Goal: Task Accomplishment & Management: Manage account settings

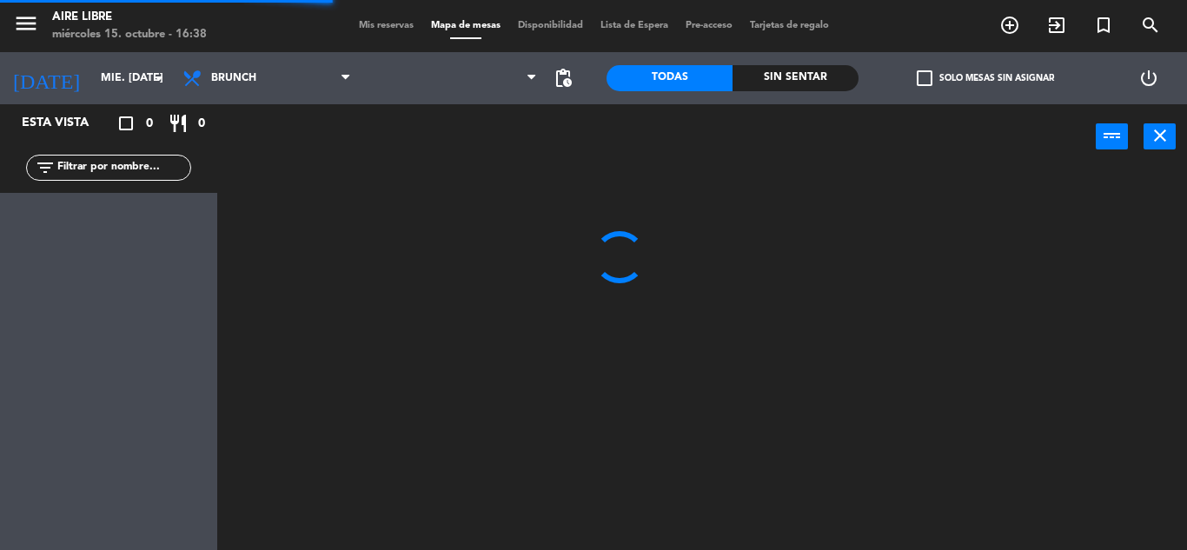
click at [379, 27] on span "Mis reservas" at bounding box center [386, 26] width 72 height 10
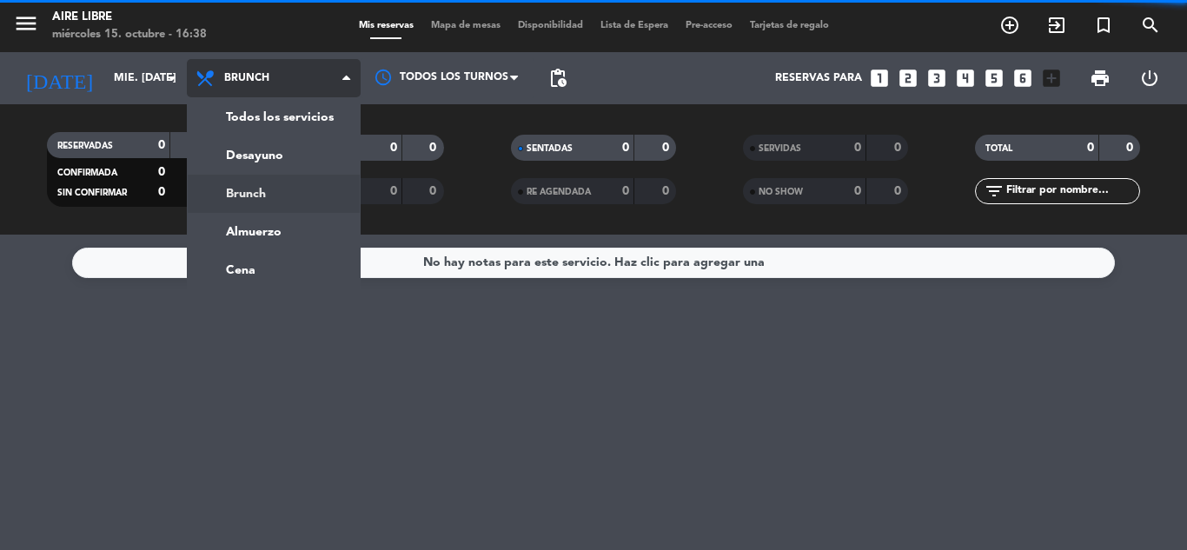
click at [268, 269] on ng-component "menu Aire Libre miércoles 15. octubre - 16:38 Mis reservas Mapa de mesas Dispon…" at bounding box center [593, 275] width 1187 height 550
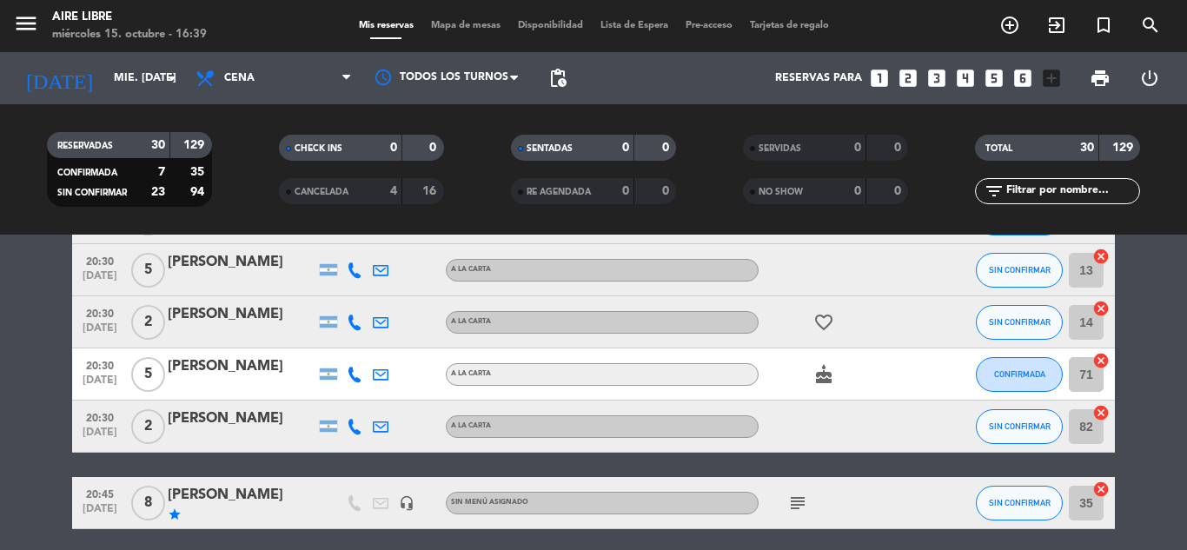
scroll to position [1225, 0]
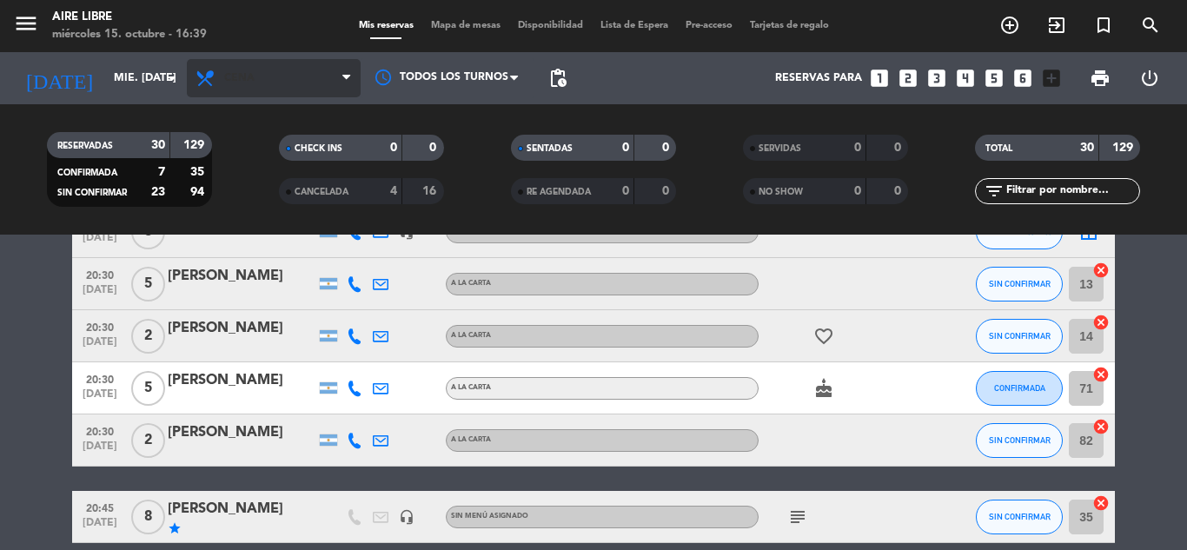
click at [257, 89] on span "Cena" at bounding box center [274, 78] width 174 height 38
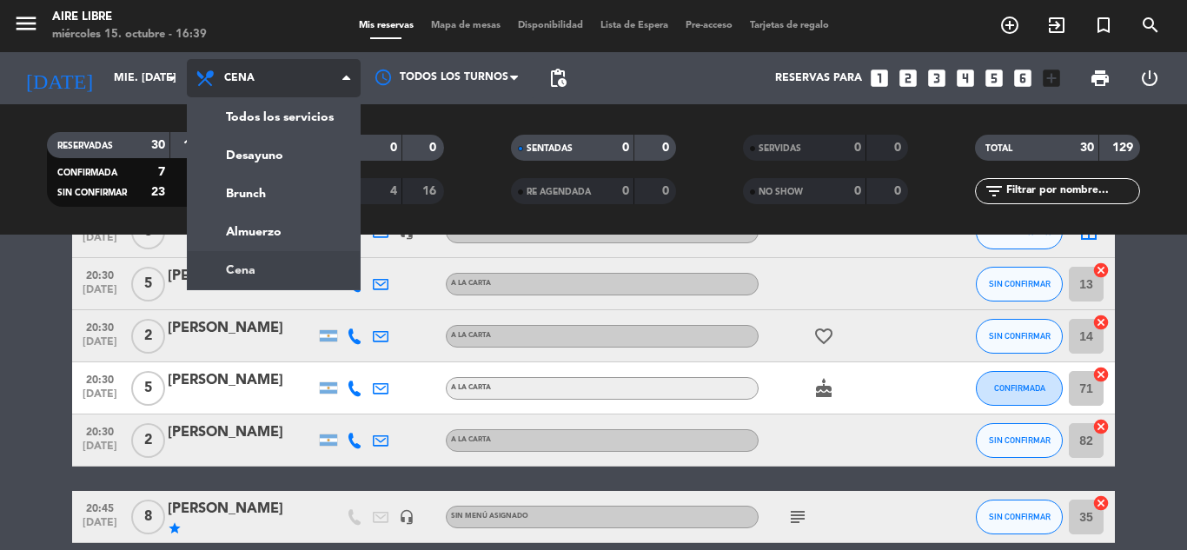
click at [264, 156] on div "menu Aire Libre miércoles 15. octubre - 16:39 Mis reservas Mapa de mesas Dispon…" at bounding box center [593, 117] width 1187 height 235
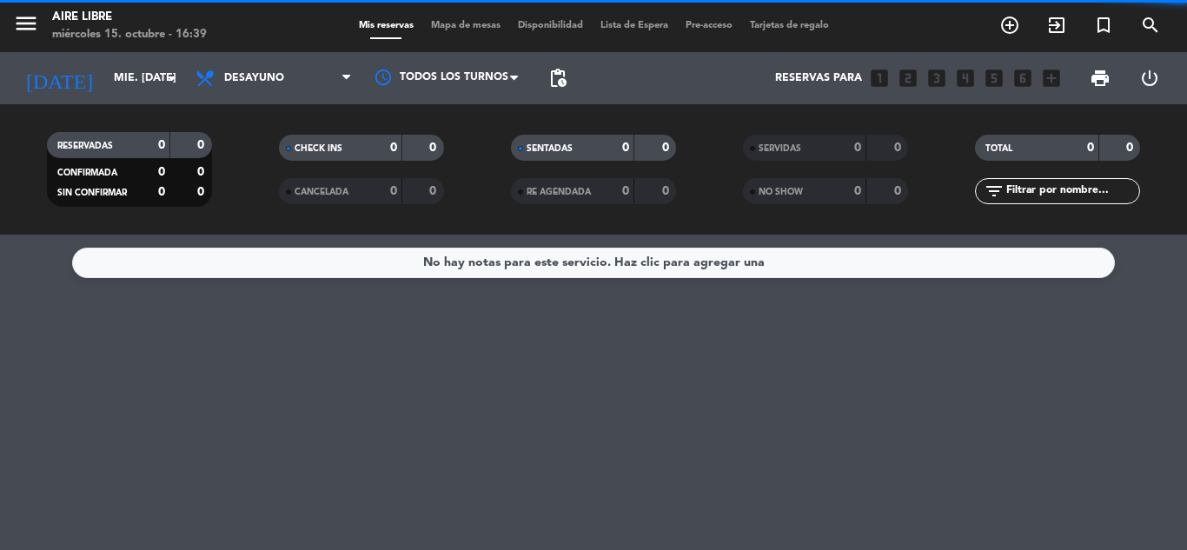
scroll to position [0, 0]
click at [271, 79] on span "Desayuno" at bounding box center [254, 78] width 60 height 12
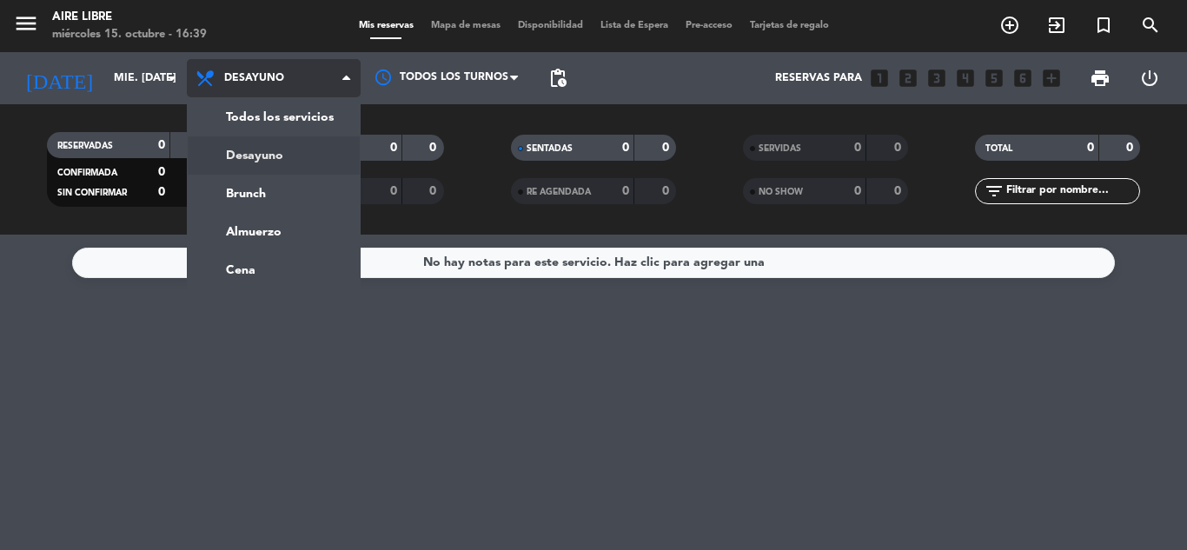
click at [249, 266] on ng-component "menu Aire Libre miércoles 15. octubre - 16:39 Mis reservas Mapa de mesas Dispon…" at bounding box center [593, 275] width 1187 height 550
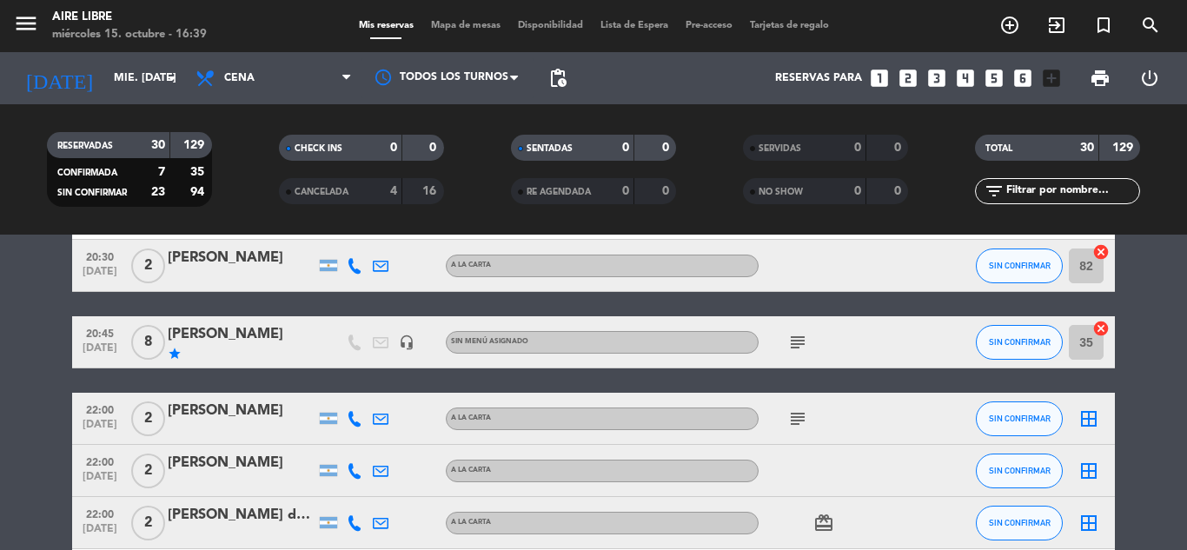
scroll to position [1402, 0]
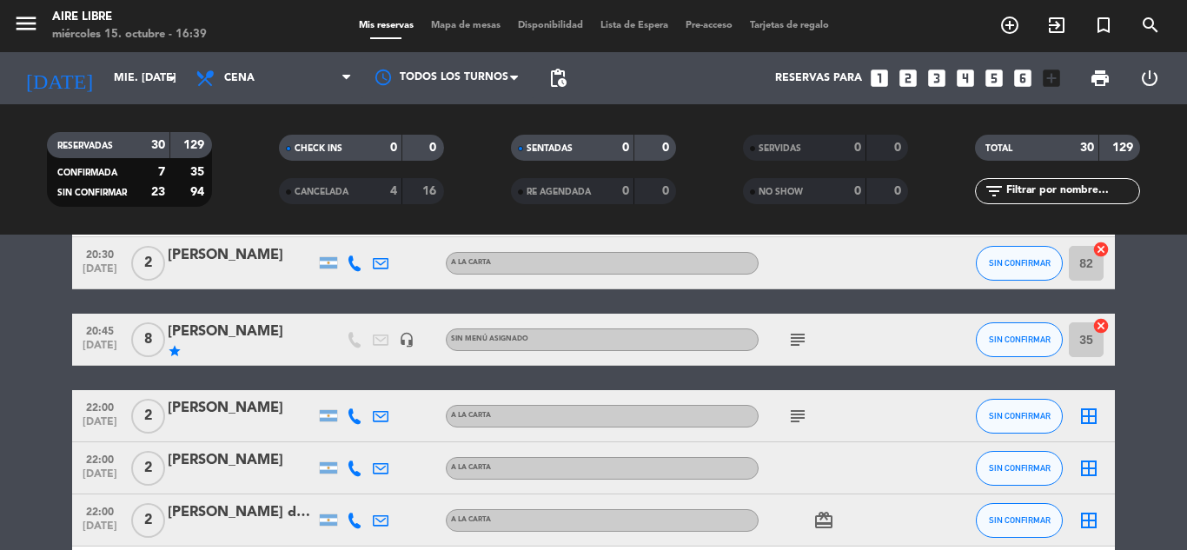
click at [799, 334] on icon "subject" at bounding box center [797, 339] width 21 height 21
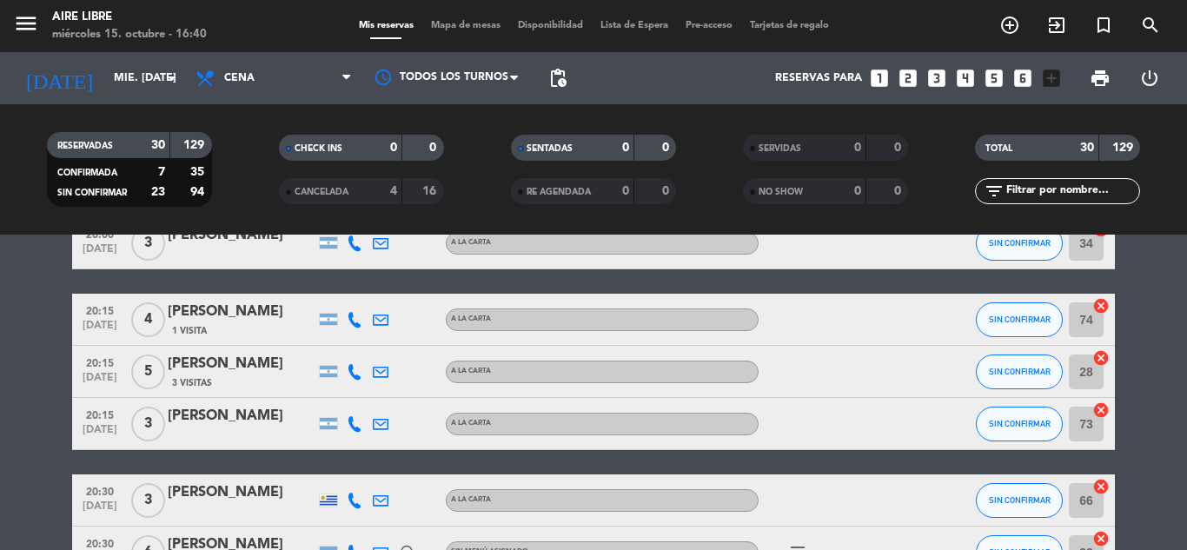
scroll to position [0, 0]
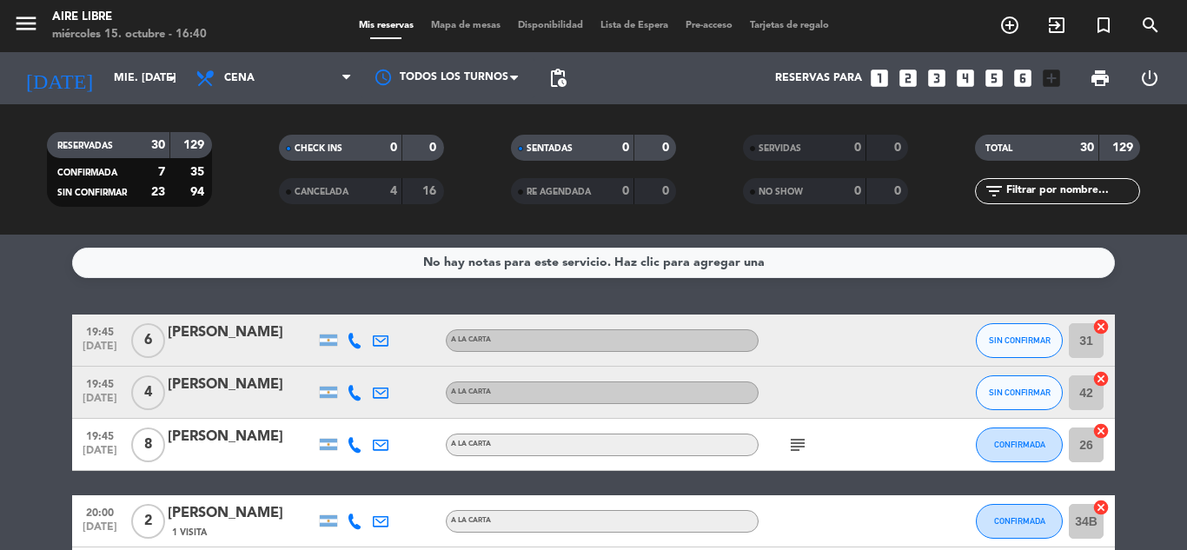
click at [804, 442] on icon "subject" at bounding box center [797, 445] width 21 height 21
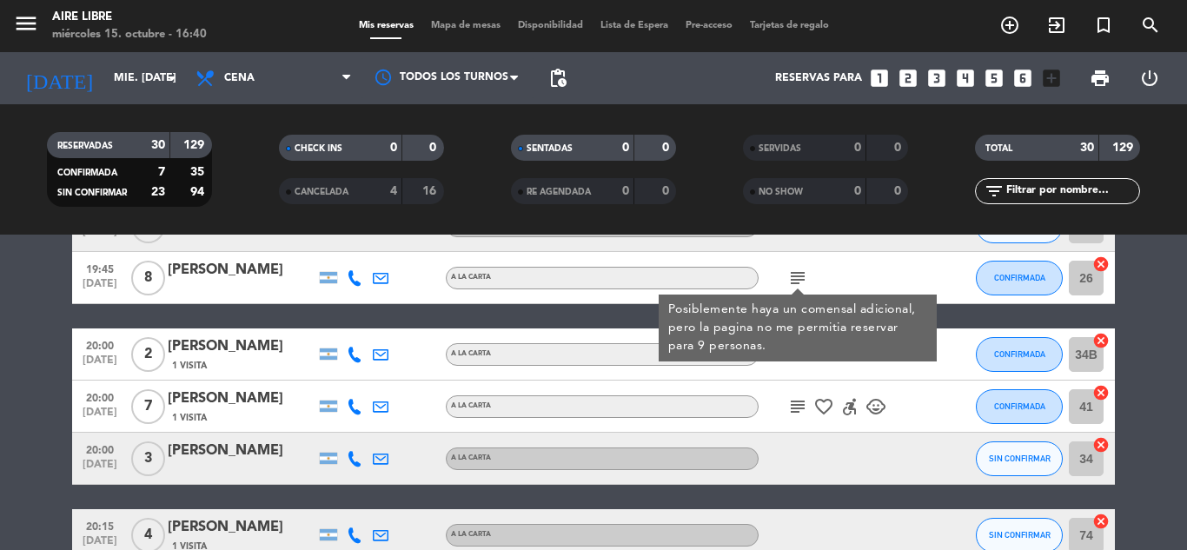
scroll to position [169, 0]
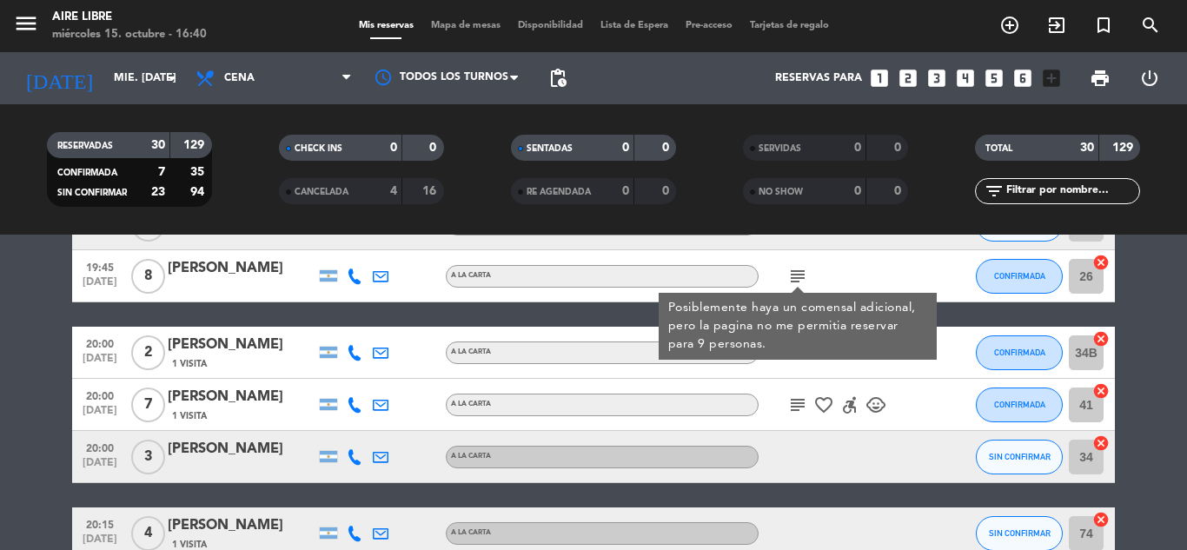
click at [798, 408] on icon "subject" at bounding box center [797, 405] width 21 height 21
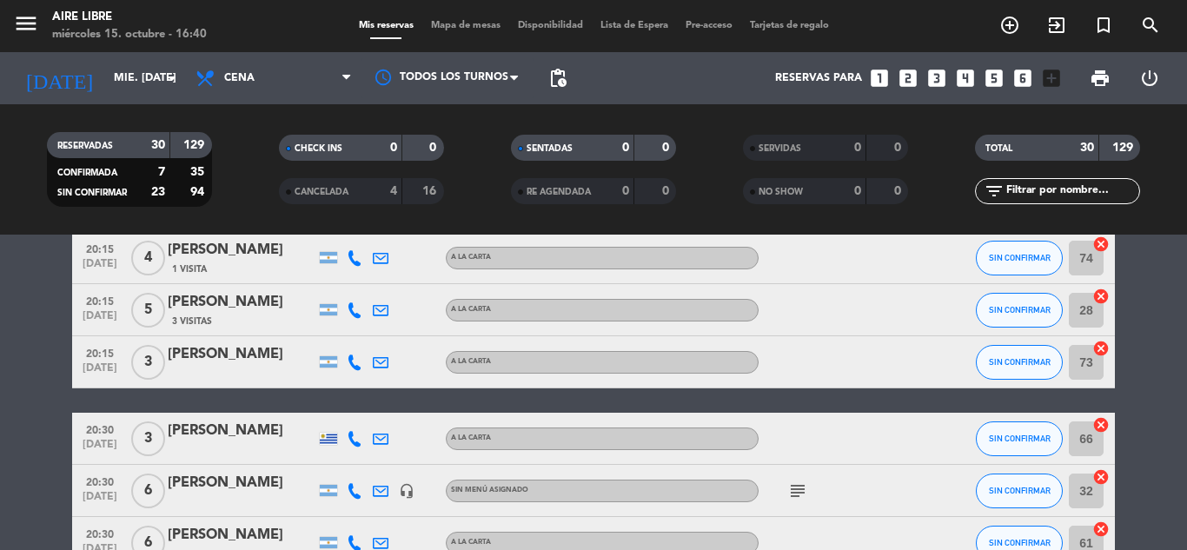
scroll to position [445, 0]
click at [799, 495] on icon "subject" at bounding box center [797, 490] width 21 height 21
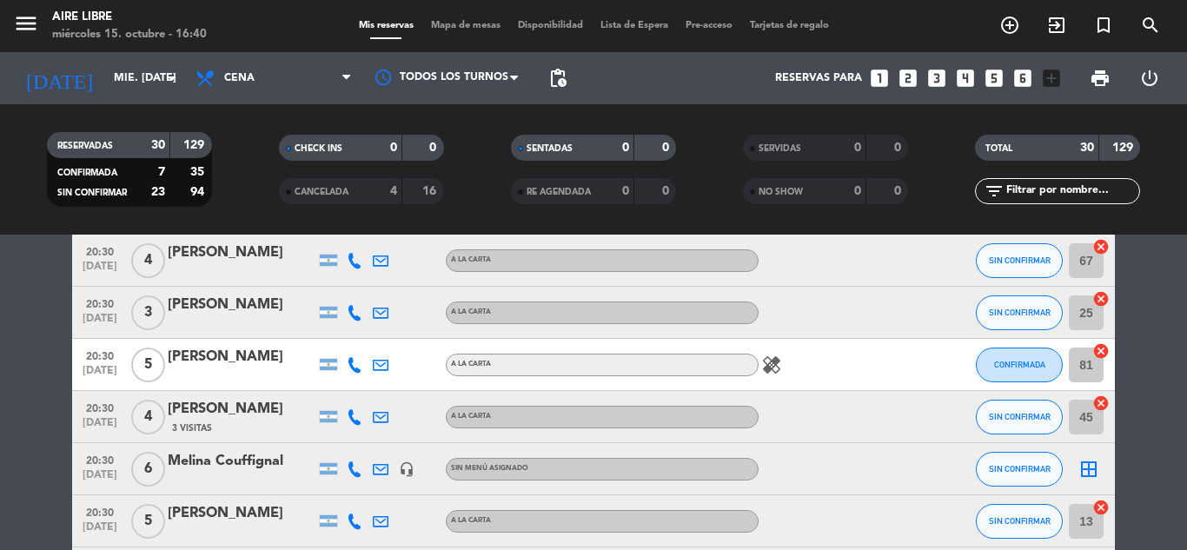
scroll to position [988, 0]
click at [769, 362] on icon "healing" at bounding box center [771, 364] width 21 height 21
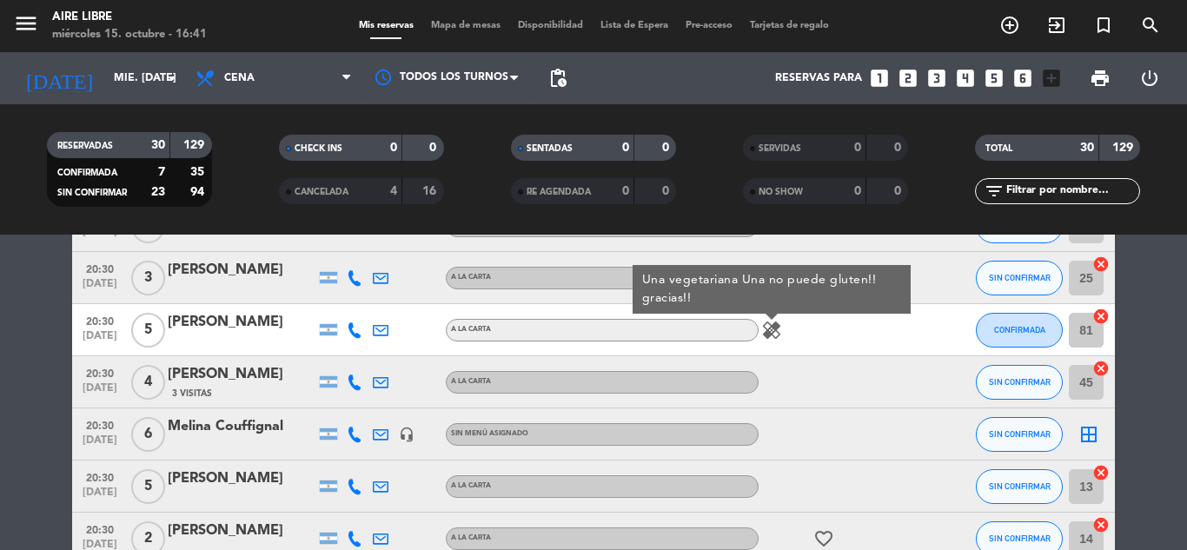
scroll to position [1018, 0]
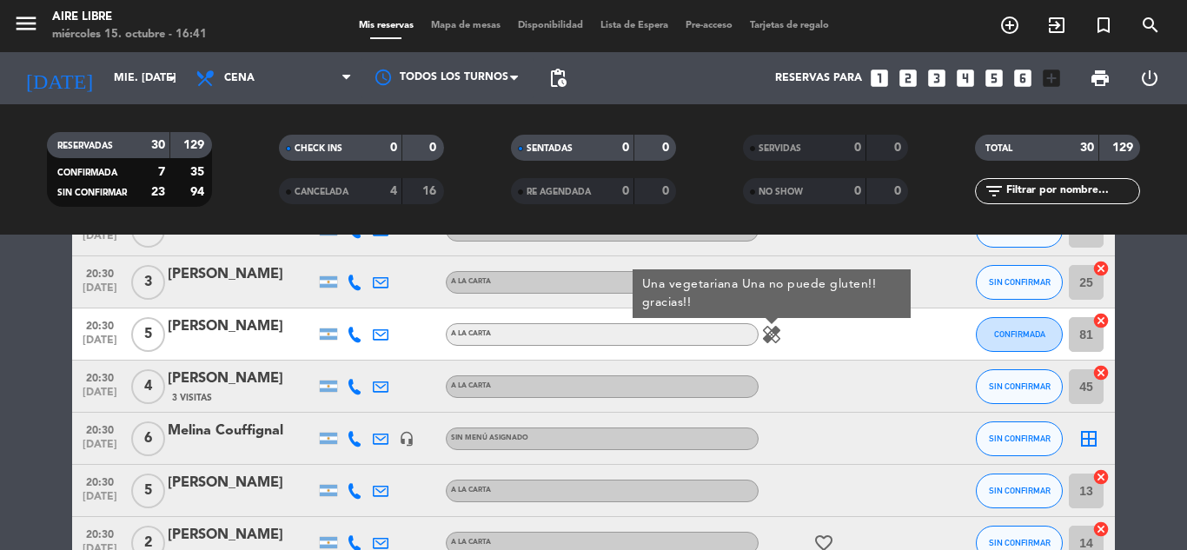
click at [1095, 438] on icon "border_all" at bounding box center [1089, 438] width 21 height 21
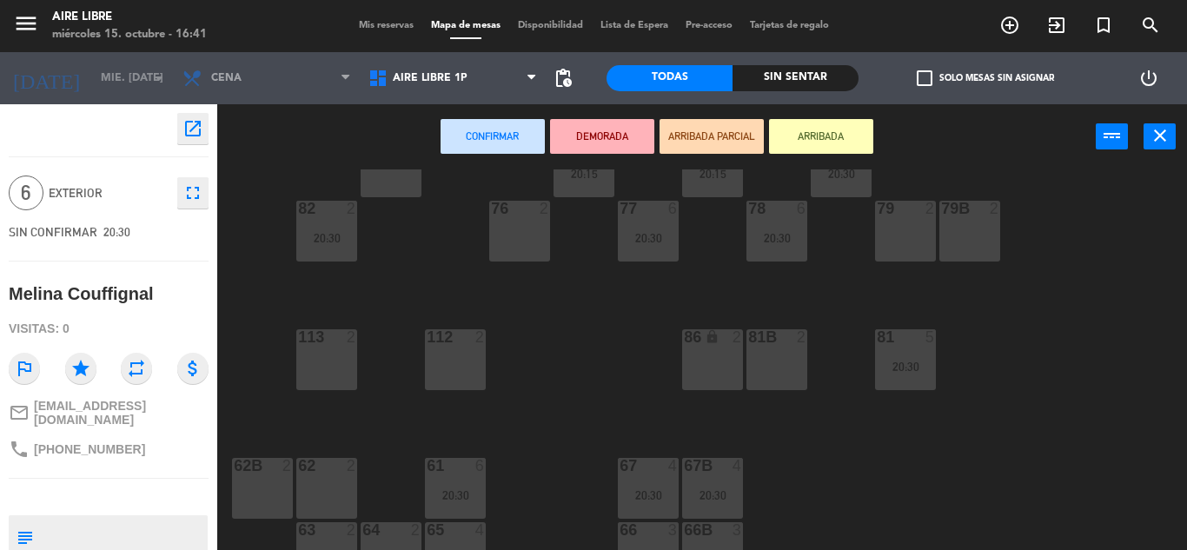
scroll to position [354, 0]
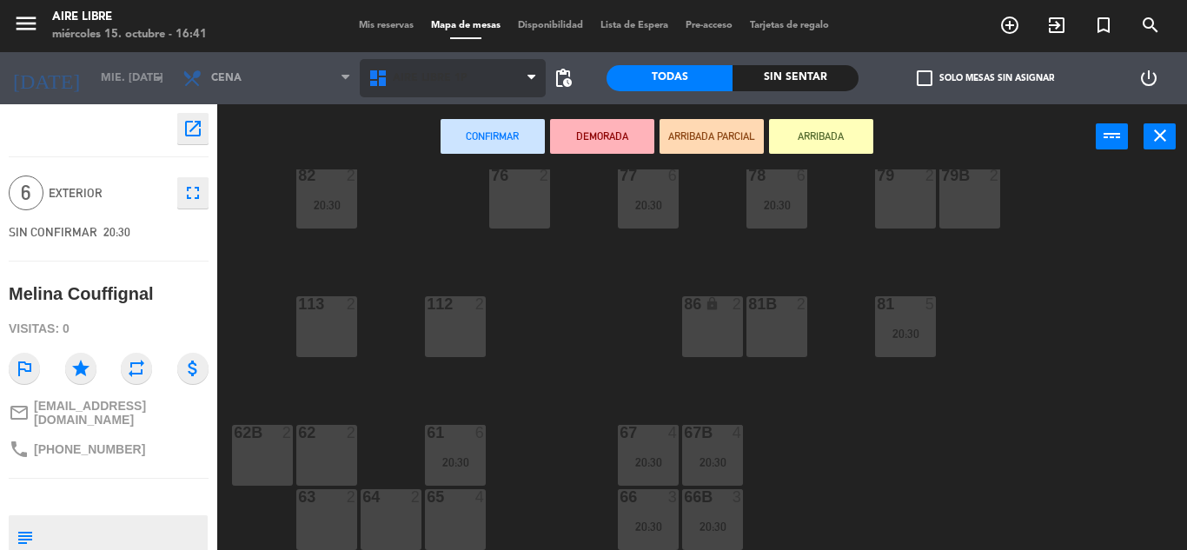
click at [418, 78] on span "Aire Libre 1P" at bounding box center [430, 78] width 75 height 12
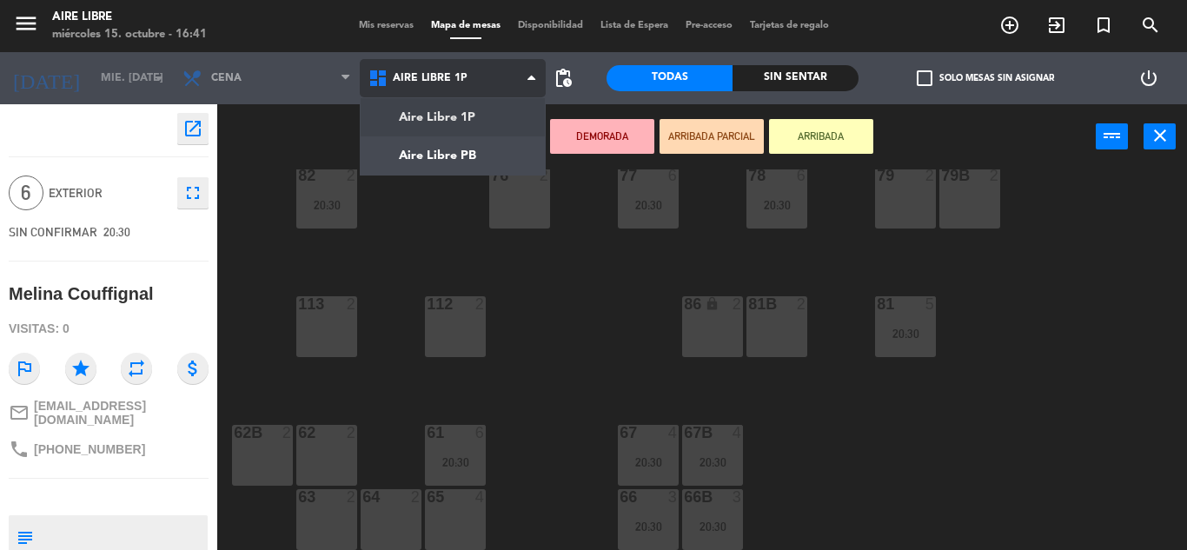
click at [434, 152] on ng-component "menu Aire Libre miércoles 15. octubre - 16:41 Mis reservas Mapa de mesas Dispon…" at bounding box center [593, 275] width 1187 height 550
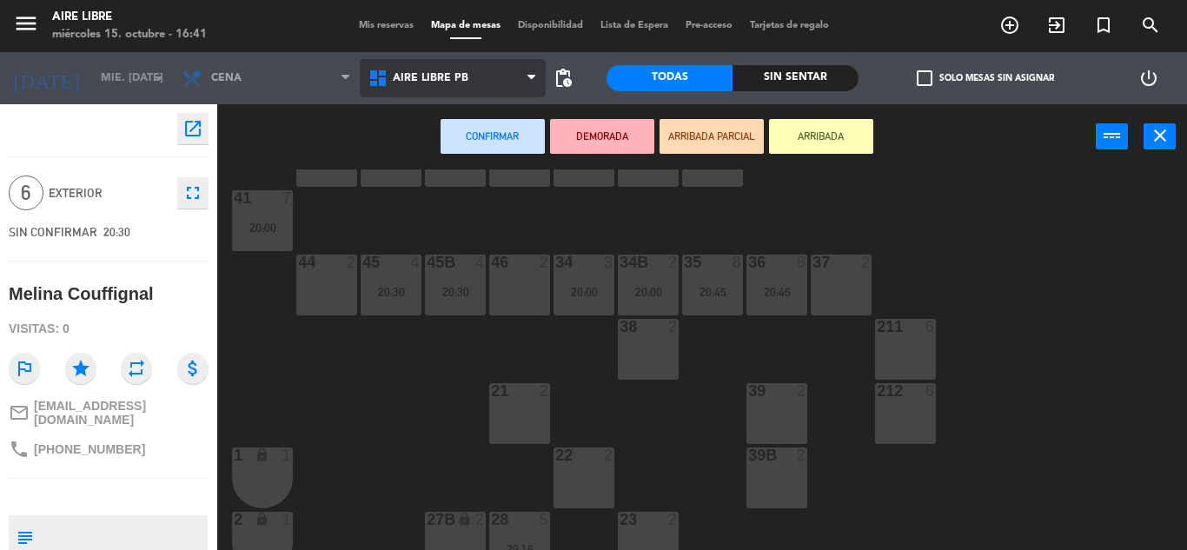
scroll to position [65, 0]
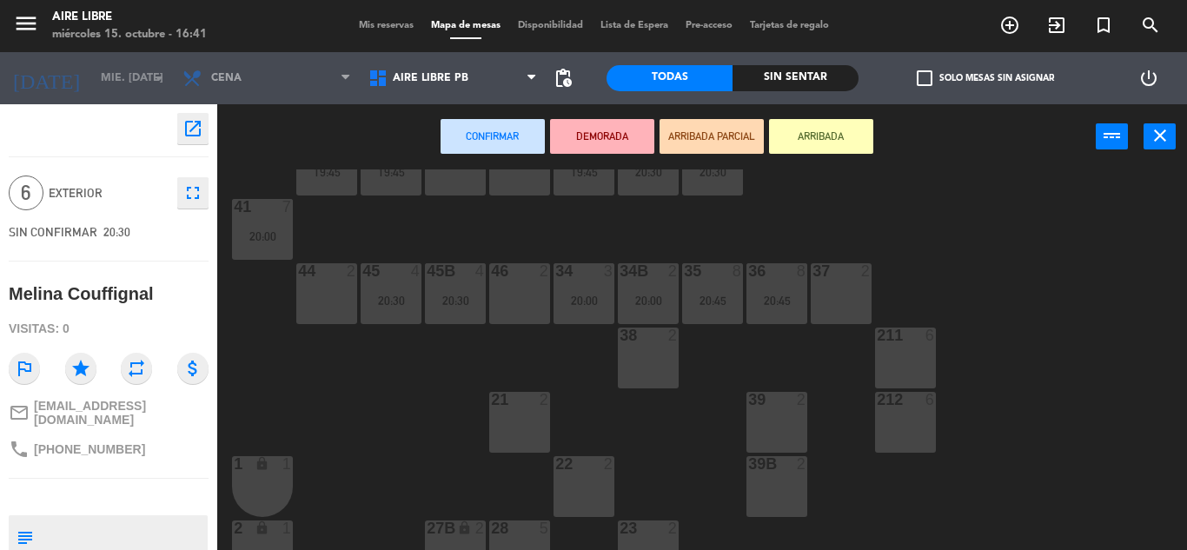
click at [1158, 135] on icon "close" at bounding box center [1160, 135] width 21 height 21
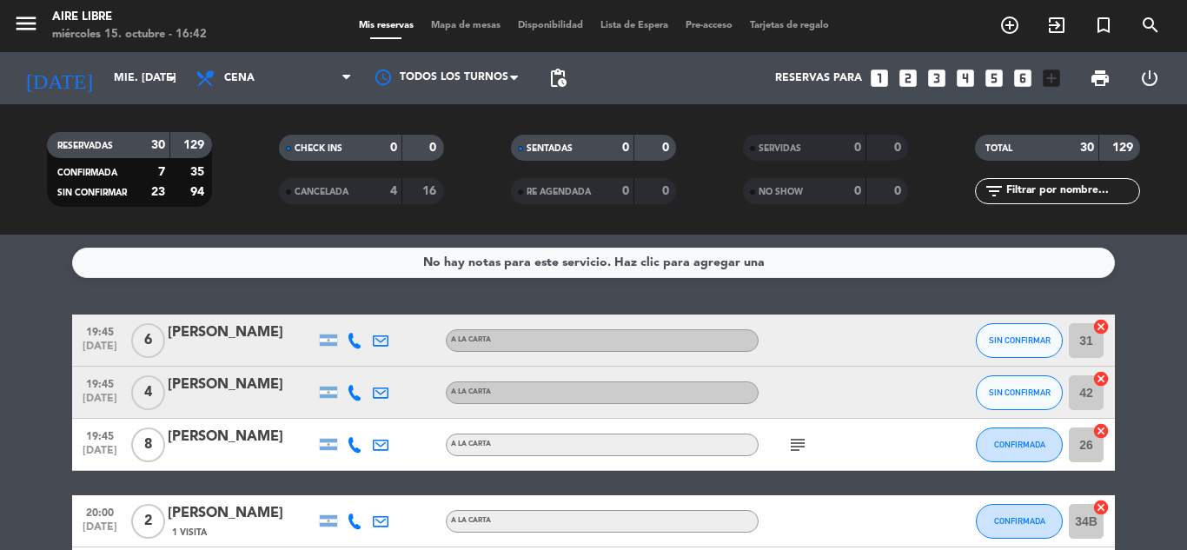
click at [435, 21] on span "Mapa de mesas" at bounding box center [465, 26] width 87 height 10
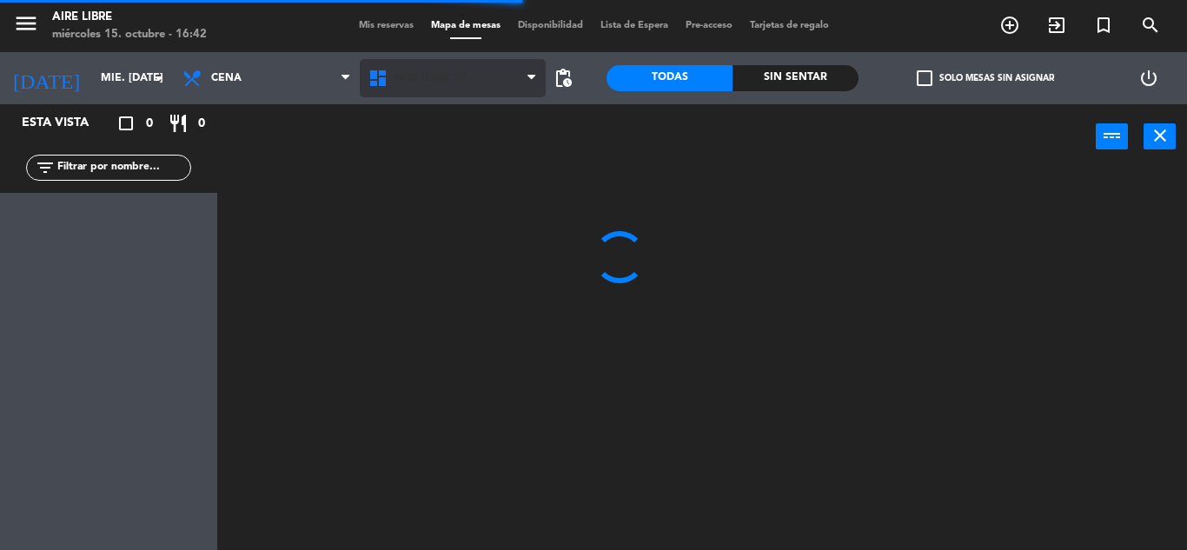
click at [425, 88] on span "Aire Libre 1P" at bounding box center [453, 78] width 186 height 38
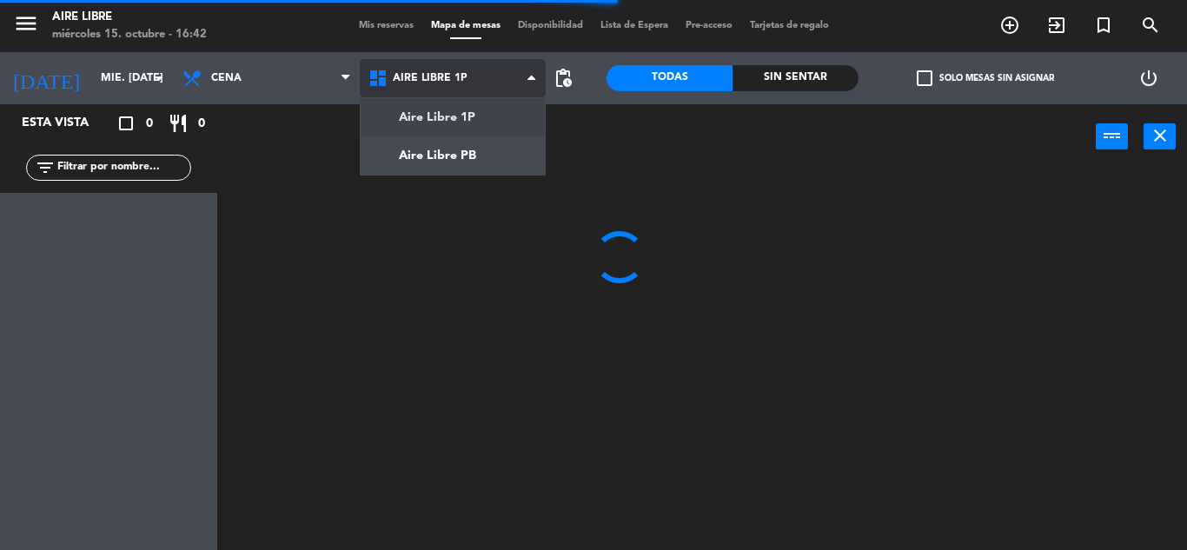
click at [433, 156] on ng-component "menu Aire Libre miércoles 15. octubre - 16:42 Mis reservas Mapa de mesas Dispon…" at bounding box center [593, 275] width 1187 height 550
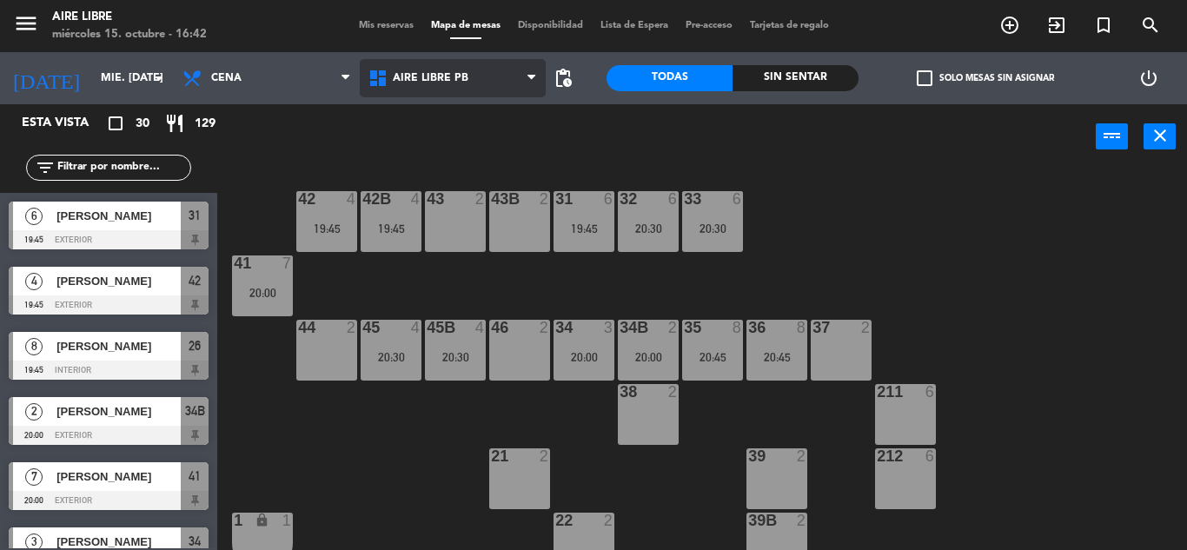
scroll to position [11, 0]
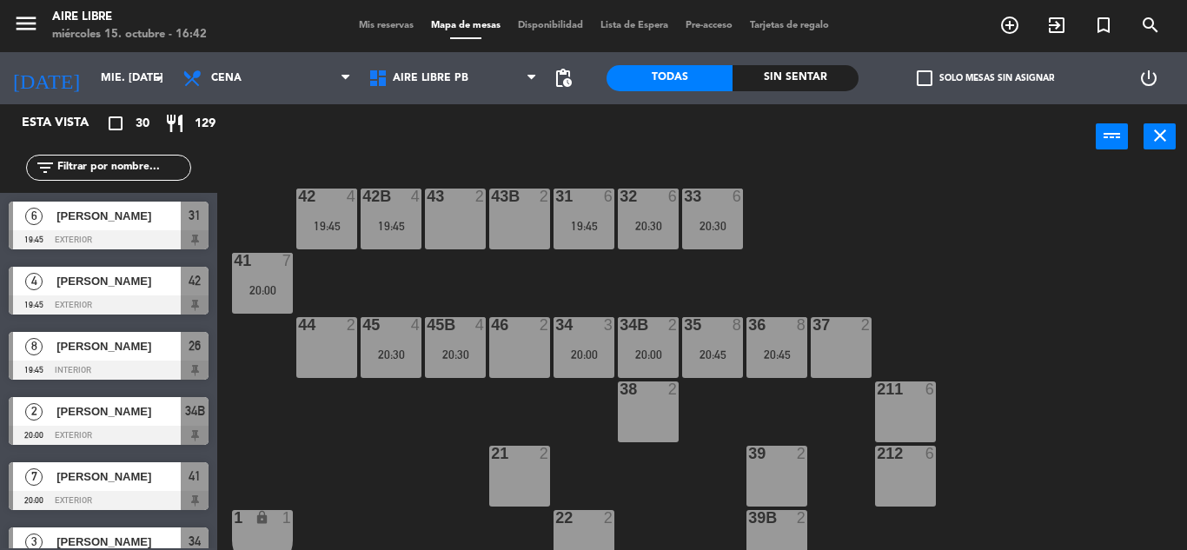
click at [464, 342] on div "45B 4 20:30" at bounding box center [455, 347] width 61 height 61
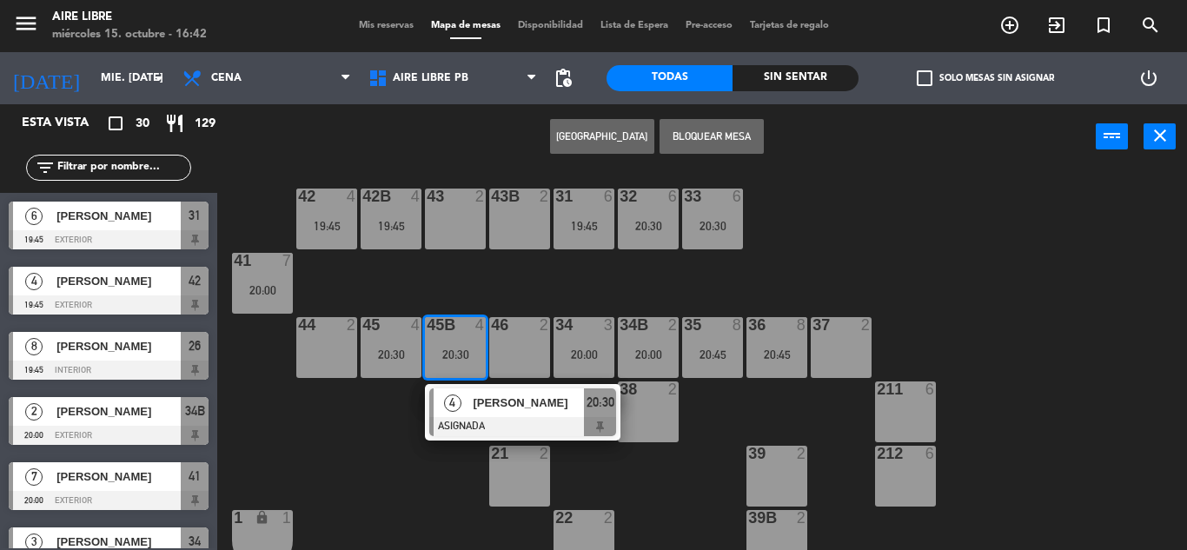
click at [462, 209] on div "43 2" at bounding box center [455, 219] width 61 height 61
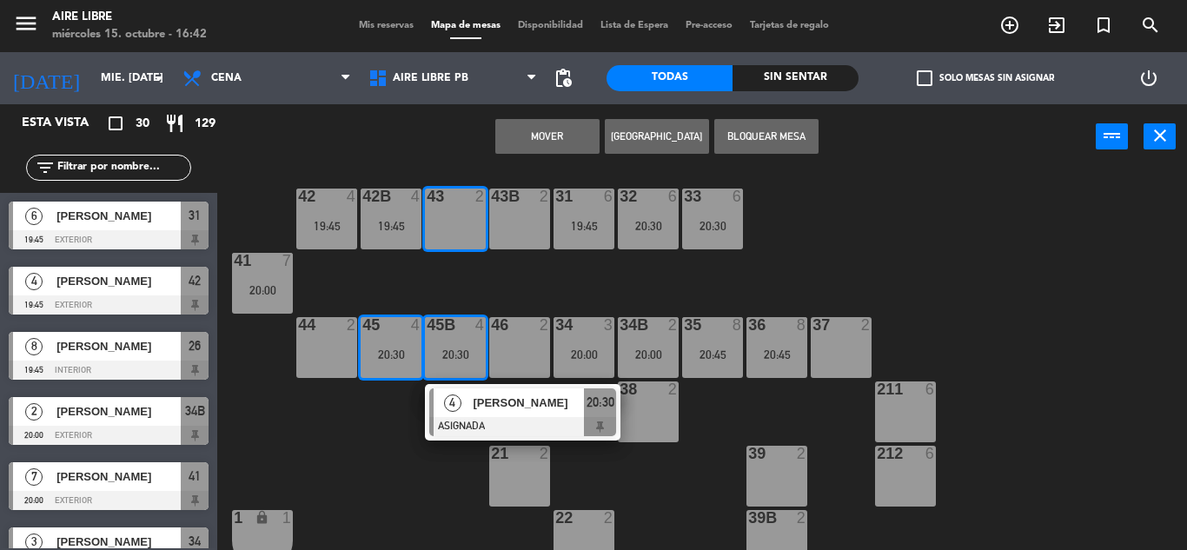
click at [528, 216] on div "43B 2" at bounding box center [519, 219] width 61 height 61
click at [560, 139] on button "Mover y Unir" at bounding box center [547, 136] width 104 height 35
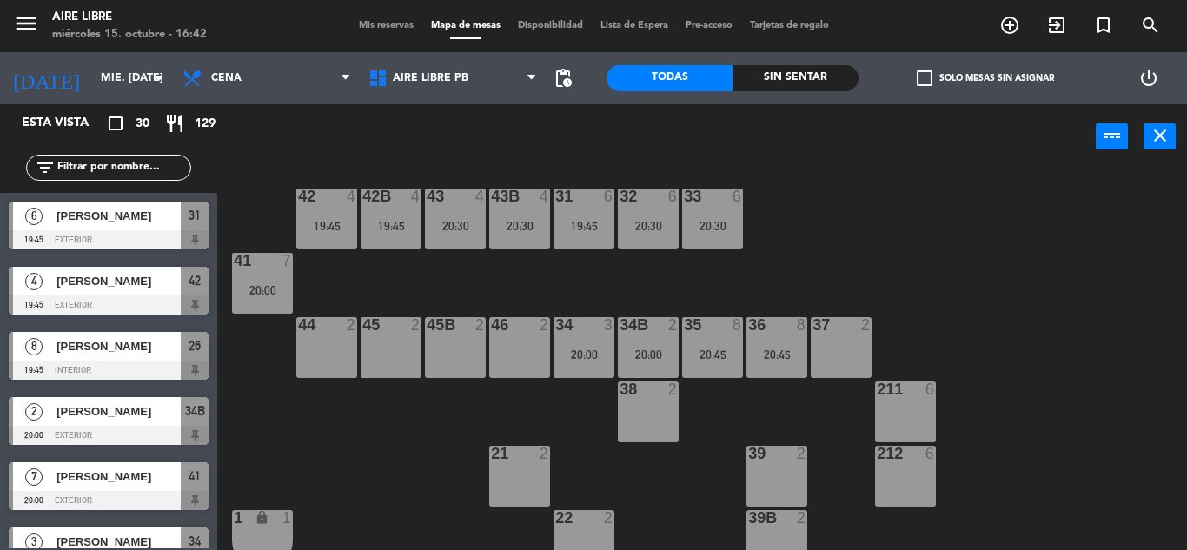
click at [926, 70] on span "check_box_outline_blank" at bounding box center [925, 78] width 16 height 16
click at [986, 78] on input "check_box_outline_blank Solo mesas sin asignar" at bounding box center [986, 78] width 0 height 0
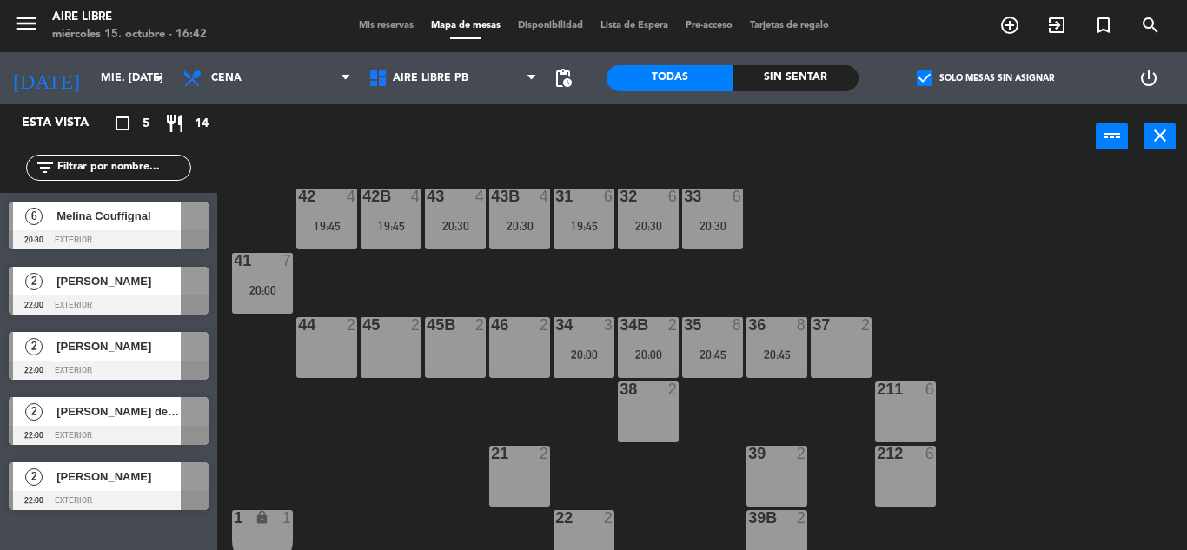
click at [176, 214] on span "Melina Couffignal" at bounding box center [118, 216] width 124 height 18
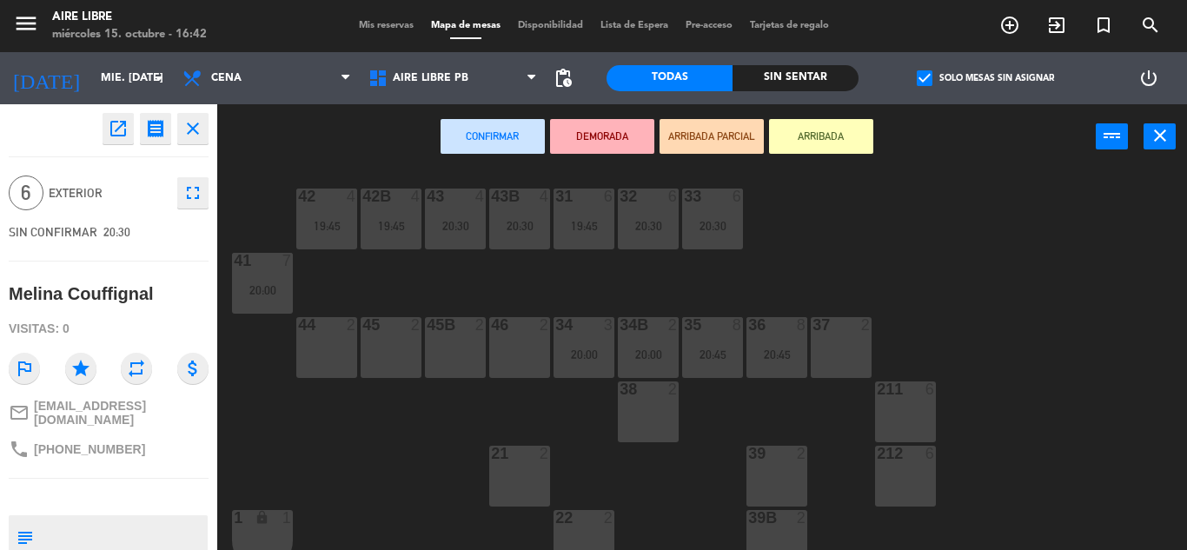
click at [386, 341] on div "45 2" at bounding box center [391, 347] width 61 height 61
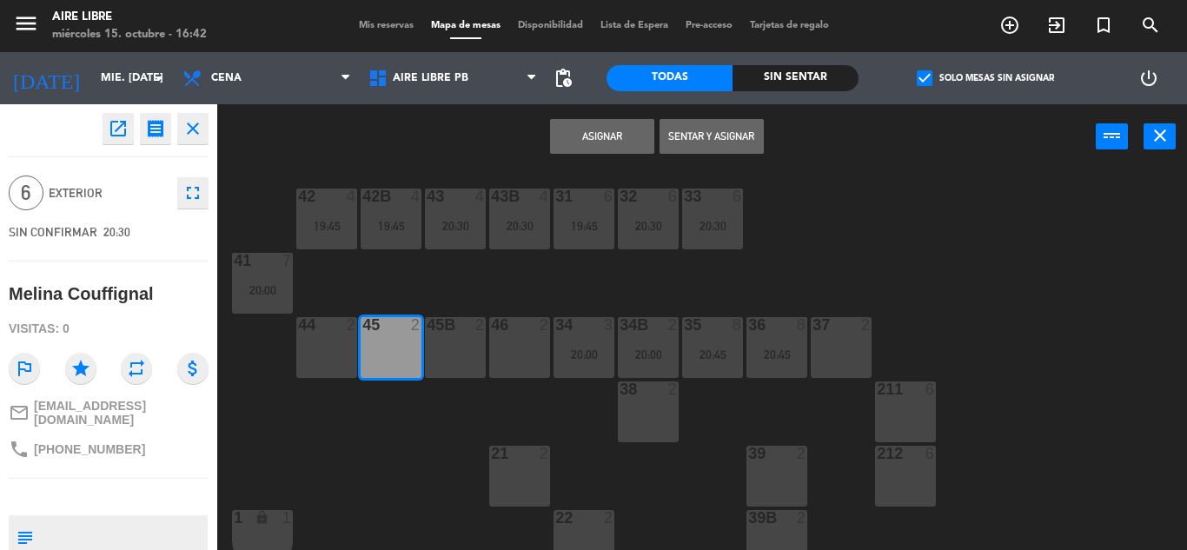
click at [457, 338] on div "45B 2" at bounding box center [455, 347] width 61 height 61
click at [523, 350] on div "46 2" at bounding box center [519, 347] width 61 height 61
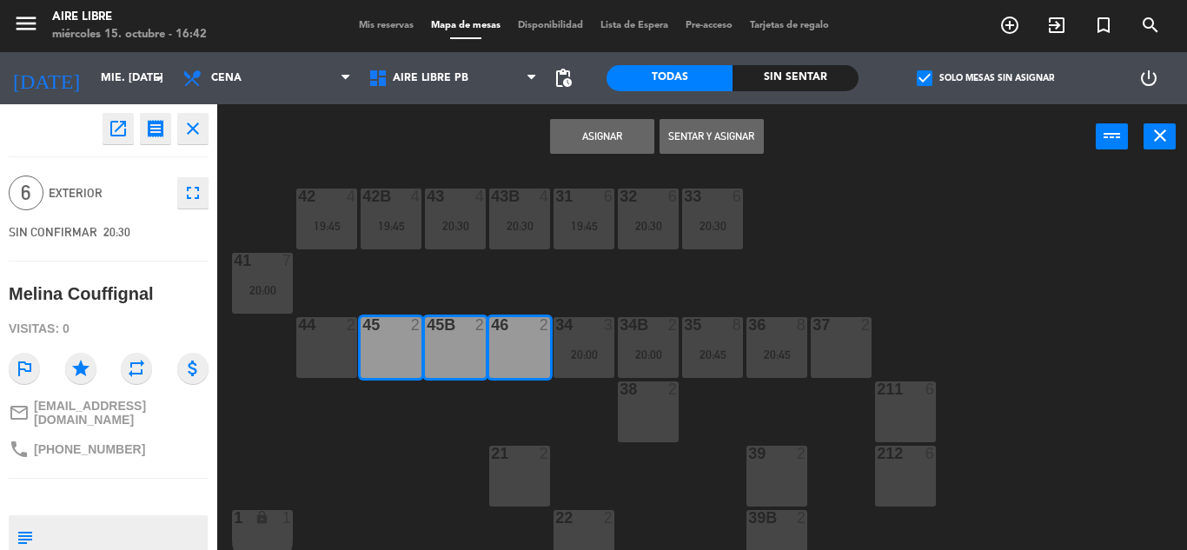
click at [605, 134] on button "Asignar" at bounding box center [602, 136] width 104 height 35
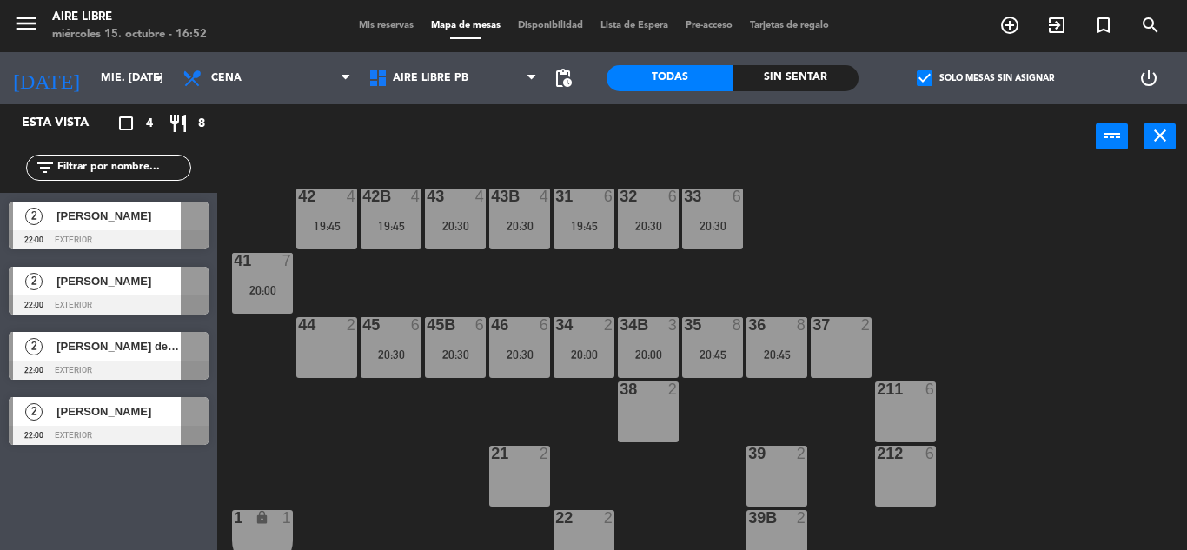
click at [375, 21] on span "Mis reservas" at bounding box center [386, 26] width 72 height 10
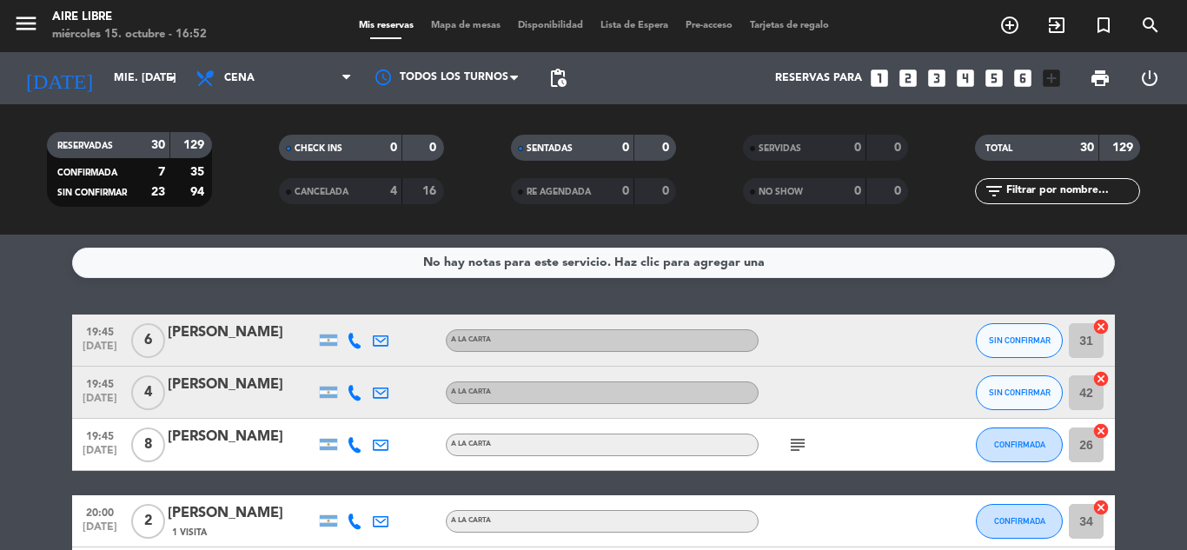
click at [355, 343] on icon at bounding box center [355, 341] width 16 height 16
click at [363, 311] on span "content_paste" at bounding box center [369, 311] width 13 height 13
click at [354, 393] on icon at bounding box center [355, 393] width 16 height 16
click at [363, 363] on span "content_paste" at bounding box center [369, 363] width 13 height 13
click at [355, 448] on icon at bounding box center [355, 445] width 16 height 16
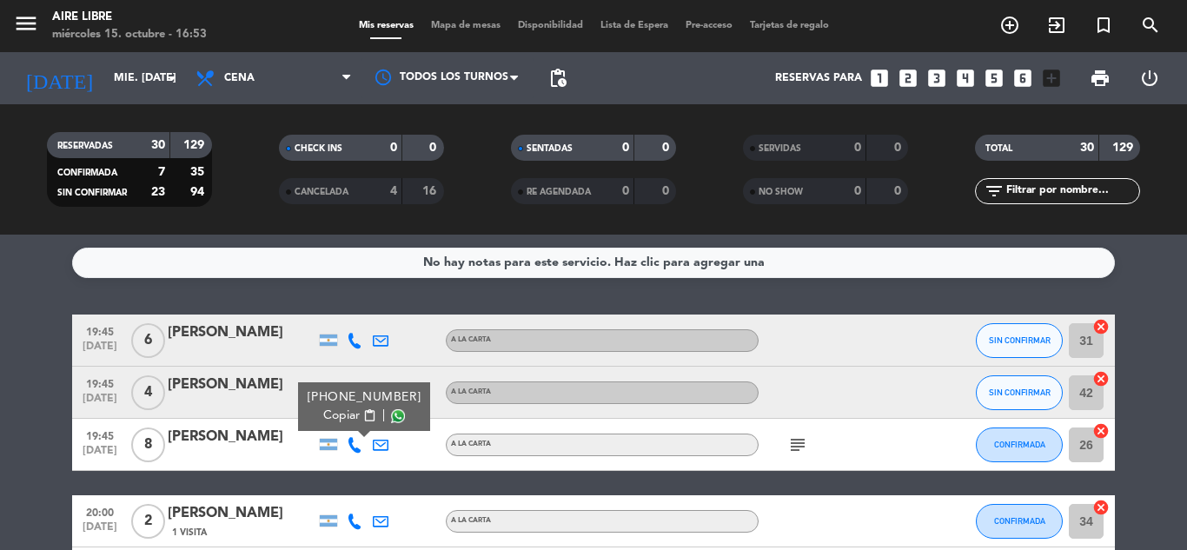
click at [363, 415] on span "content_paste" at bounding box center [369, 415] width 13 height 13
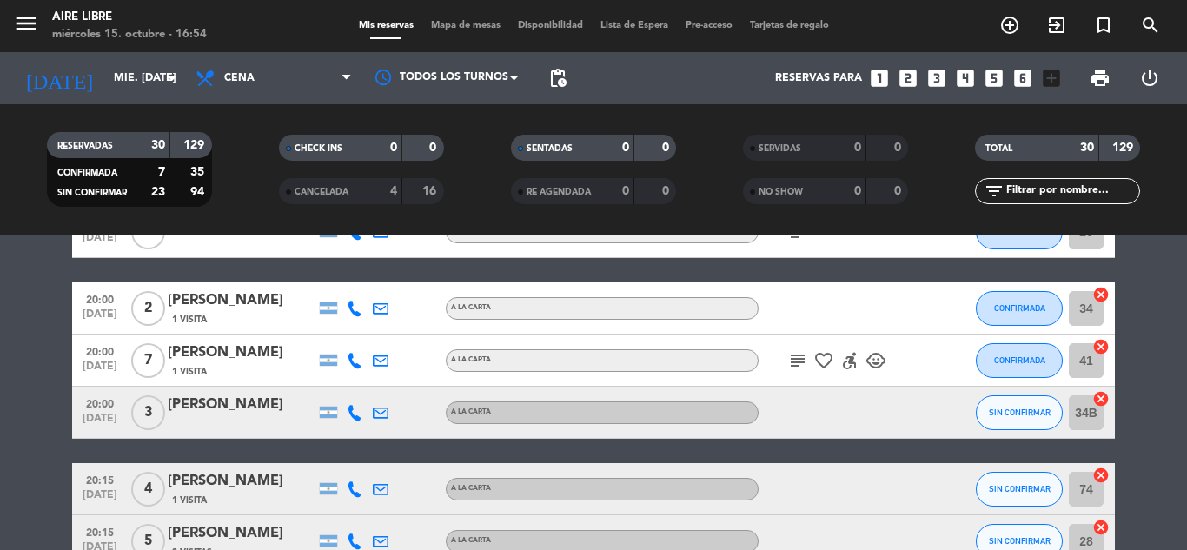
scroll to position [213, 0]
click at [352, 308] on icon at bounding box center [355, 309] width 16 height 16
click at [363, 277] on span "content_paste" at bounding box center [369, 279] width 13 height 13
click at [358, 362] on icon at bounding box center [355, 361] width 16 height 16
click at [363, 328] on span "content_paste" at bounding box center [369, 331] width 13 height 13
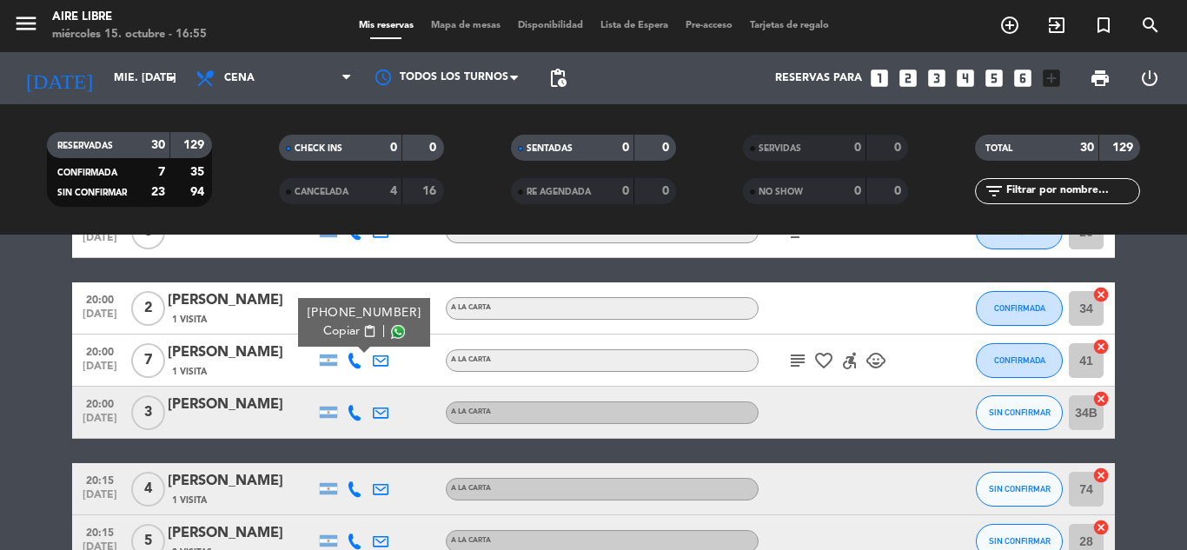
click at [355, 415] on icon at bounding box center [355, 413] width 16 height 16
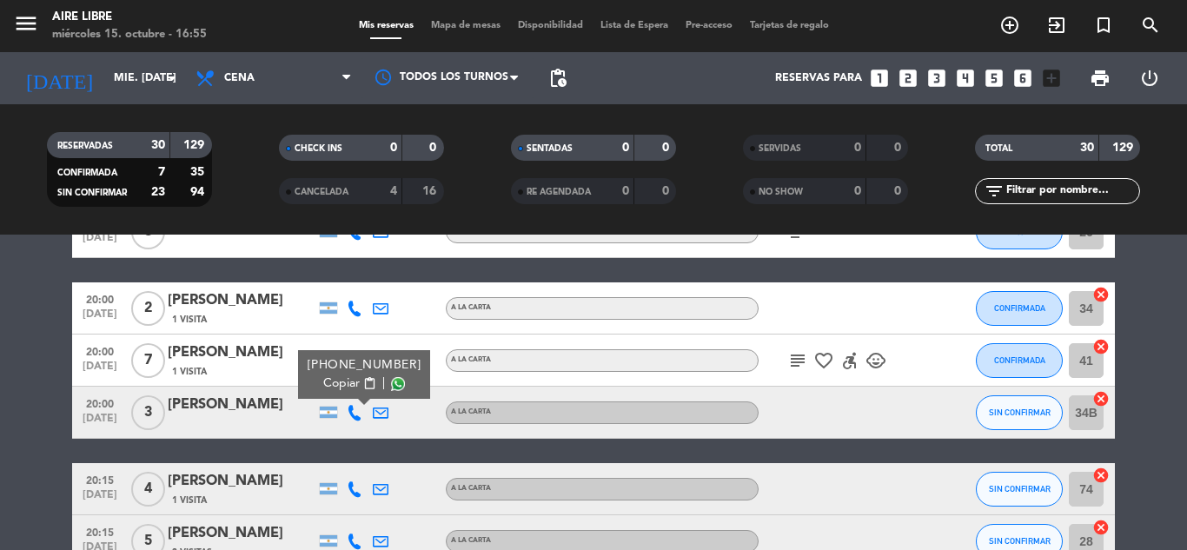
click at [363, 382] on span "content_paste" at bounding box center [369, 383] width 13 height 13
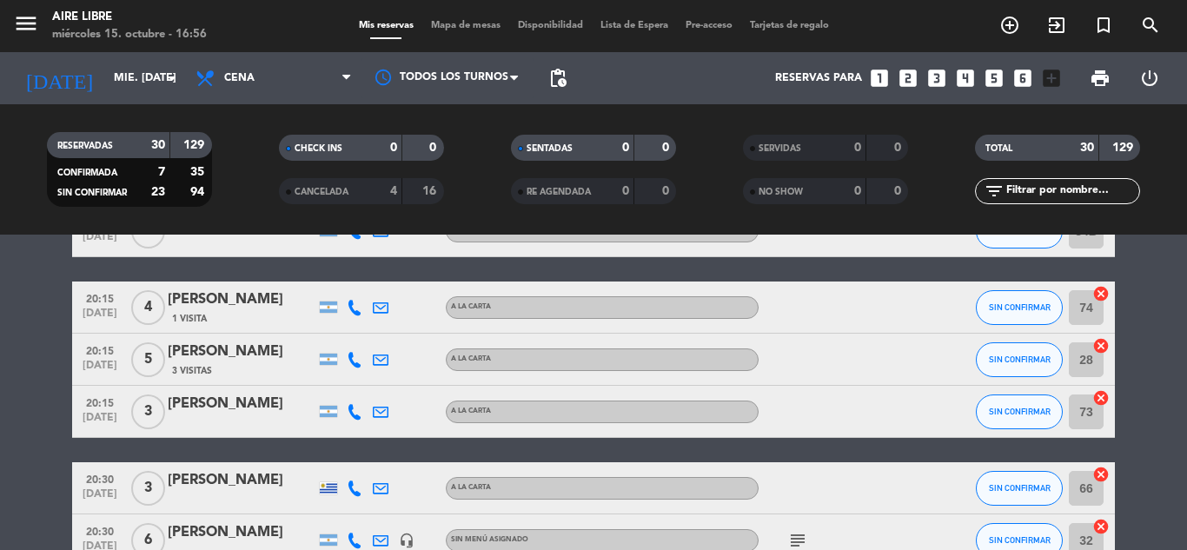
scroll to position [395, 0]
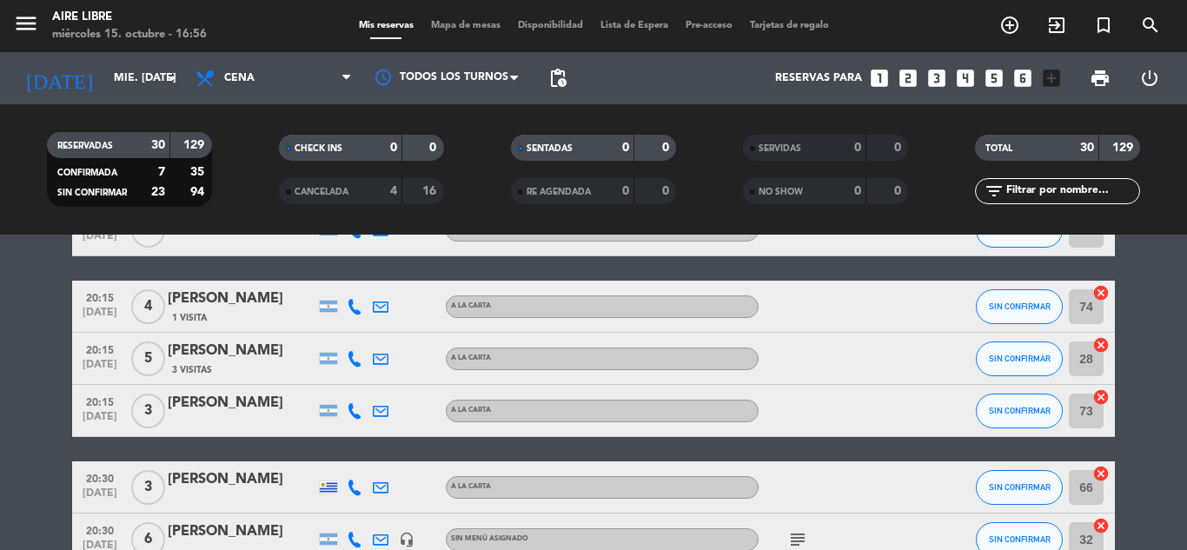
click at [353, 309] on icon at bounding box center [355, 307] width 16 height 16
click at [362, 278] on span "content_paste" at bounding box center [358, 277] width 13 height 13
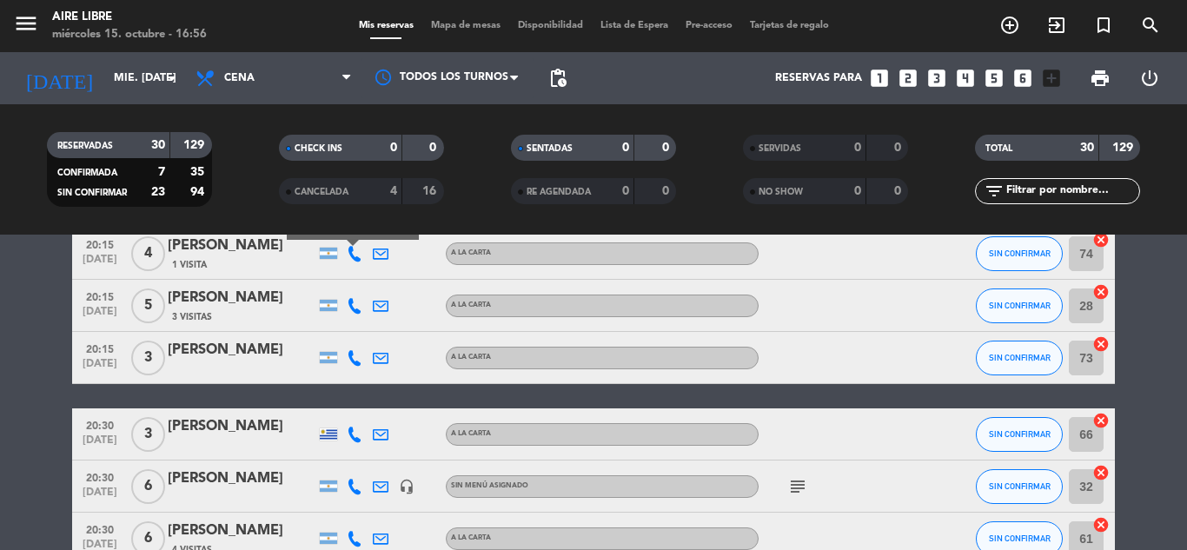
scroll to position [449, 0]
click at [353, 305] on icon at bounding box center [355, 305] width 16 height 16
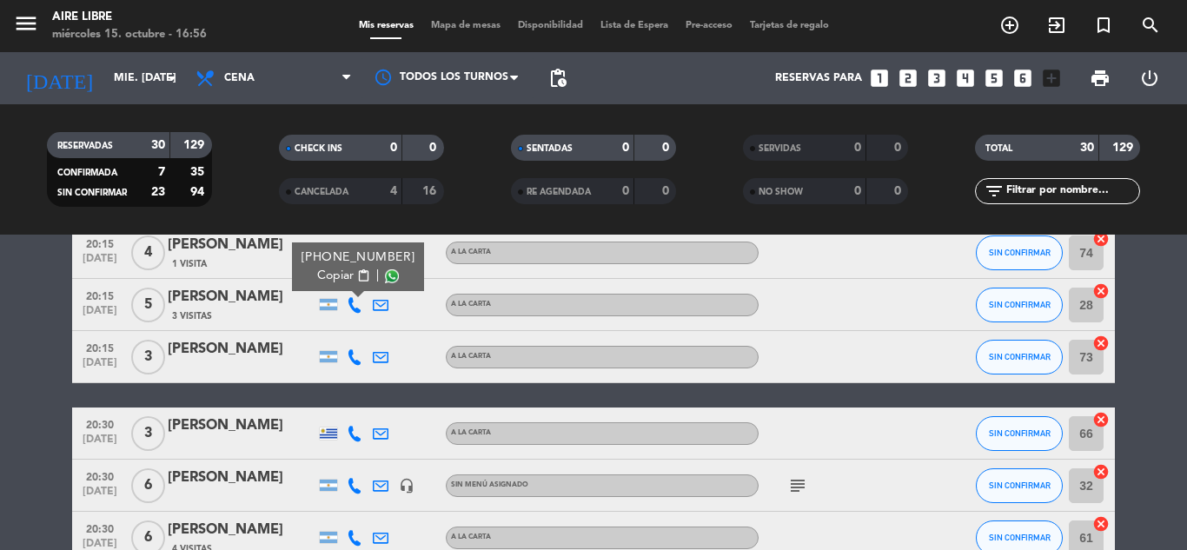
click at [357, 276] on span "content_paste" at bounding box center [363, 275] width 13 height 13
click at [358, 358] on icon at bounding box center [355, 357] width 16 height 16
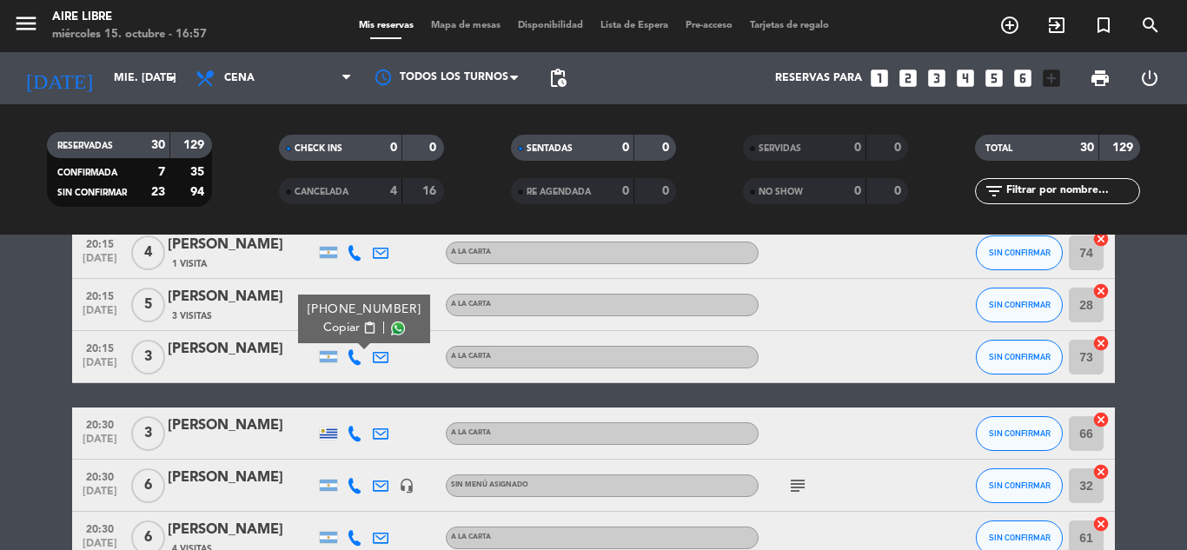
click at [363, 327] on span "content_paste" at bounding box center [369, 328] width 13 height 13
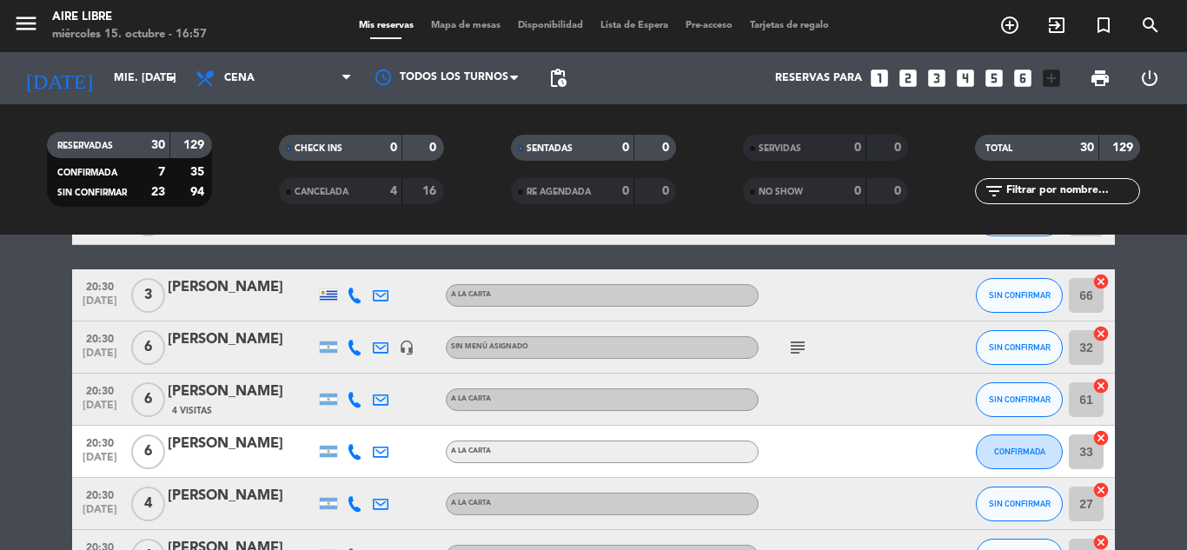
scroll to position [590, 0]
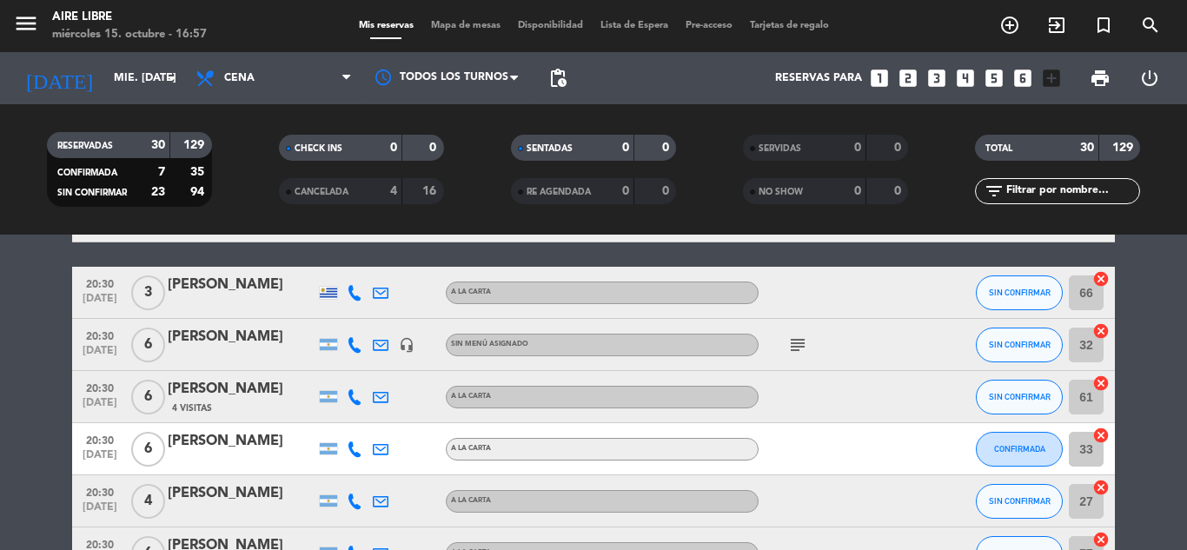
click at [352, 292] on icon at bounding box center [355, 293] width 16 height 16
click at [367, 261] on span "content_paste" at bounding box center [373, 263] width 13 height 13
click at [353, 343] on icon at bounding box center [355, 345] width 16 height 16
click at [363, 317] on span "content_paste" at bounding box center [369, 315] width 13 height 13
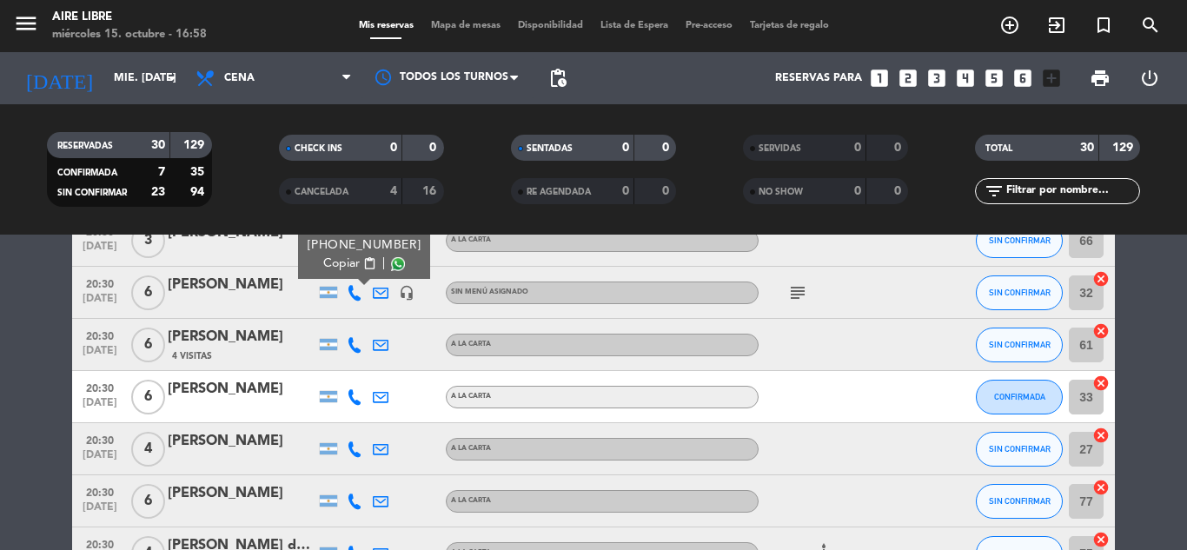
scroll to position [644, 0]
click at [358, 342] on icon at bounding box center [355, 343] width 16 height 16
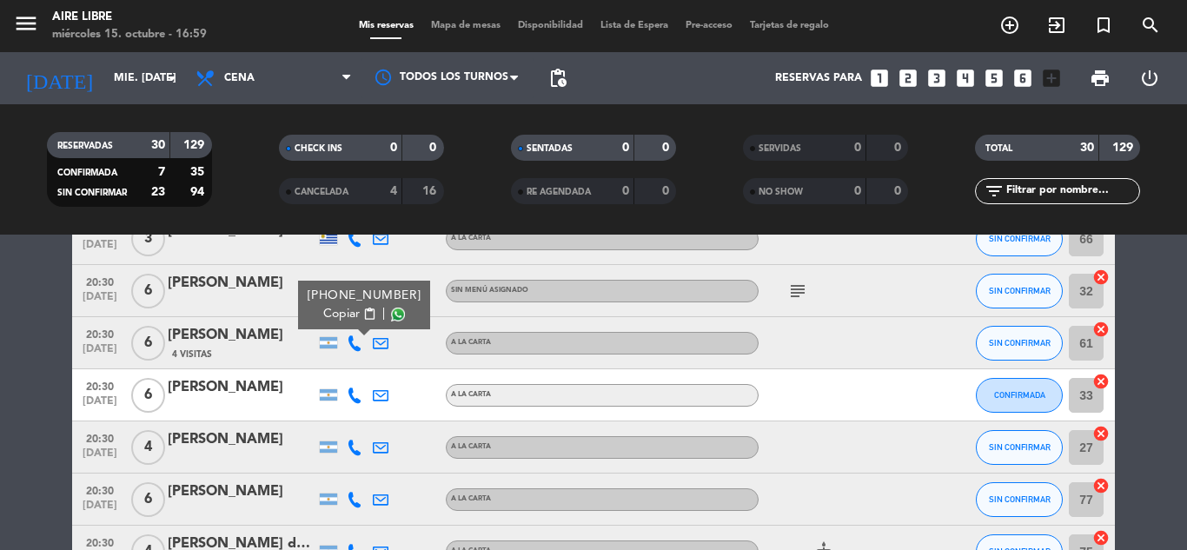
click at [364, 310] on span "content_paste" at bounding box center [369, 314] width 13 height 13
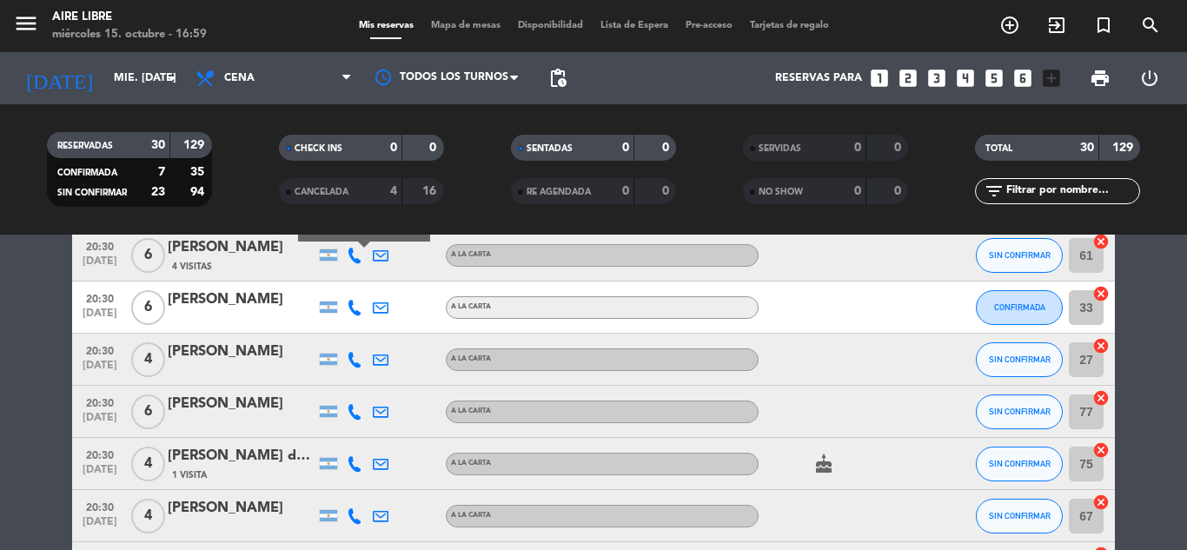
scroll to position [736, 0]
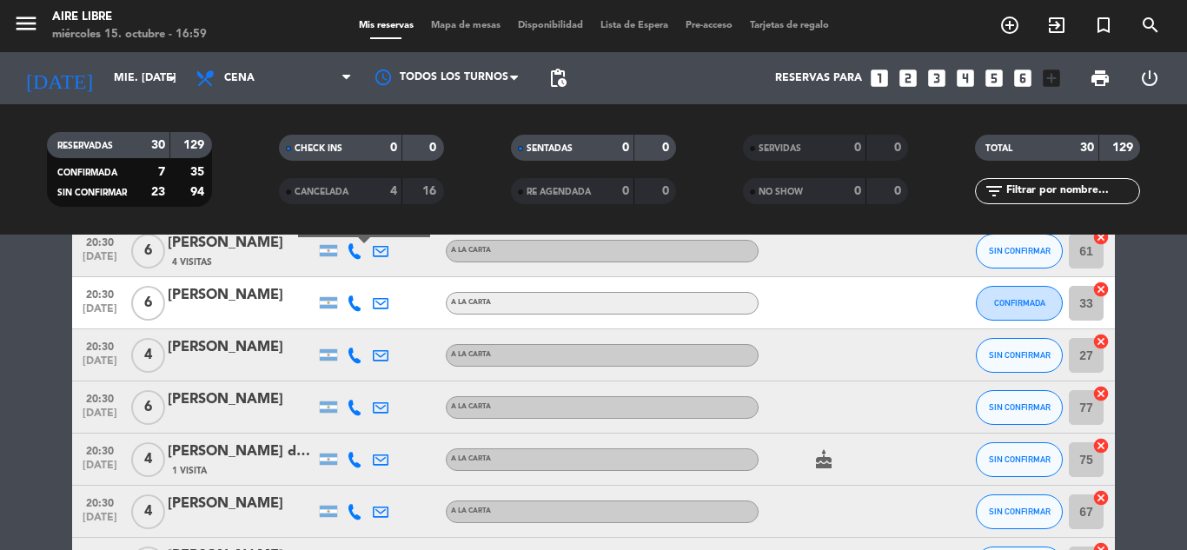
click at [353, 302] on icon at bounding box center [355, 304] width 16 height 16
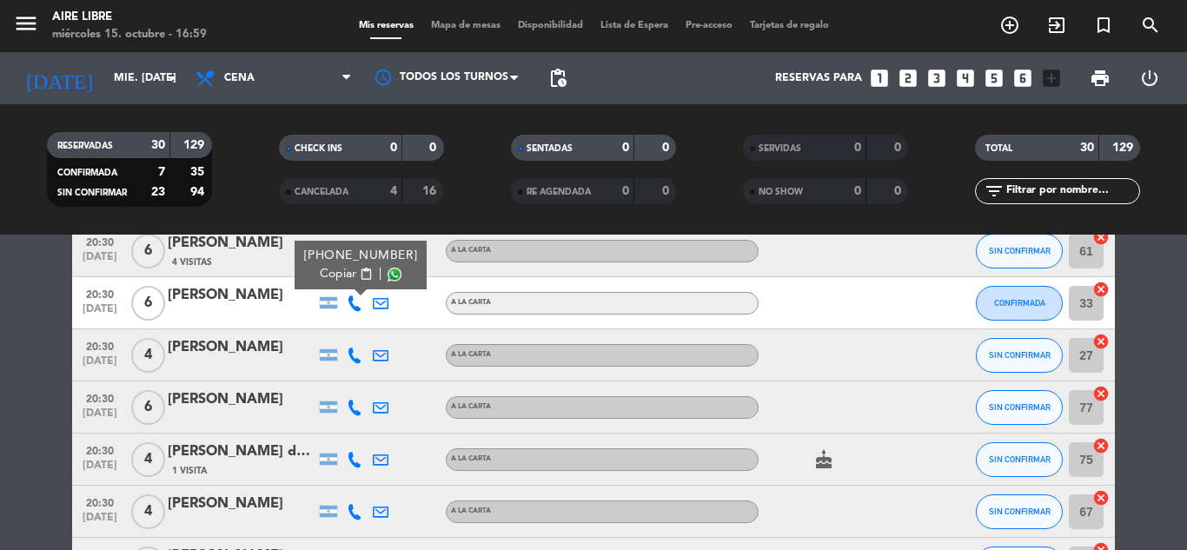
click at [360, 270] on span "content_paste" at bounding box center [366, 274] width 13 height 13
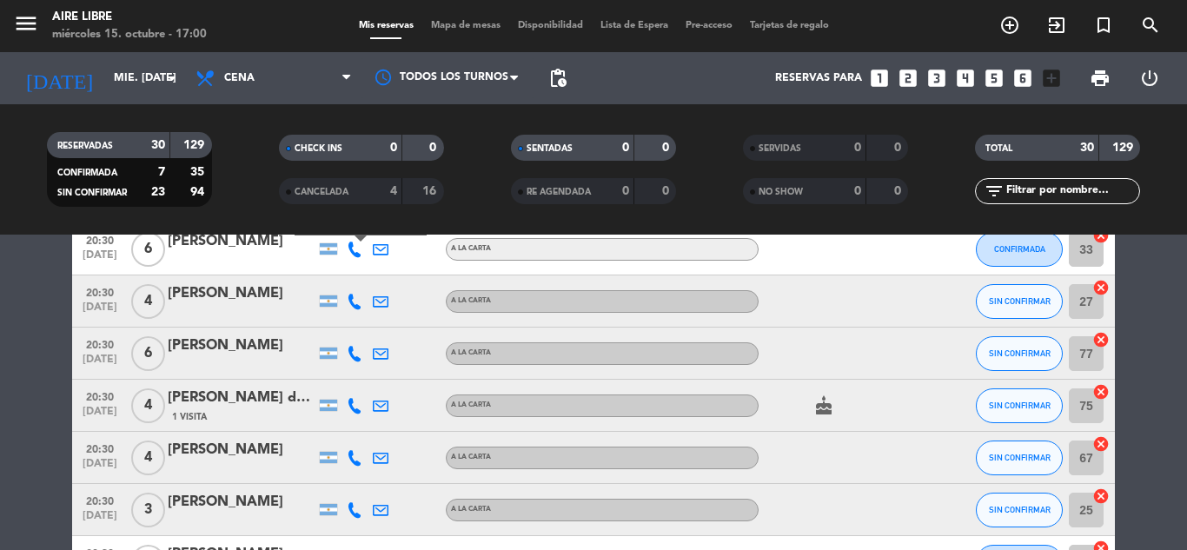
scroll to position [807, 0]
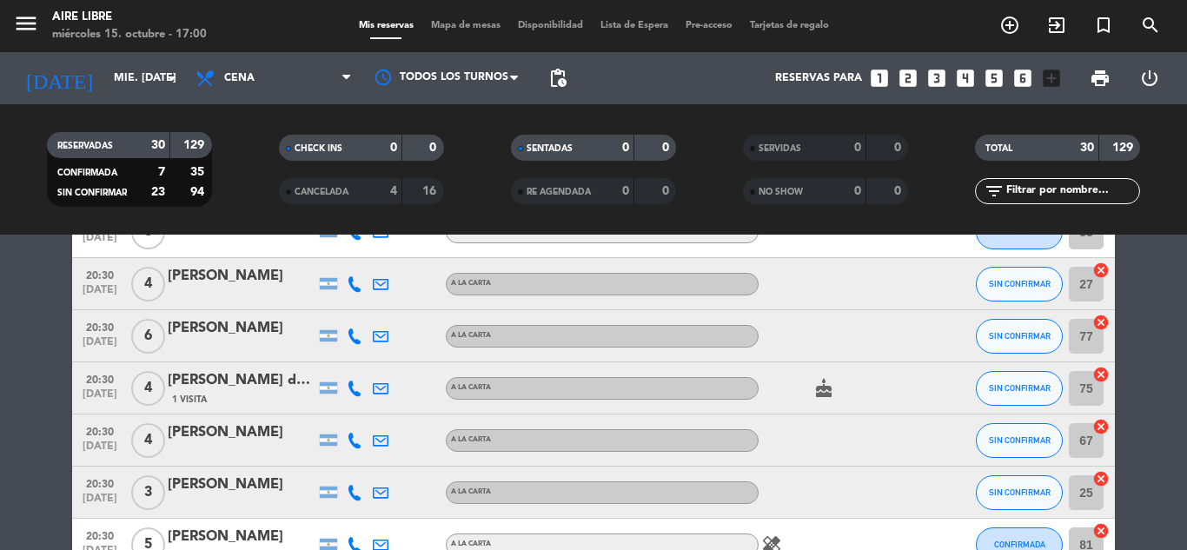
click at [355, 286] on icon at bounding box center [355, 284] width 16 height 16
click at [363, 251] on span "content_paste" at bounding box center [369, 255] width 13 height 13
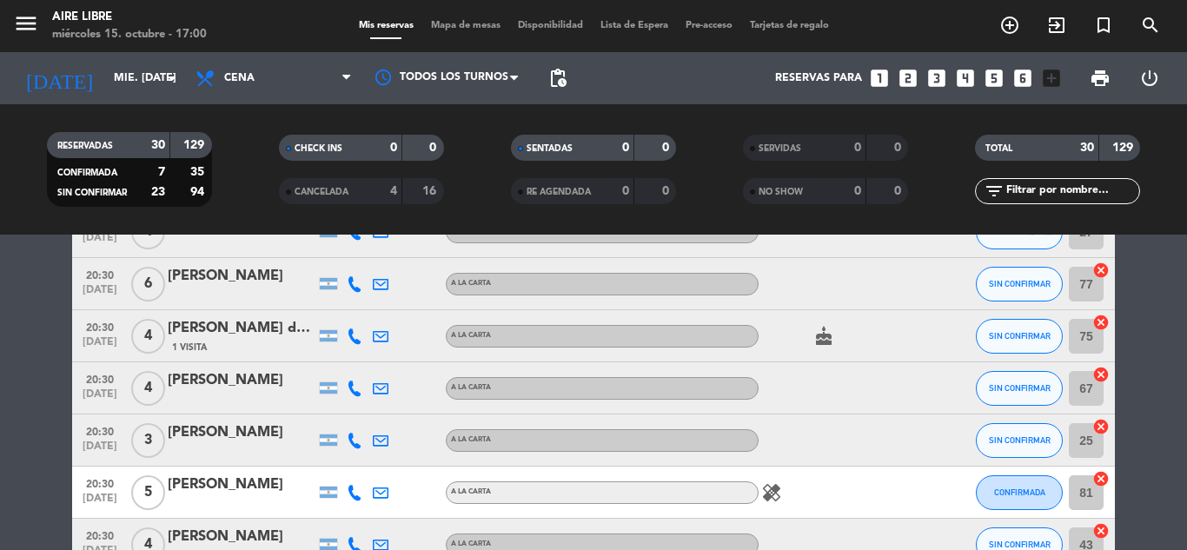
scroll to position [862, 0]
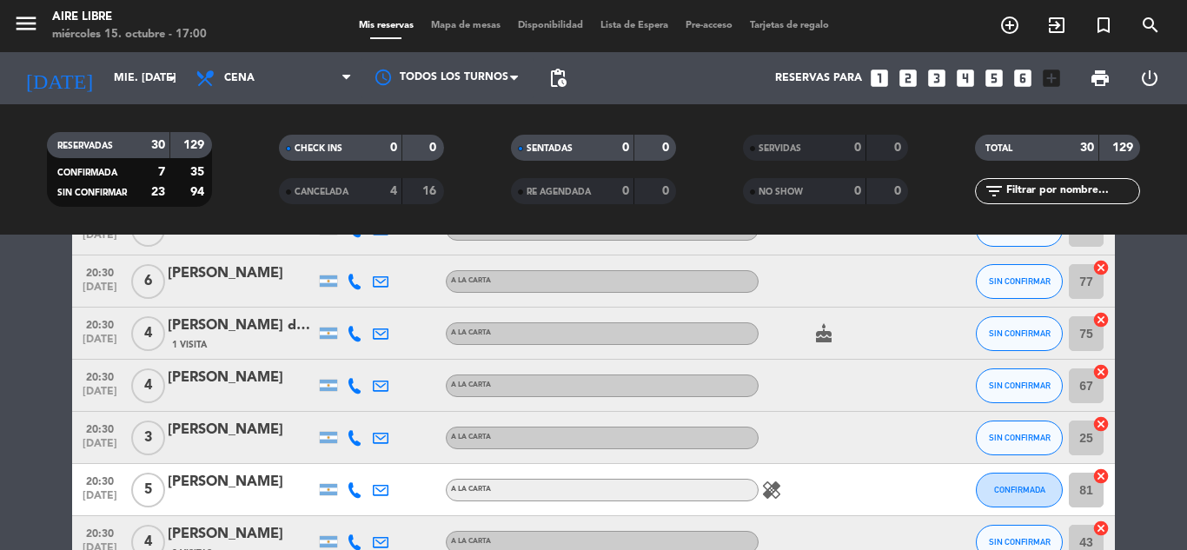
click at [356, 284] on icon at bounding box center [355, 282] width 16 height 16
click at [363, 253] on span "content_paste" at bounding box center [369, 252] width 13 height 13
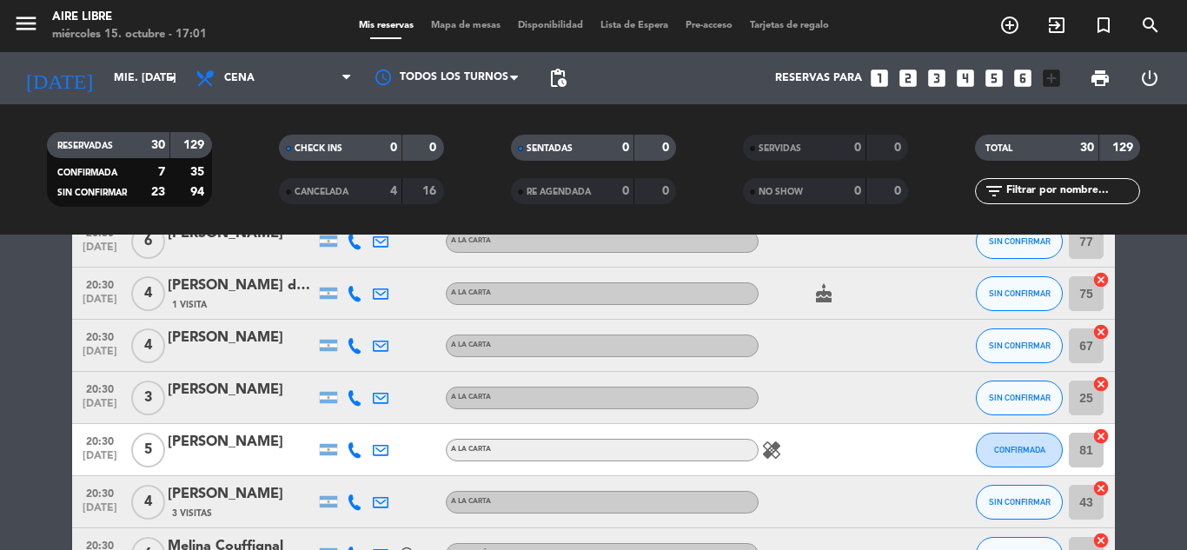
scroll to position [903, 0]
click at [354, 294] on icon at bounding box center [355, 293] width 16 height 16
click at [363, 262] on span "content_paste" at bounding box center [369, 263] width 13 height 13
click at [354, 345] on icon at bounding box center [355, 345] width 16 height 16
click at [363, 312] on span "content_paste" at bounding box center [369, 315] width 13 height 13
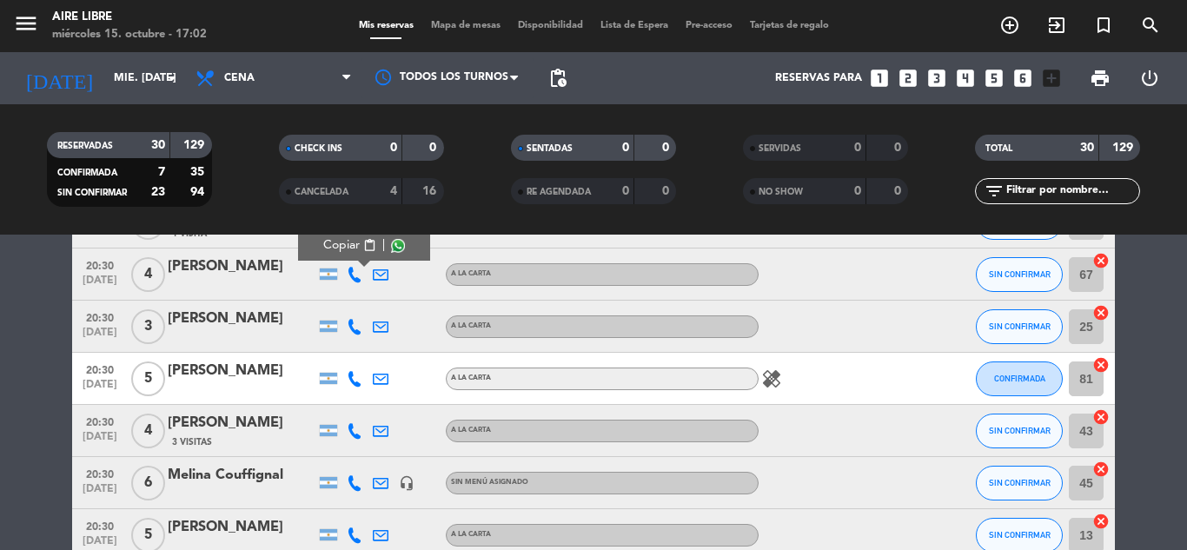
scroll to position [974, 0]
click at [352, 323] on icon at bounding box center [355, 326] width 16 height 16
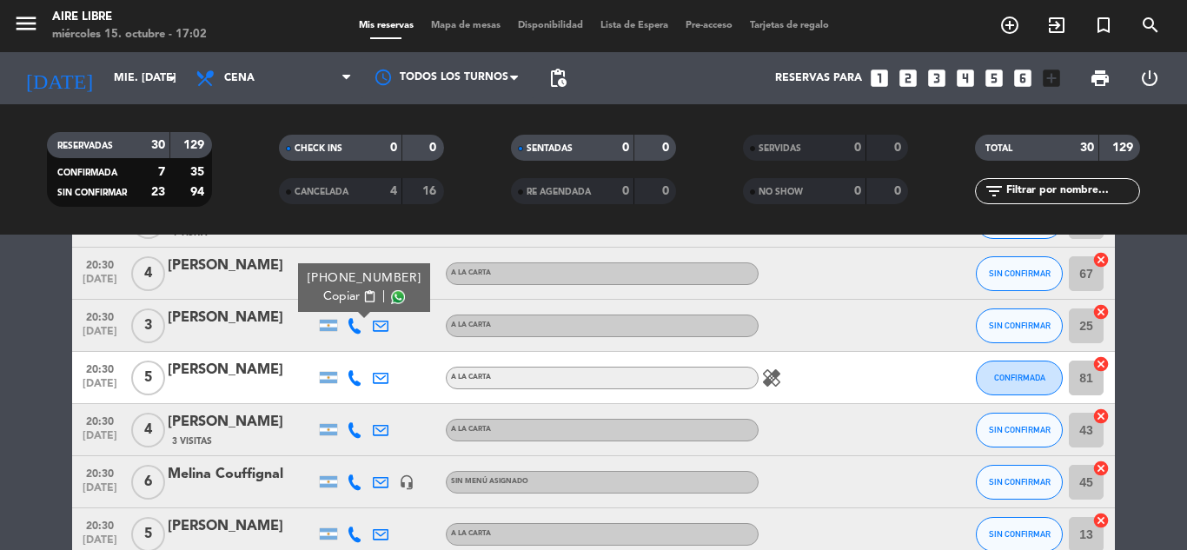
click at [363, 298] on span "content_paste" at bounding box center [369, 296] width 13 height 13
click at [351, 376] on icon at bounding box center [355, 378] width 16 height 16
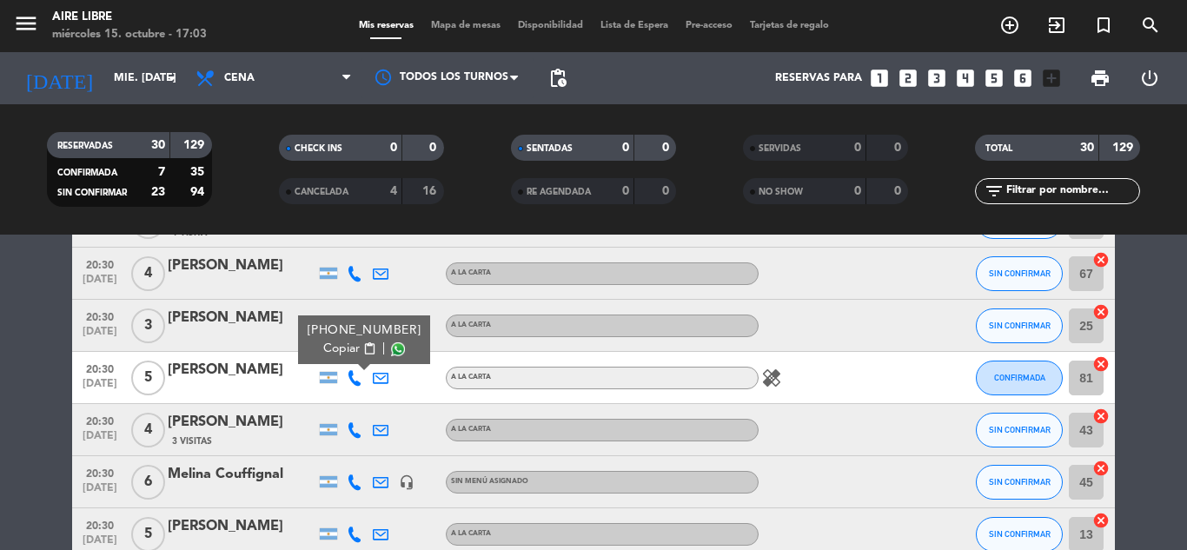
click at [363, 349] on span "content_paste" at bounding box center [369, 348] width 13 height 13
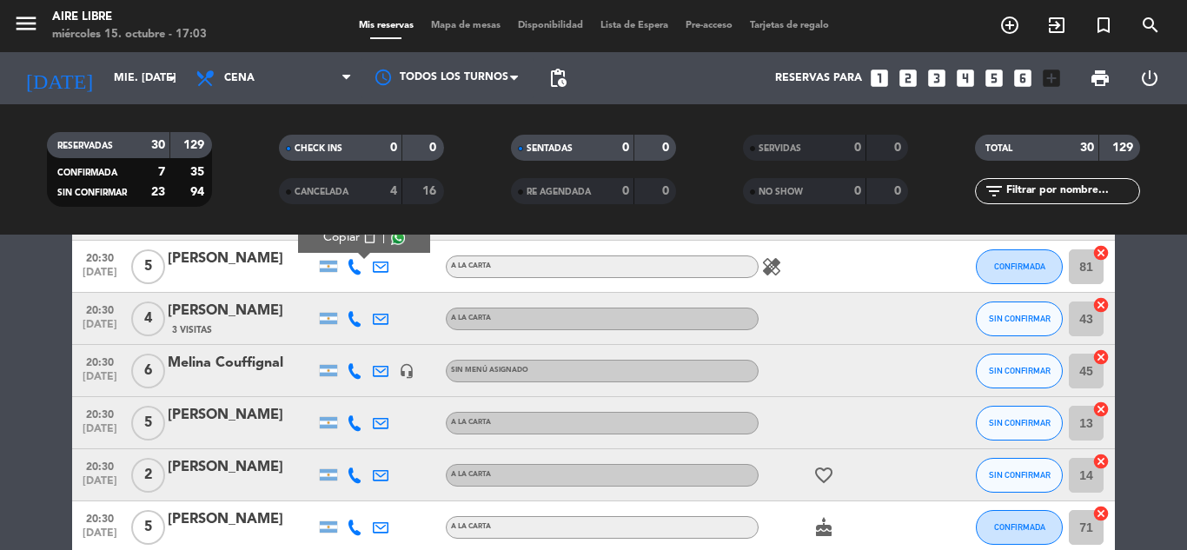
scroll to position [1091, 0]
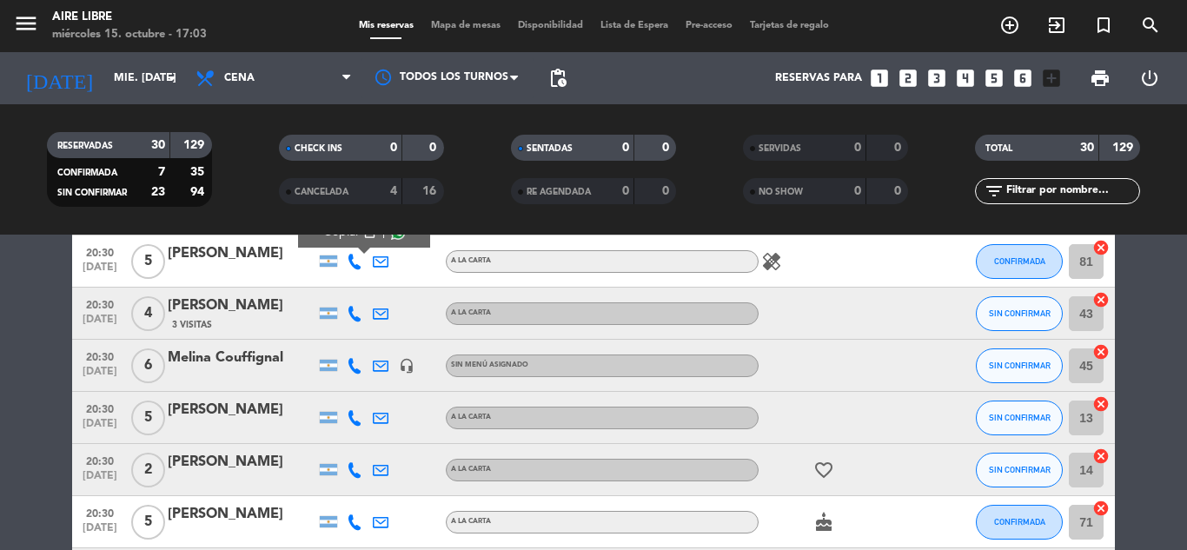
click at [352, 310] on icon at bounding box center [355, 314] width 16 height 16
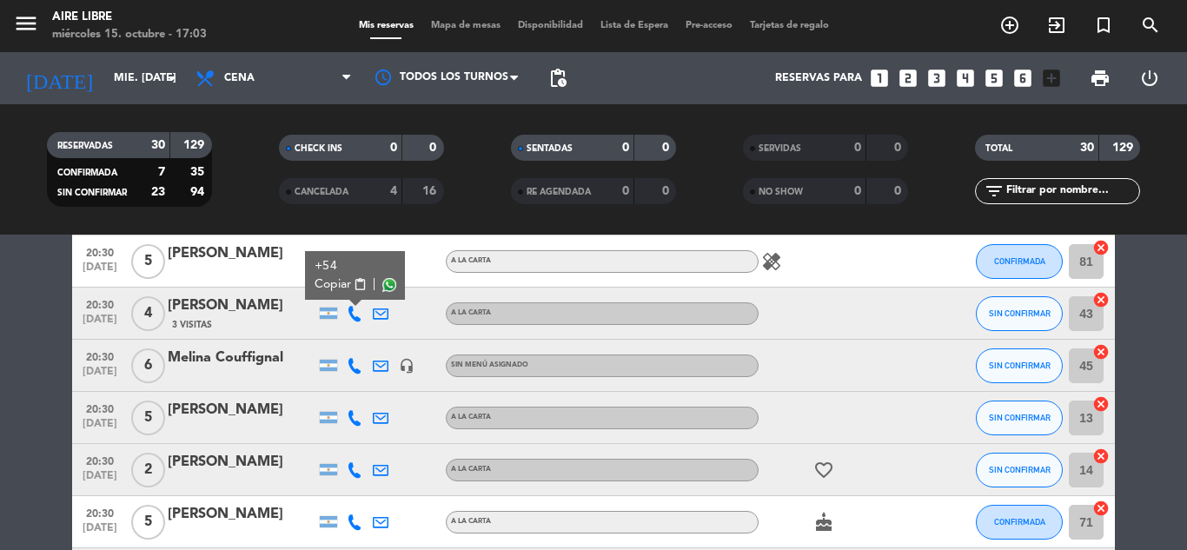
click at [362, 282] on span "content_paste" at bounding box center [360, 284] width 13 height 13
click at [357, 362] on icon at bounding box center [355, 366] width 16 height 16
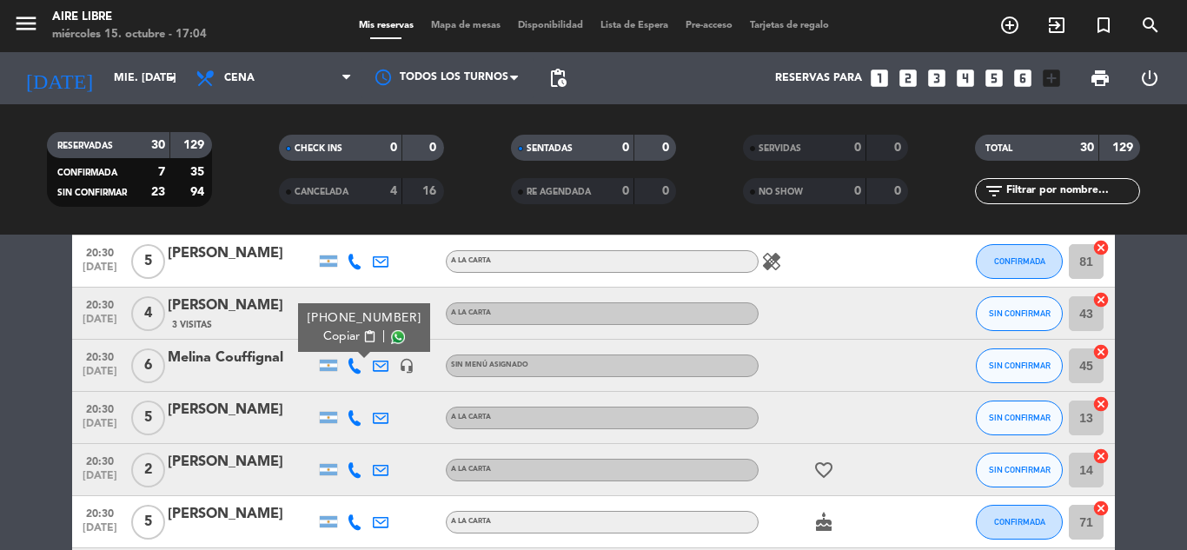
click at [363, 333] on span "content_paste" at bounding box center [369, 336] width 13 height 13
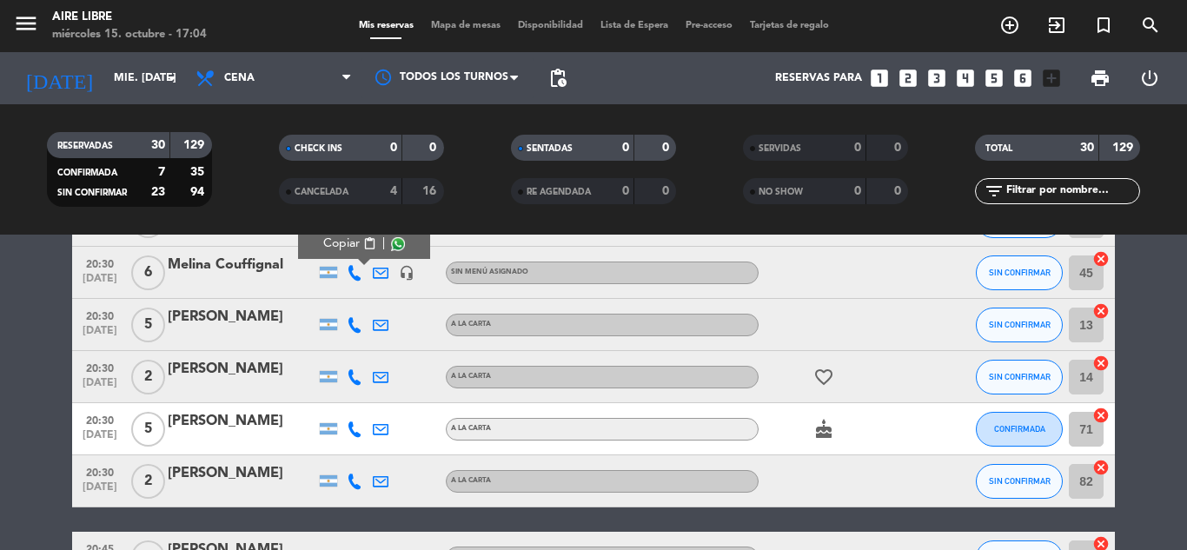
scroll to position [1185, 0]
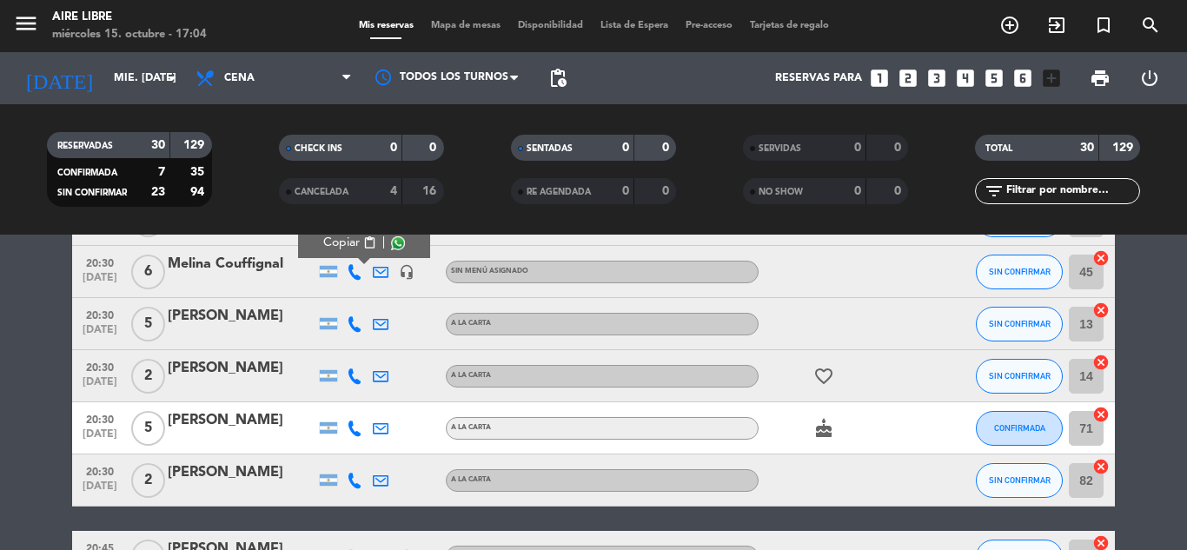
click at [354, 327] on icon at bounding box center [355, 324] width 16 height 16
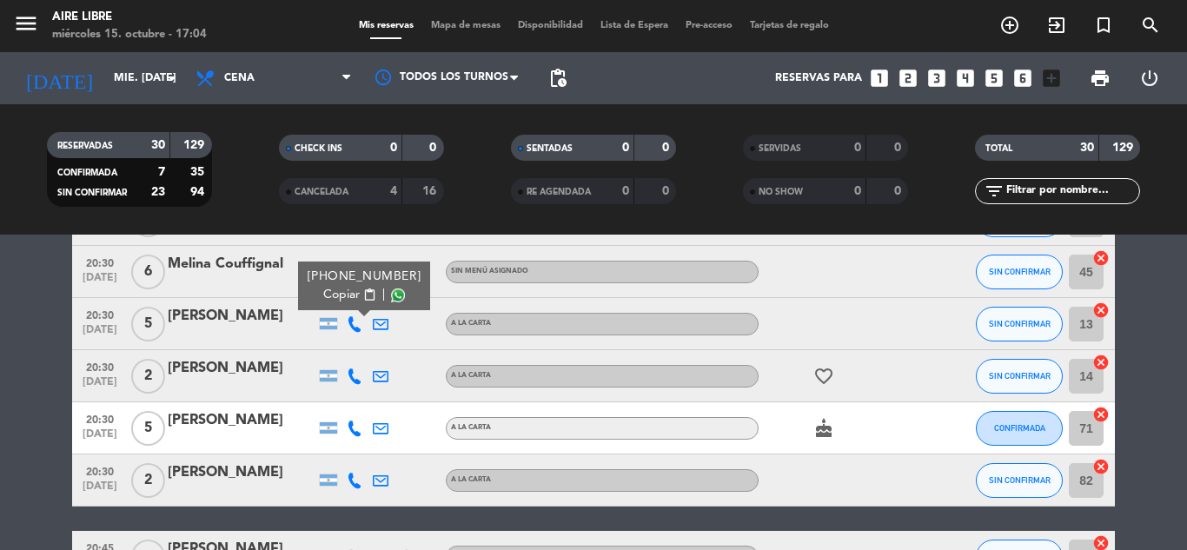
click at [363, 296] on span "content_paste" at bounding box center [369, 295] width 13 height 13
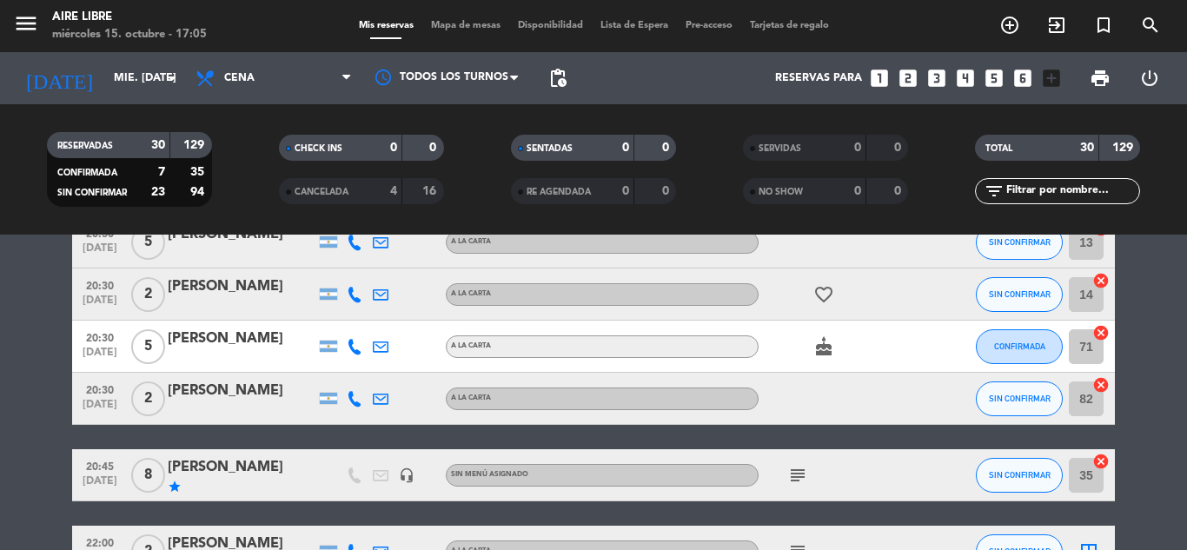
scroll to position [1271, 0]
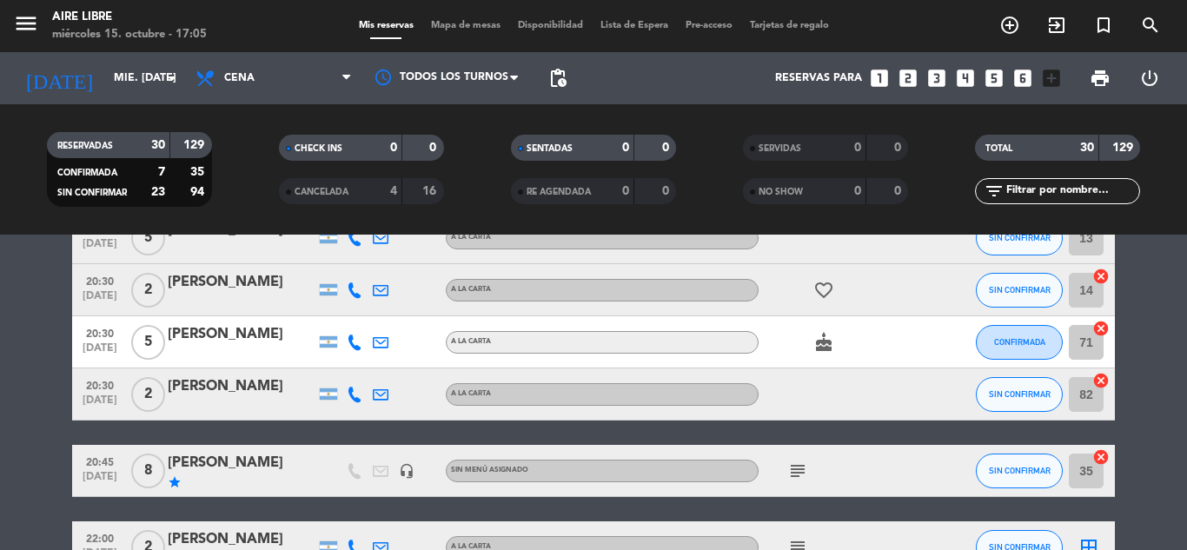
click at [355, 289] on icon at bounding box center [355, 290] width 16 height 16
click at [362, 260] on span "content_paste" at bounding box center [363, 261] width 13 height 13
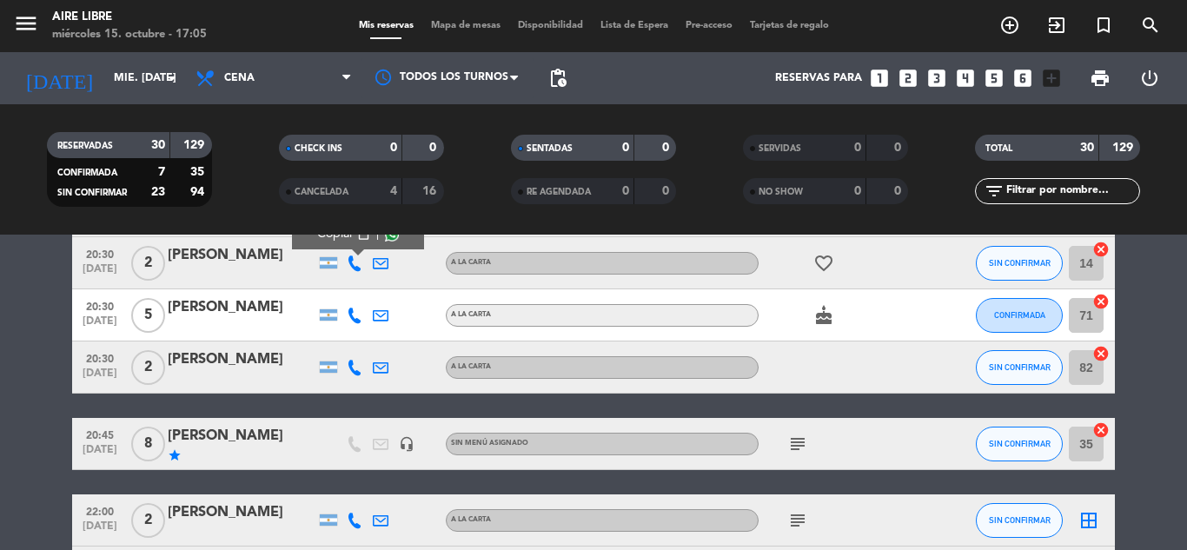
scroll to position [1308, 0]
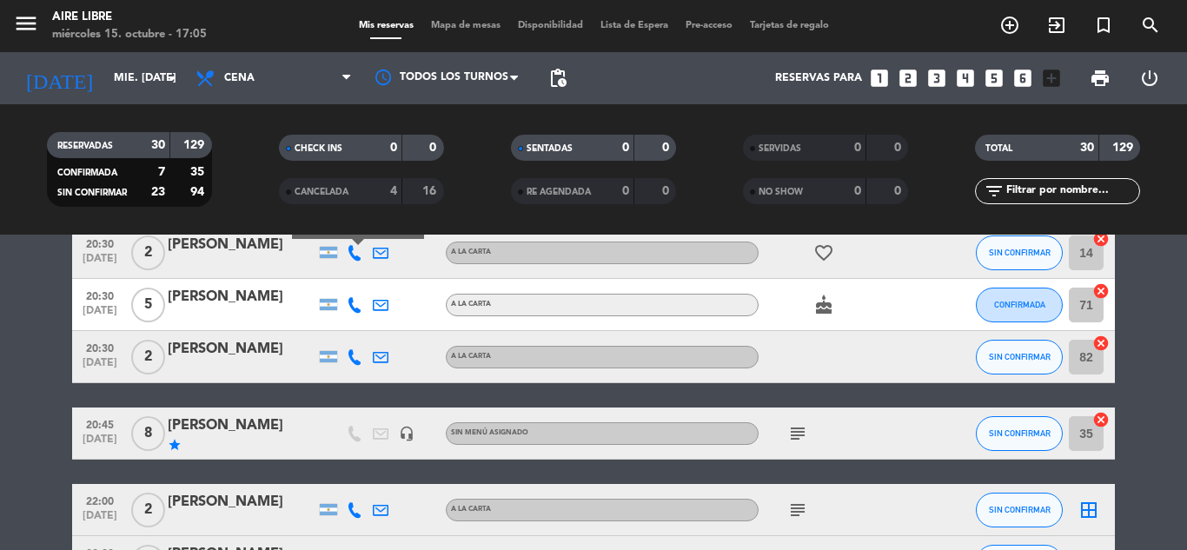
click at [352, 309] on icon at bounding box center [355, 305] width 16 height 16
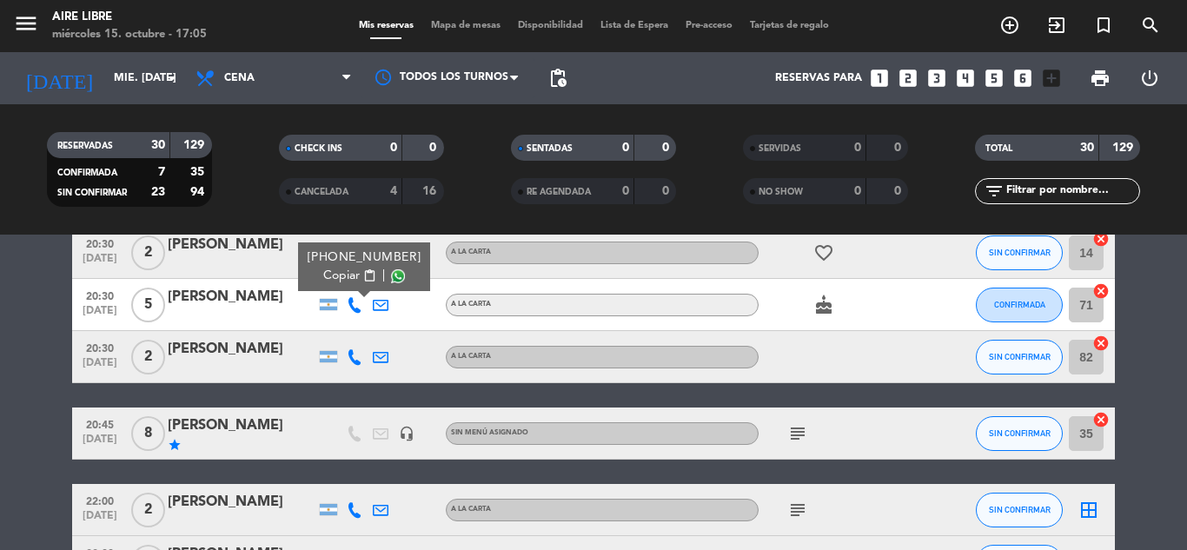
click at [363, 276] on span "content_paste" at bounding box center [369, 275] width 13 height 13
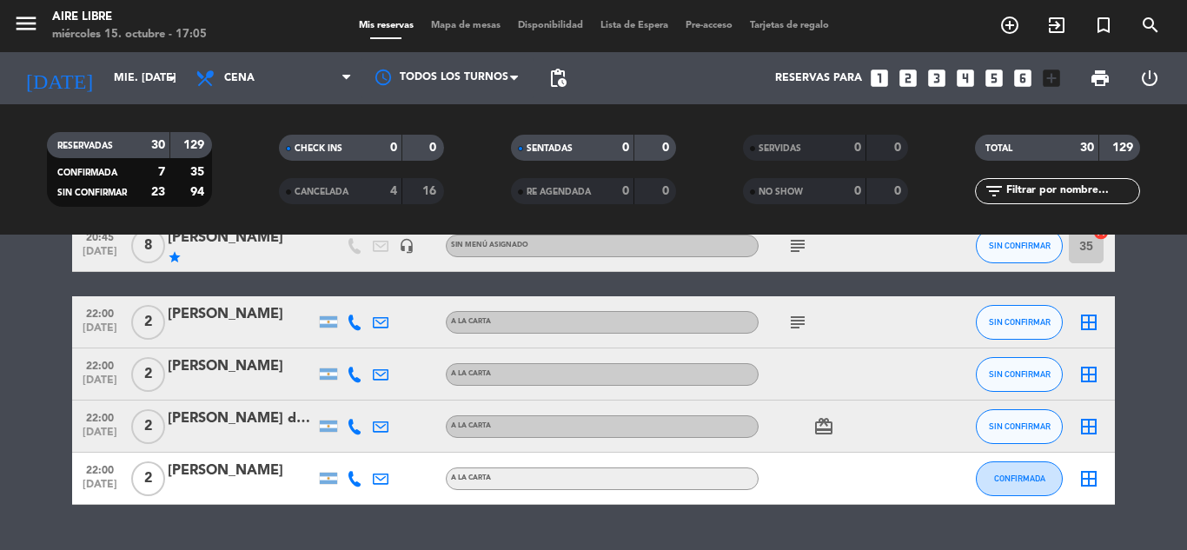
scroll to position [1491, 0]
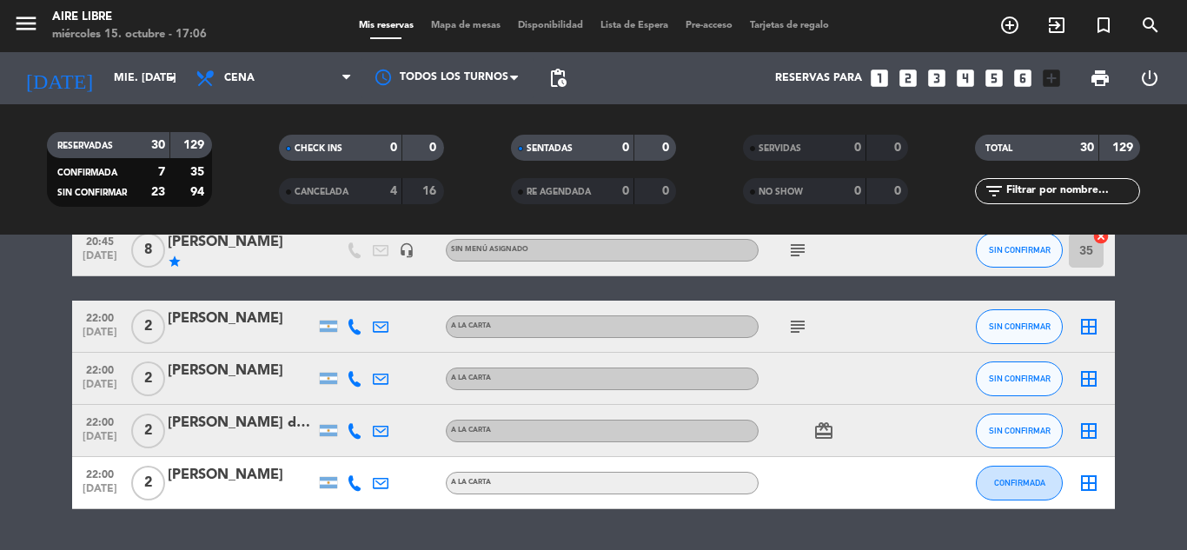
click at [349, 331] on icon at bounding box center [355, 327] width 16 height 16
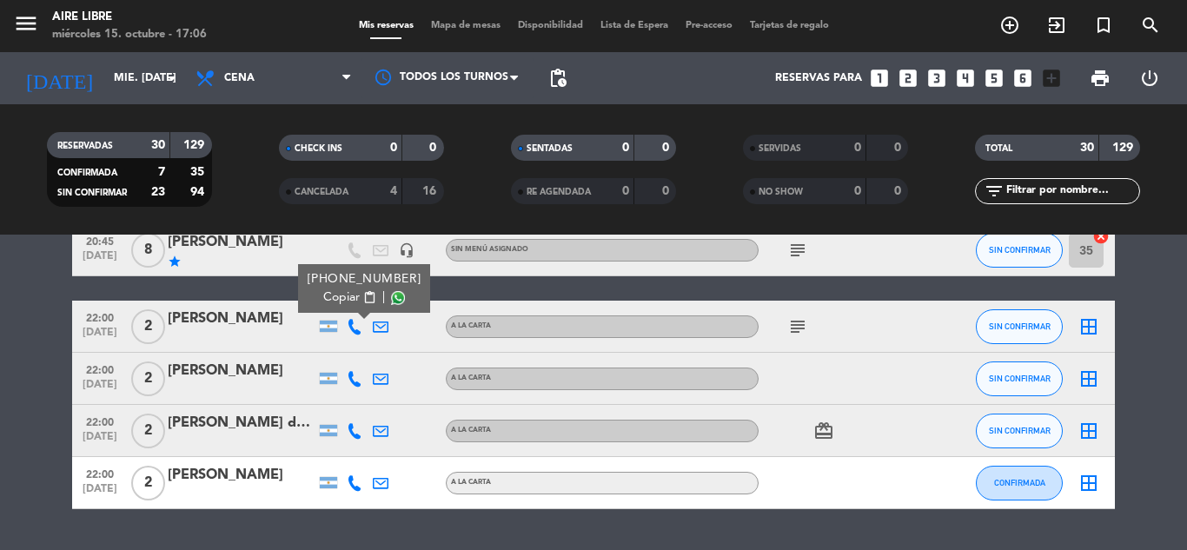
click at [363, 296] on span "content_paste" at bounding box center [369, 297] width 13 height 13
click at [352, 376] on icon at bounding box center [355, 379] width 16 height 16
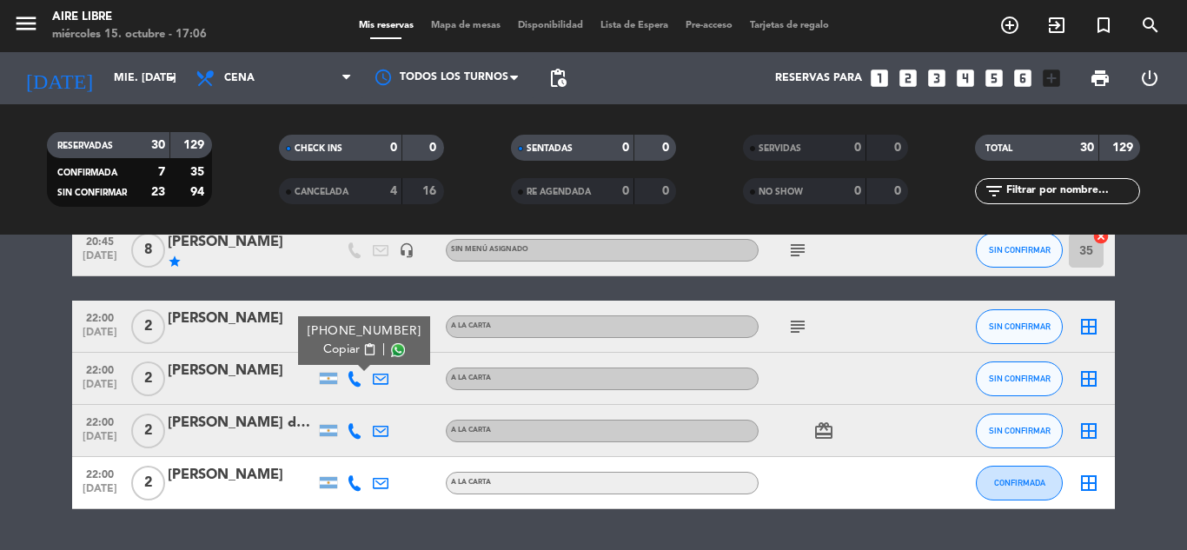
click at [363, 349] on span "content_paste" at bounding box center [369, 349] width 13 height 13
click at [354, 433] on icon at bounding box center [355, 431] width 16 height 16
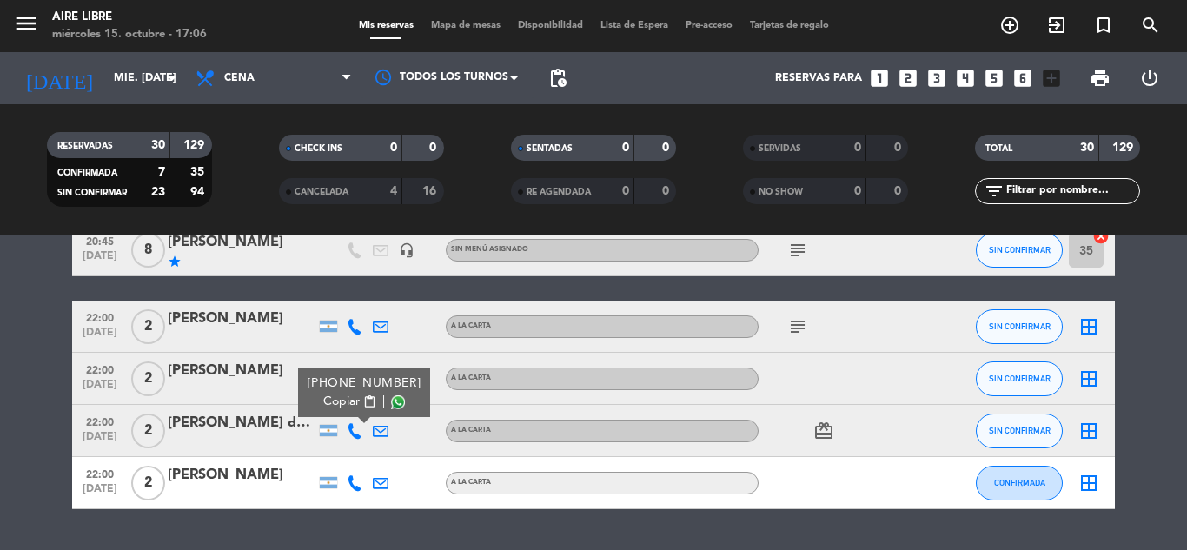
click at [363, 402] on span "content_paste" at bounding box center [369, 401] width 13 height 13
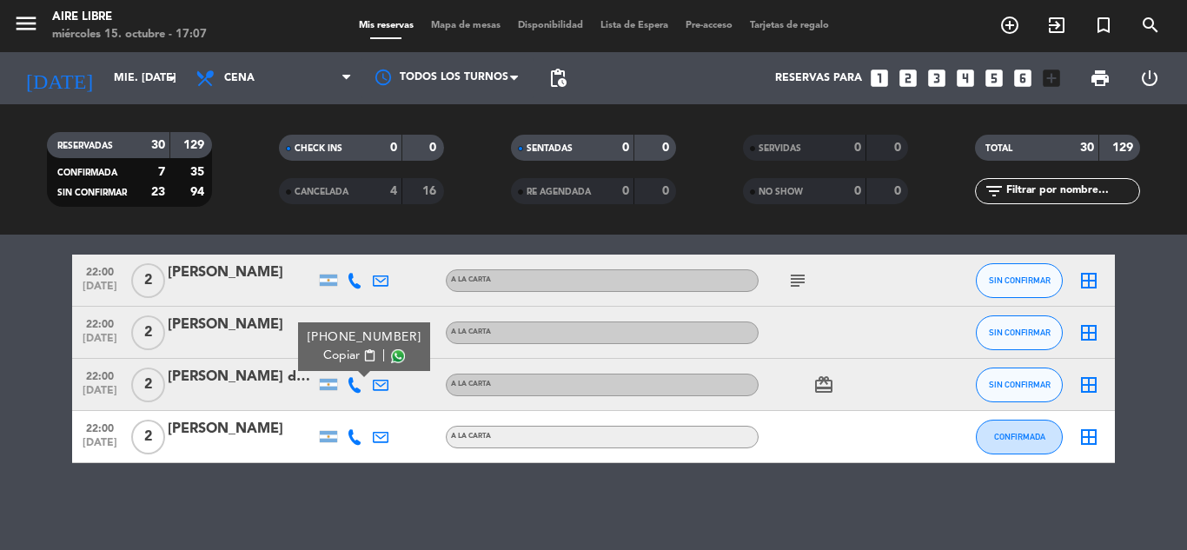
click at [356, 440] on icon at bounding box center [355, 437] width 16 height 16
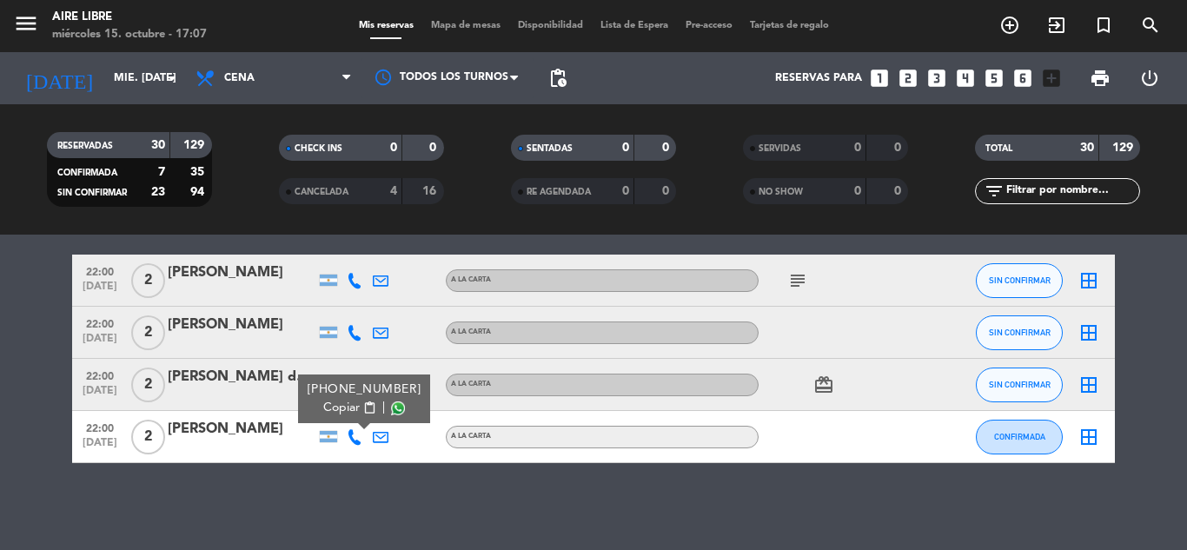
click at [363, 406] on span "content_paste" at bounding box center [369, 408] width 13 height 13
click at [353, 329] on icon at bounding box center [355, 333] width 16 height 16
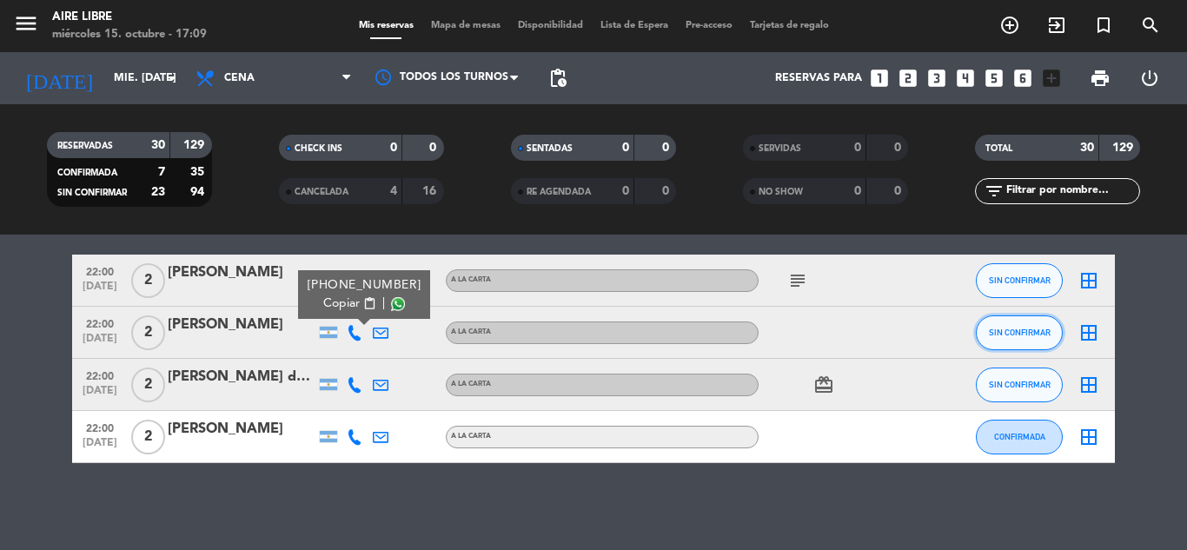
click at [1009, 329] on span "SIN CONFIRMAR" at bounding box center [1020, 333] width 62 height 10
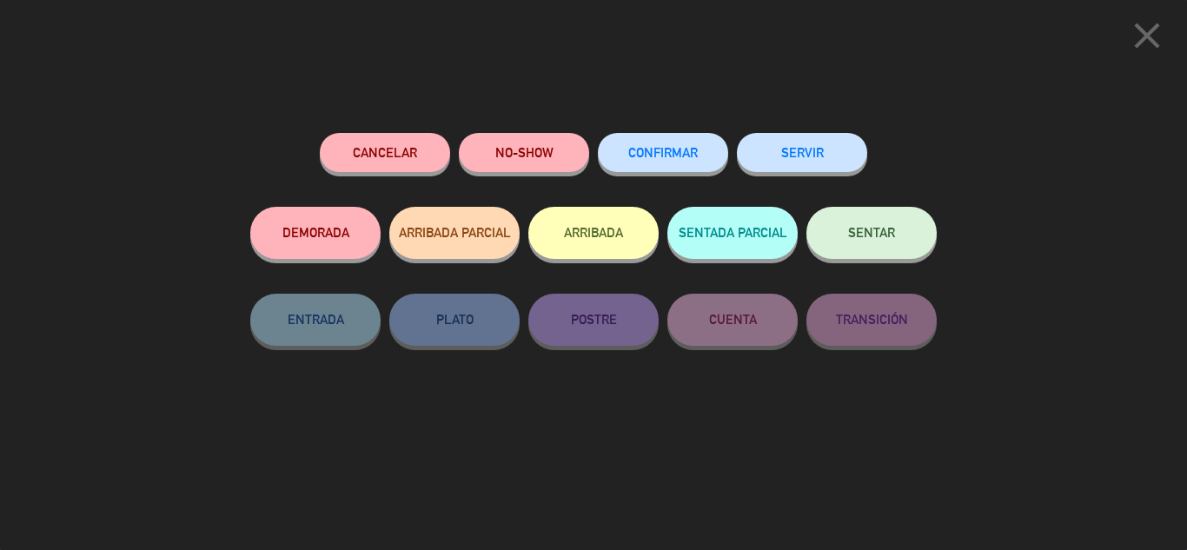
click at [658, 148] on span "CONFIRMAR" at bounding box center [663, 152] width 70 height 15
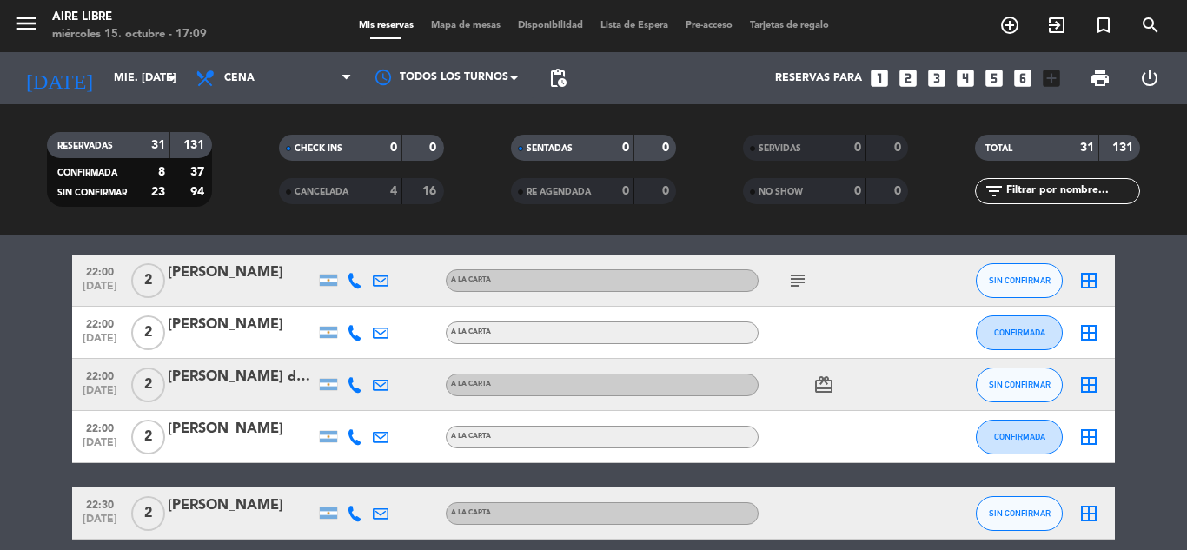
click at [1025, 189] on input "text" at bounding box center [1072, 191] width 135 height 19
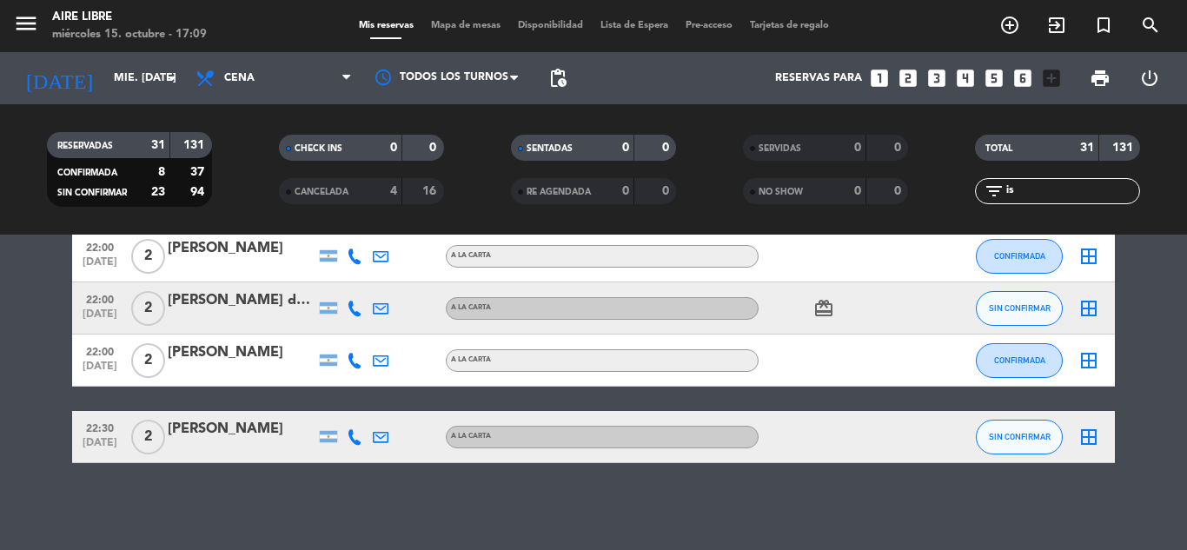
scroll to position [0, 0]
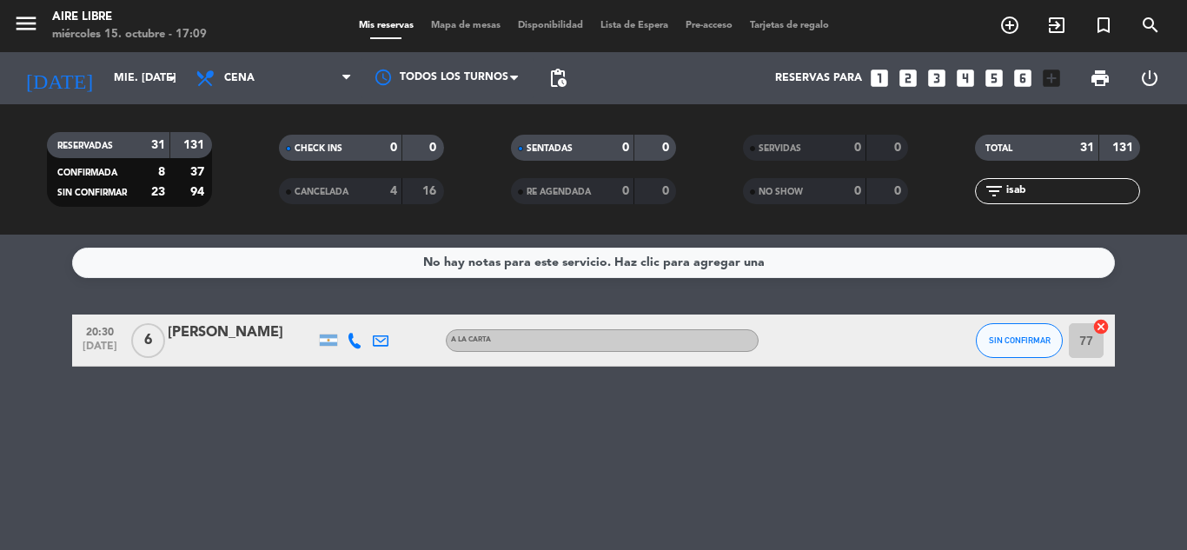
click at [1018, 337] on span "SIN CONFIRMAR" at bounding box center [1020, 340] width 62 height 10
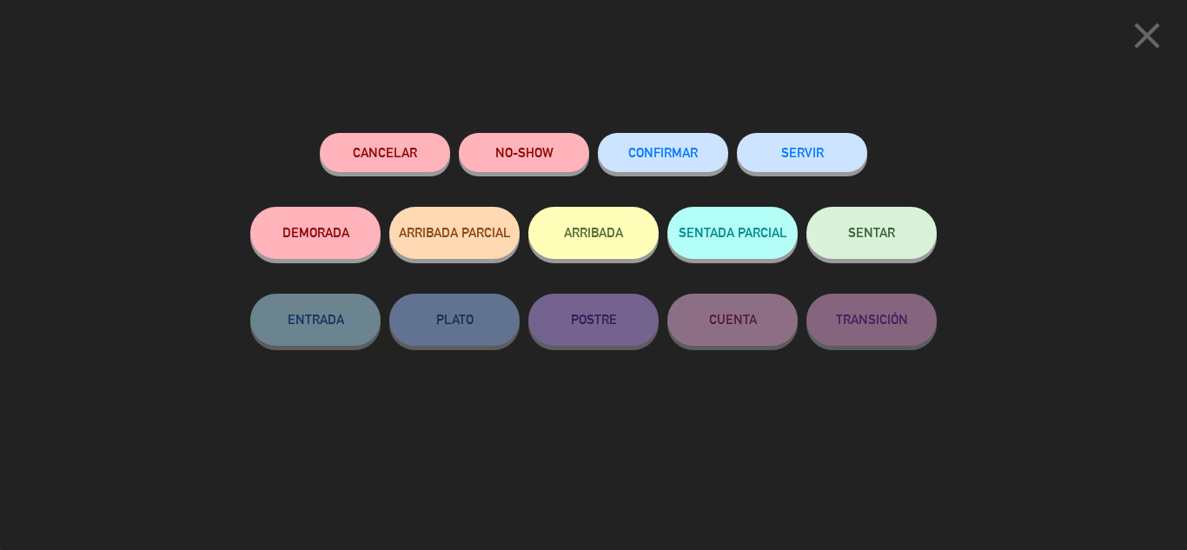
click at [395, 151] on button "Cancelar" at bounding box center [385, 152] width 130 height 39
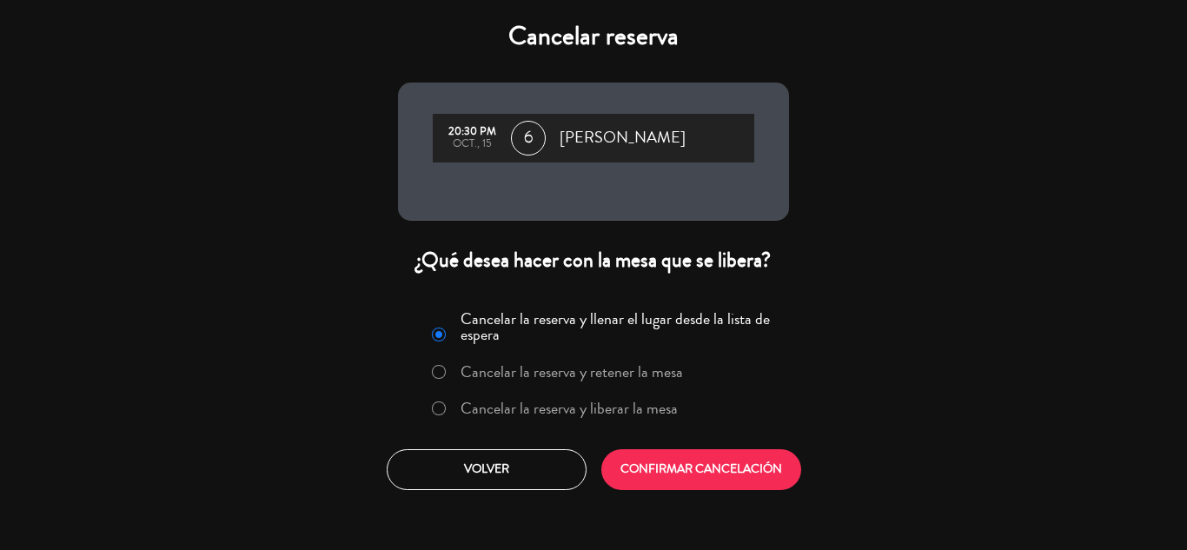
click at [561, 409] on label "Cancelar la reserva y liberar la mesa" at bounding box center [569, 409] width 217 height 16
click at [704, 469] on button "CONFIRMAR CANCELACIÓN" at bounding box center [701, 469] width 200 height 41
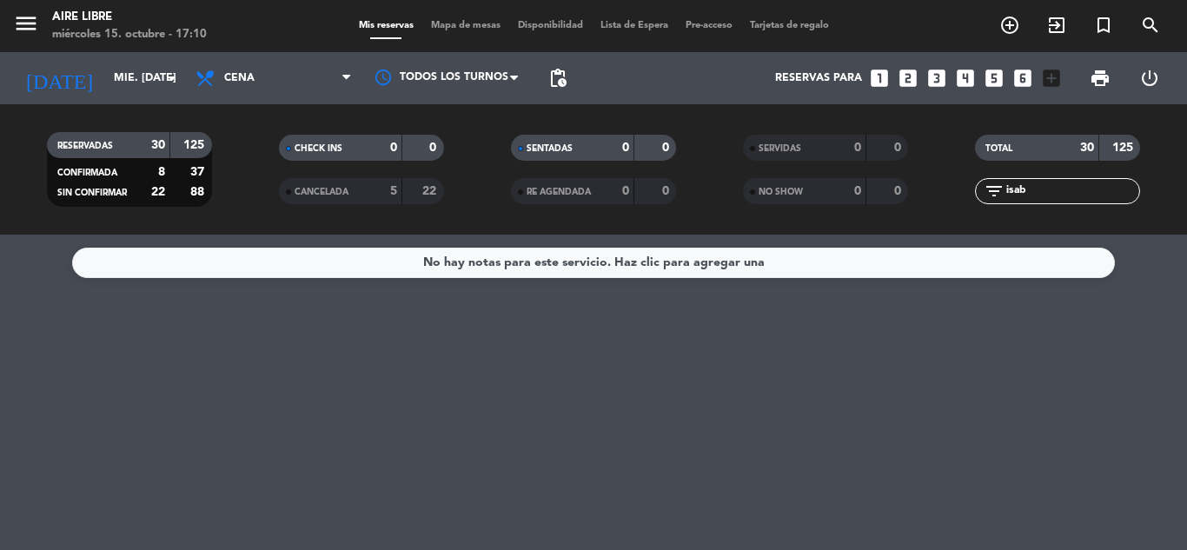
click at [1051, 193] on input "isab" at bounding box center [1072, 191] width 135 height 19
type input "i"
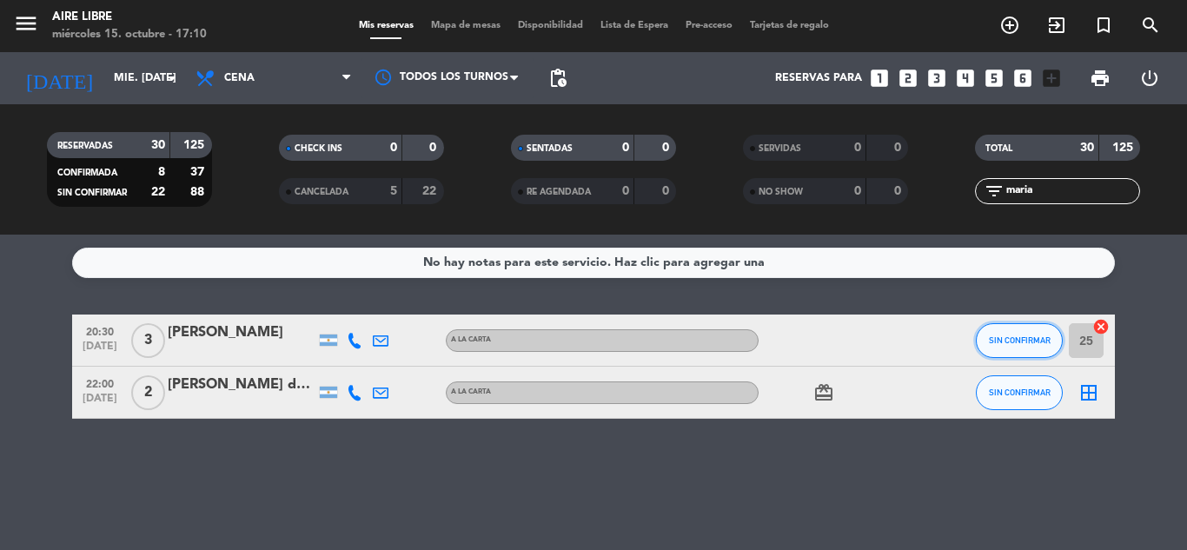
click at [1017, 340] on span "SIN CONFIRMAR" at bounding box center [1020, 340] width 62 height 10
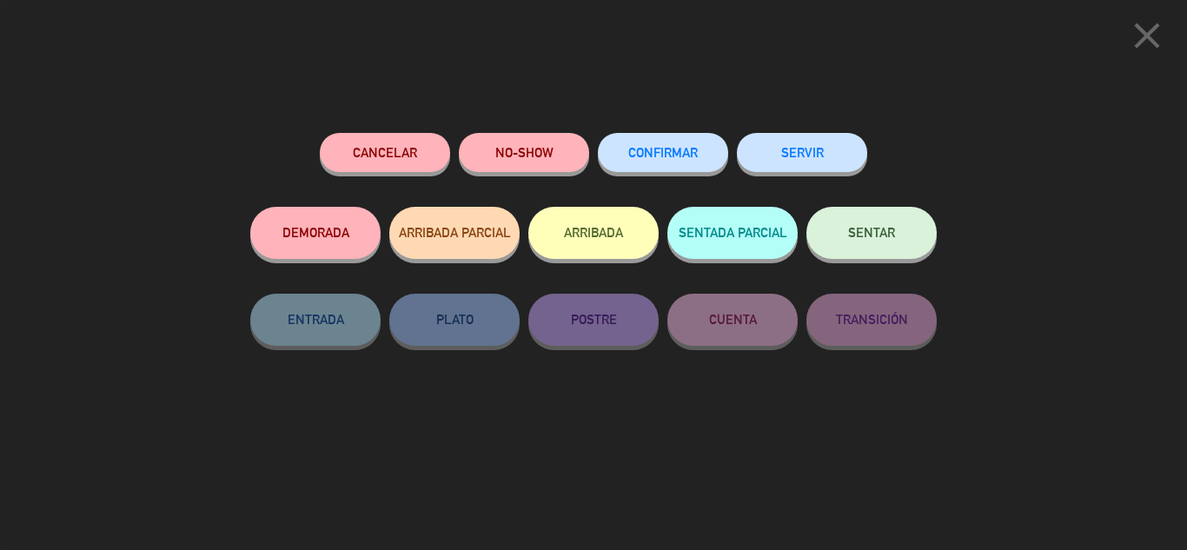
click at [671, 151] on span "CONFIRMAR" at bounding box center [663, 152] width 70 height 15
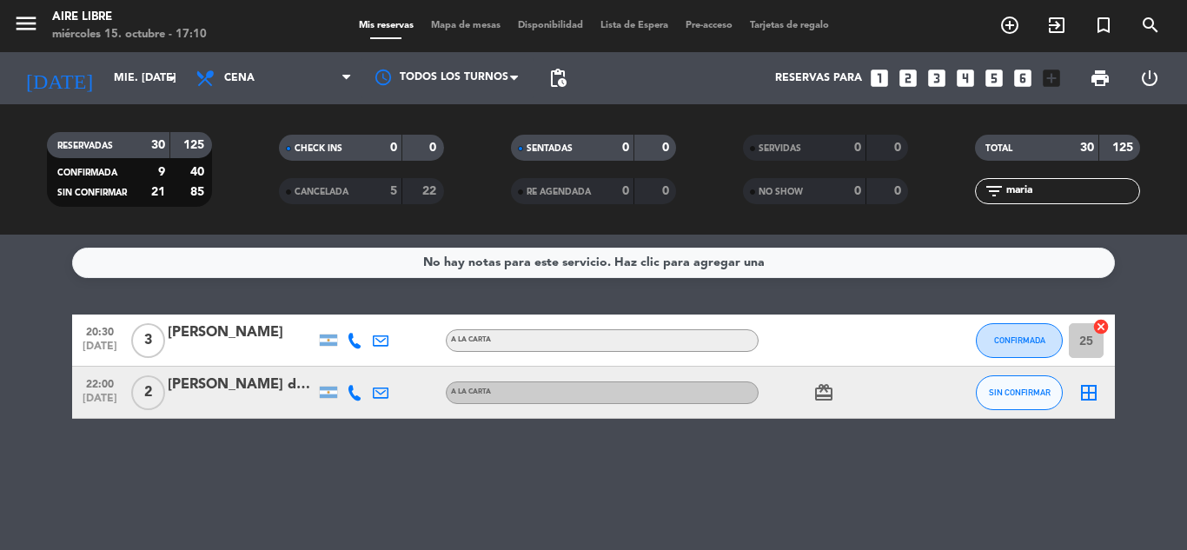
click at [1042, 193] on input "maria" at bounding box center [1072, 191] width 135 height 19
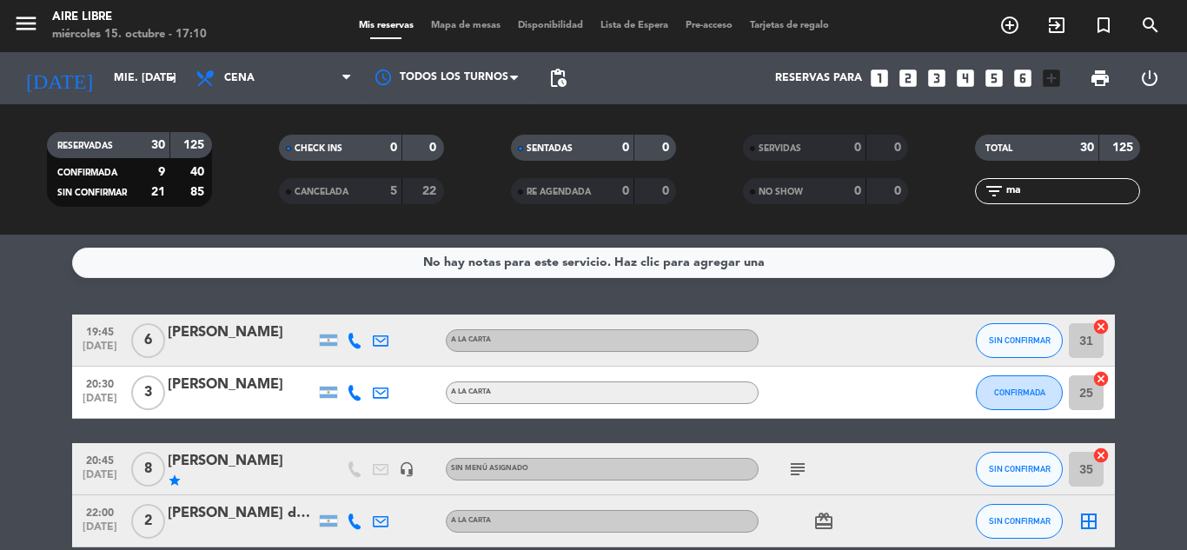
type input "m"
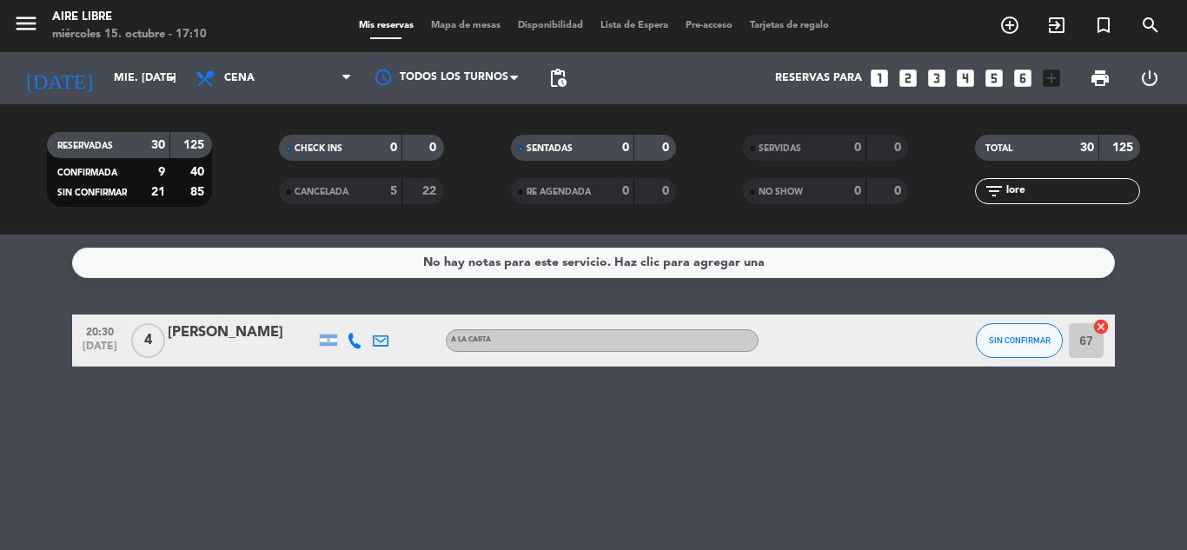
click at [1013, 340] on span "SIN CONFIRMAR" at bounding box center [1020, 340] width 62 height 10
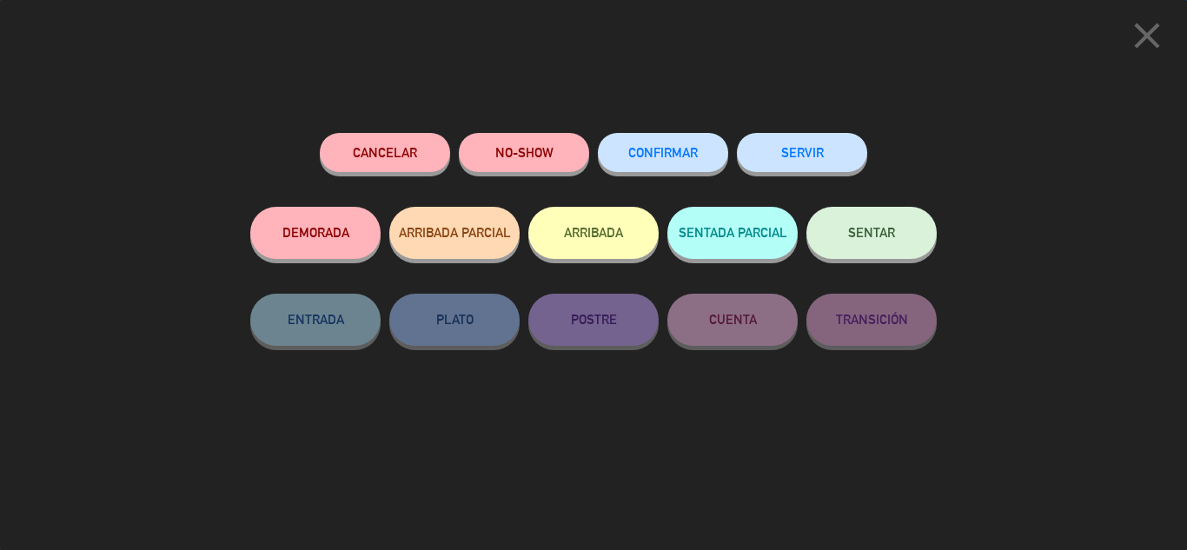
click at [671, 147] on button "CONFIRMAR" at bounding box center [663, 152] width 130 height 39
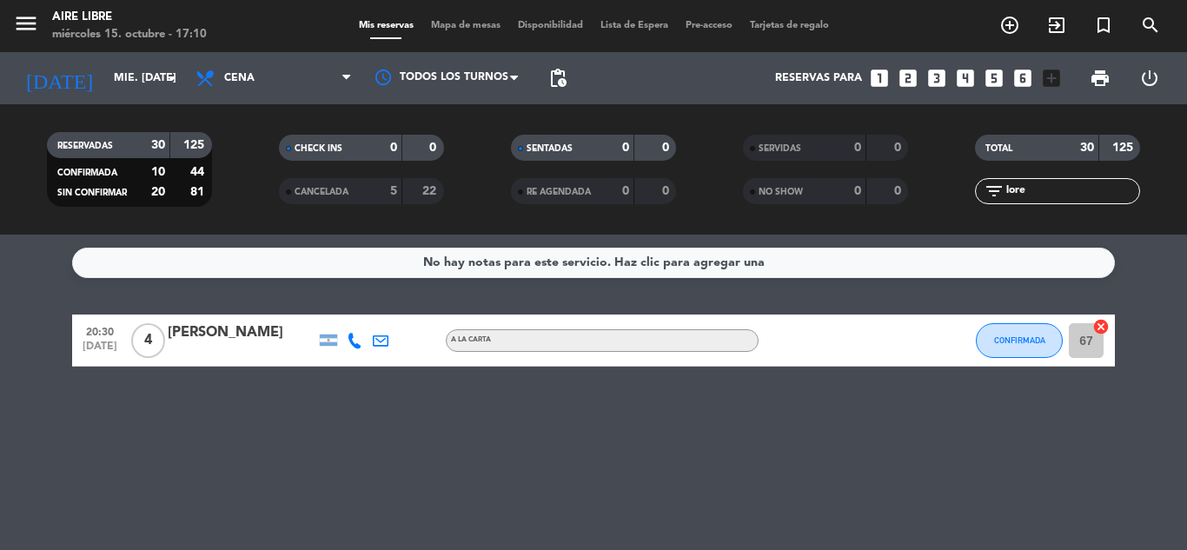
click at [1028, 191] on input "lore" at bounding box center [1072, 191] width 135 height 19
type input "l"
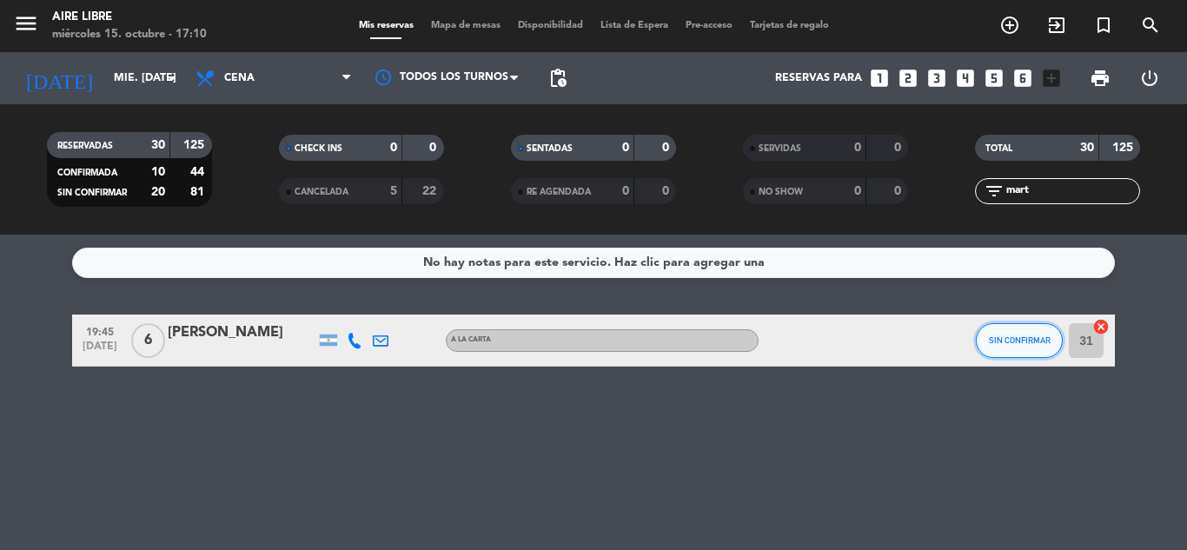
click at [1002, 336] on span "SIN CONFIRMAR" at bounding box center [1020, 340] width 62 height 10
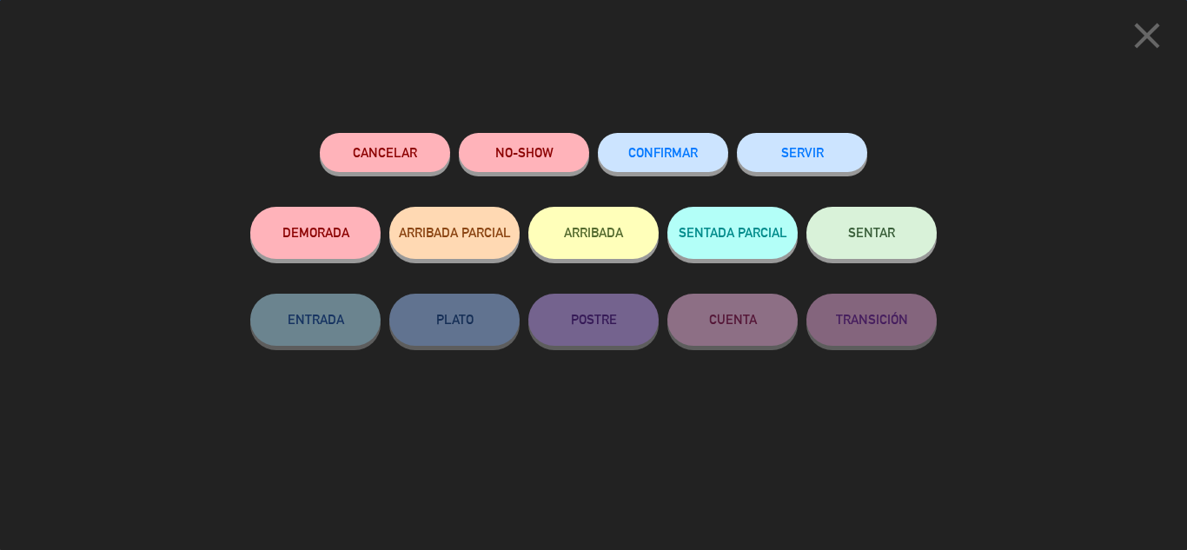
click at [657, 160] on span "CONFIRMAR" at bounding box center [663, 152] width 70 height 15
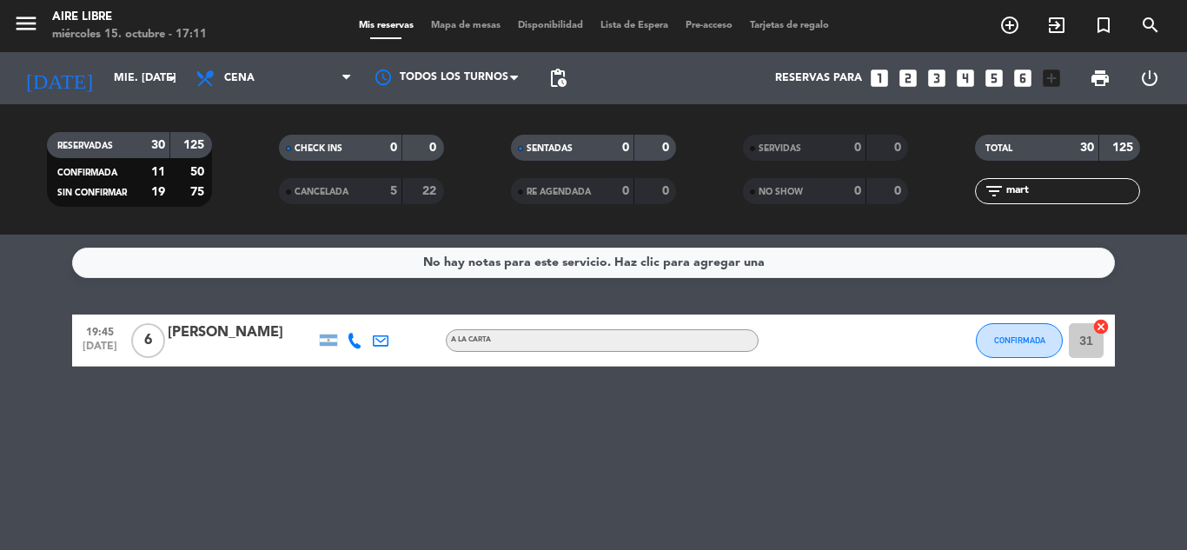
click at [1057, 188] on input "mart" at bounding box center [1072, 191] width 135 height 19
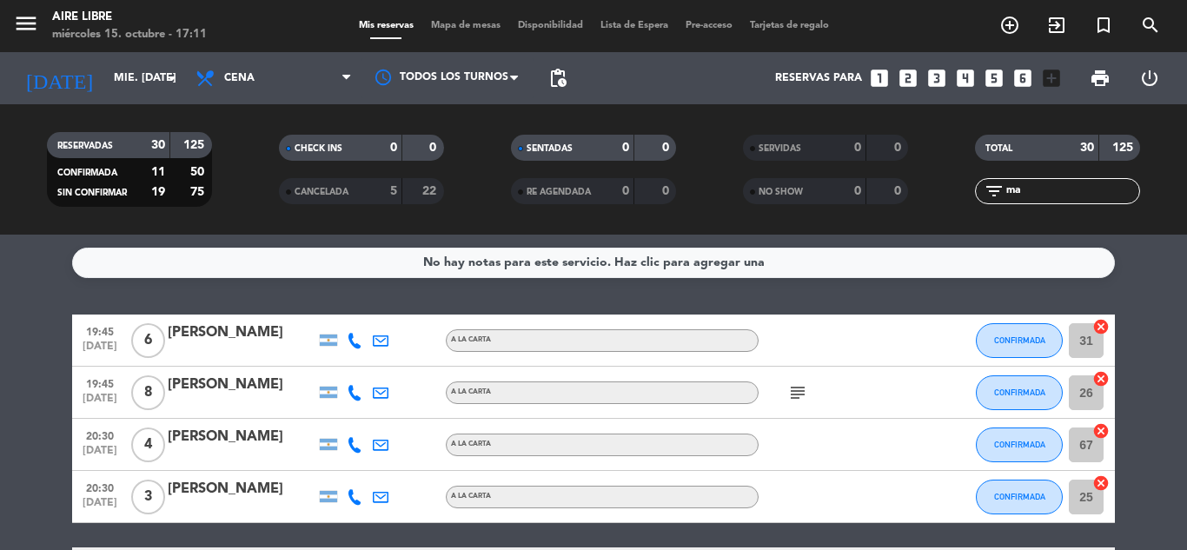
type input "m"
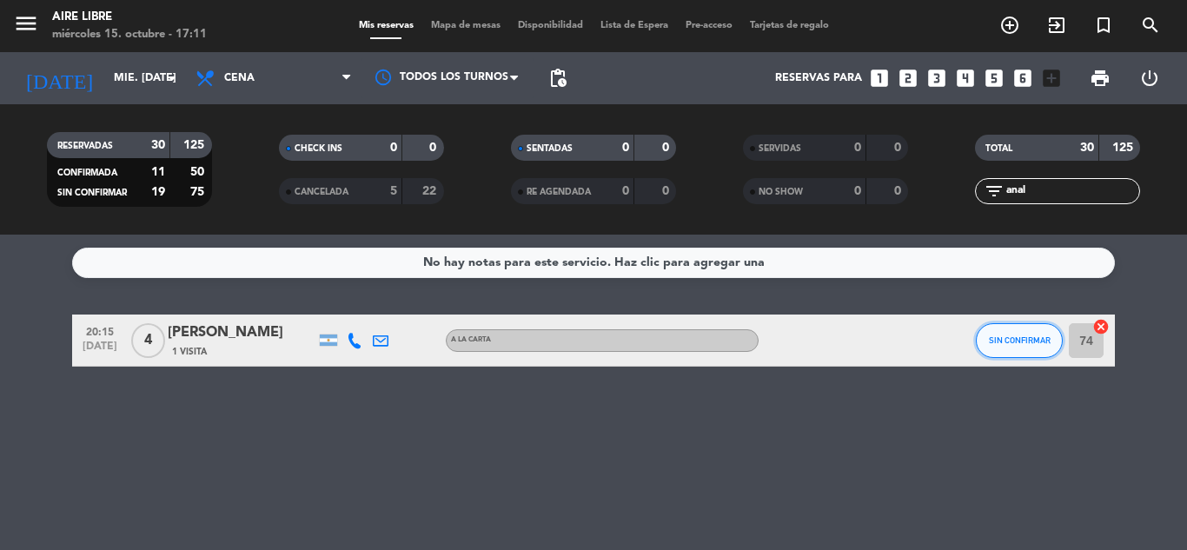
click at [1022, 342] on span "SIN CONFIRMAR" at bounding box center [1020, 340] width 62 height 10
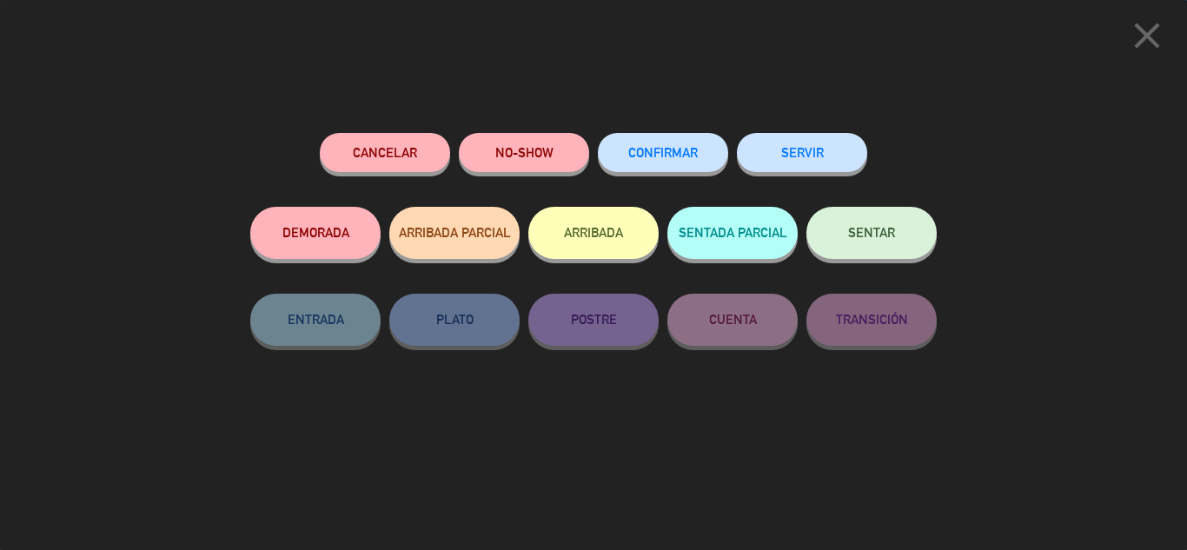
click at [677, 149] on span "CONFIRMAR" at bounding box center [663, 152] width 70 height 15
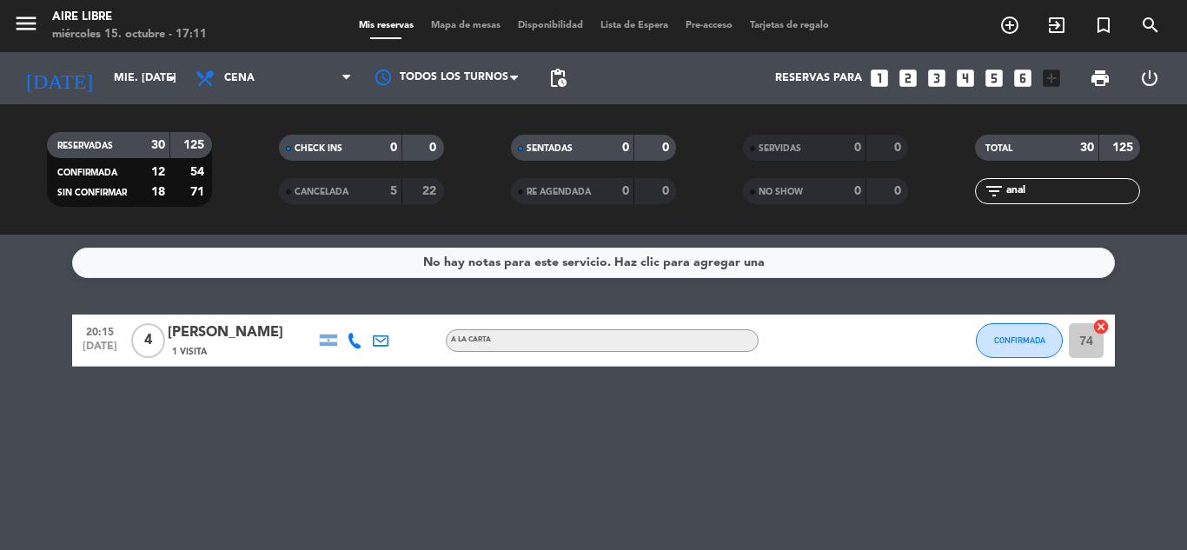
click at [1048, 185] on input "anal" at bounding box center [1072, 191] width 135 height 19
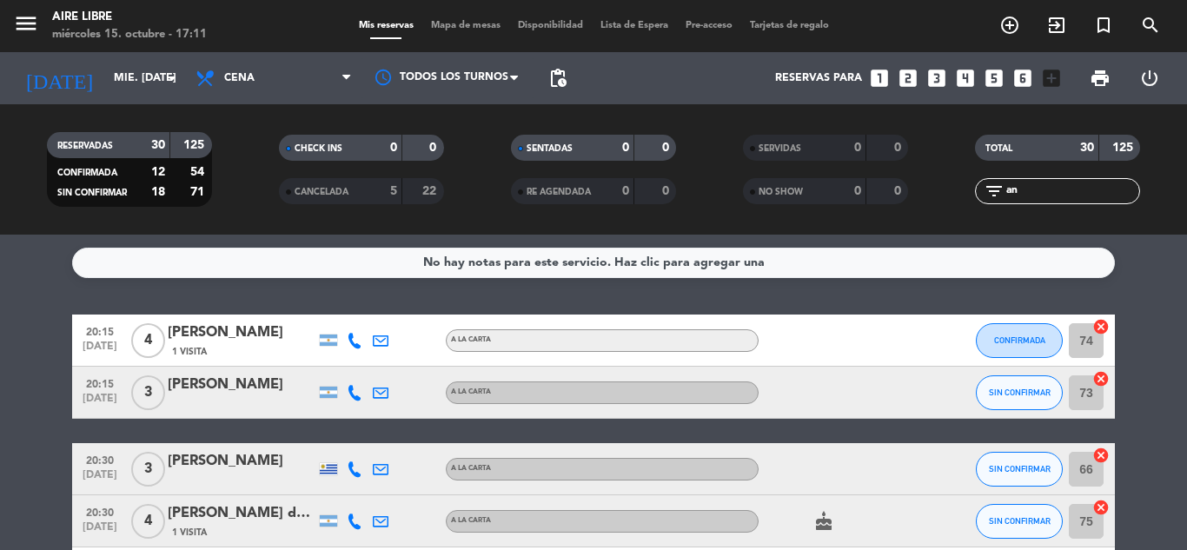
type input "a"
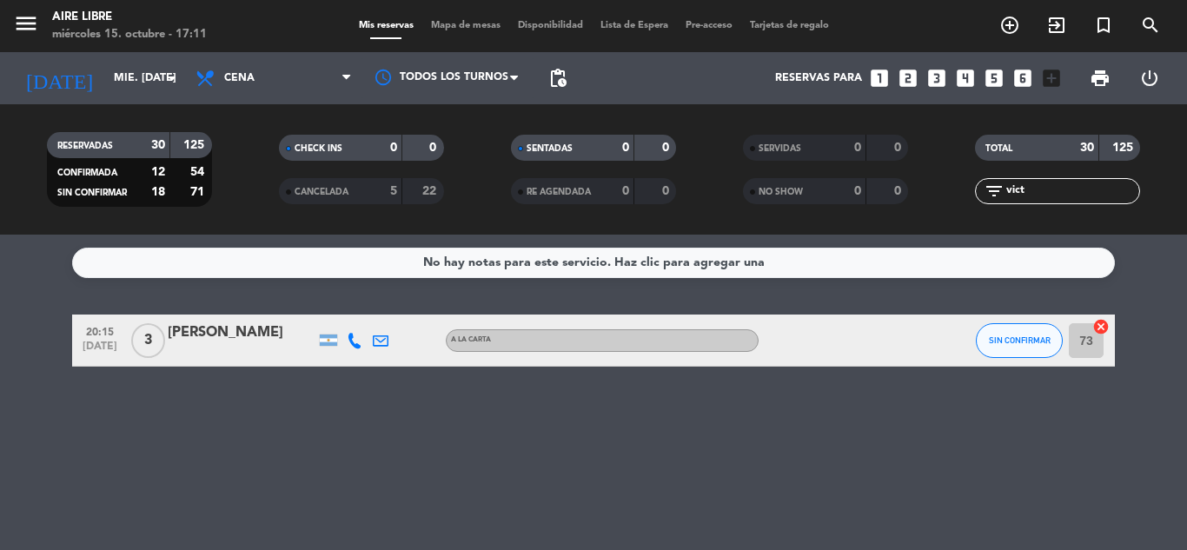
click at [1019, 340] on span "SIN CONFIRMAR" at bounding box center [1020, 340] width 62 height 10
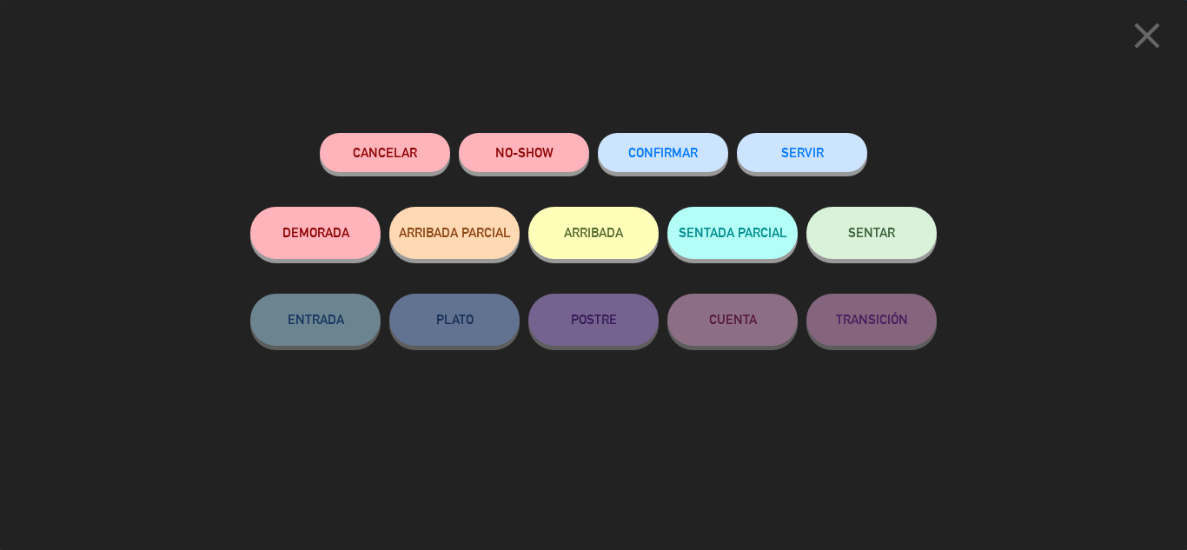
click at [655, 146] on button "CONFIRMAR" at bounding box center [663, 152] width 130 height 39
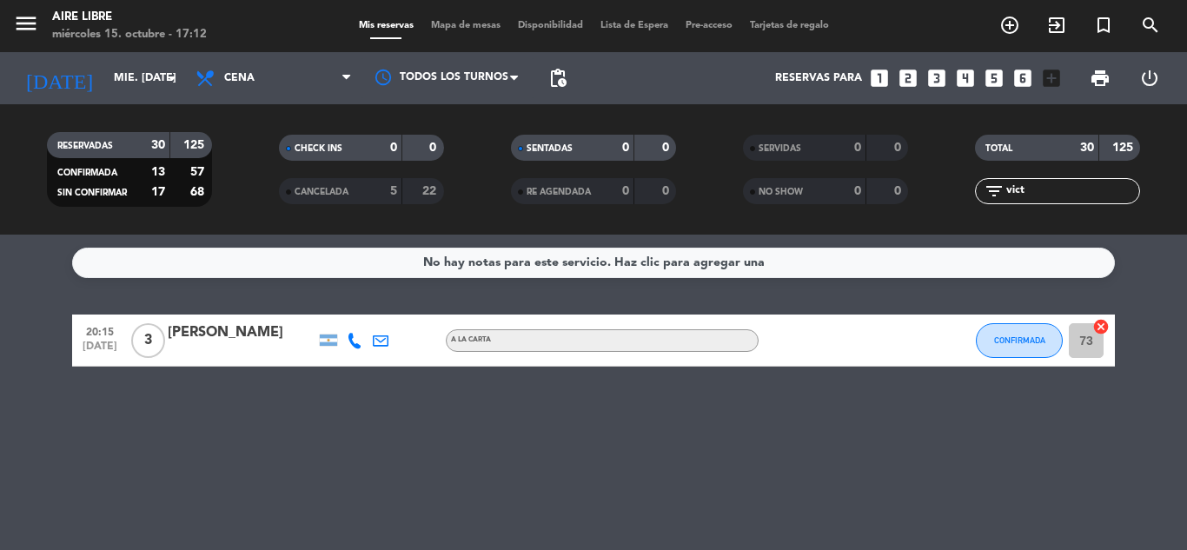
click at [1053, 189] on input "vict" at bounding box center [1072, 191] width 135 height 19
type input "v"
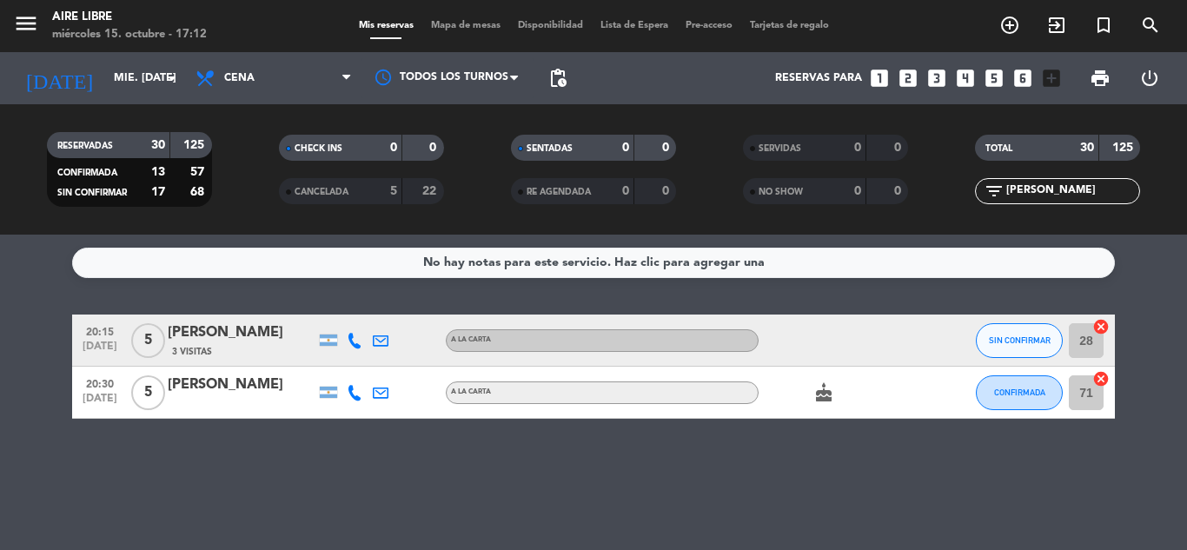
click at [1014, 342] on span "SIN CONFIRMAR" at bounding box center [1020, 340] width 62 height 10
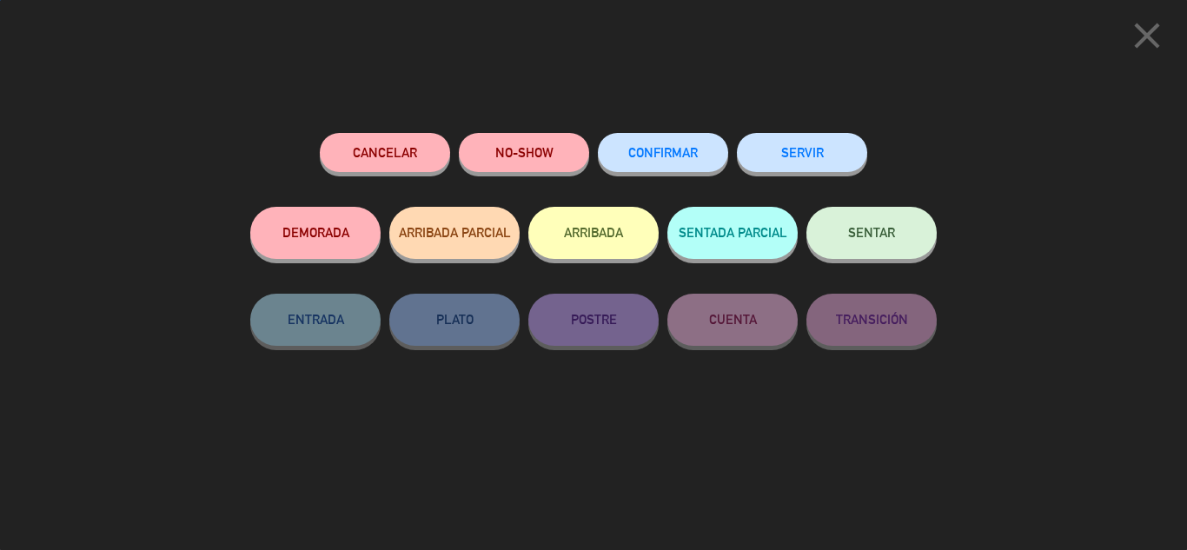
click at [645, 154] on span "CONFIRMAR" at bounding box center [663, 152] width 70 height 15
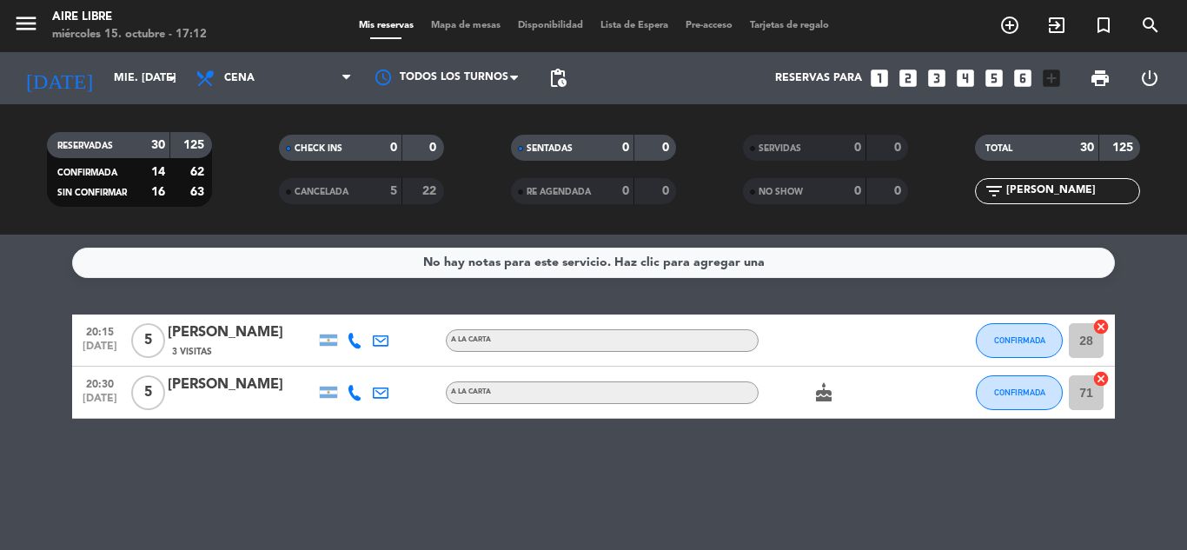
click at [1043, 189] on input "romi" at bounding box center [1072, 191] width 135 height 19
type input "r"
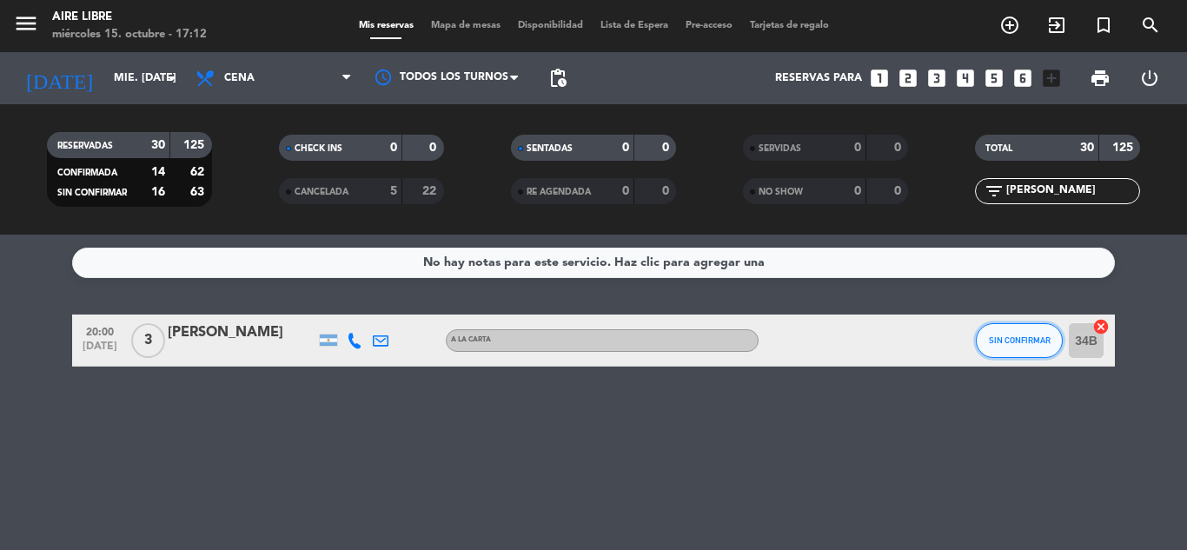
click at [1021, 339] on span "SIN CONFIRMAR" at bounding box center [1020, 340] width 62 height 10
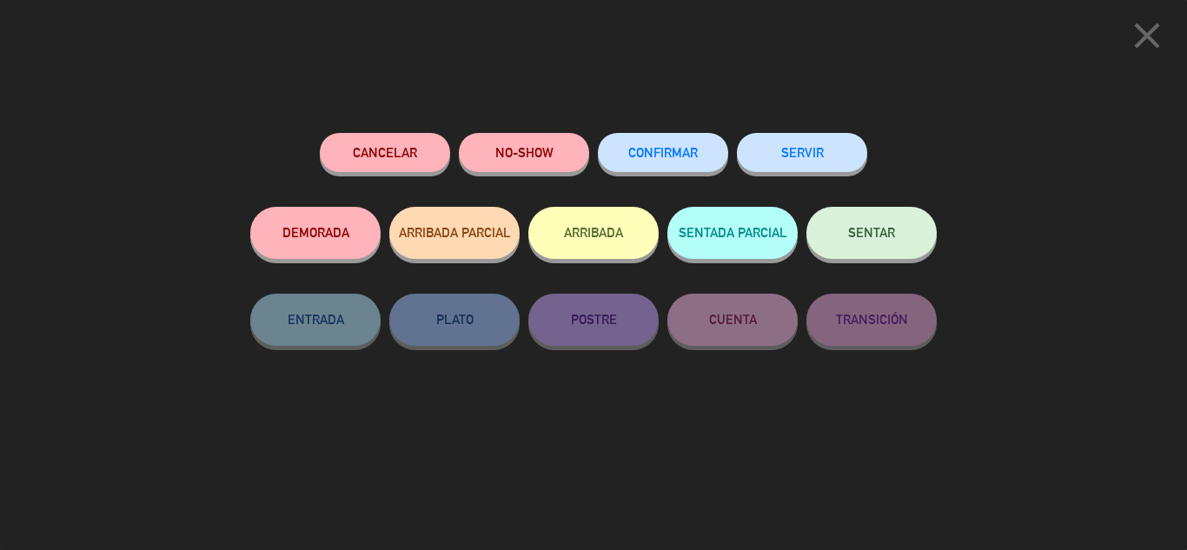
click at [668, 158] on span "CONFIRMAR" at bounding box center [663, 152] width 70 height 15
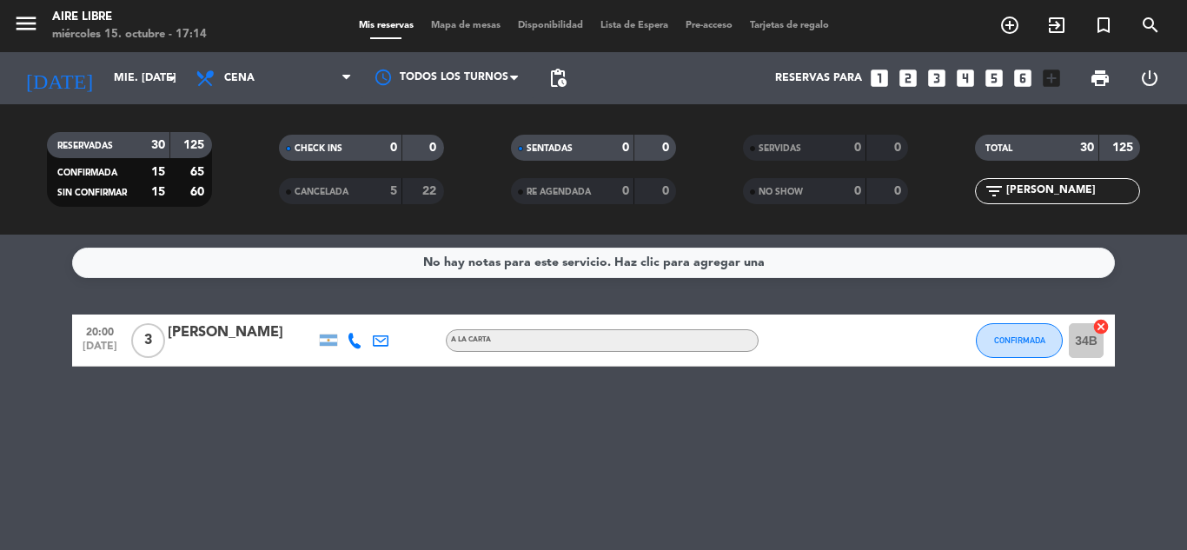
click at [1053, 195] on input "sara" at bounding box center [1072, 191] width 135 height 19
type input "s"
type input "jul"
click at [221, 331] on div "[PERSON_NAME]" at bounding box center [242, 333] width 148 height 23
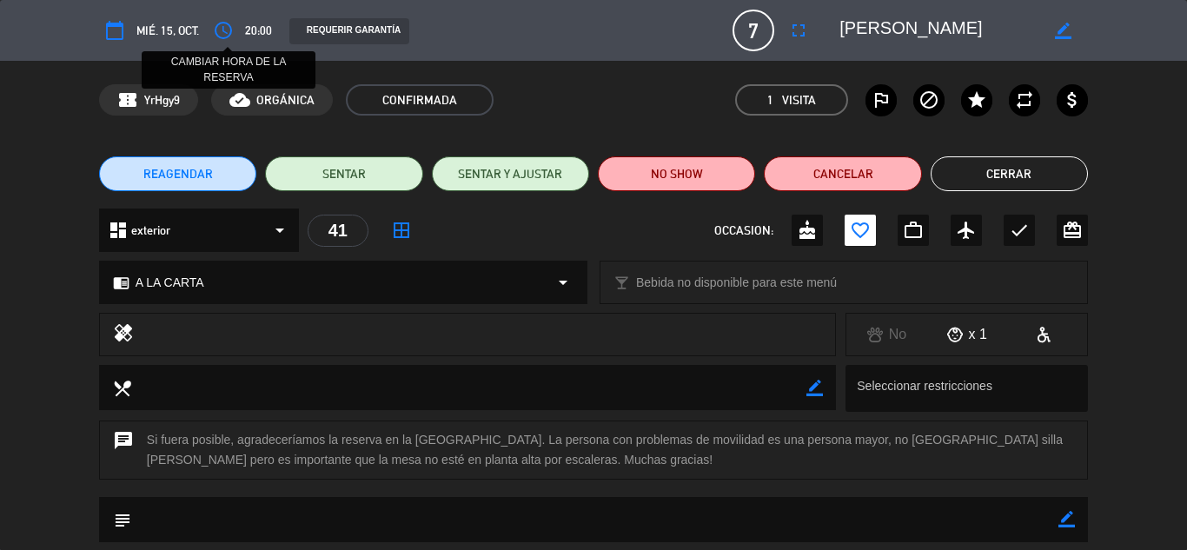
click at [223, 27] on icon "access_time" at bounding box center [223, 30] width 21 height 21
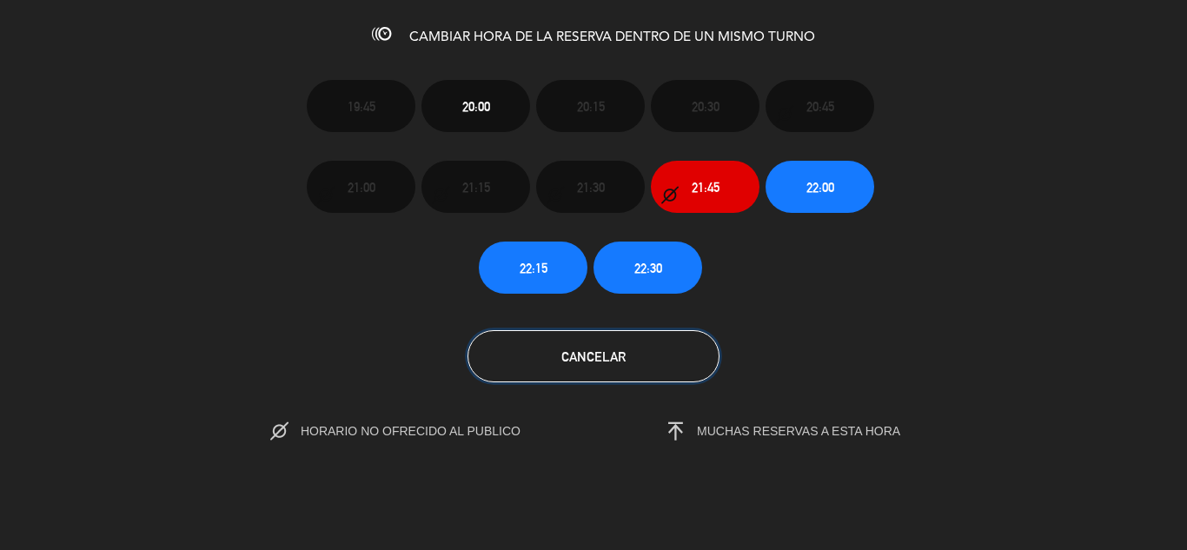
click at [564, 349] on span "Cancelar" at bounding box center [593, 356] width 64 height 15
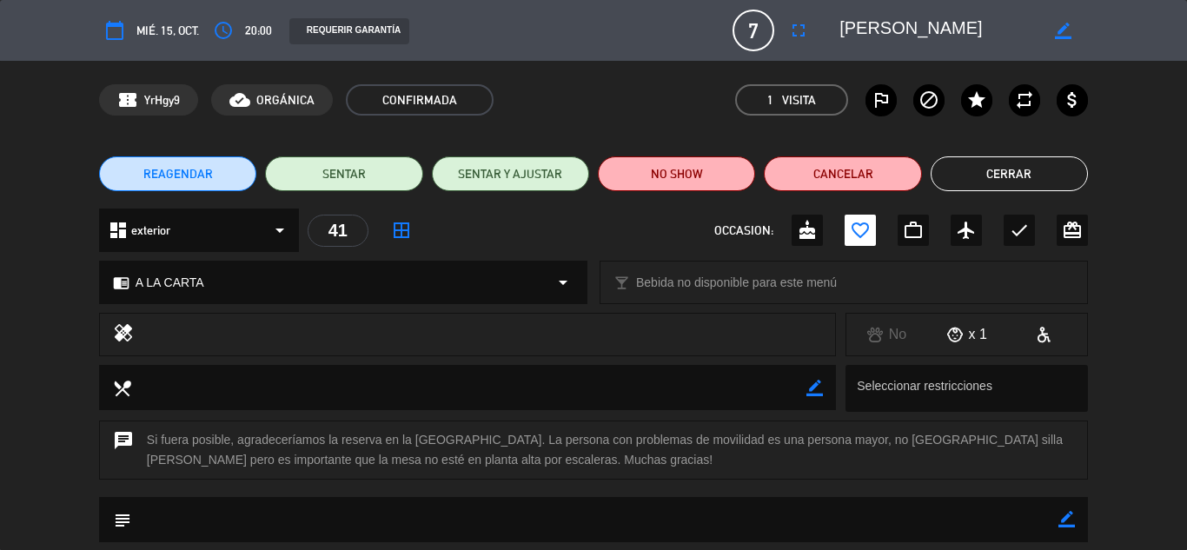
click at [184, 176] on span "REAGENDAR" at bounding box center [178, 174] width 70 height 18
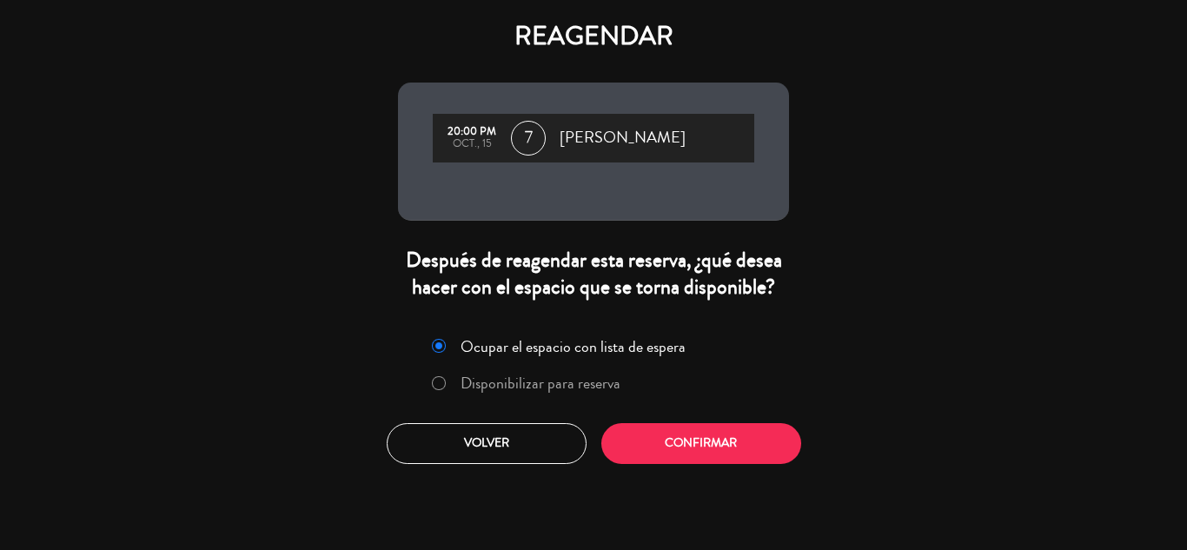
click at [529, 386] on label "Disponibilizar para reserva" at bounding box center [541, 383] width 160 height 16
click at [700, 442] on button "Confirmar" at bounding box center [701, 443] width 200 height 41
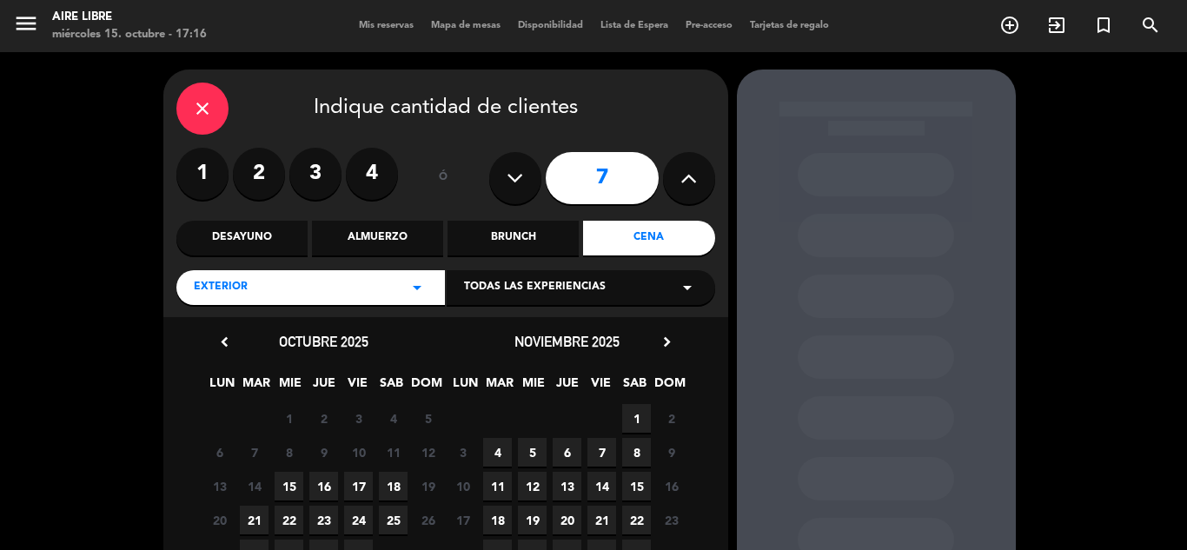
click at [292, 482] on span "15" at bounding box center [289, 486] width 29 height 29
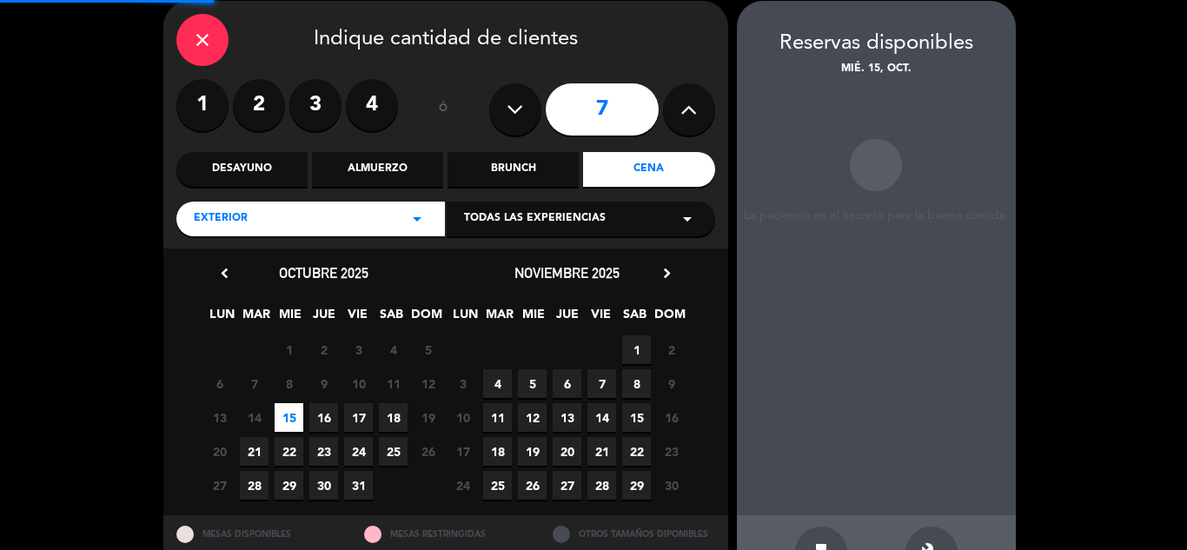
scroll to position [70, 0]
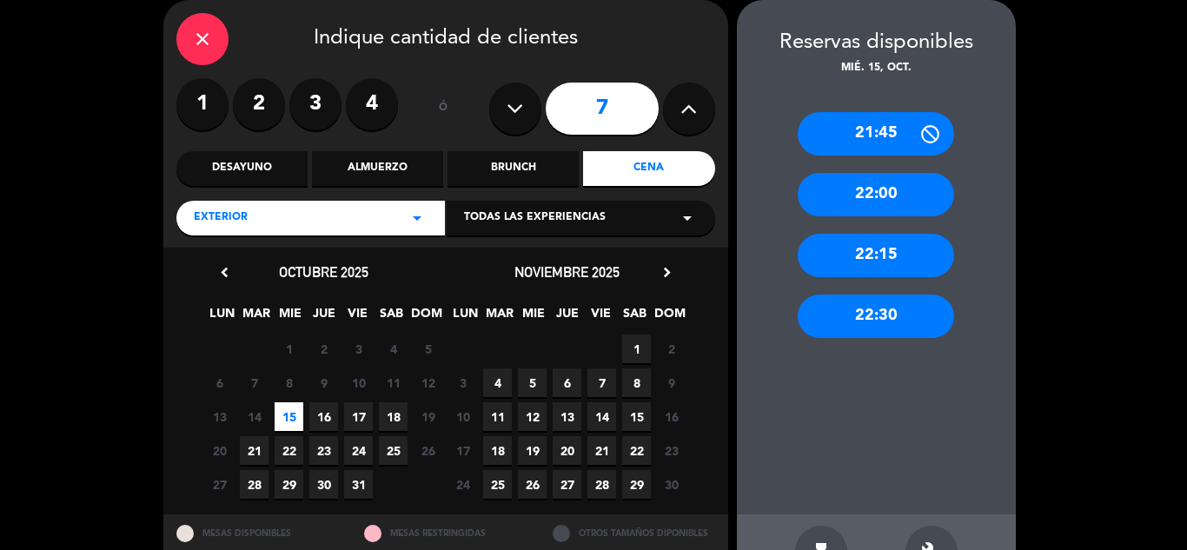
click at [518, 168] on div "Brunch" at bounding box center [513, 168] width 131 height 35
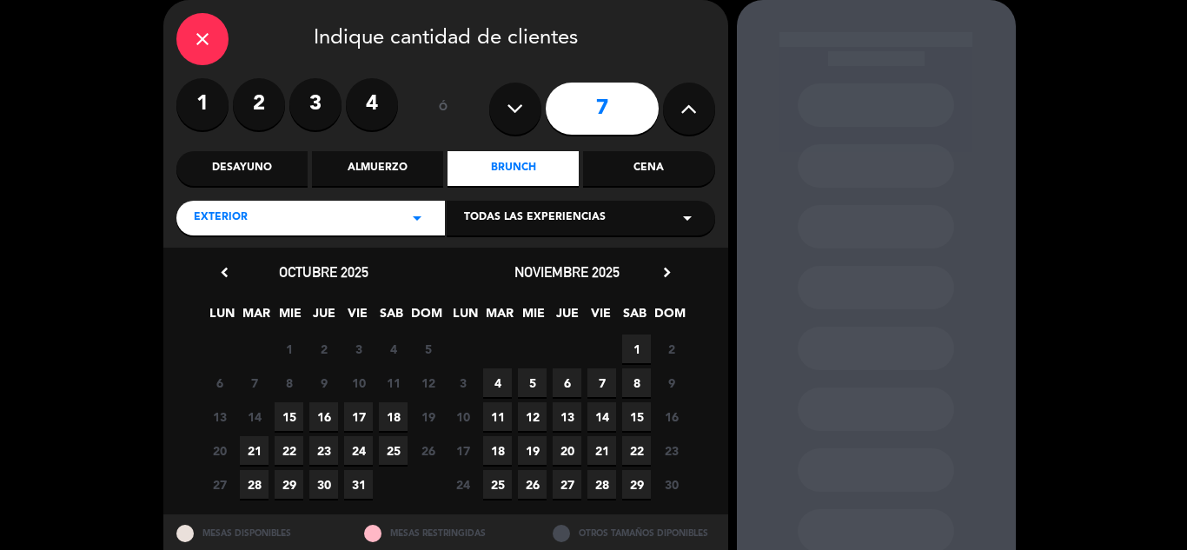
click at [291, 415] on span "15" at bounding box center [289, 416] width 29 height 29
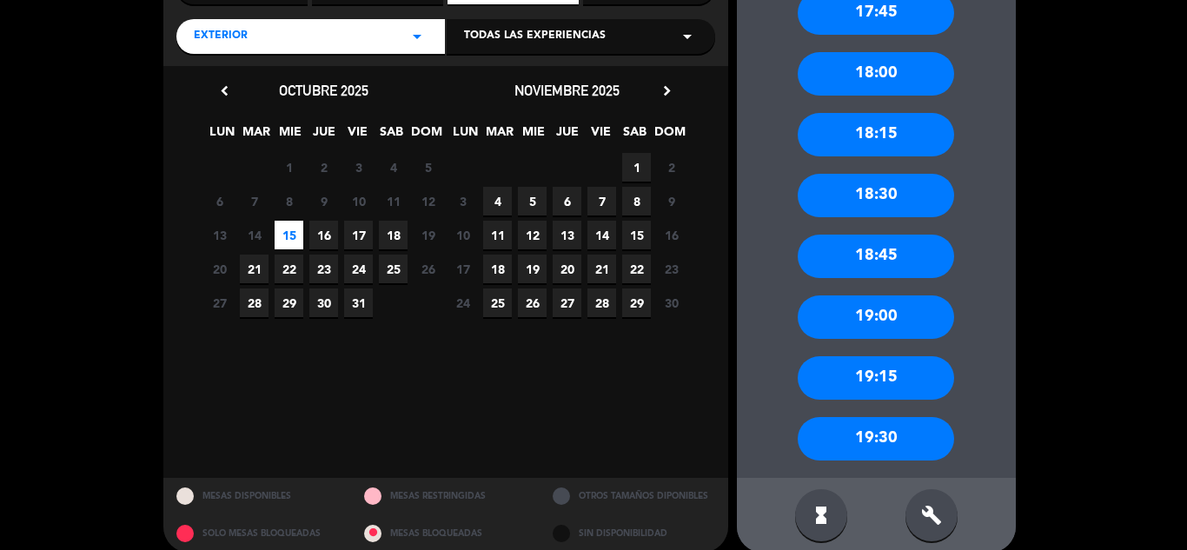
click at [882, 448] on div "19:30" at bounding box center [876, 438] width 156 height 43
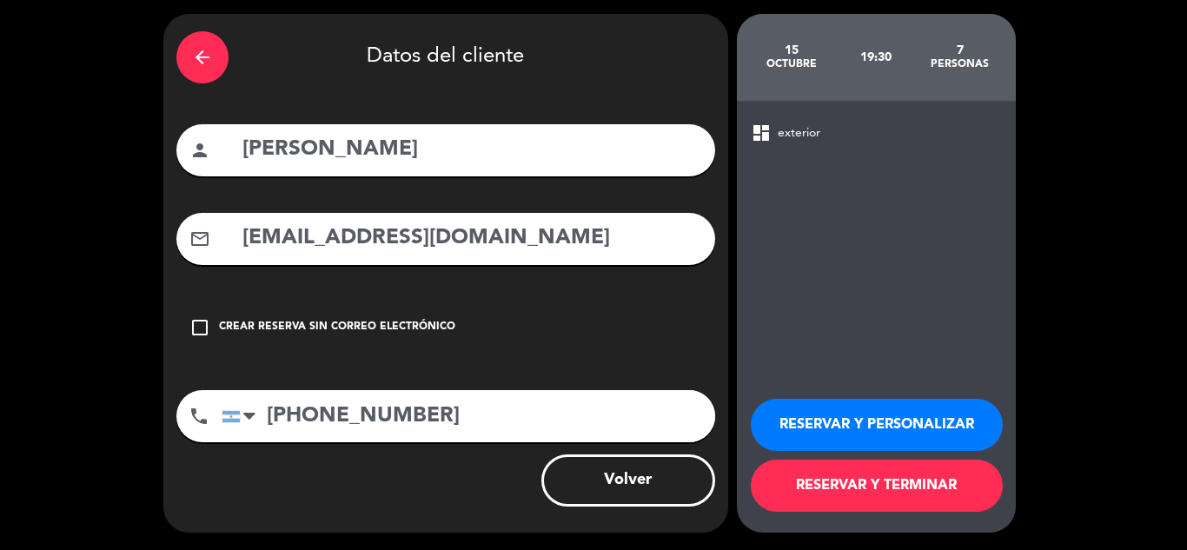
click at [874, 481] on button "RESERVAR Y TERMINAR" at bounding box center [877, 486] width 252 height 52
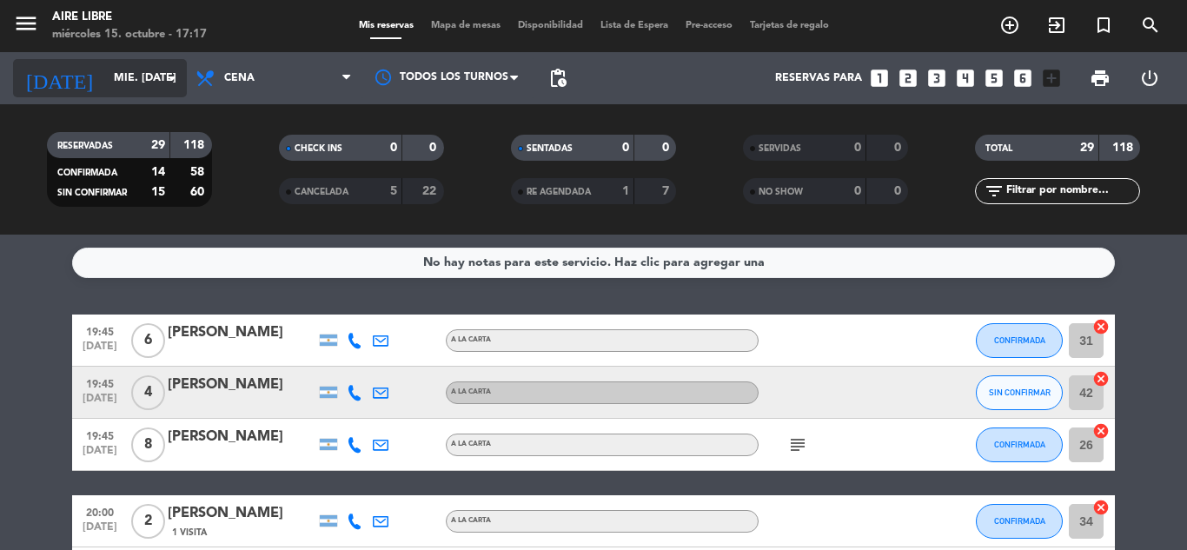
click at [110, 87] on input "mié. [DATE]" at bounding box center [178, 78] width 147 height 30
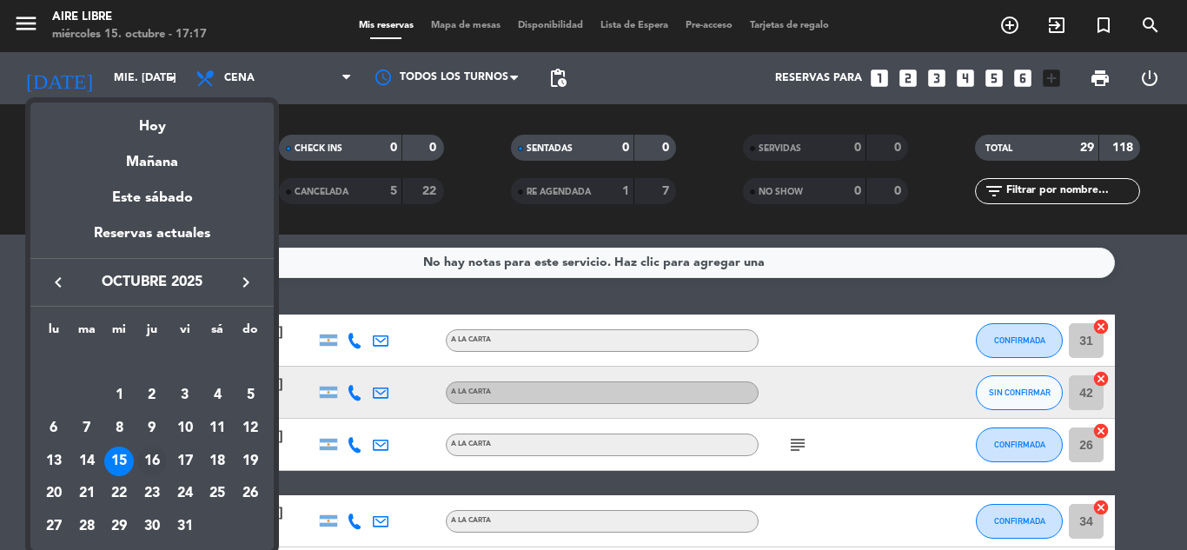
click at [153, 459] on div "16" at bounding box center [152, 462] width 30 height 30
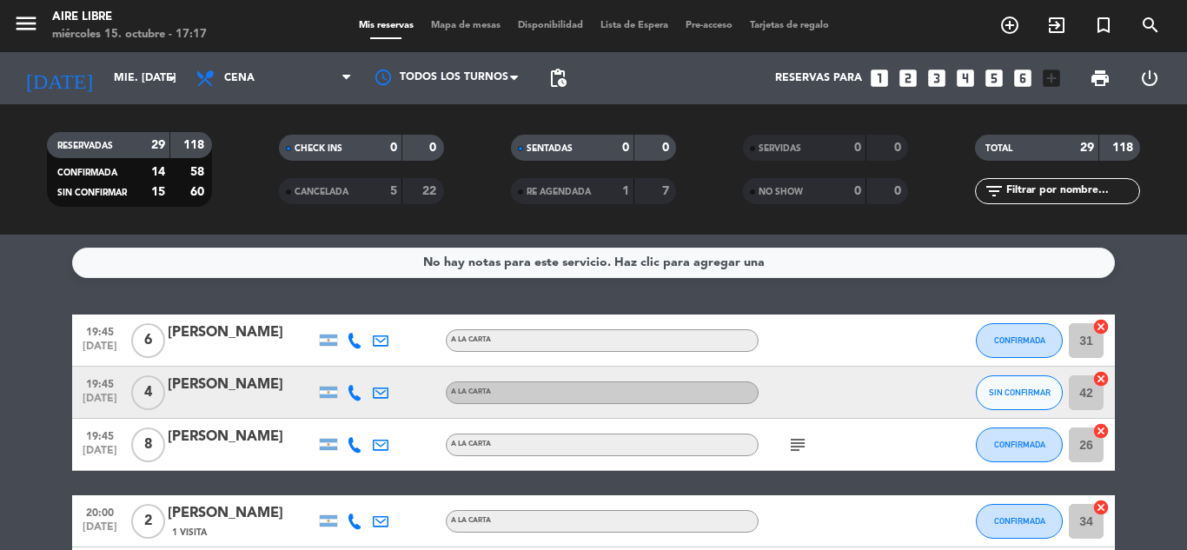
type input "jue. 16 oct."
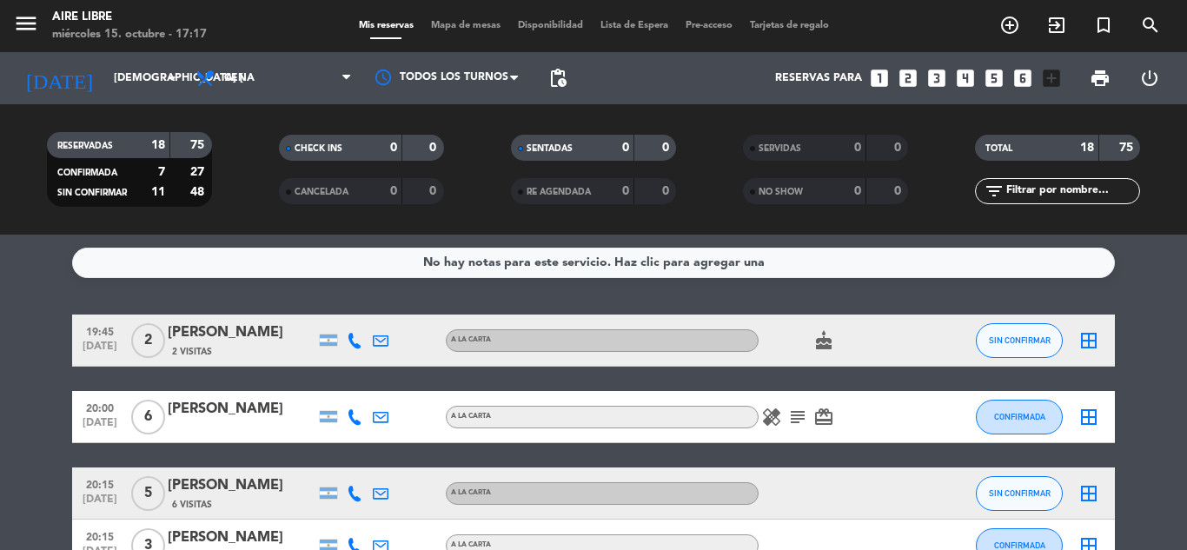
click at [1044, 189] on input "text" at bounding box center [1072, 191] width 135 height 19
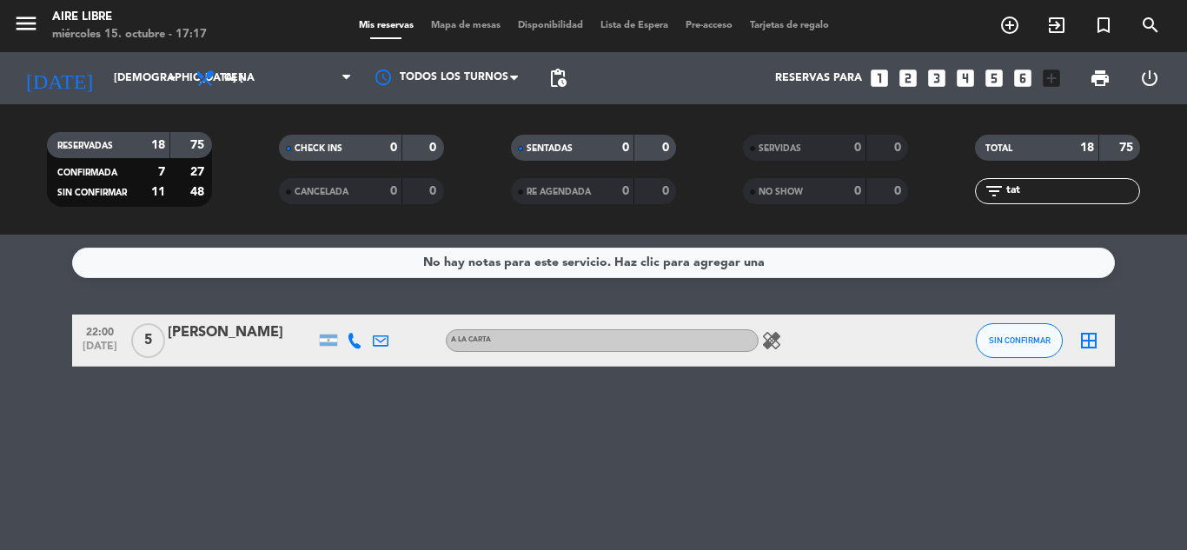
type input "tat"
click at [230, 333] on div "Tatiana llacay" at bounding box center [242, 333] width 148 height 23
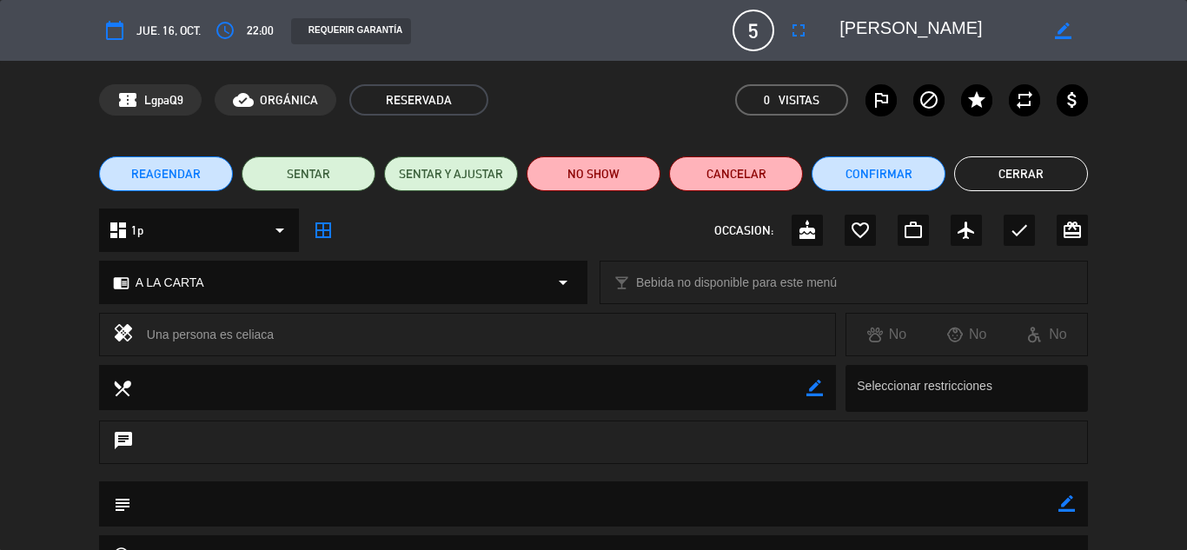
click at [222, 32] on icon "access_time" at bounding box center [225, 30] width 21 height 21
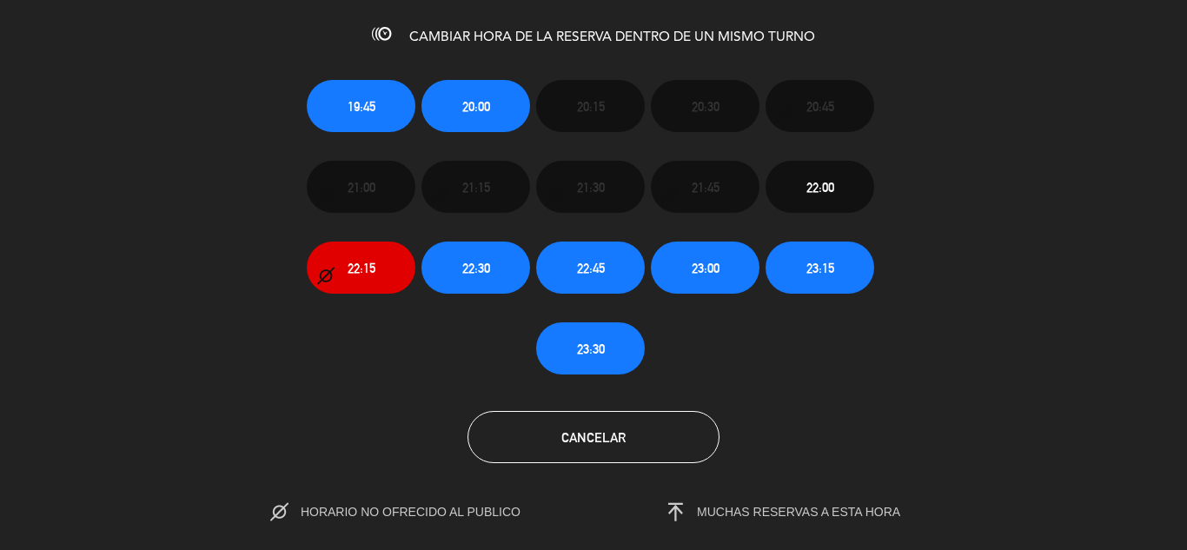
click at [616, 433] on span "Cancelar" at bounding box center [593, 437] width 64 height 15
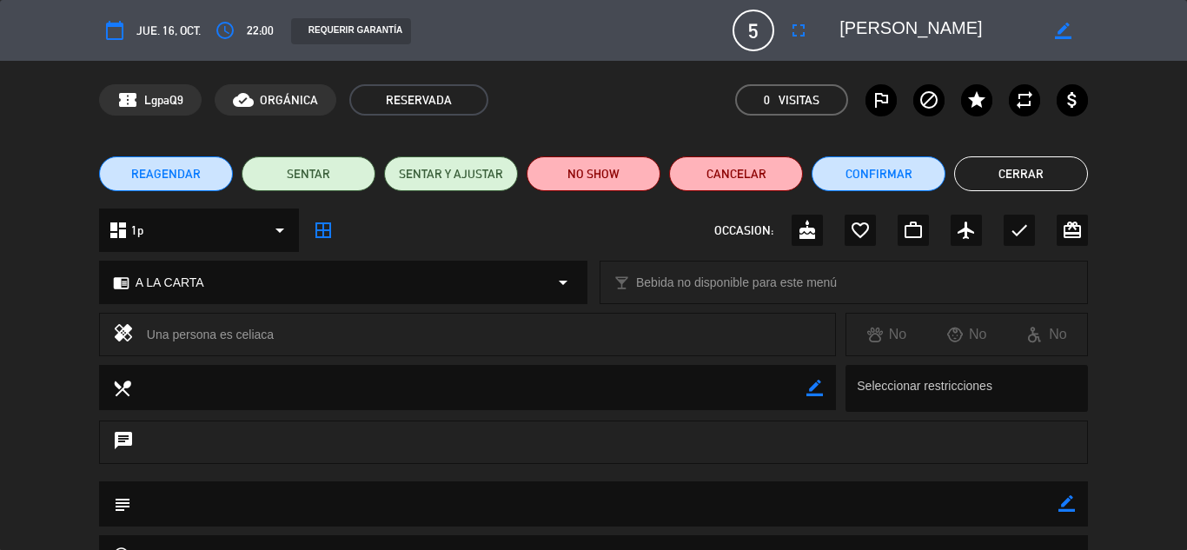
click at [807, 29] on icon "fullscreen" at bounding box center [798, 30] width 21 height 21
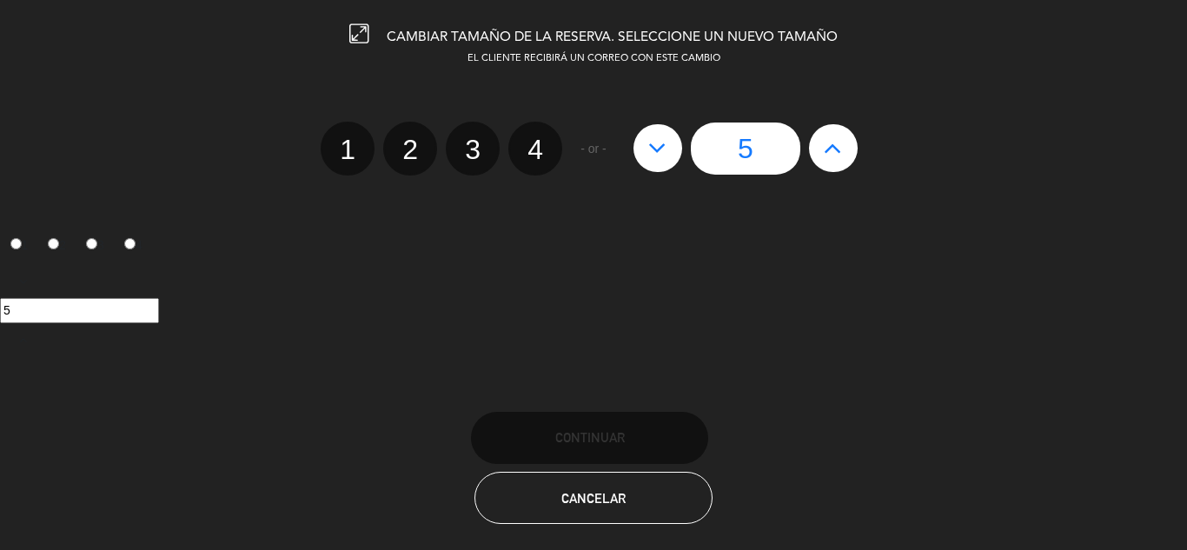
click at [834, 149] on icon at bounding box center [833, 148] width 18 height 28
type input "6"
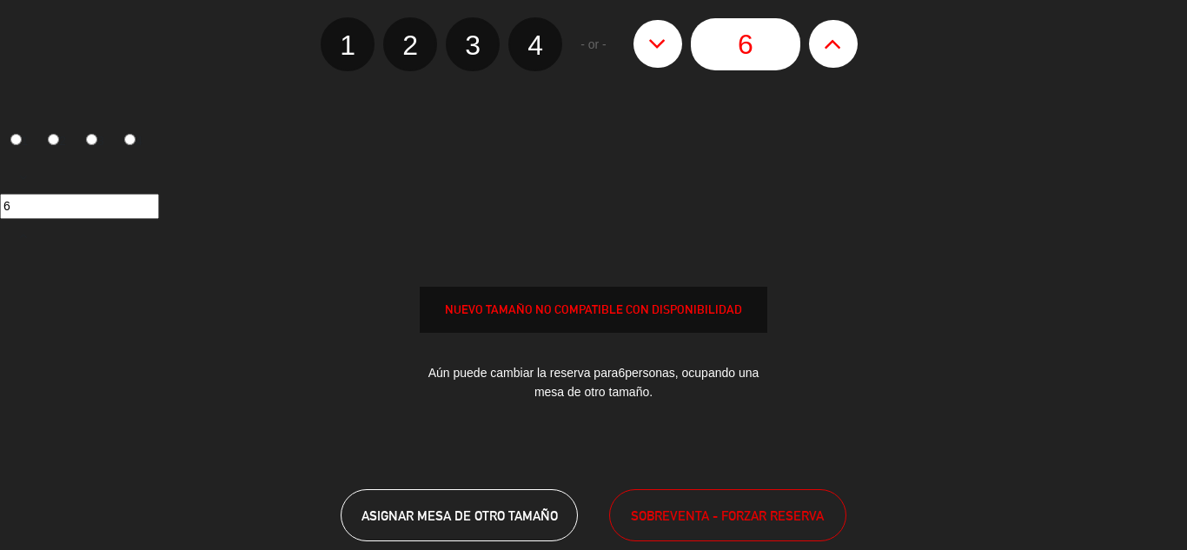
scroll to position [156, 0]
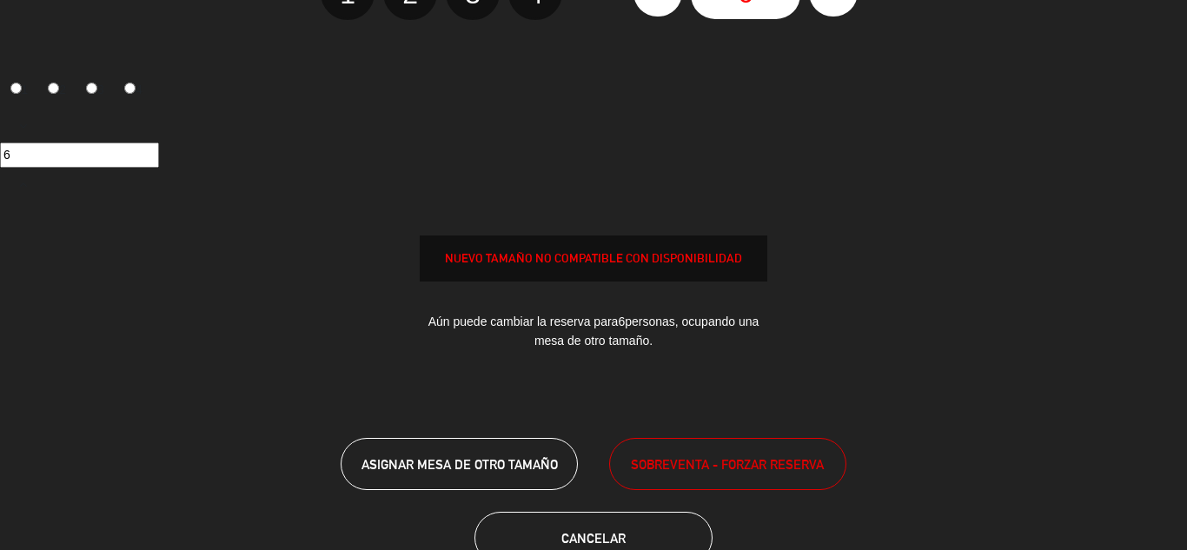
click at [719, 461] on span "SOBREVENTA - FORZAR RESERVA" at bounding box center [727, 465] width 193 height 20
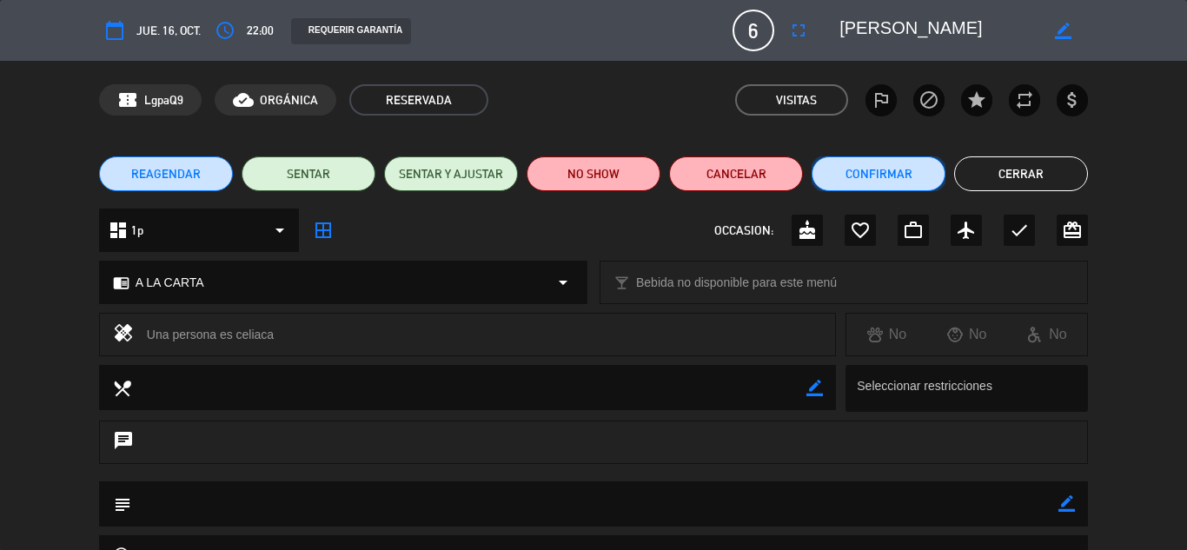
click at [876, 173] on button "Confirmar" at bounding box center [879, 173] width 134 height 35
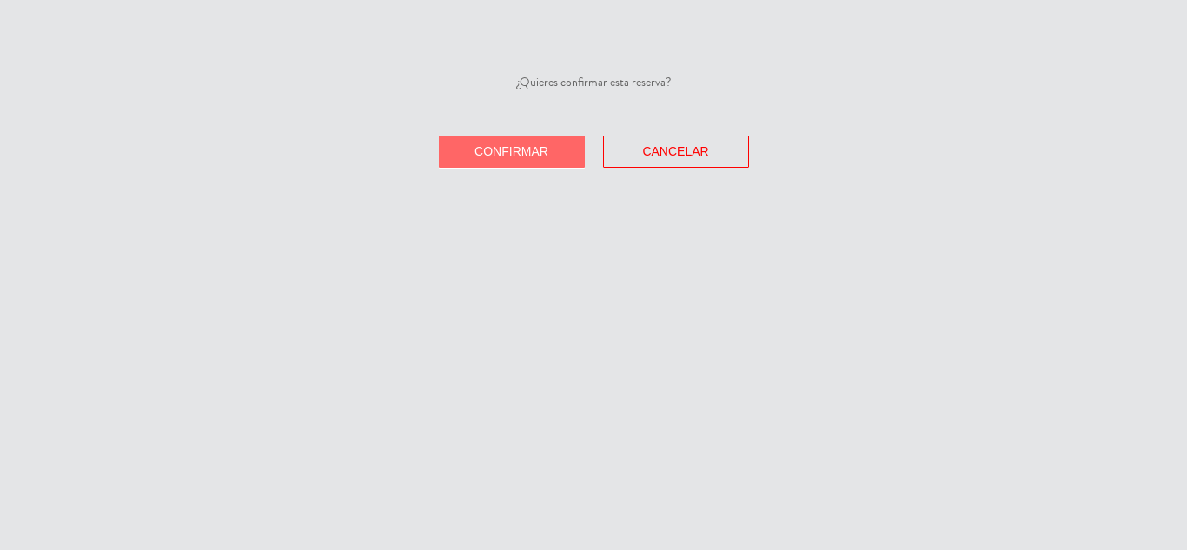
click at [534, 155] on span "Confirmar" at bounding box center [512, 151] width 74 height 14
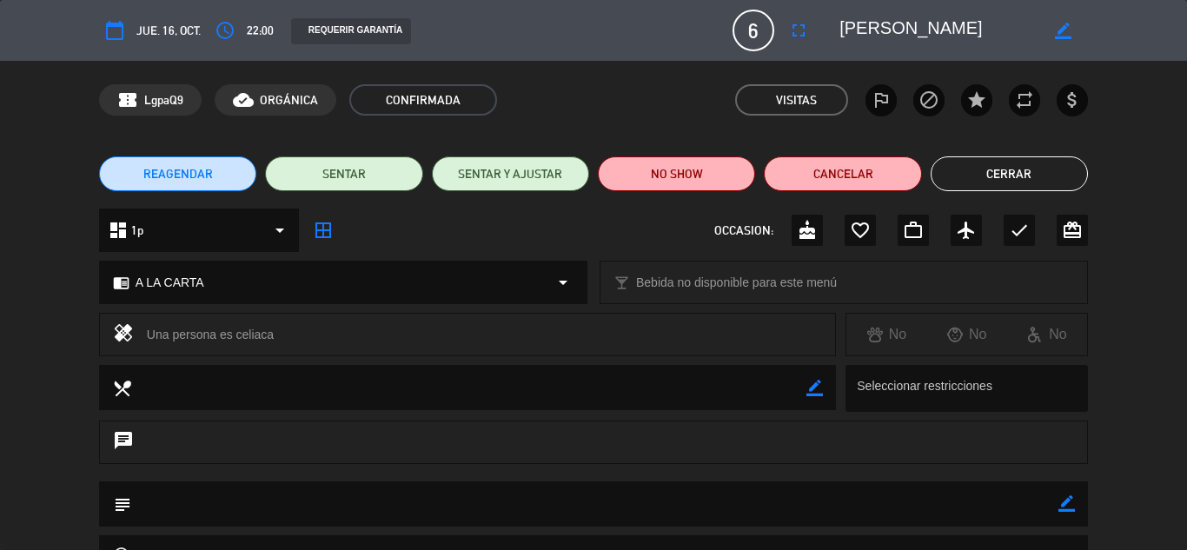
click at [1010, 169] on button "Cerrar" at bounding box center [1009, 173] width 157 height 35
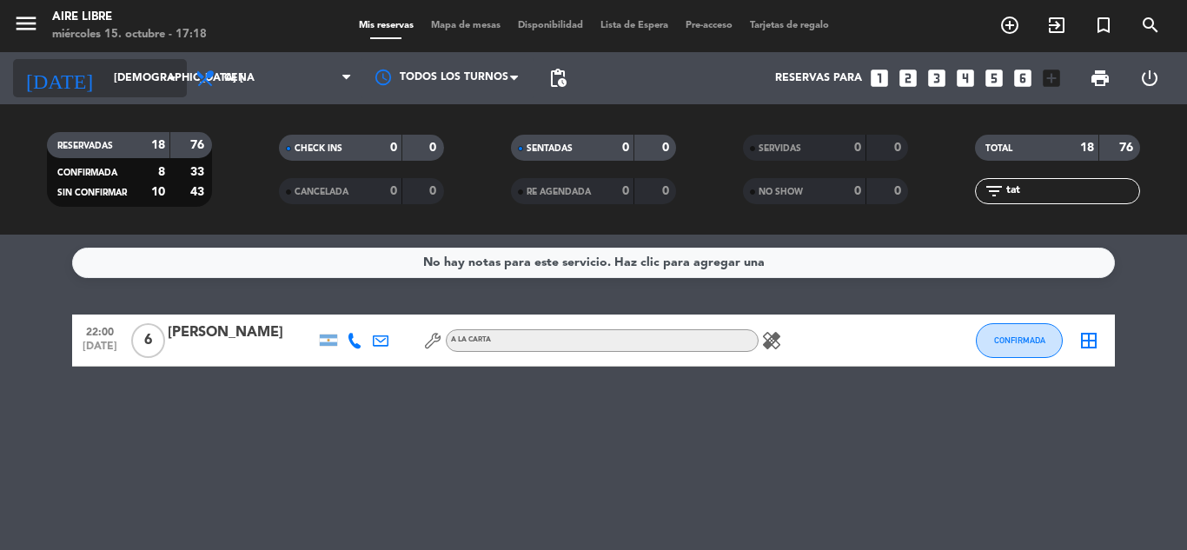
click at [107, 75] on input "jue. 16 oct." at bounding box center [178, 78] width 147 height 30
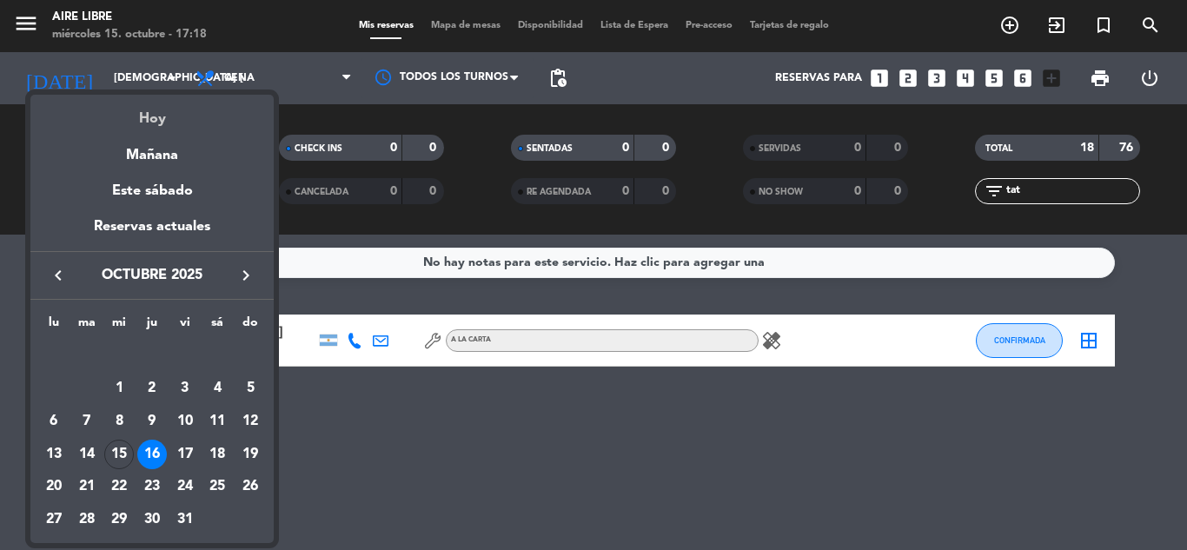
click at [151, 123] on div "Hoy" at bounding box center [151, 113] width 243 height 36
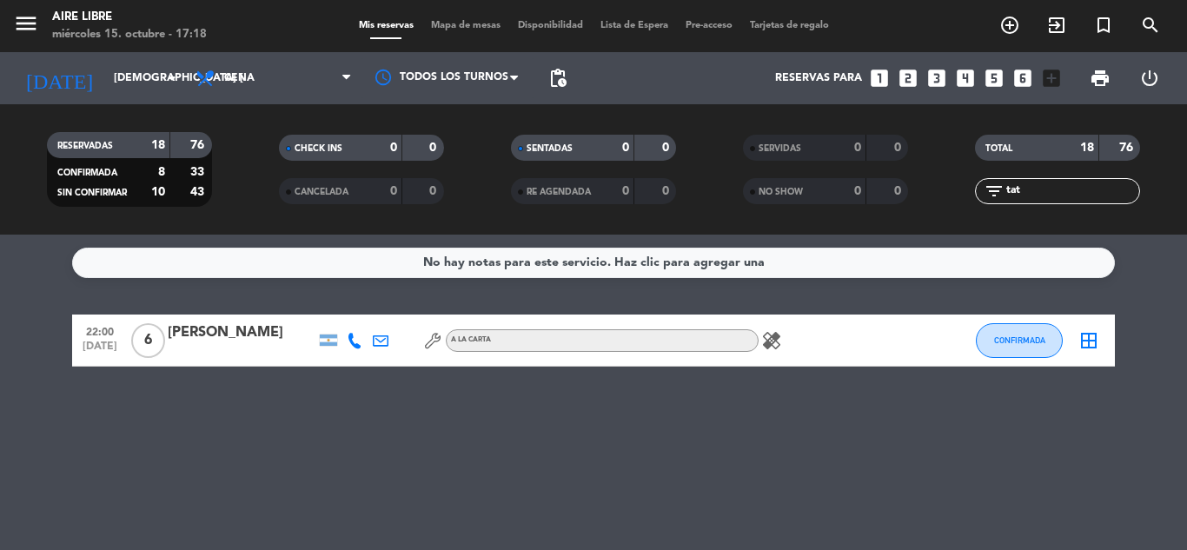
type input "mié. [DATE]"
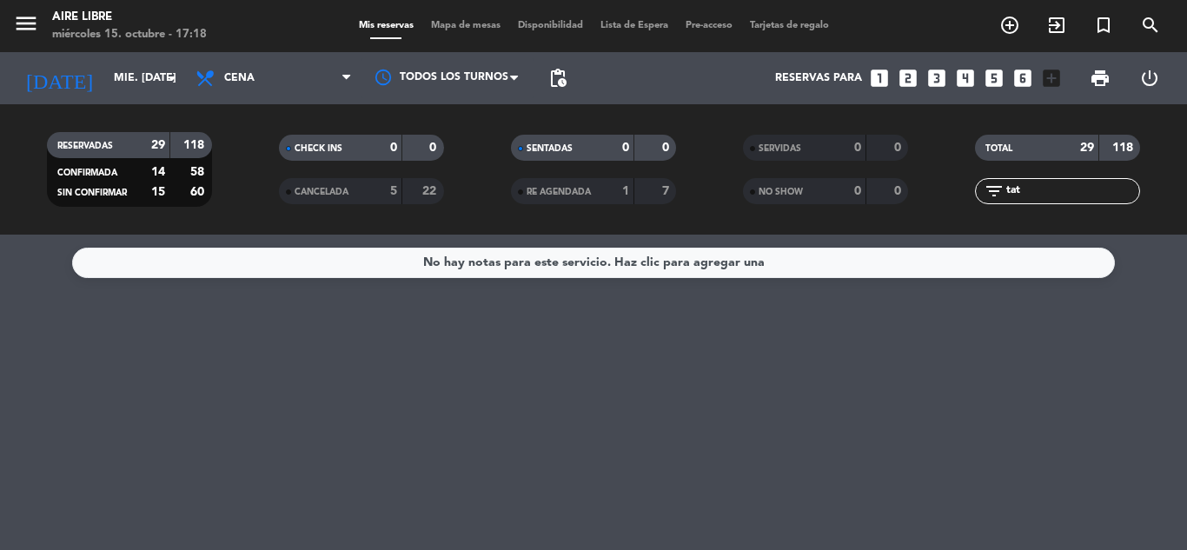
click at [1040, 191] on input "tat" at bounding box center [1072, 191] width 135 height 19
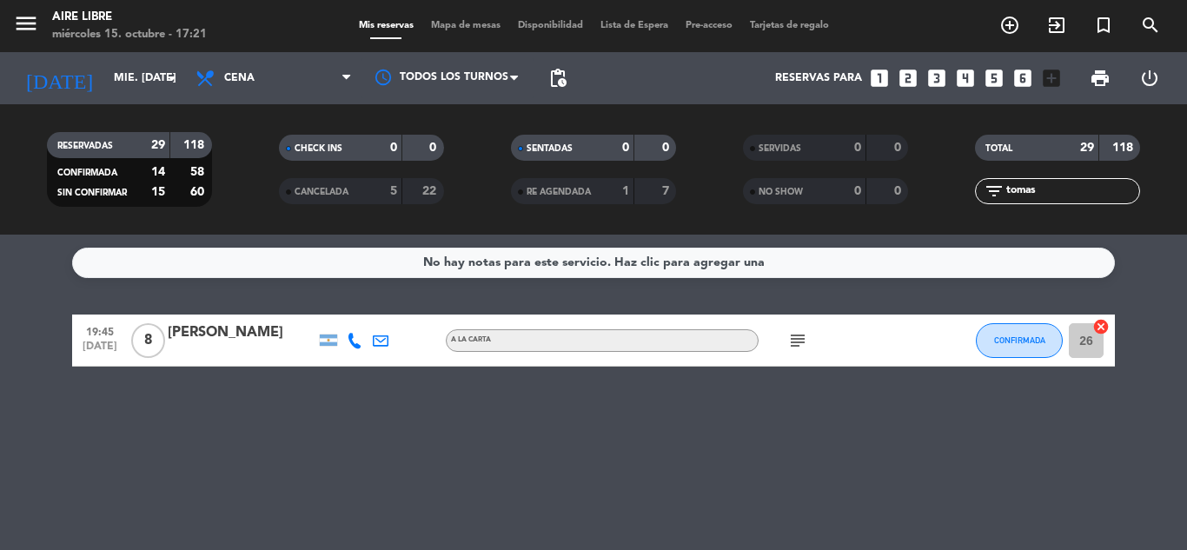
click at [1052, 196] on input "tomas" at bounding box center [1072, 191] width 135 height 19
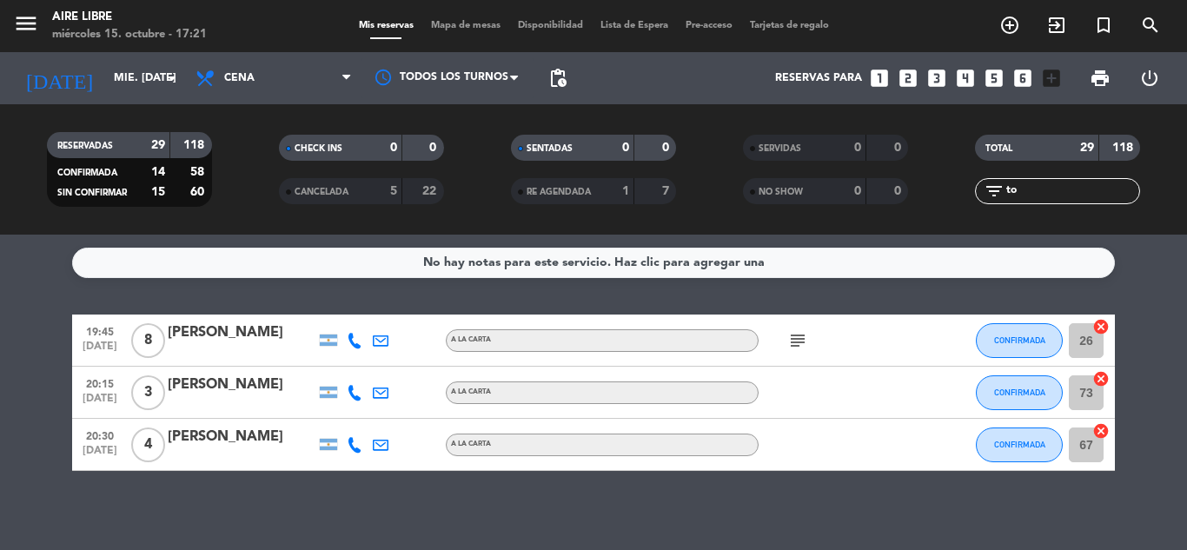
type input "t"
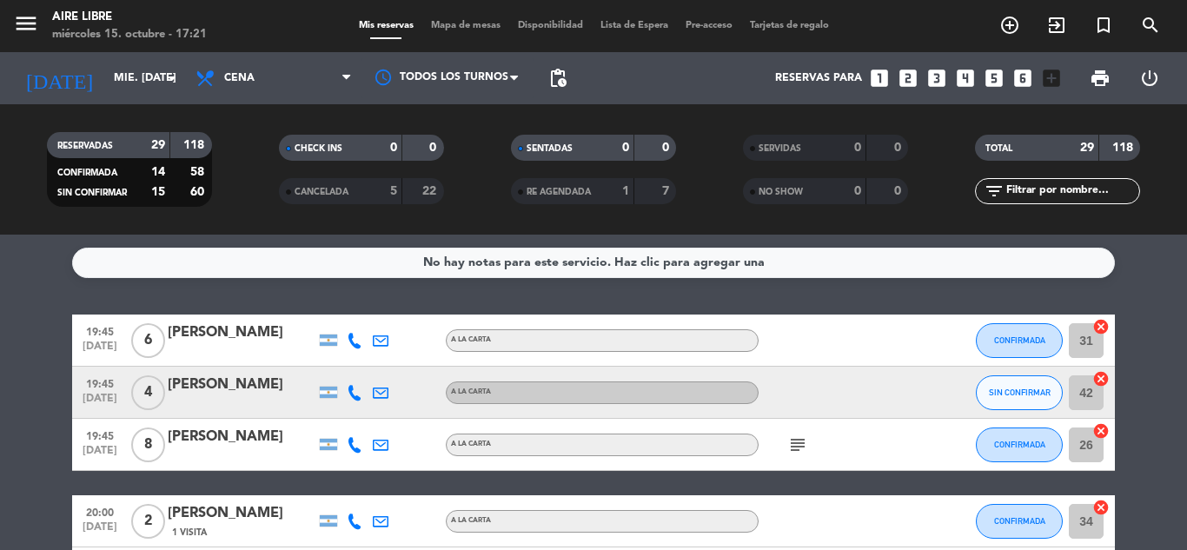
click at [456, 27] on span "Mapa de mesas" at bounding box center [465, 26] width 87 height 10
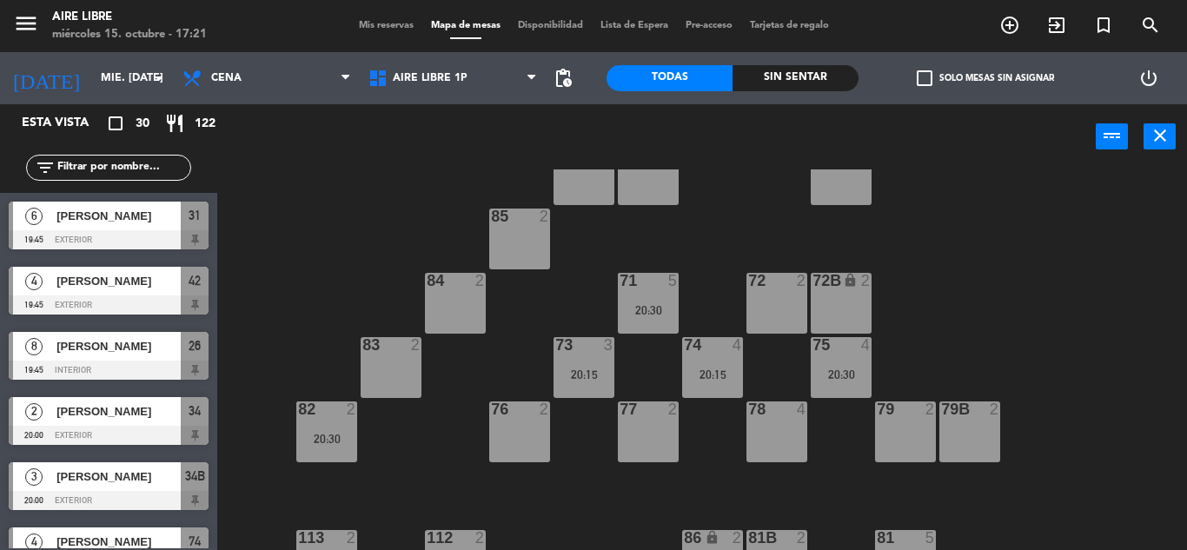
scroll to position [107, 0]
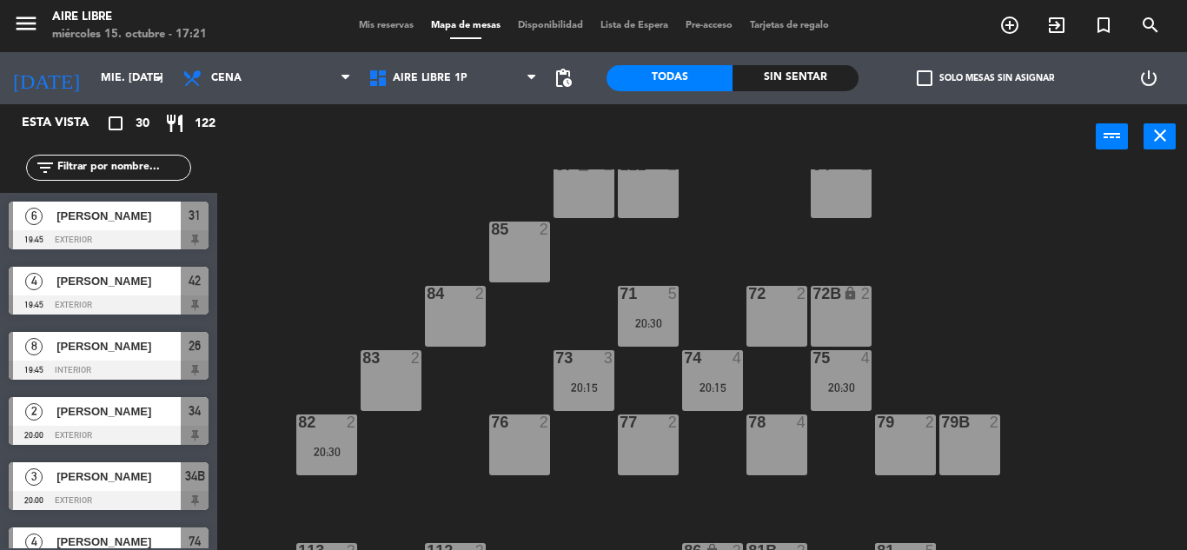
click at [528, 249] on div "85 2" at bounding box center [519, 252] width 61 height 61
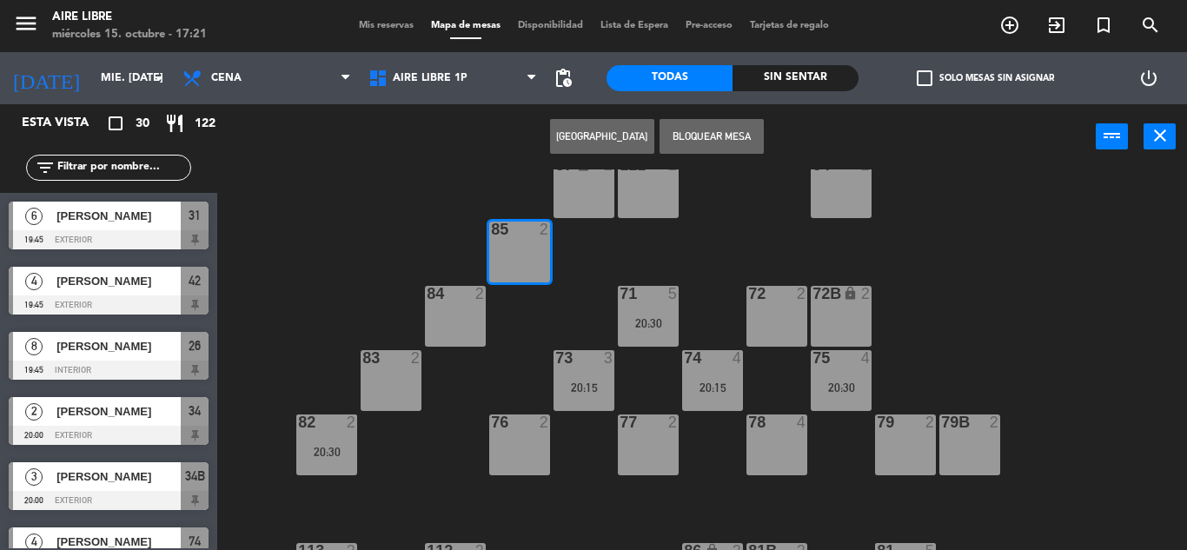
click at [737, 139] on button "Bloquear Mesa" at bounding box center [712, 136] width 104 height 35
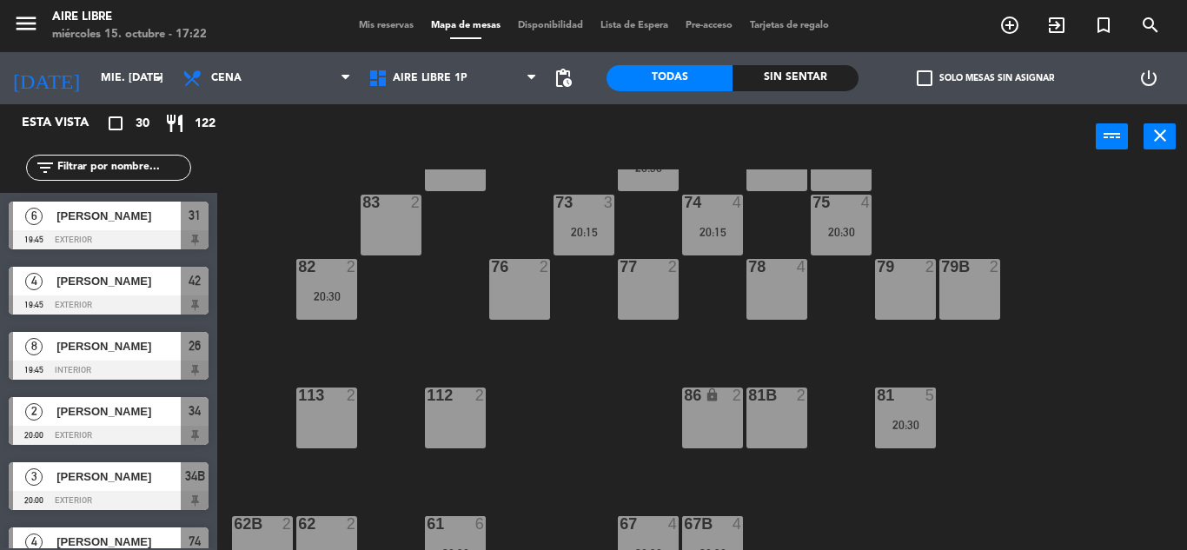
scroll to position [279, 0]
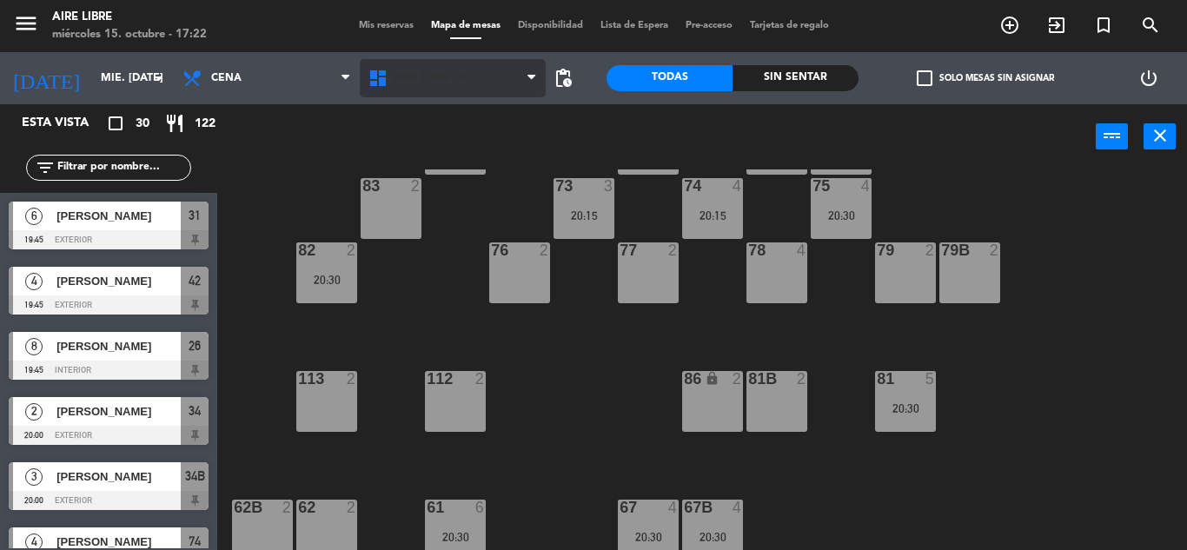
click at [440, 76] on span "Aire Libre 1P" at bounding box center [430, 78] width 75 height 12
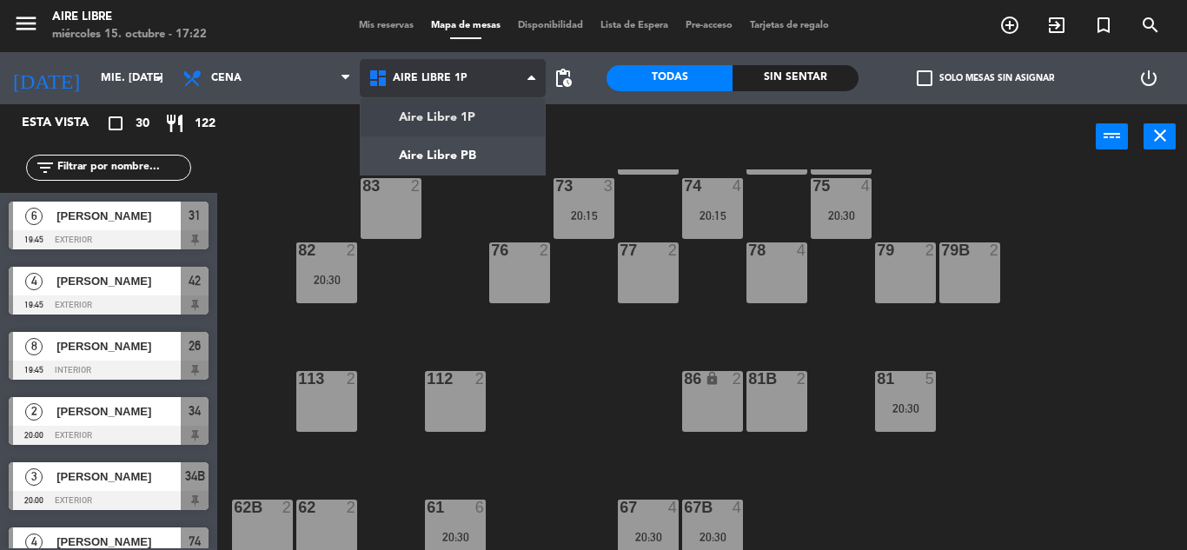
click at [437, 157] on ng-component "menu Aire Libre miércoles 15. octubre - 17:22 Mis reservas Mapa de mesas Dispon…" at bounding box center [593, 275] width 1187 height 550
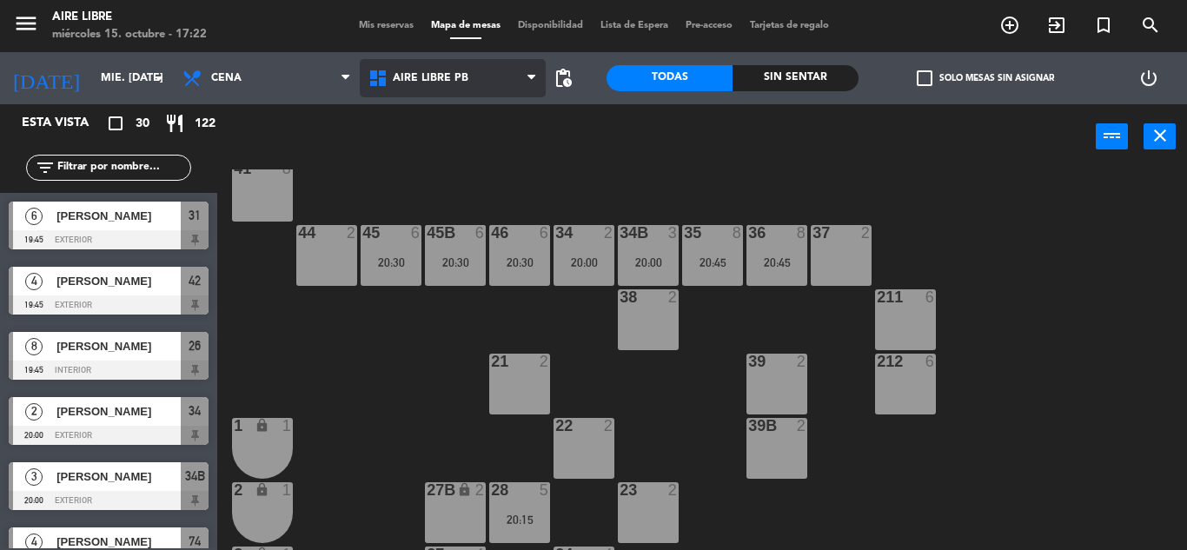
scroll to position [121, 0]
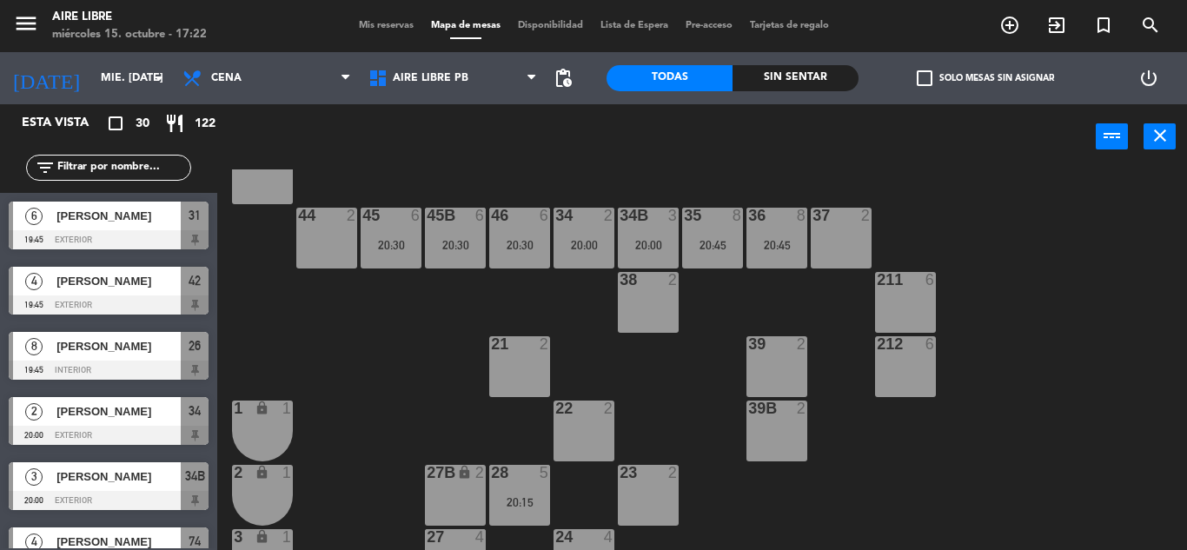
click at [759, 435] on div "39B 2" at bounding box center [777, 431] width 61 height 61
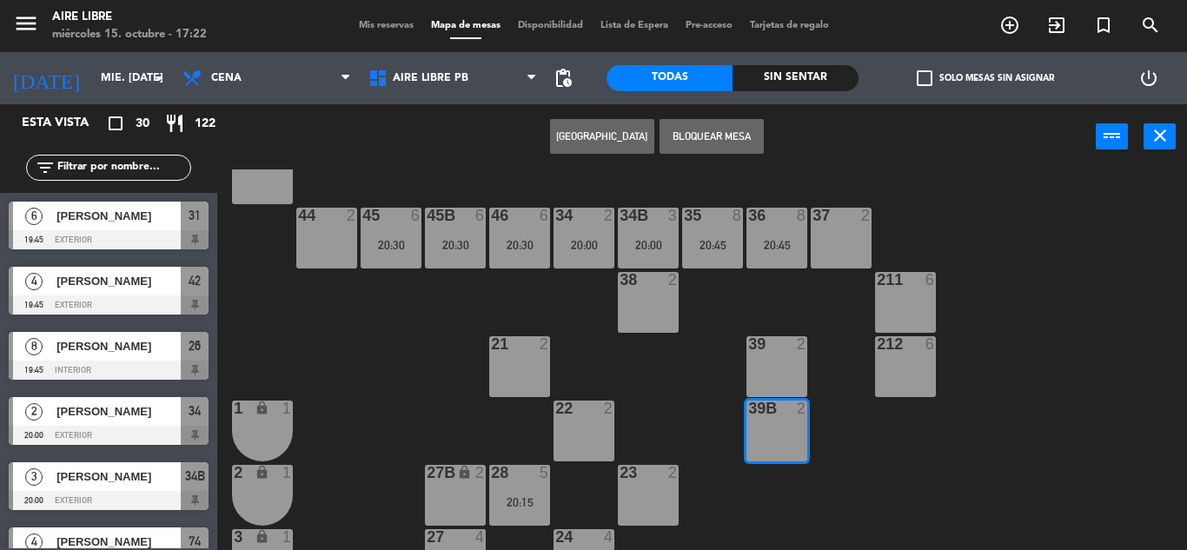
click at [728, 136] on button "Bloquear Mesa" at bounding box center [712, 136] width 104 height 35
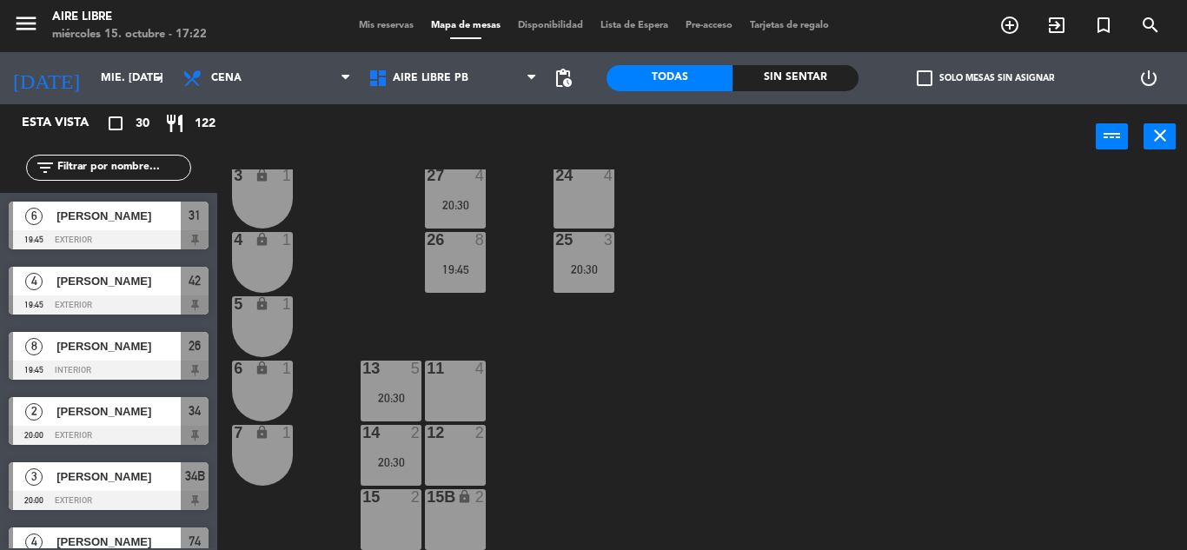
scroll to position [0, 0]
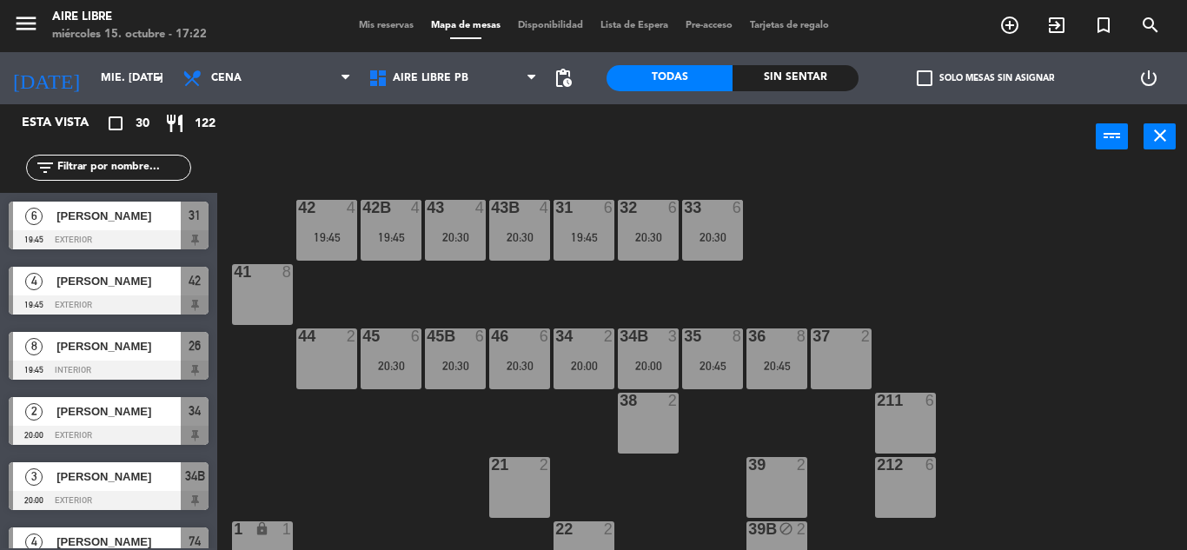
click at [927, 83] on span "check_box_outline_blank" at bounding box center [925, 78] width 16 height 16
click at [986, 78] on input "check_box_outline_blank Solo mesas sin asignar" at bounding box center [986, 78] width 0 height 0
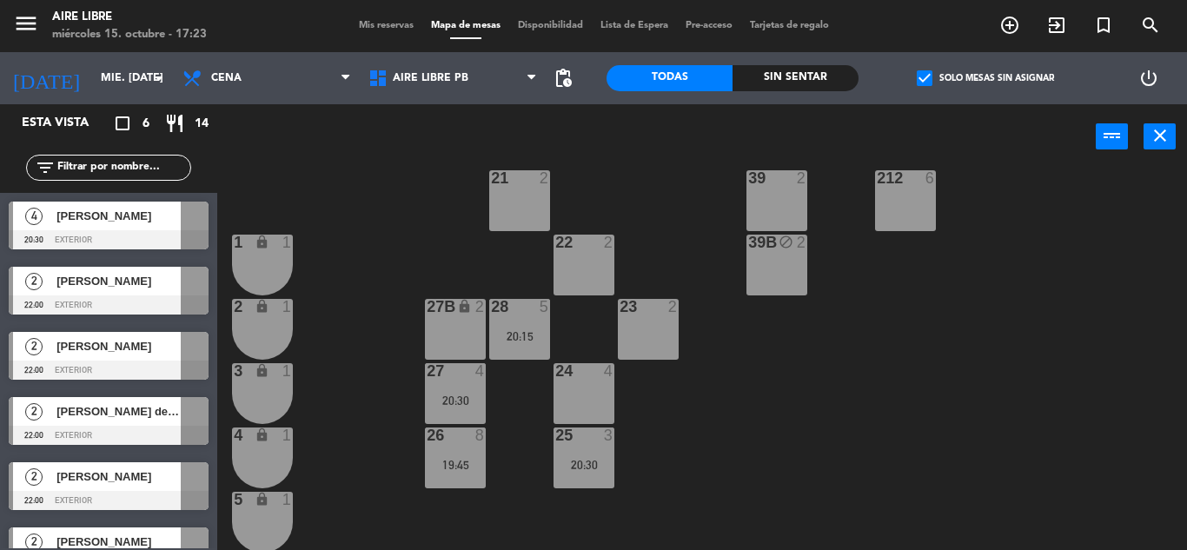
scroll to position [286, 0]
click at [149, 217] on span "[PERSON_NAME]" at bounding box center [118, 216] width 124 height 18
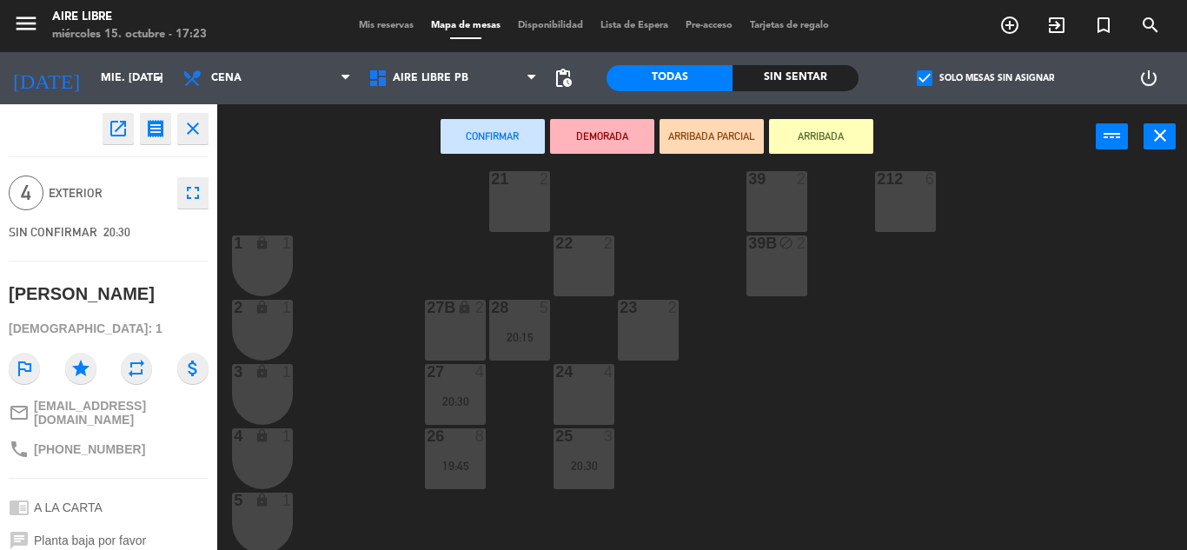
click at [579, 396] on div "24 4" at bounding box center [584, 394] width 61 height 61
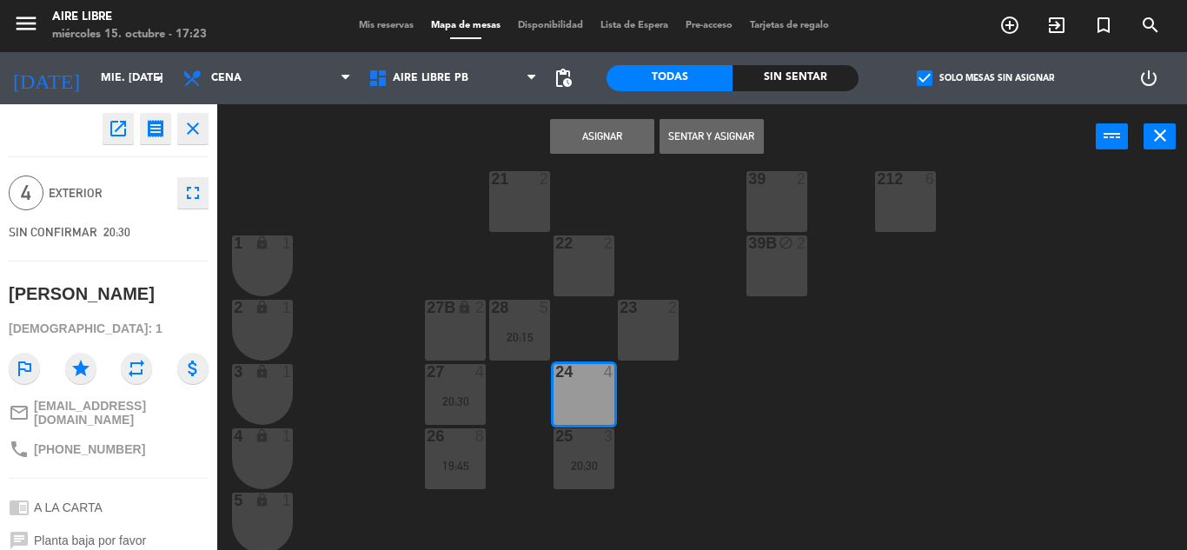
click at [591, 135] on button "Asignar" at bounding box center [602, 136] width 104 height 35
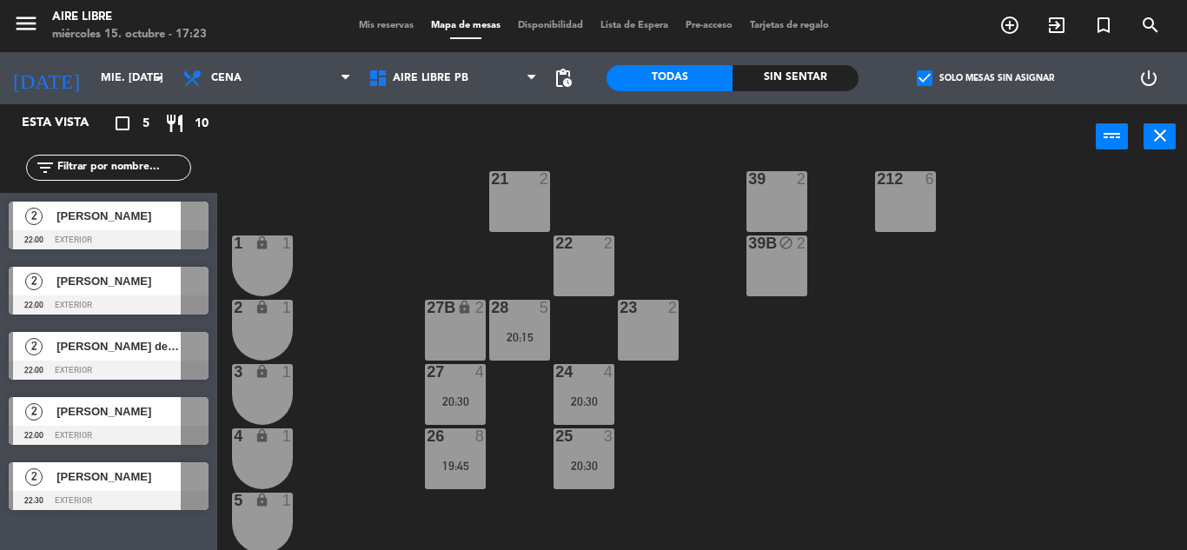
click at [920, 75] on span "check_box" at bounding box center [925, 78] width 16 height 16
click at [986, 78] on input "check_box Solo mesas sin asignar" at bounding box center [986, 78] width 0 height 0
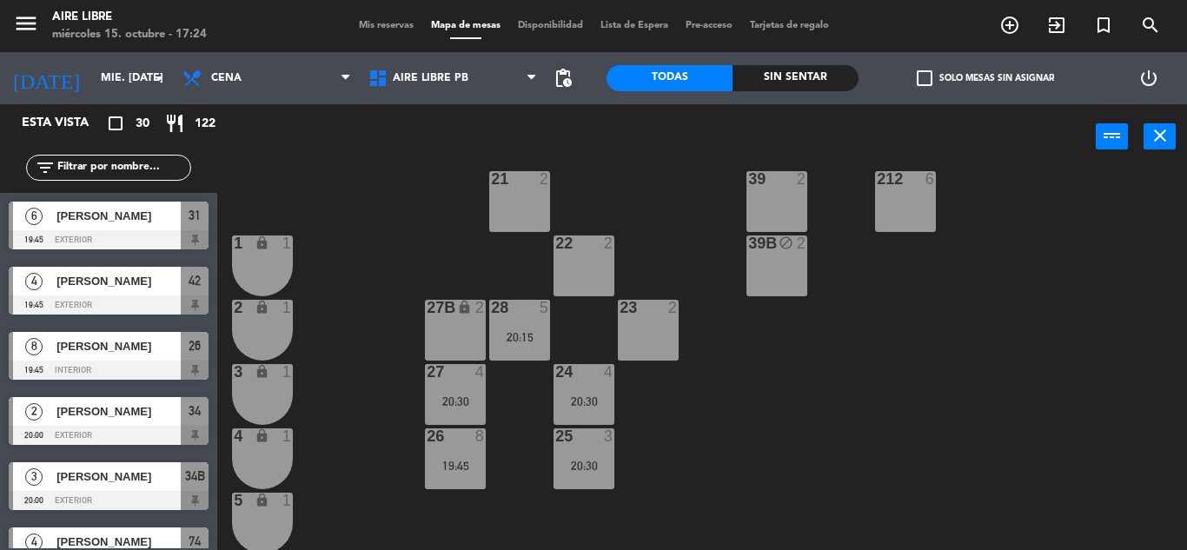
click at [127, 164] on input "text" at bounding box center [123, 167] width 135 height 19
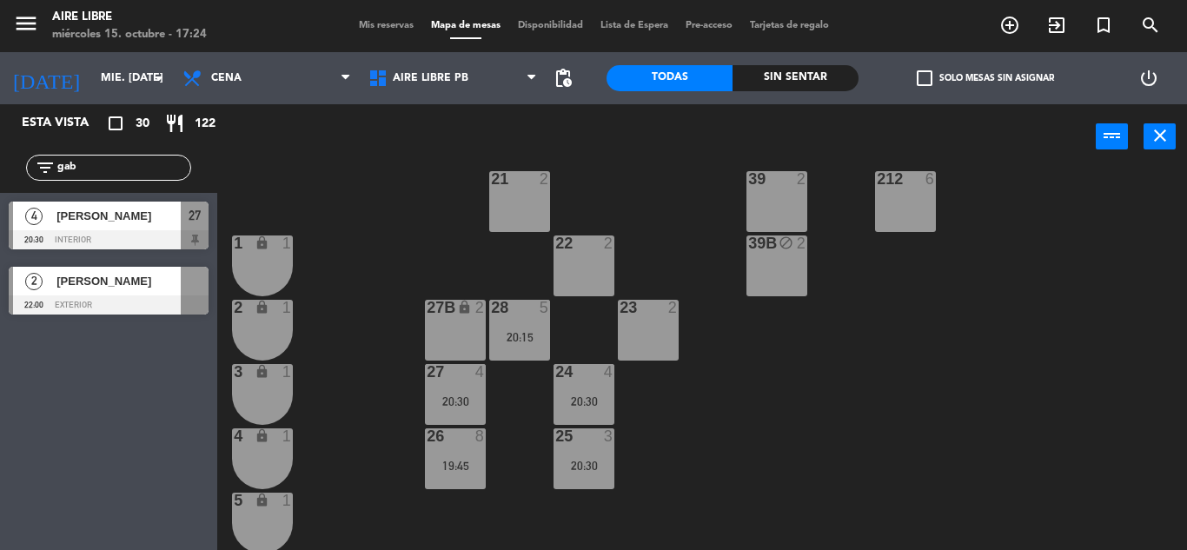
type input "gab"
click at [68, 465] on div "Esta vista crop_square 30 restaurant 122 filter_list gab 4 Gabriel Butler 20:30…" at bounding box center [108, 327] width 217 height 446
click at [114, 218] on span "[PERSON_NAME]" at bounding box center [118, 216] width 124 height 18
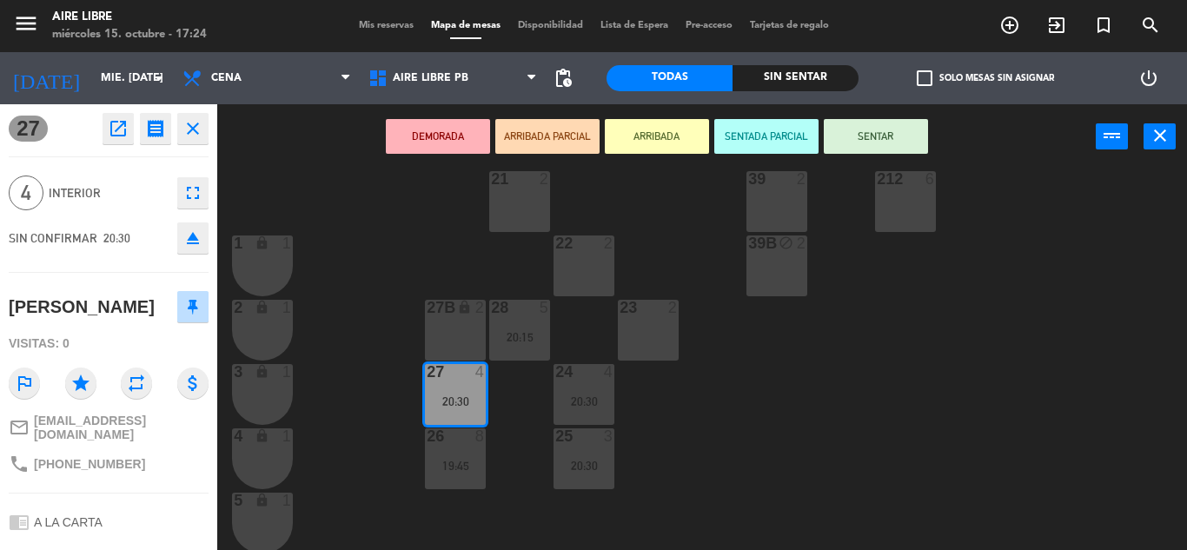
click at [123, 136] on icon "open_in_new" at bounding box center [118, 128] width 21 height 21
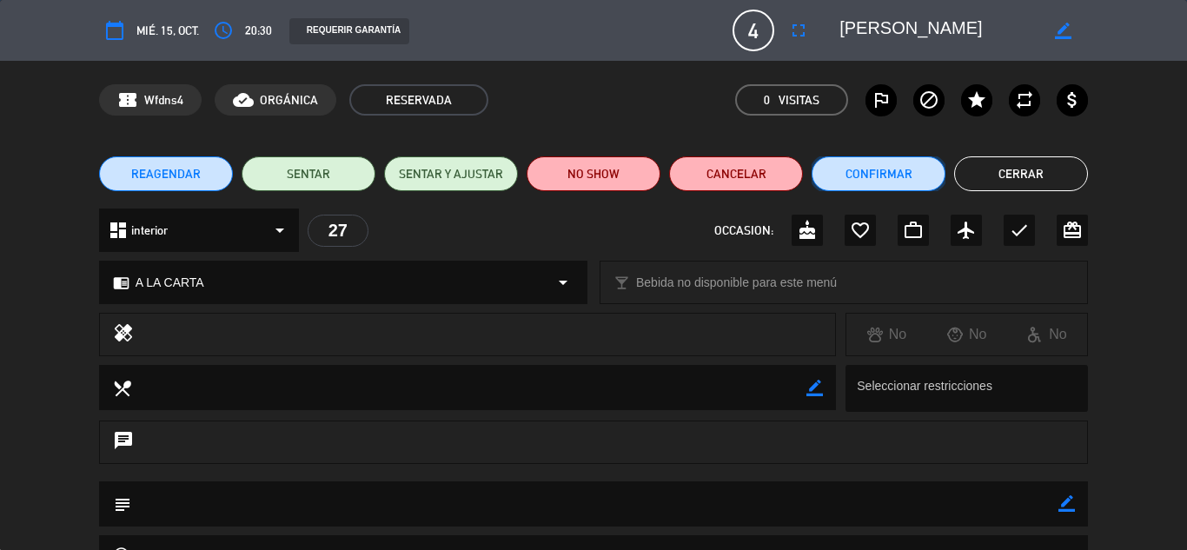
click at [899, 177] on button "Confirmar" at bounding box center [879, 173] width 134 height 35
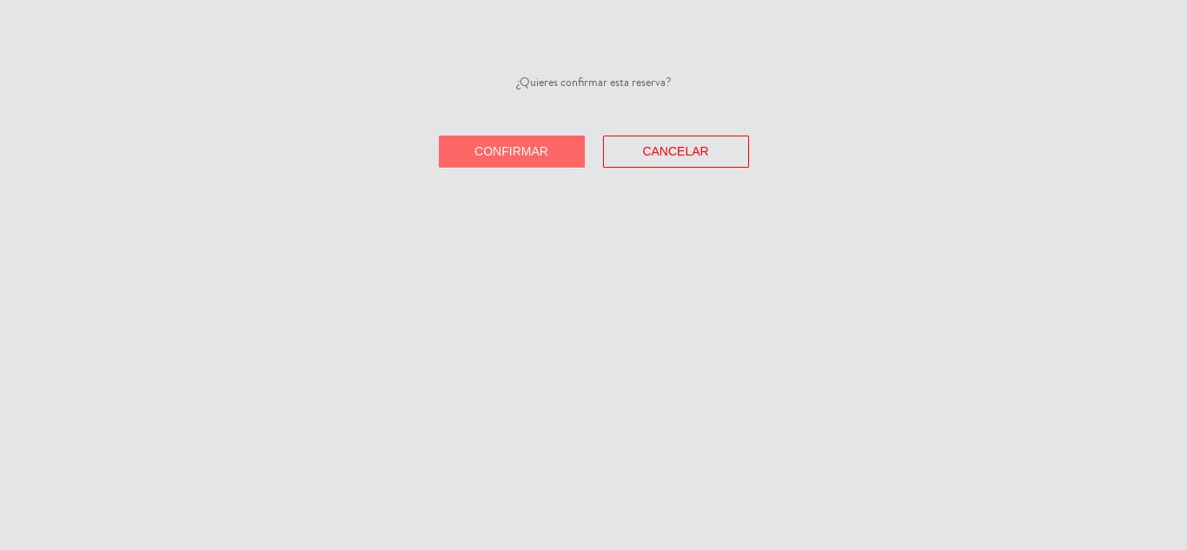
click at [517, 146] on span "Confirmar" at bounding box center [512, 151] width 74 height 14
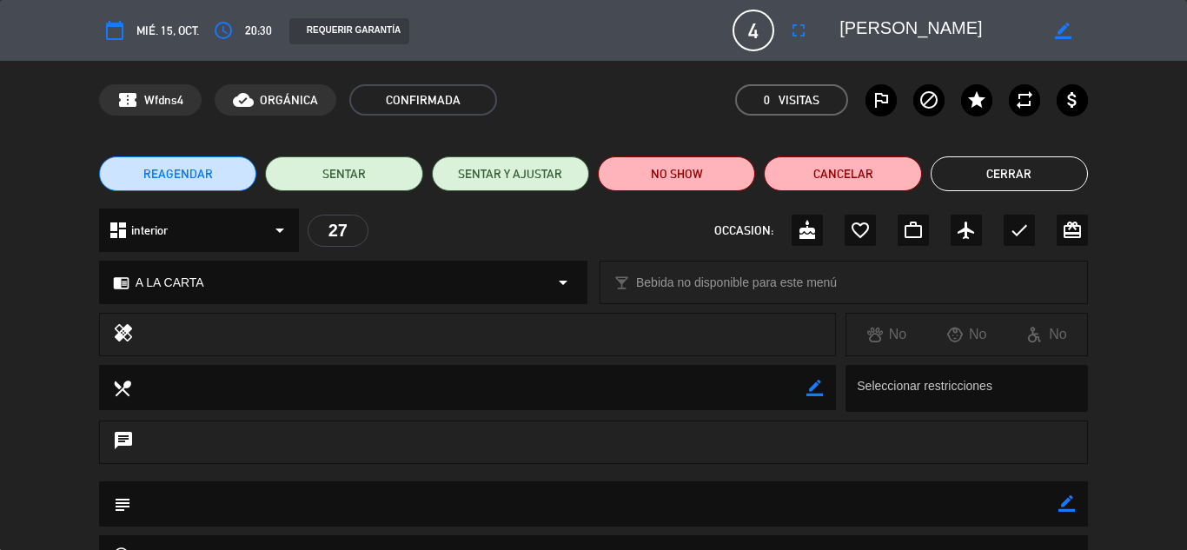
click at [1030, 179] on button "Cerrar" at bounding box center [1009, 173] width 157 height 35
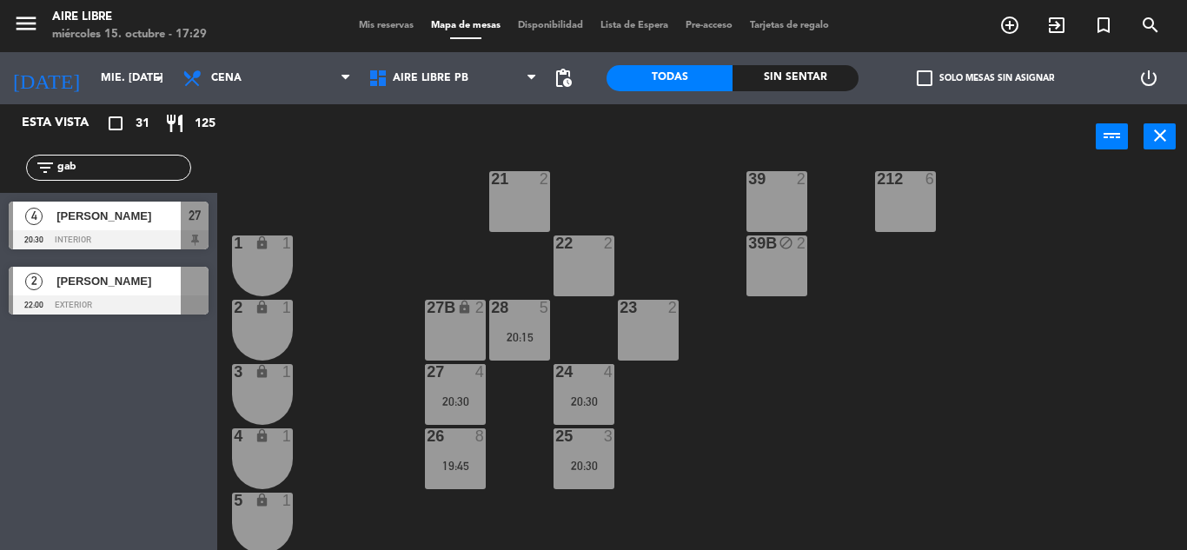
click at [98, 163] on input "gab" at bounding box center [123, 167] width 135 height 19
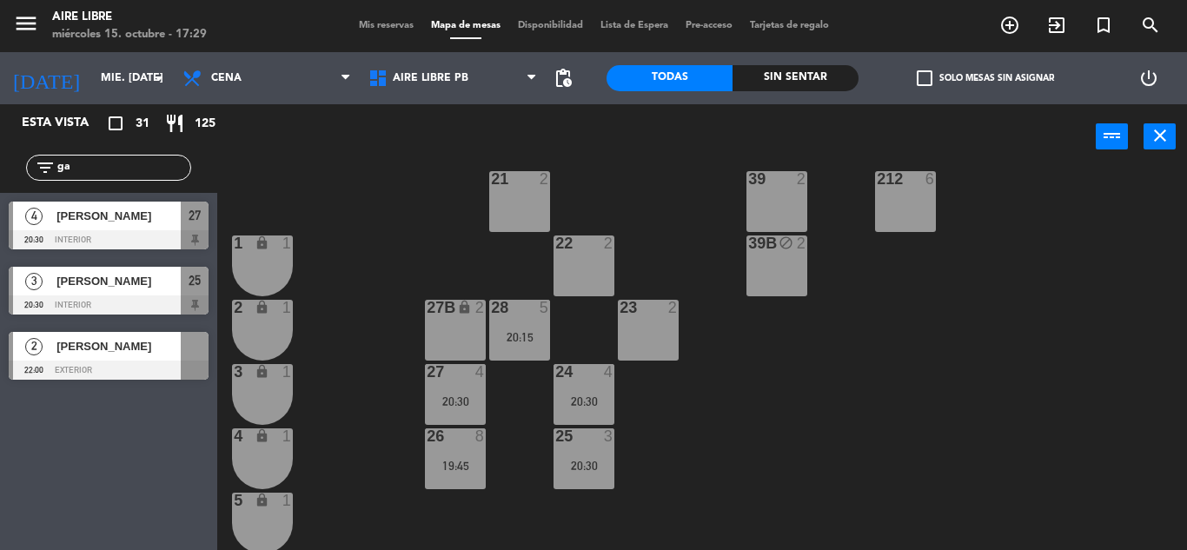
type input "g"
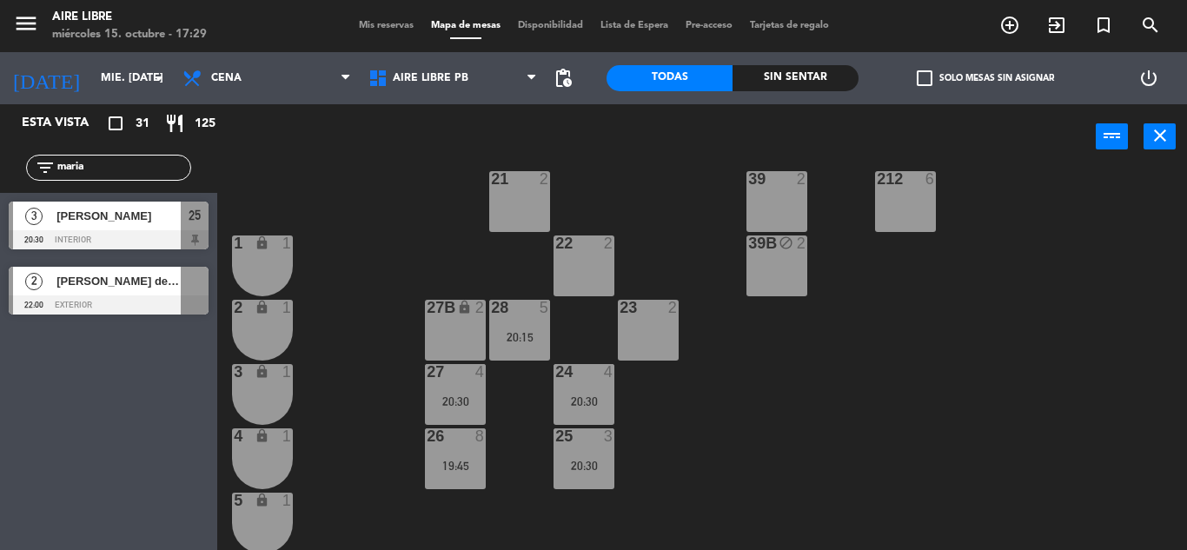
type input "maria"
click at [115, 480] on div "Esta vista crop_square 31 restaurant 125 filter_list maria 3 Mariano De Gasperi…" at bounding box center [108, 327] width 217 height 446
click at [96, 297] on div at bounding box center [109, 305] width 200 height 19
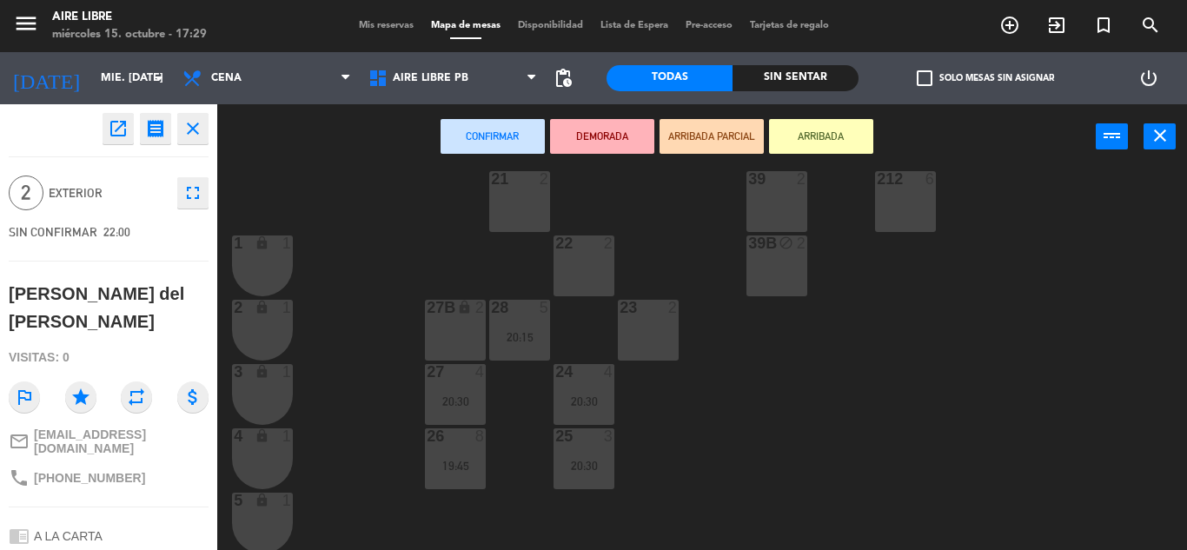
click at [490, 132] on button "Confirmar" at bounding box center [493, 136] width 104 height 35
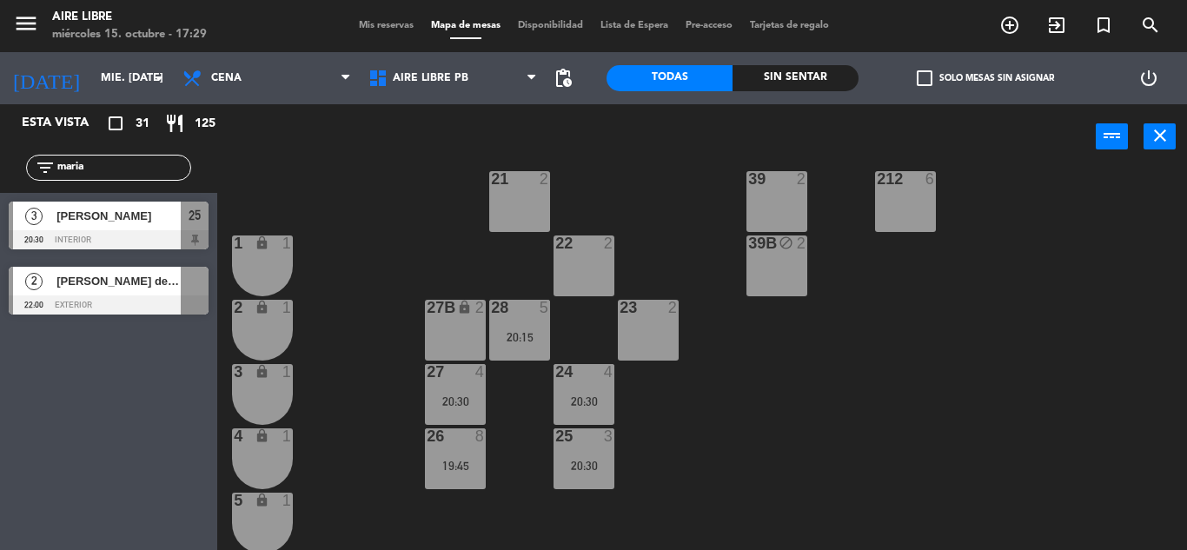
click at [103, 167] on input "maria" at bounding box center [123, 167] width 135 height 19
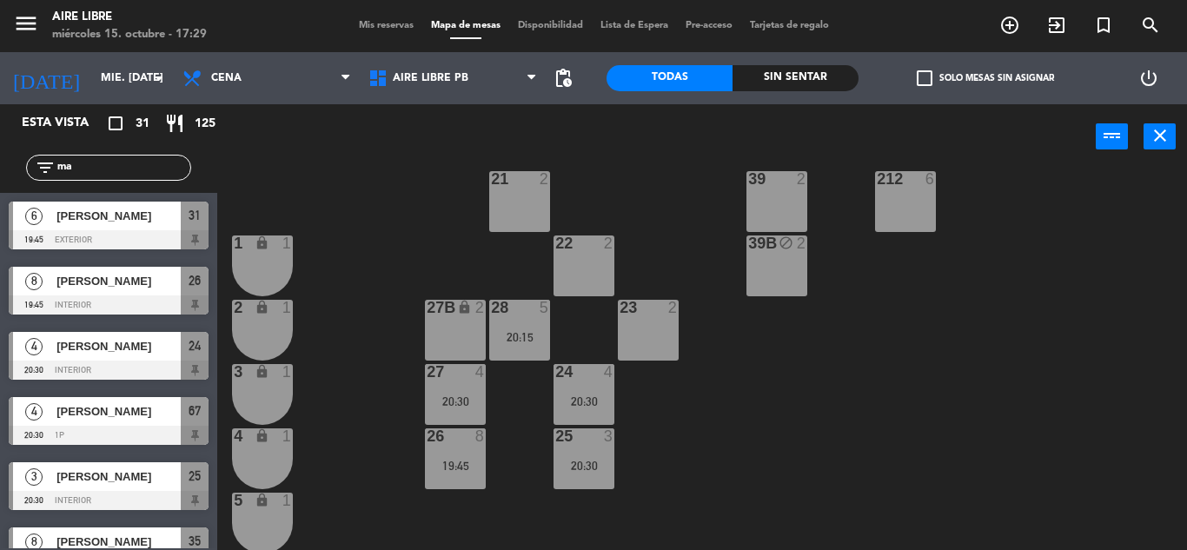
type input "m"
click at [143, 163] on input "text" at bounding box center [123, 167] width 135 height 19
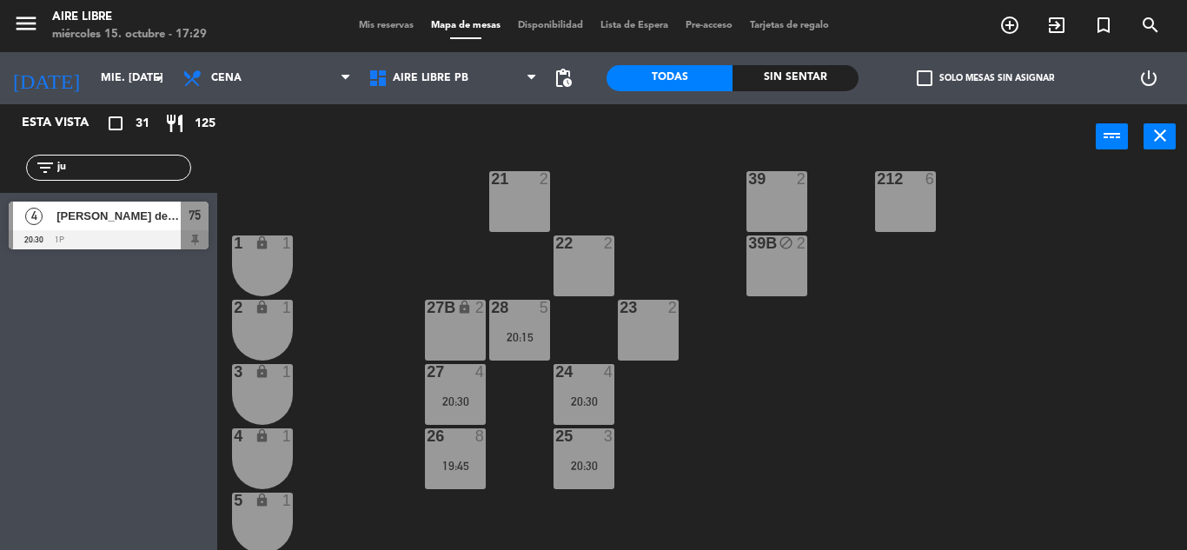
type input "ju"
click at [45, 395] on div "Esta vista crop_square 31 restaurant 125 filter_list ju 4 juan de la cruz frige…" at bounding box center [108, 327] width 217 height 446
click at [89, 220] on span "[PERSON_NAME] de la [PERSON_NAME]" at bounding box center [118, 216] width 124 height 18
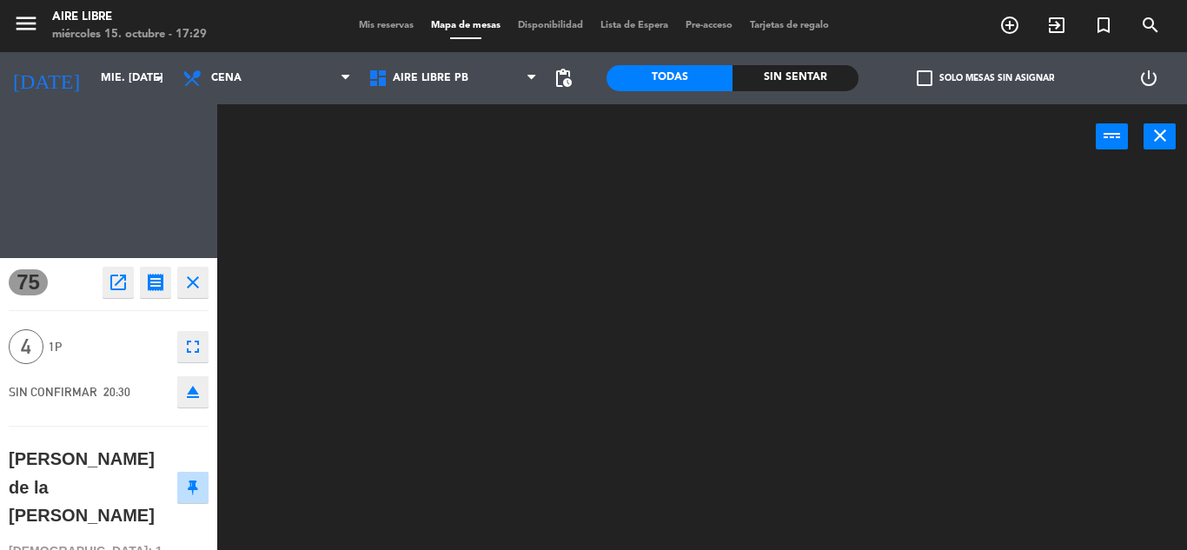
scroll to position [0, 0]
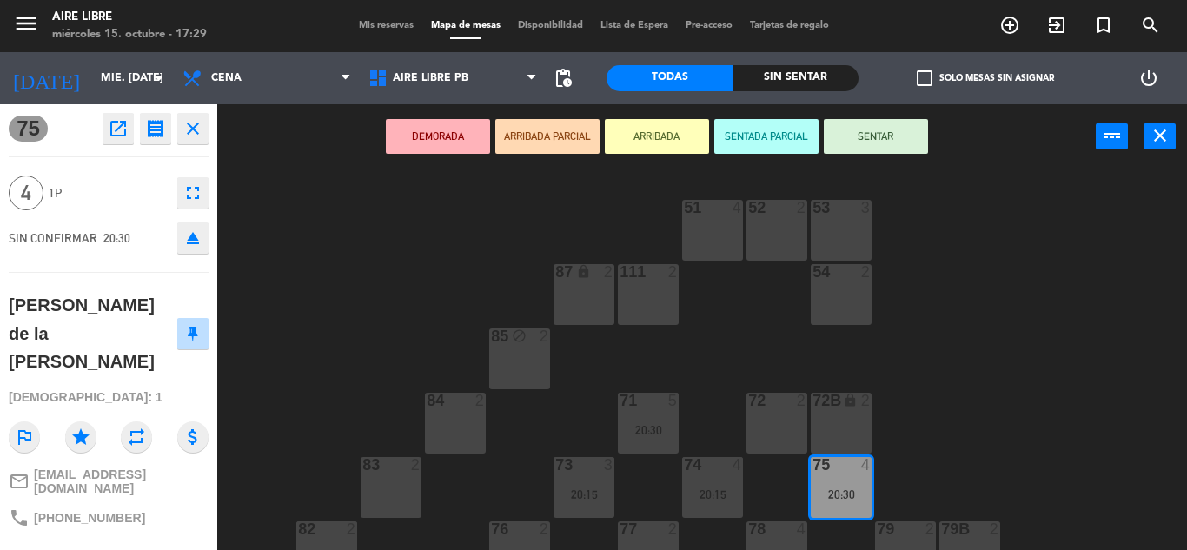
click at [109, 130] on icon "open_in_new" at bounding box center [118, 128] width 21 height 21
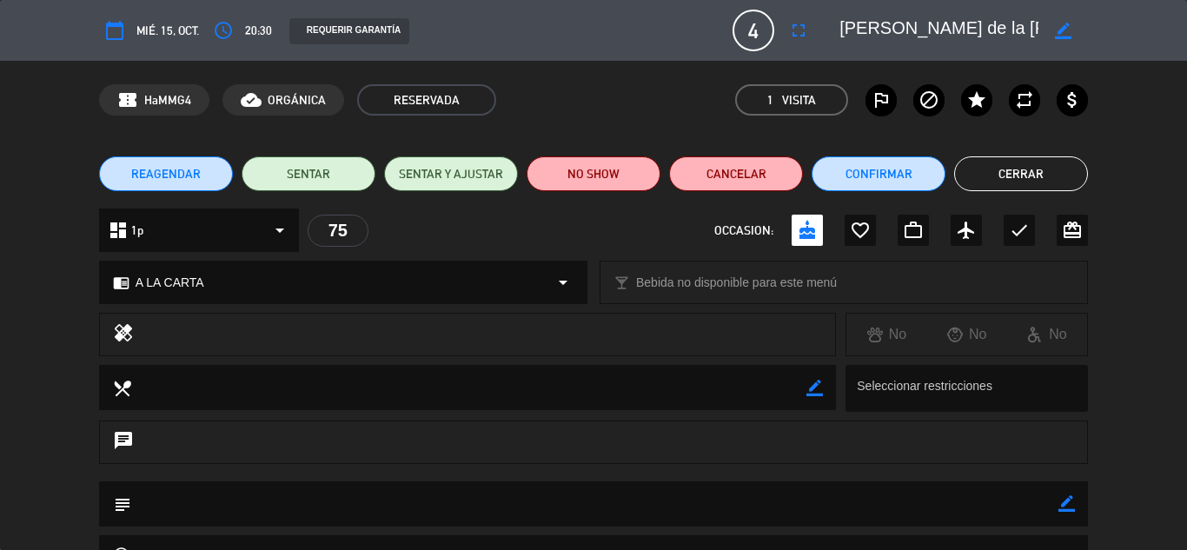
click at [893, 171] on button "Confirmar" at bounding box center [879, 173] width 134 height 35
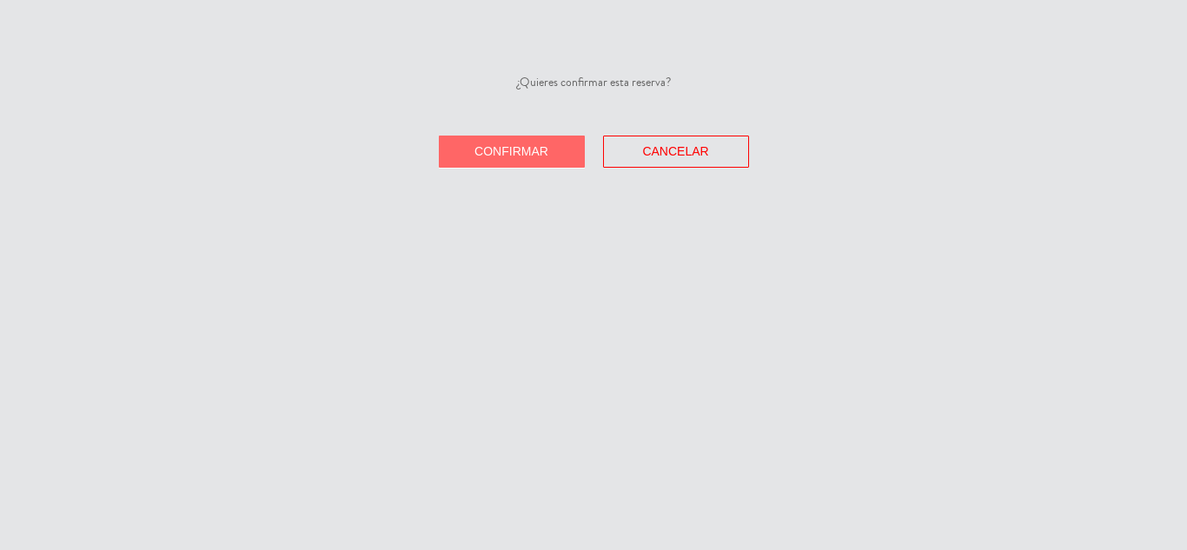
click at [515, 146] on span "Confirmar" at bounding box center [512, 151] width 74 height 14
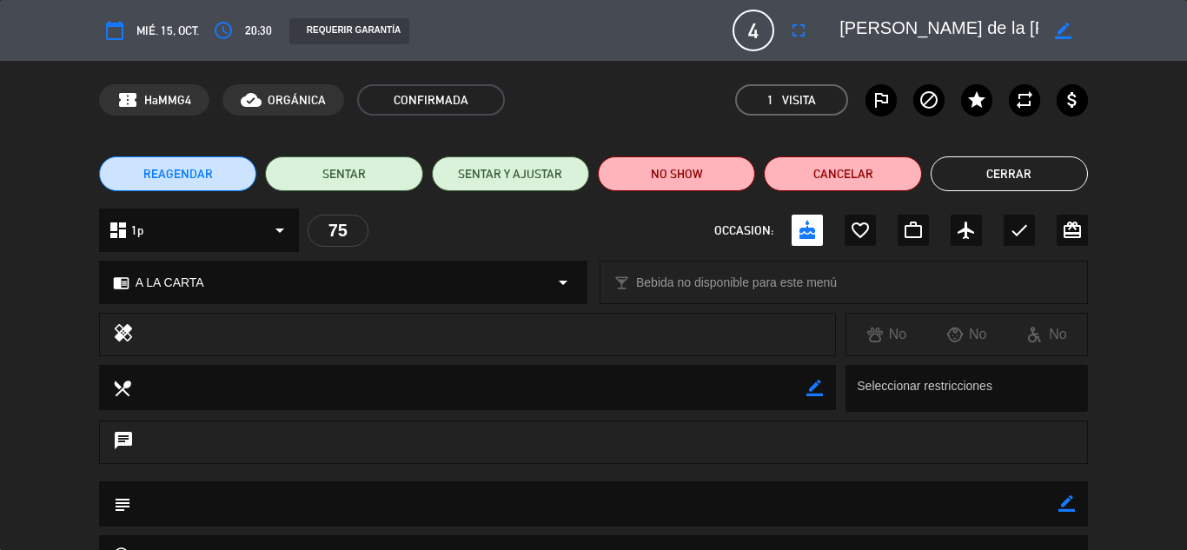
click at [1018, 174] on button "Cerrar" at bounding box center [1009, 173] width 157 height 35
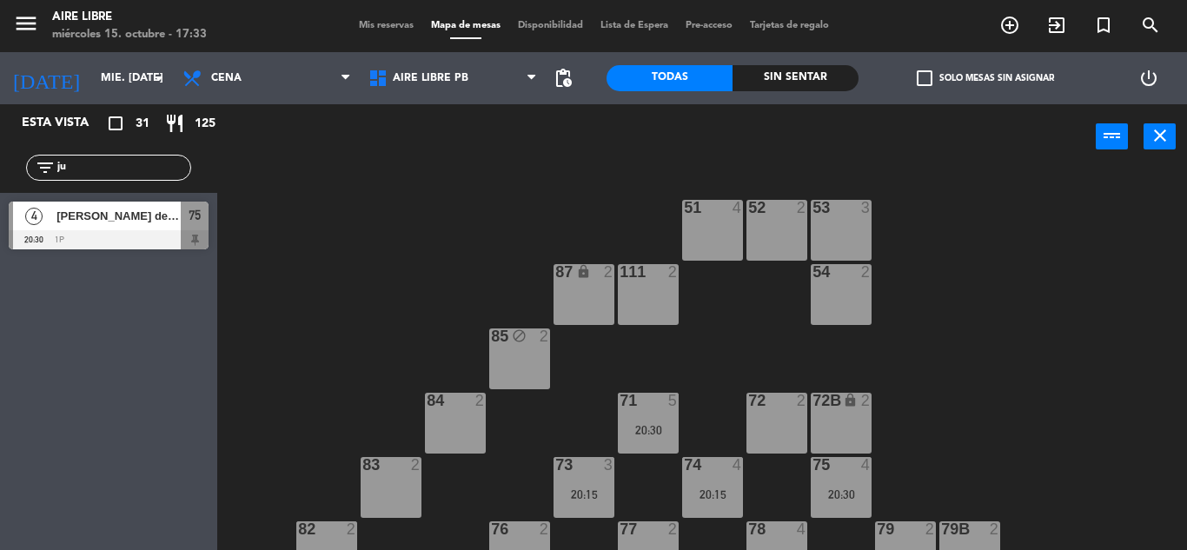
click at [91, 168] on input "ju" at bounding box center [123, 167] width 135 height 19
type input "j"
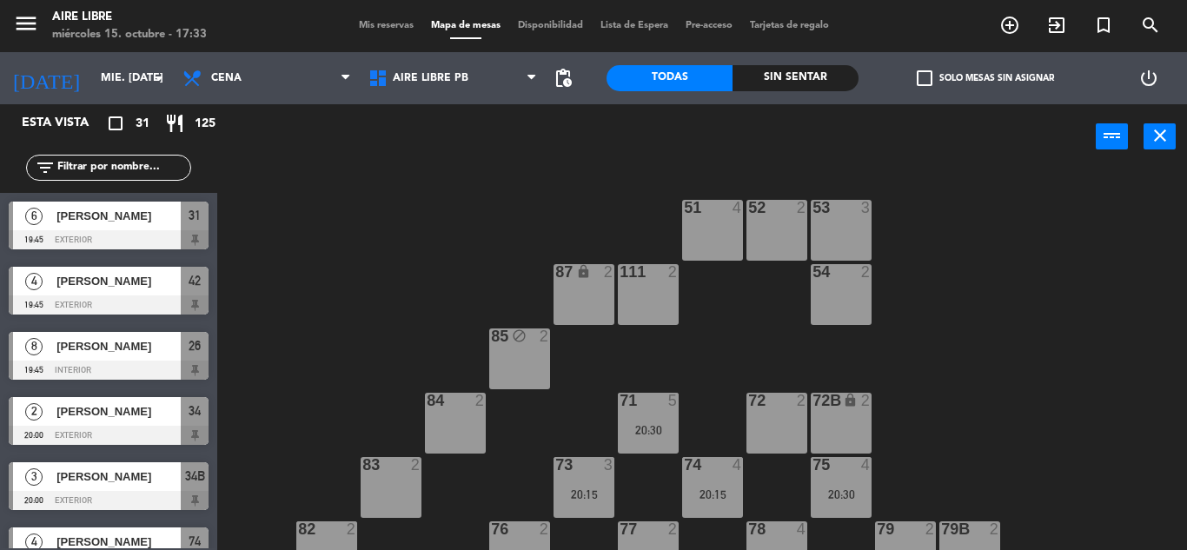
click at [929, 78] on span "check_box_outline_blank" at bounding box center [925, 78] width 16 height 16
click at [986, 78] on input "check_box_outline_blank Solo mesas sin asignar" at bounding box center [986, 78] width 0 height 0
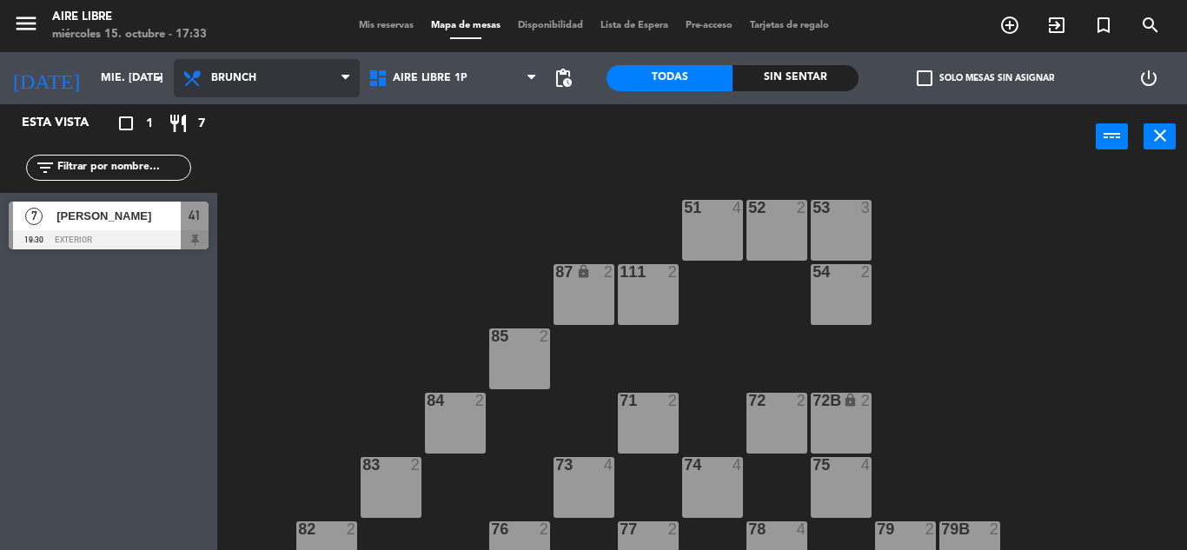
click at [258, 71] on span "Brunch" at bounding box center [267, 78] width 186 height 38
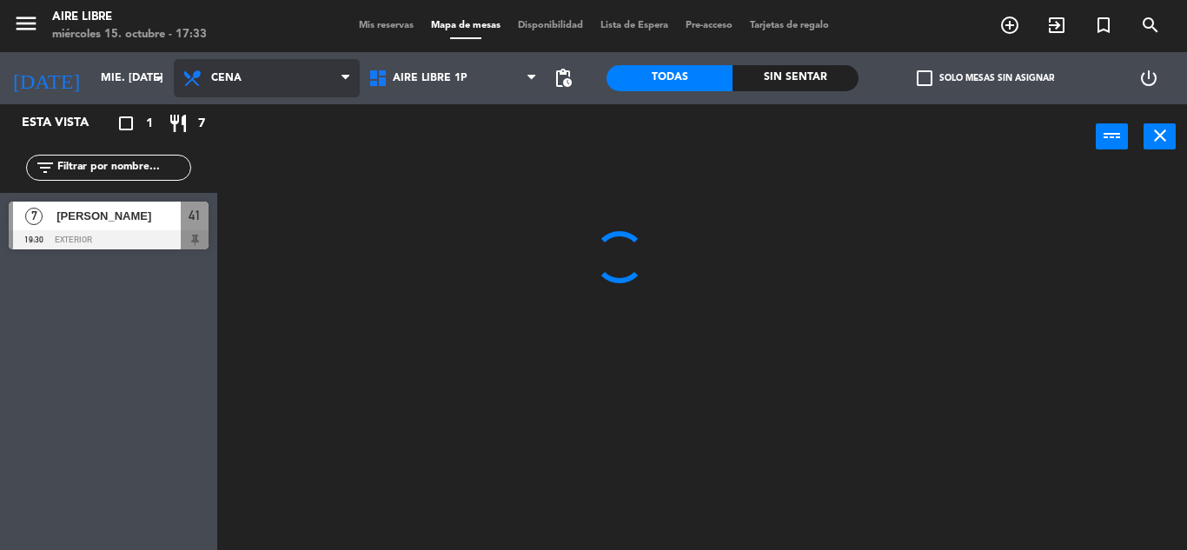
click at [227, 229] on ng-component "menu Aire Libre miércoles 15. octubre - 17:33 Mis reservas Mapa de mesas Dispon…" at bounding box center [593, 275] width 1187 height 550
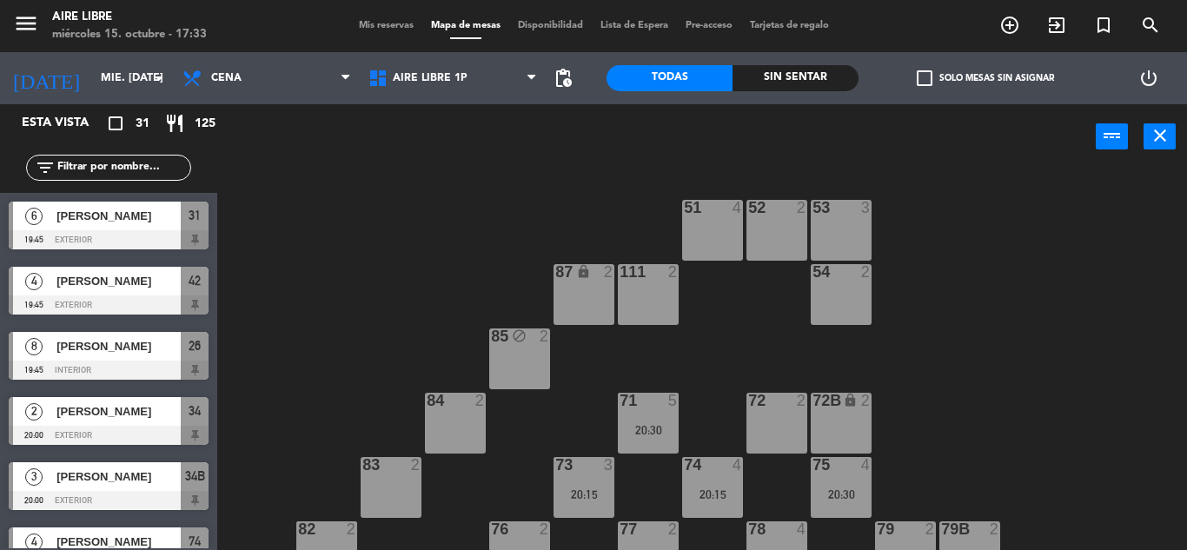
click at [921, 76] on span "check_box_outline_blank" at bounding box center [925, 78] width 16 height 16
click at [986, 78] on input "check_box_outline_blank Solo mesas sin asignar" at bounding box center [986, 78] width 0 height 0
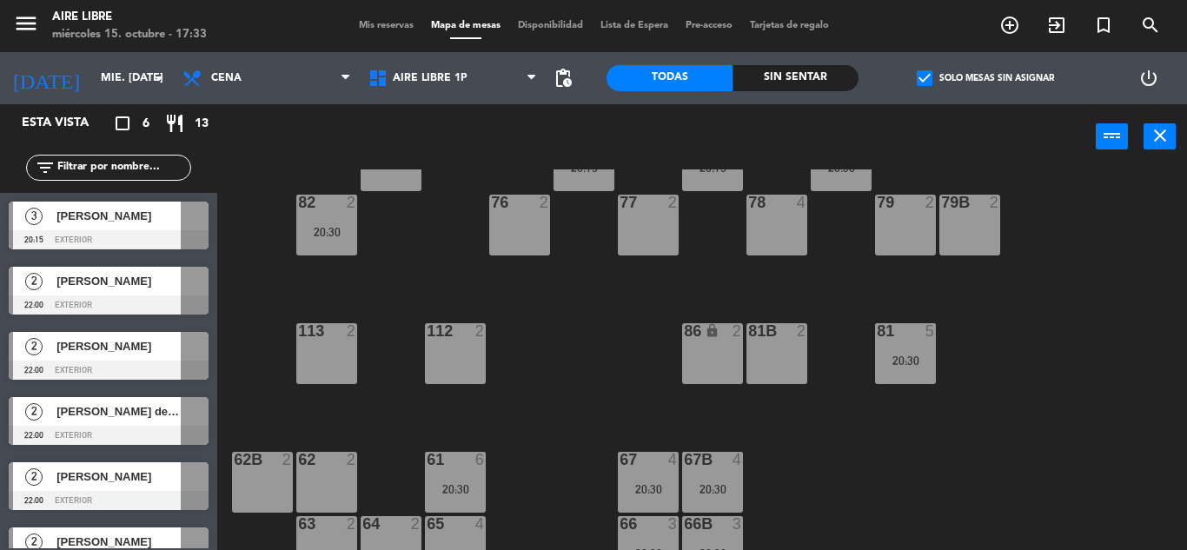
scroll to position [354, 0]
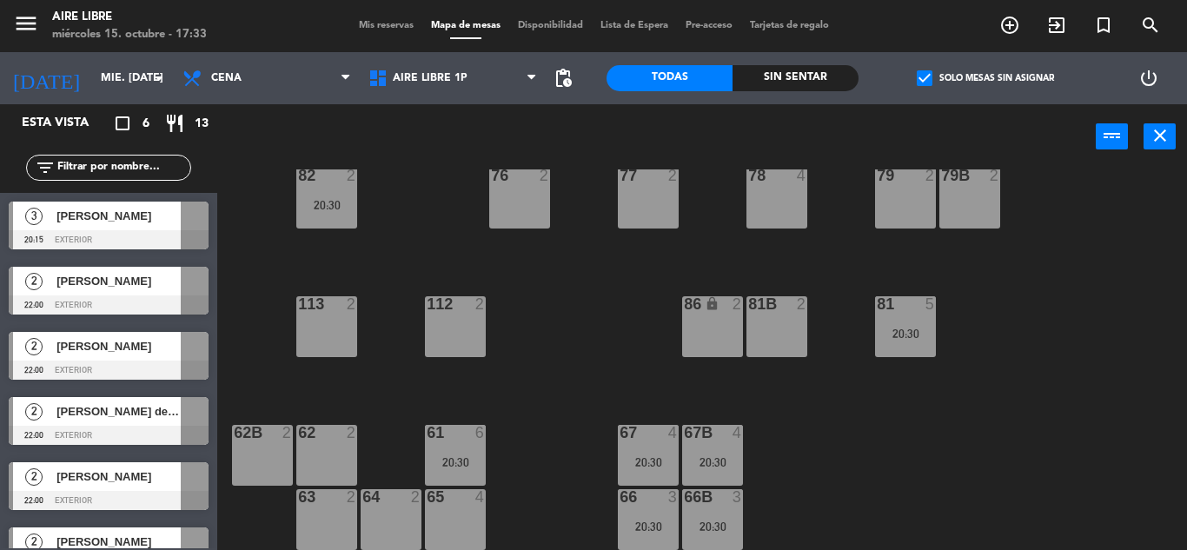
click at [143, 222] on span "[PERSON_NAME]" at bounding box center [118, 216] width 124 height 18
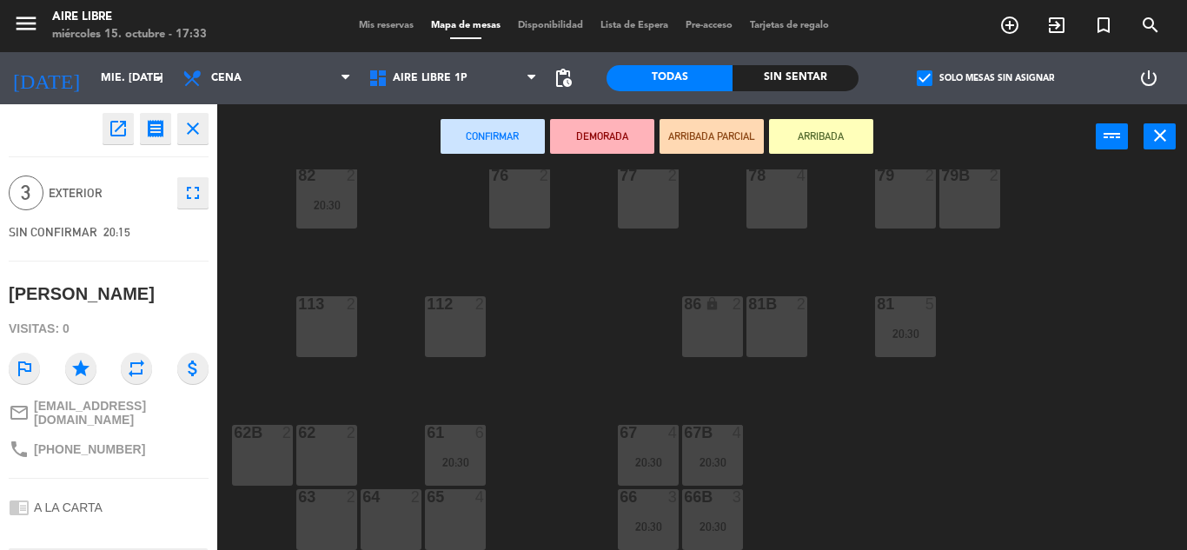
click at [448, 520] on div "65 4" at bounding box center [455, 519] width 61 height 61
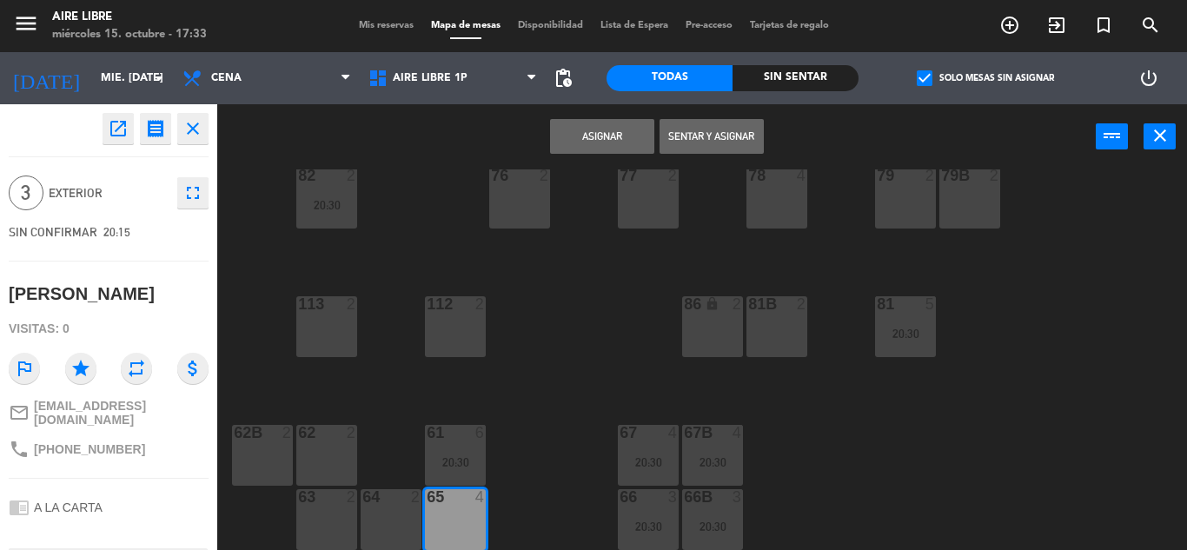
click at [611, 126] on button "Asignar" at bounding box center [602, 136] width 104 height 35
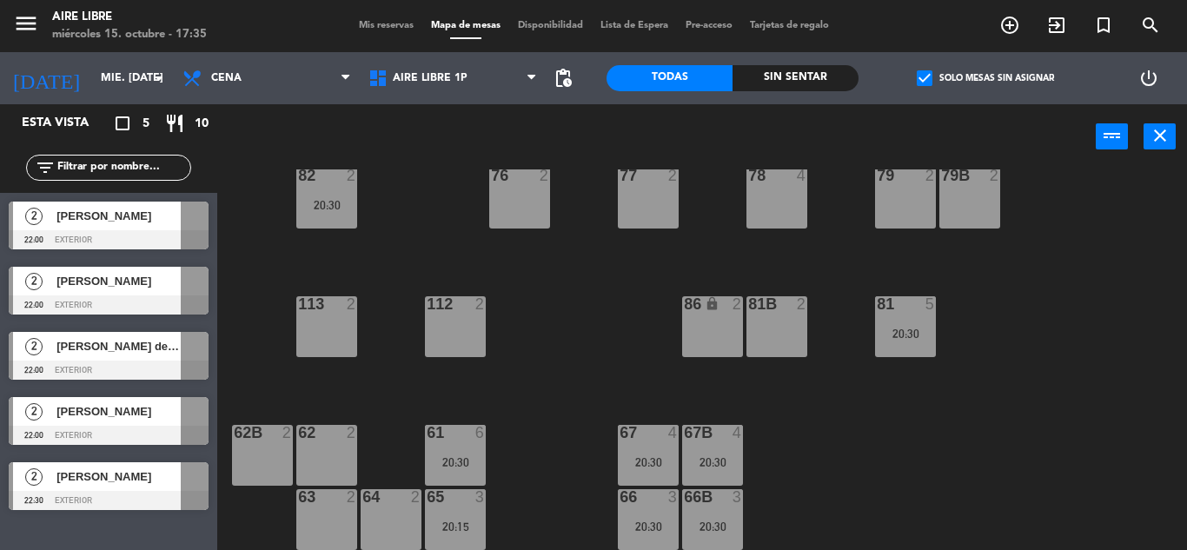
click at [614, 324] on div "51 4 52 2 53 3 111 2 54 2 87 lock 2 85 block 2 72 2 84 2 71 5 20:30 72B lock 2 …" at bounding box center [708, 359] width 958 height 381
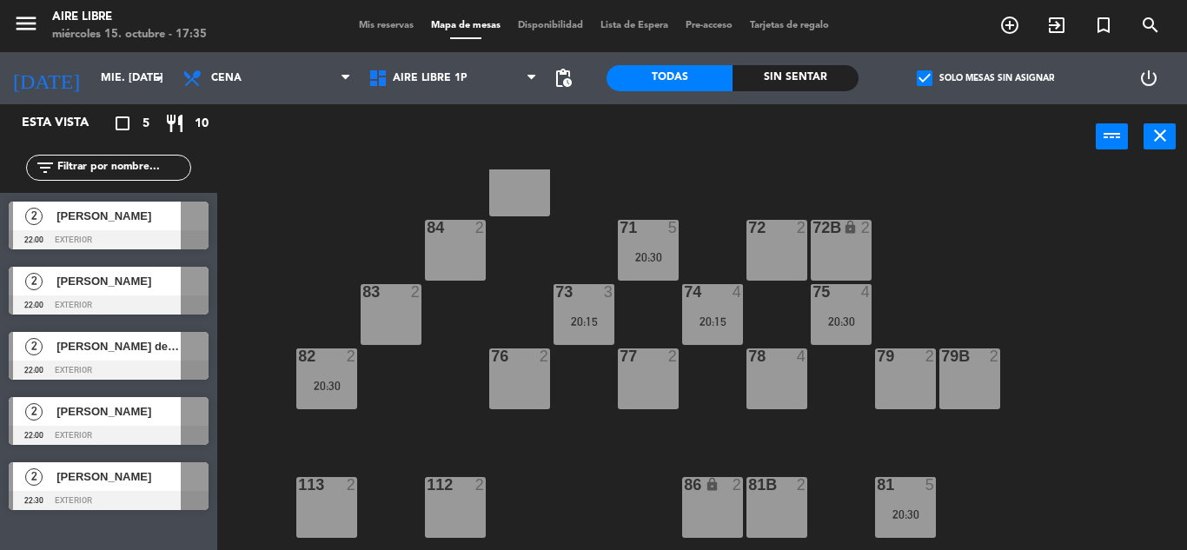
click at [373, 22] on span "Mis reservas" at bounding box center [386, 26] width 72 height 10
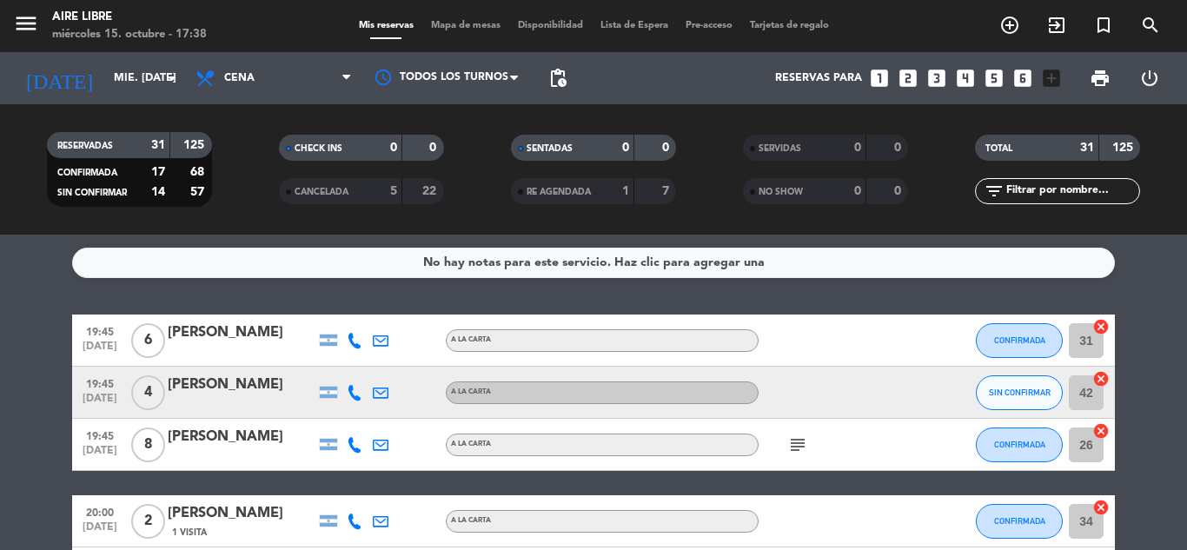
click at [1028, 189] on input "text" at bounding box center [1072, 191] width 135 height 19
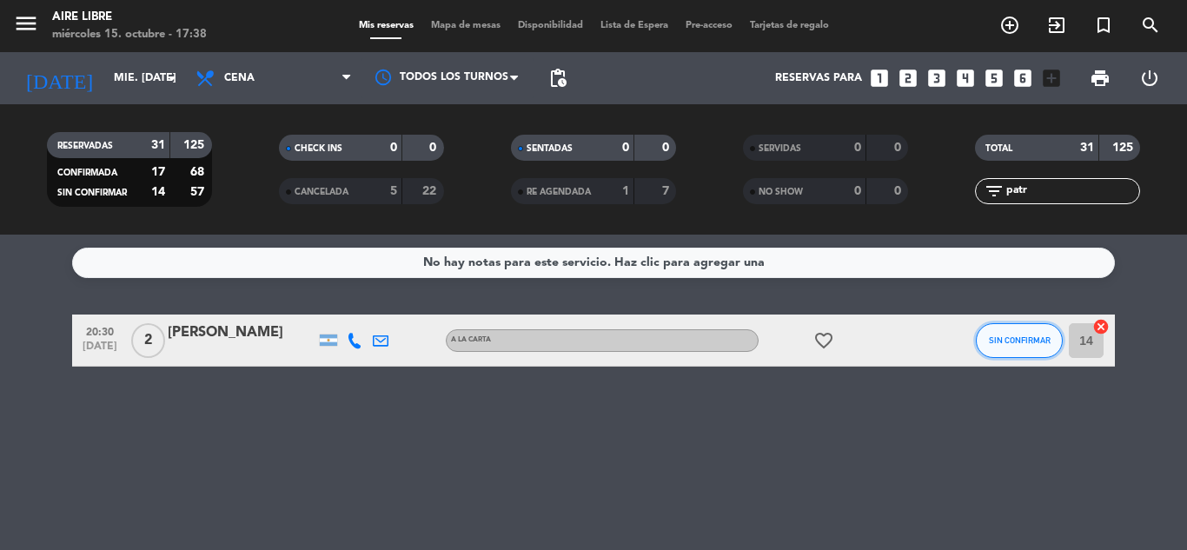
click at [1015, 344] on span "SIN CONFIRMAR" at bounding box center [1020, 340] width 62 height 10
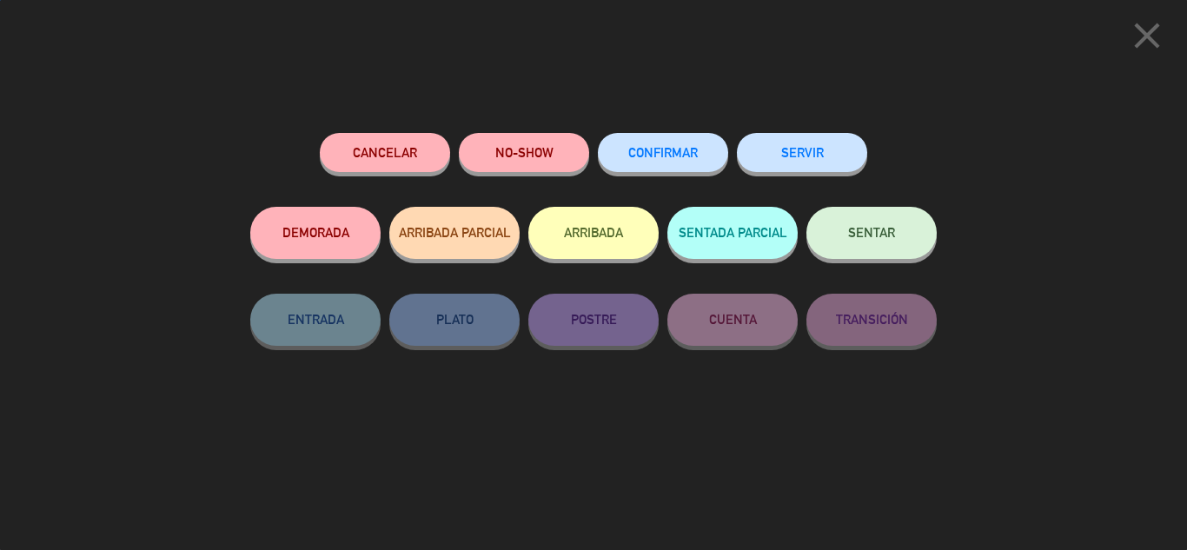
click at [674, 154] on span "CONFIRMAR" at bounding box center [663, 152] width 70 height 15
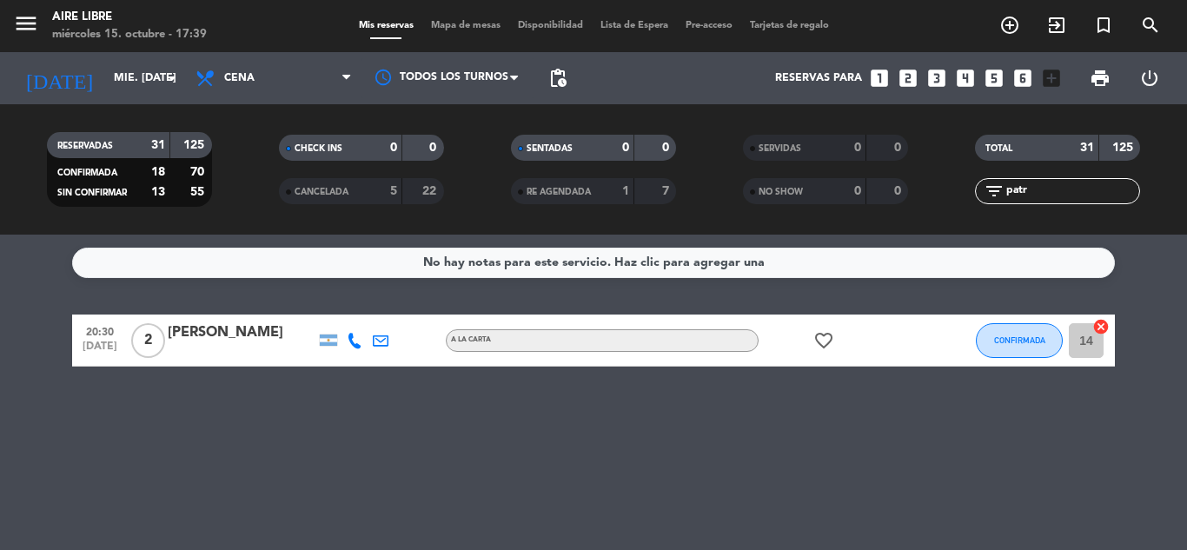
click at [1037, 192] on input "patr" at bounding box center [1072, 191] width 135 height 19
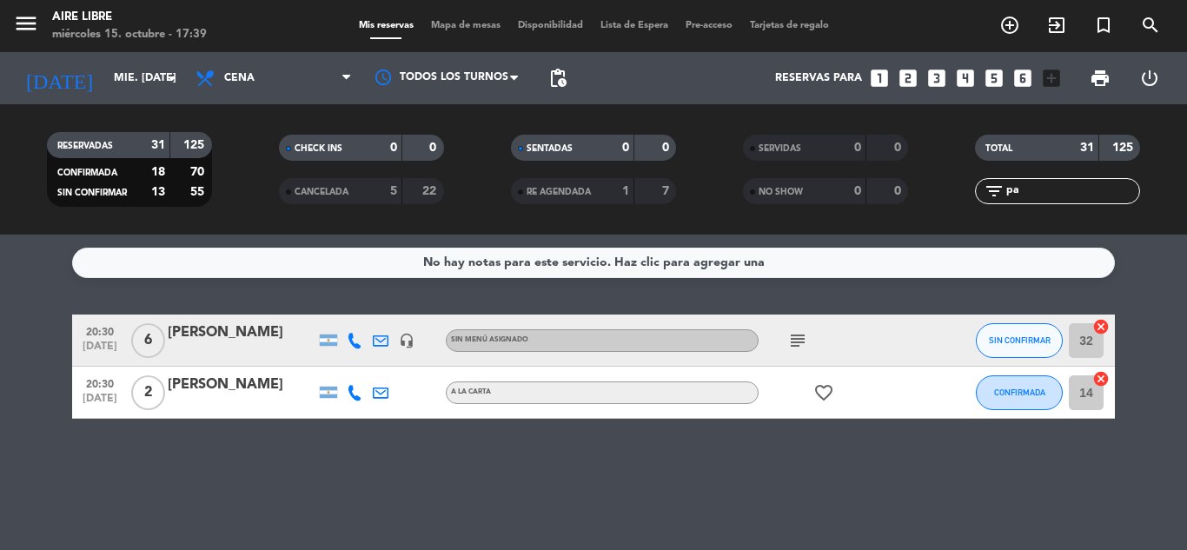
type input "p"
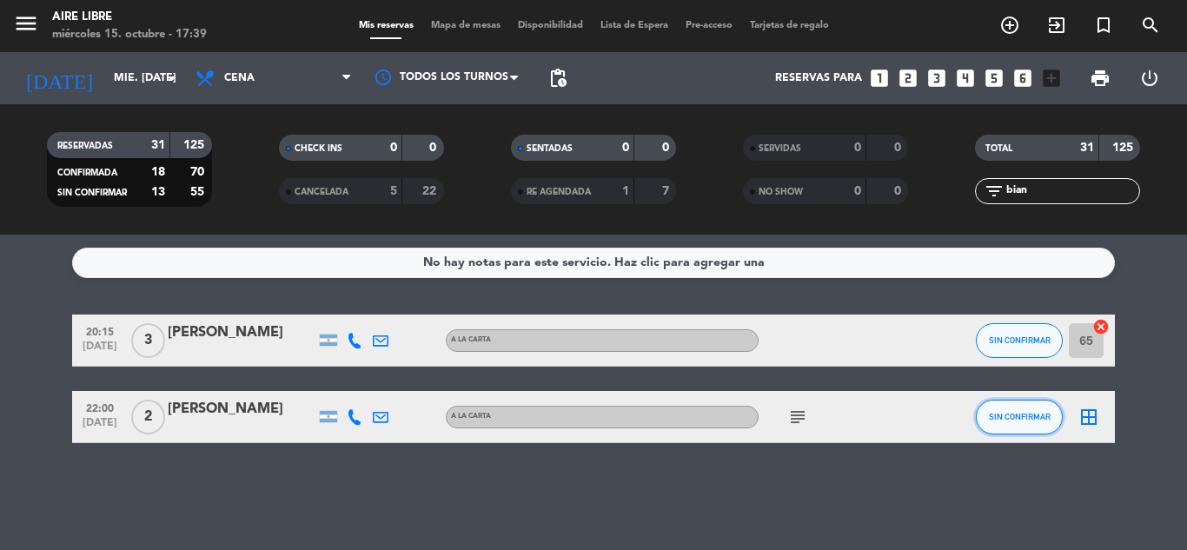
click at [1014, 421] on span "SIN CONFIRMAR" at bounding box center [1020, 417] width 62 height 10
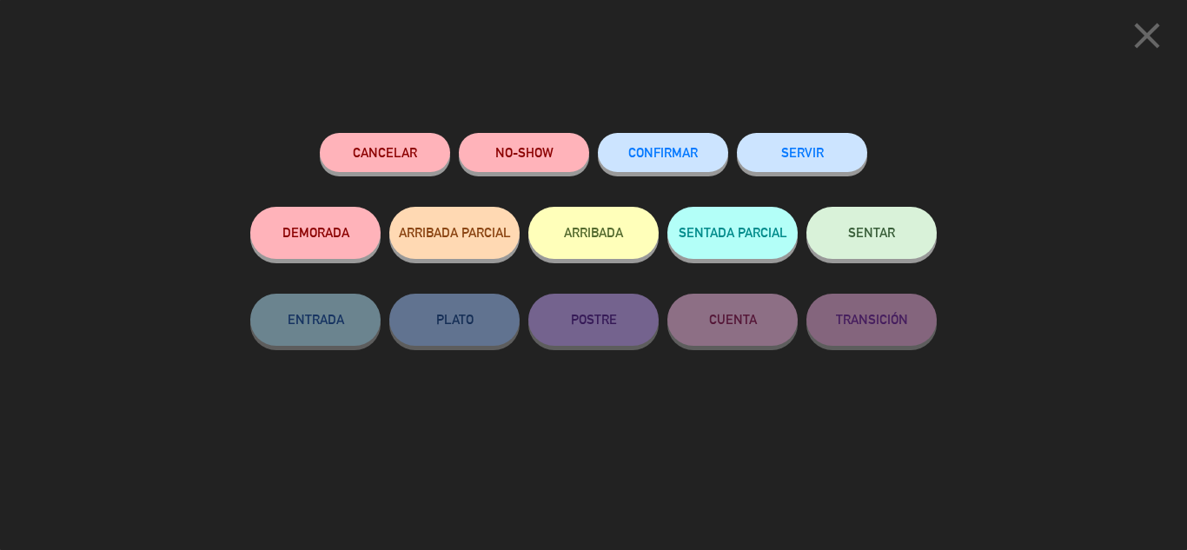
click at [660, 148] on span "CONFIRMAR" at bounding box center [663, 152] width 70 height 15
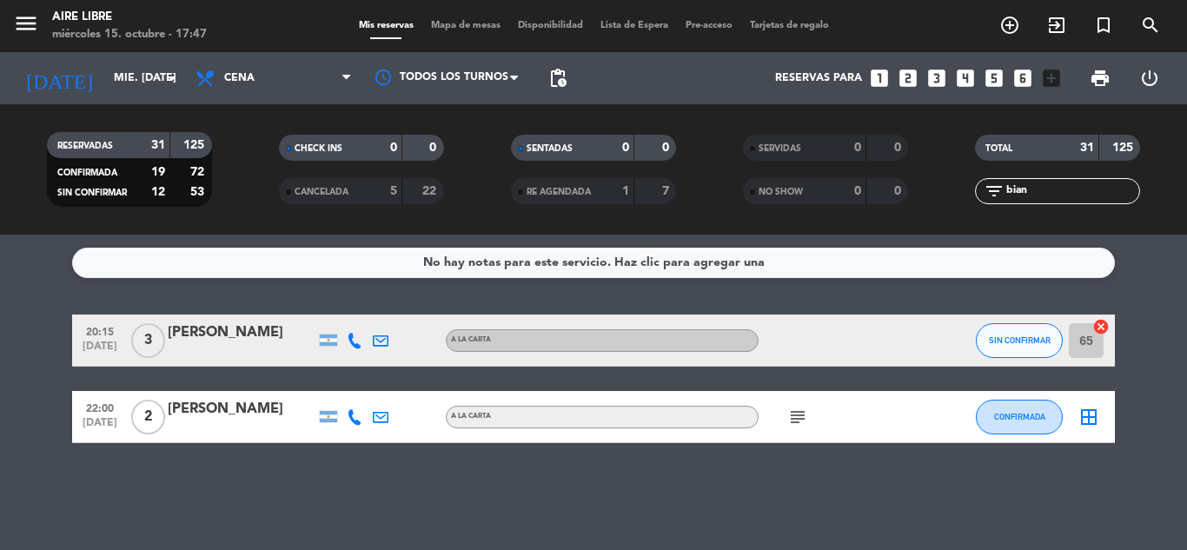
click at [1053, 189] on input "bian" at bounding box center [1072, 191] width 135 height 19
type input "b"
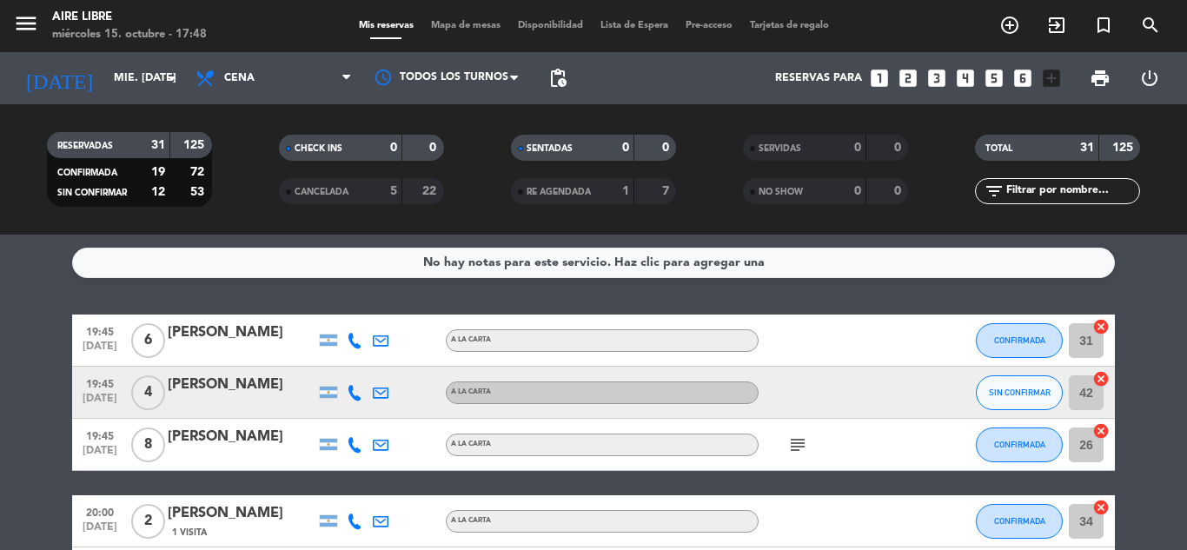
click at [1058, 191] on input "text" at bounding box center [1072, 191] width 135 height 19
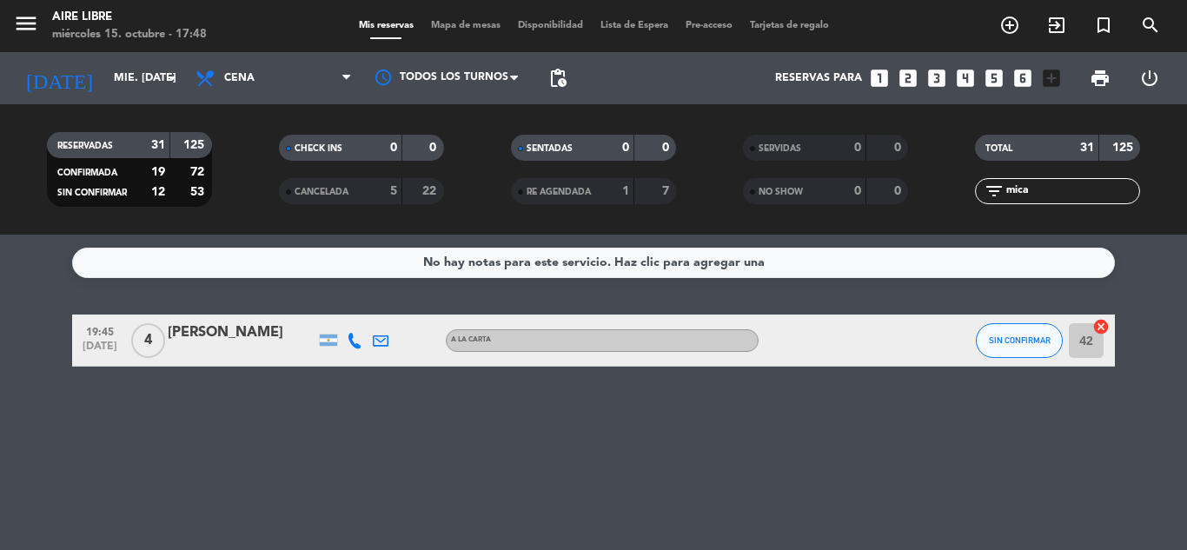
click at [993, 339] on span "SIN CONFIRMAR" at bounding box center [1020, 340] width 62 height 10
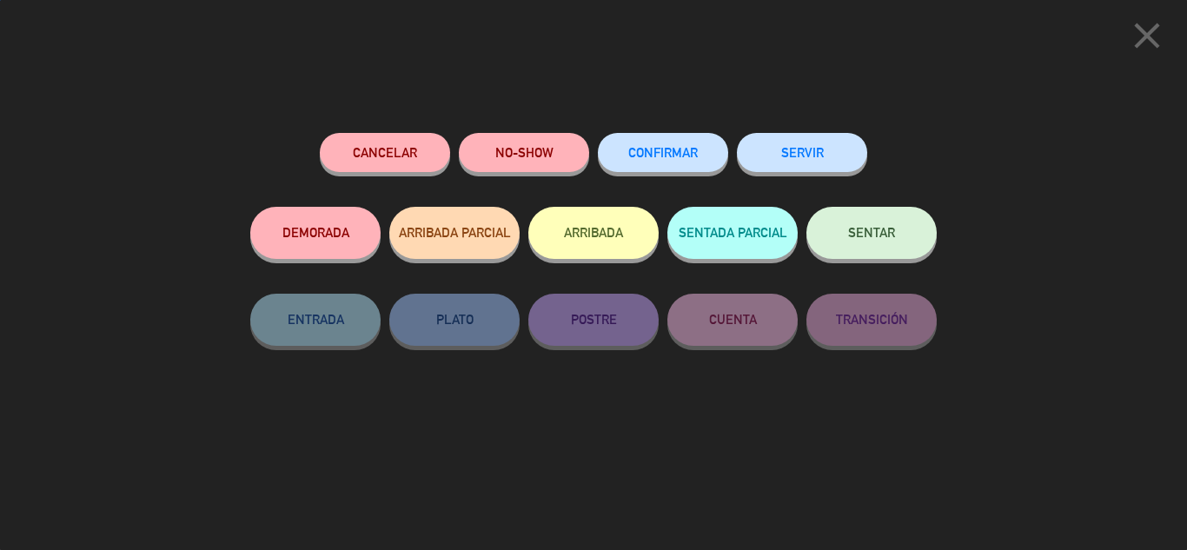
click at [665, 151] on span "CONFIRMAR" at bounding box center [663, 152] width 70 height 15
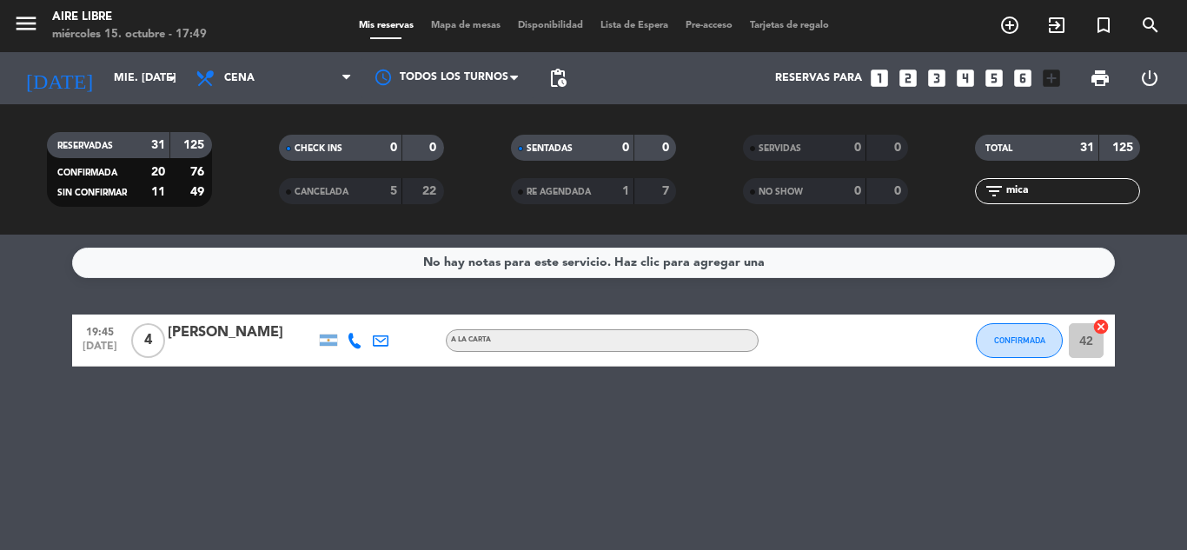
click at [1065, 194] on input "mica" at bounding box center [1072, 191] width 135 height 19
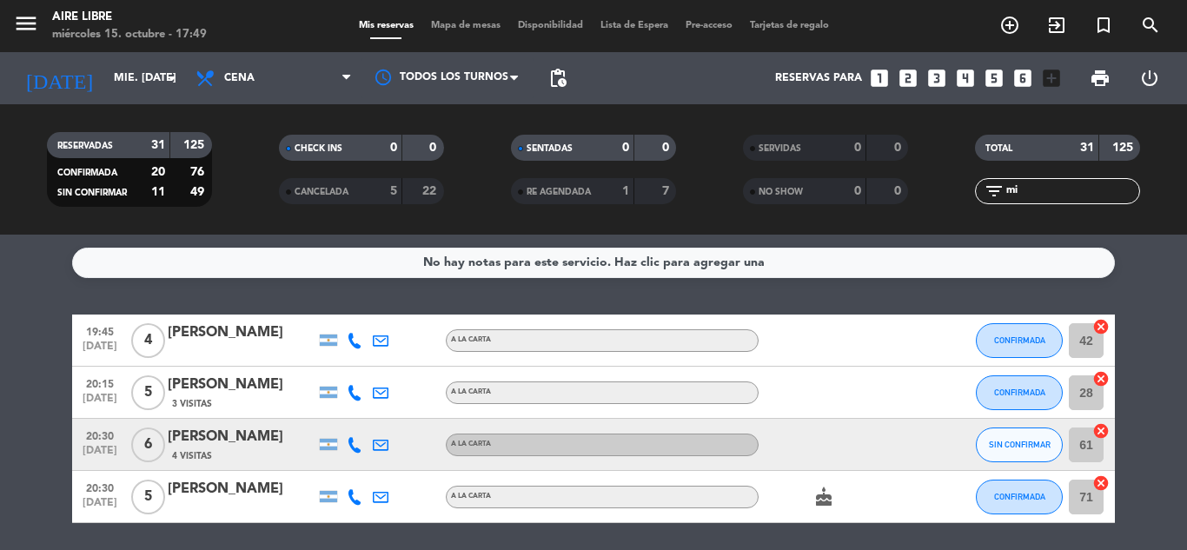
type input "m"
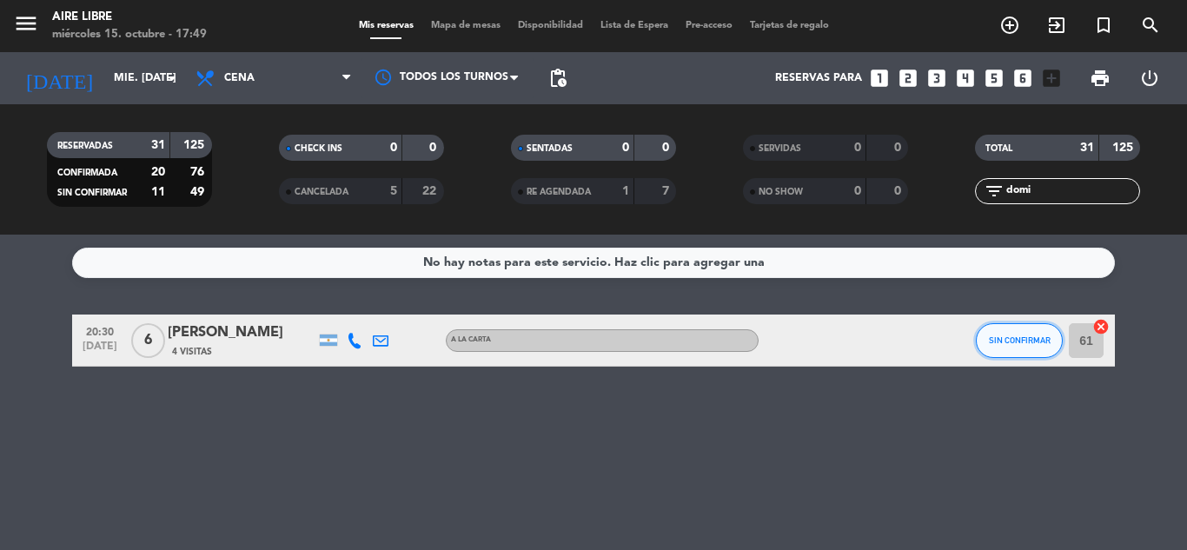
click at [1010, 340] on span "SIN CONFIRMAR" at bounding box center [1020, 340] width 62 height 10
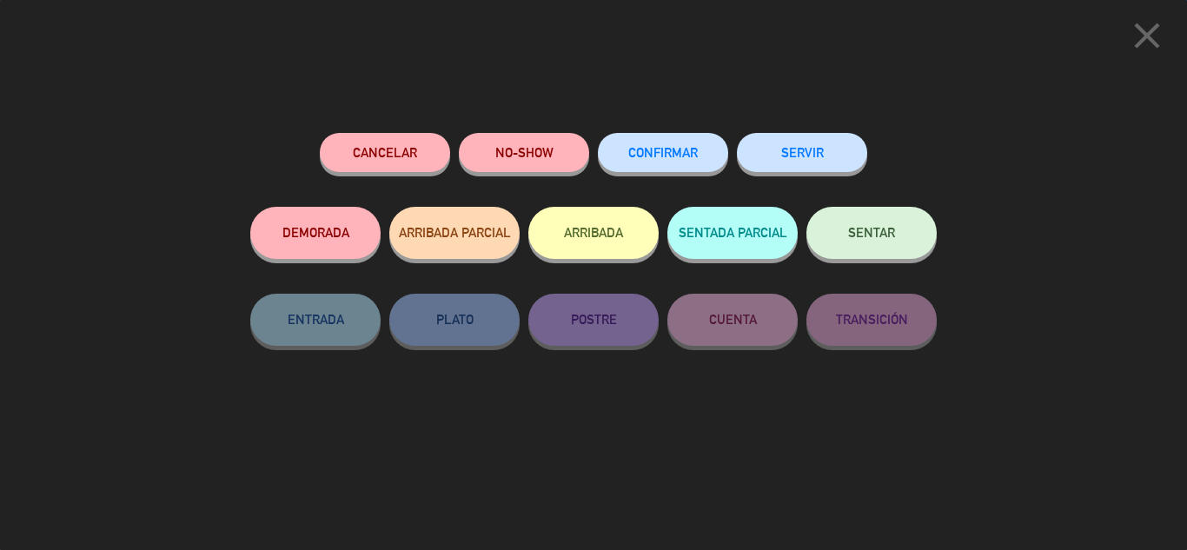
click at [672, 155] on span "CONFIRMAR" at bounding box center [663, 152] width 70 height 15
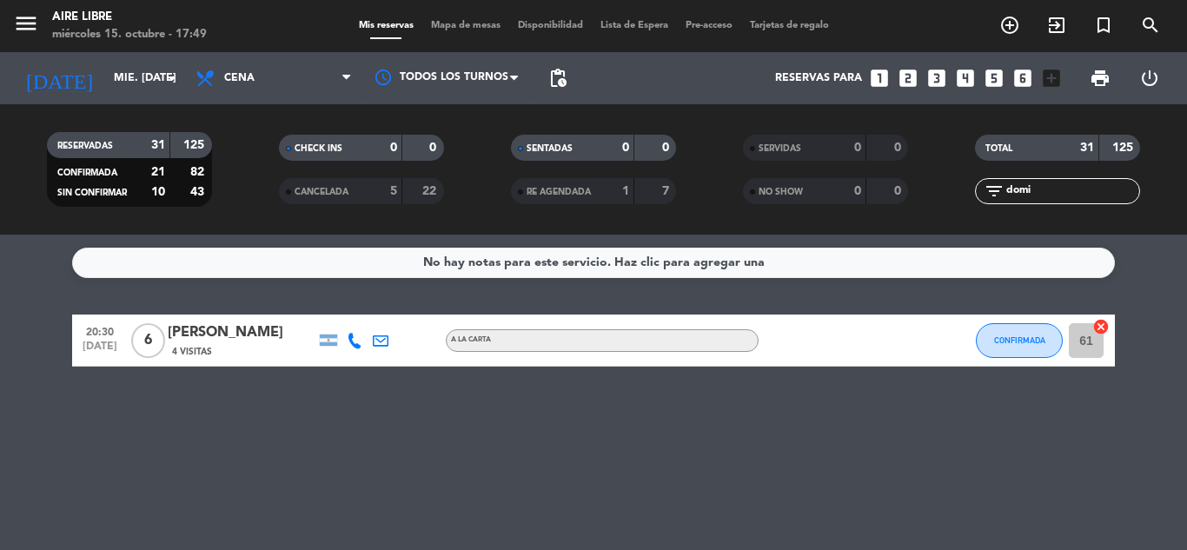
click at [1049, 186] on input "domi" at bounding box center [1072, 191] width 135 height 19
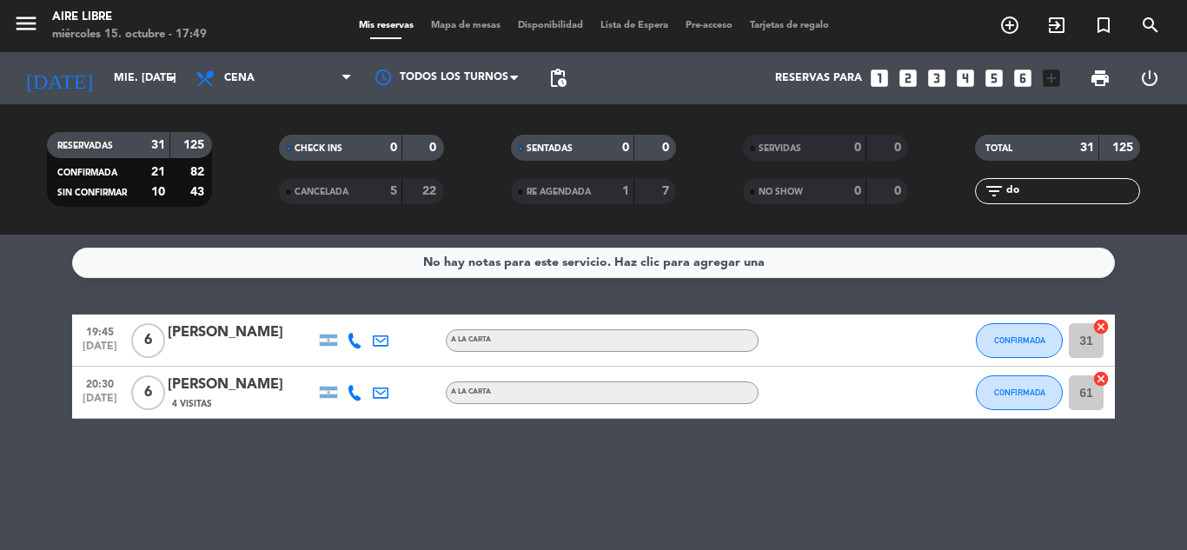
type input "d"
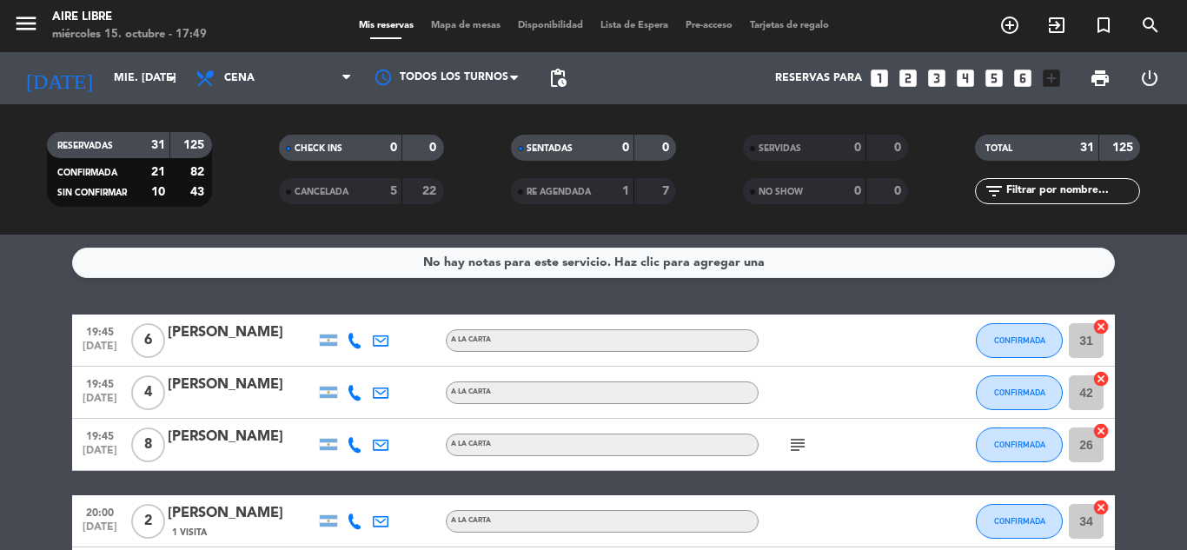
click at [468, 28] on span "Mapa de mesas" at bounding box center [465, 26] width 87 height 10
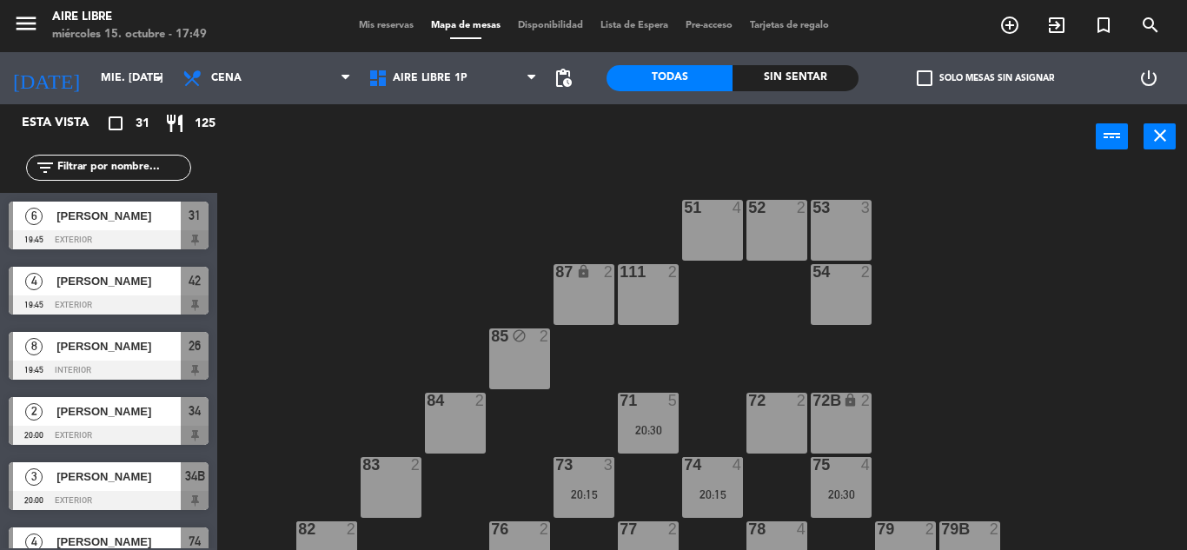
click at [924, 77] on span "check_box_outline_blank" at bounding box center [925, 78] width 16 height 16
click at [986, 78] on input "check_box_outline_blank Solo mesas sin asignar" at bounding box center [986, 78] width 0 height 0
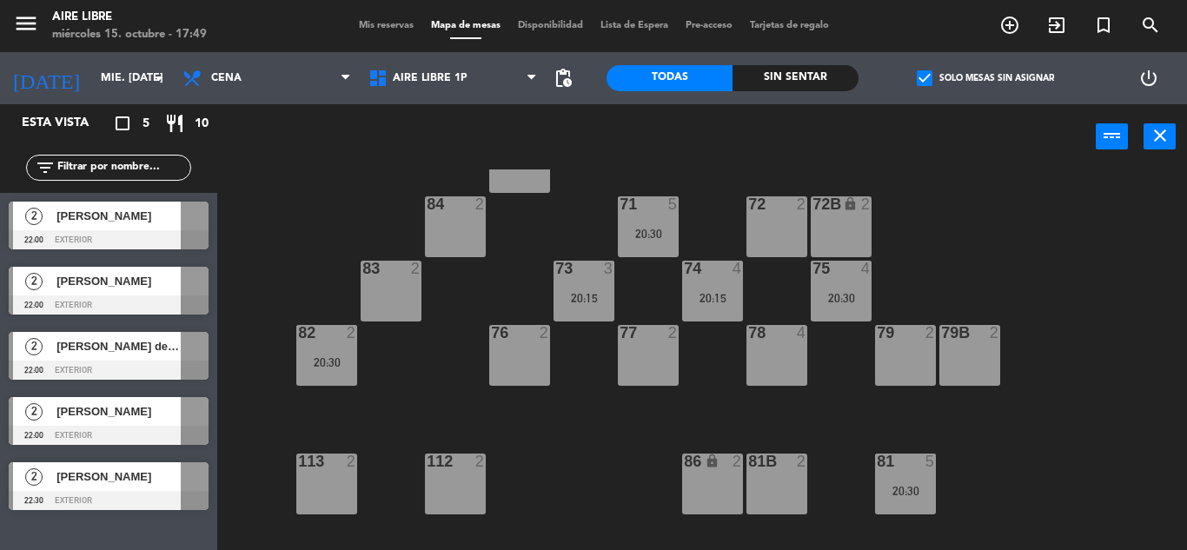
scroll to position [198, 0]
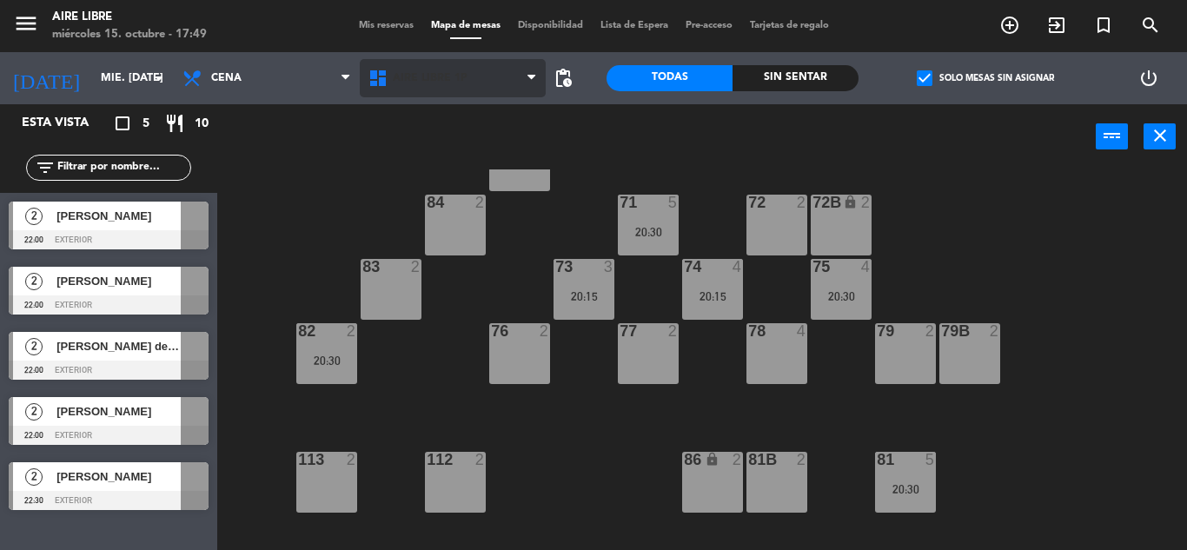
click at [416, 88] on span "Aire Libre 1P" at bounding box center [453, 78] width 186 height 38
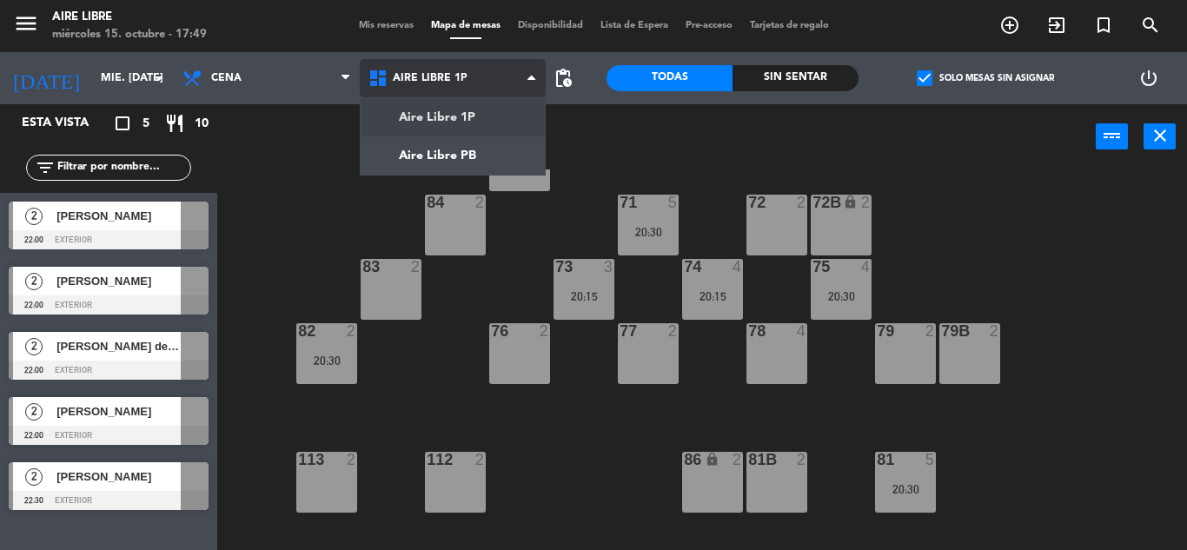
click at [453, 158] on ng-component "menu Aire Libre miércoles 15. octubre - 17:49 Mis reservas Mapa de mesas Dispon…" at bounding box center [593, 275] width 1187 height 550
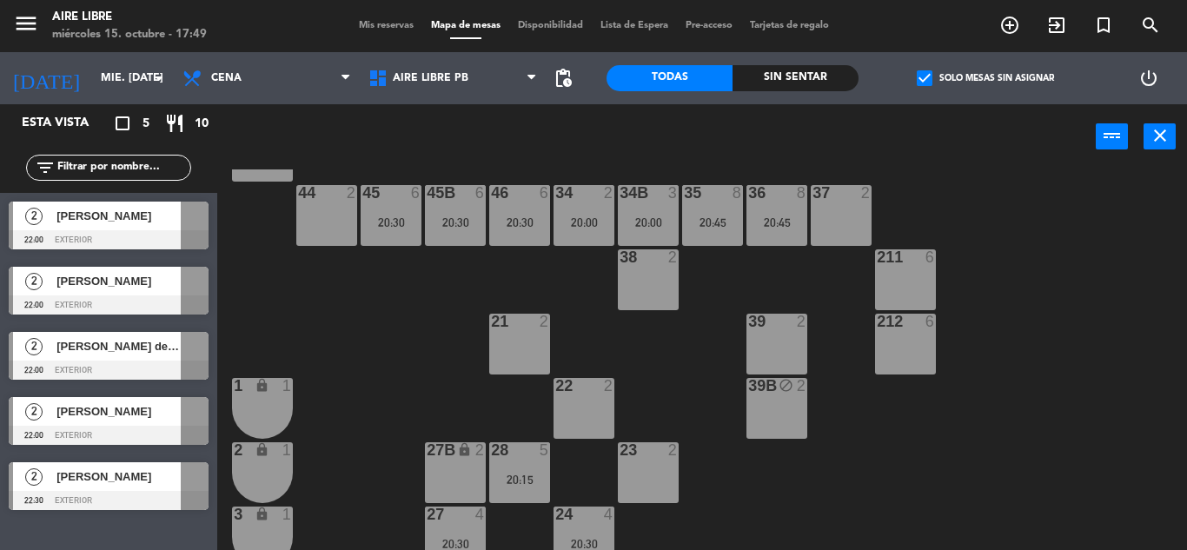
click at [922, 83] on span "check_box" at bounding box center [925, 78] width 16 height 16
click at [986, 78] on input "check_box Solo mesas sin asignar" at bounding box center [986, 78] width 0 height 0
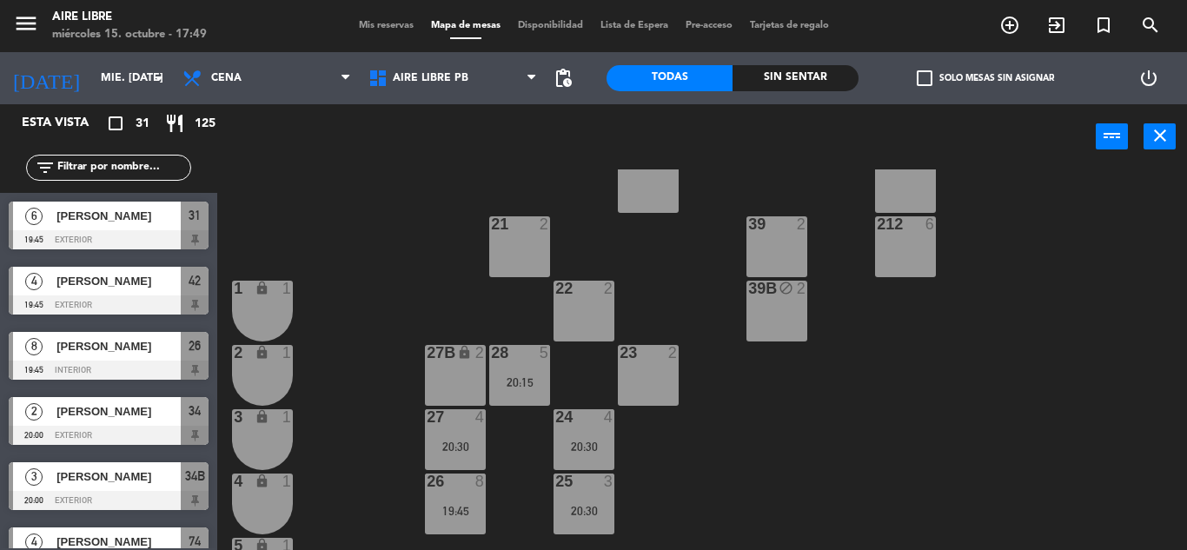
scroll to position [250, 0]
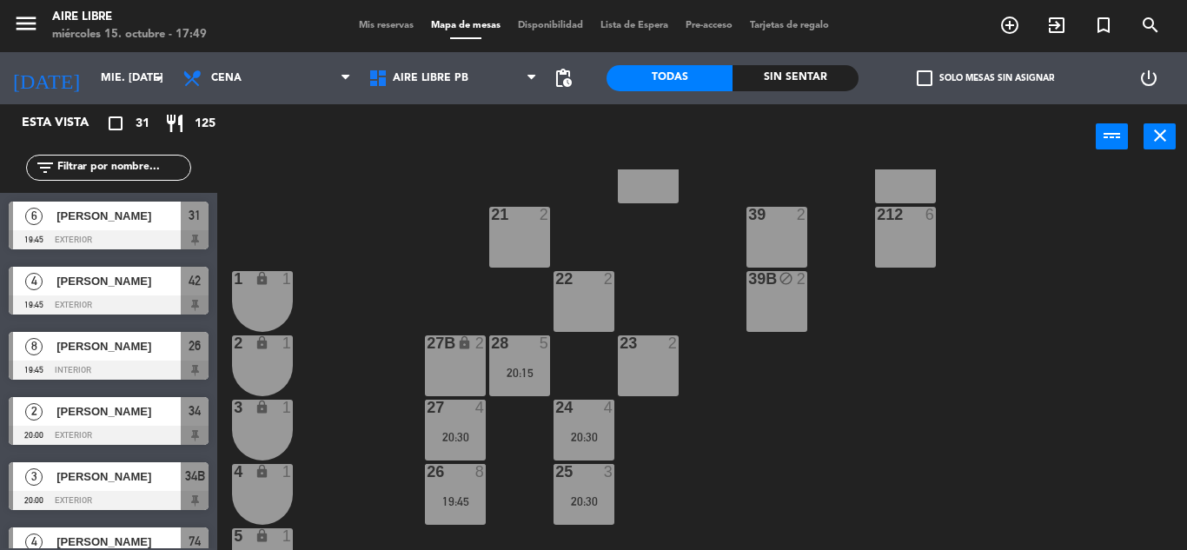
click at [581, 430] on div "20:30" at bounding box center [584, 436] width 61 height 13
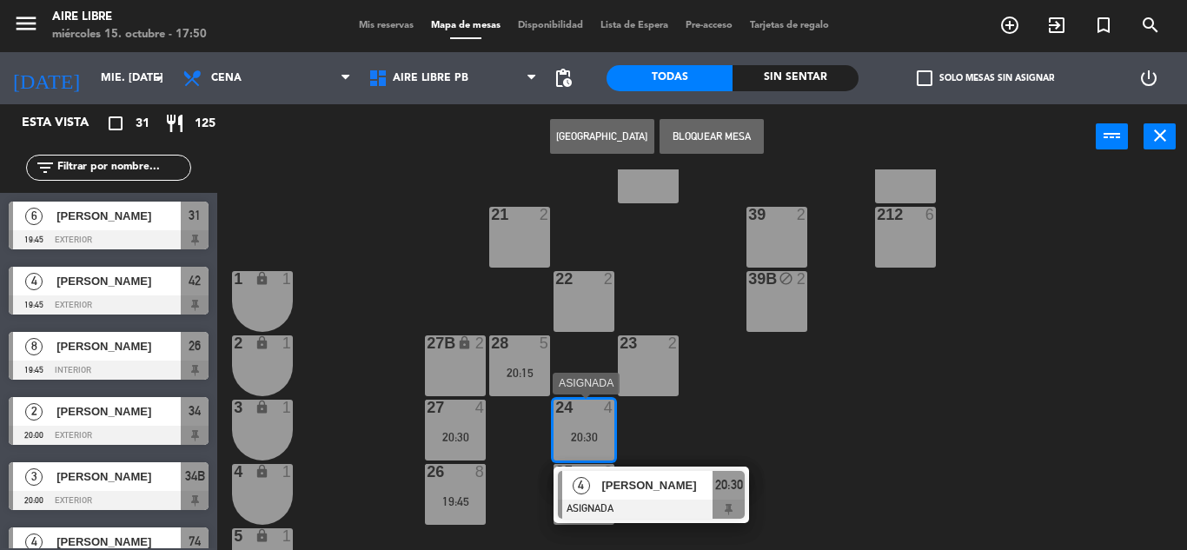
click at [607, 496] on div "[PERSON_NAME]" at bounding box center [656, 485] width 113 height 29
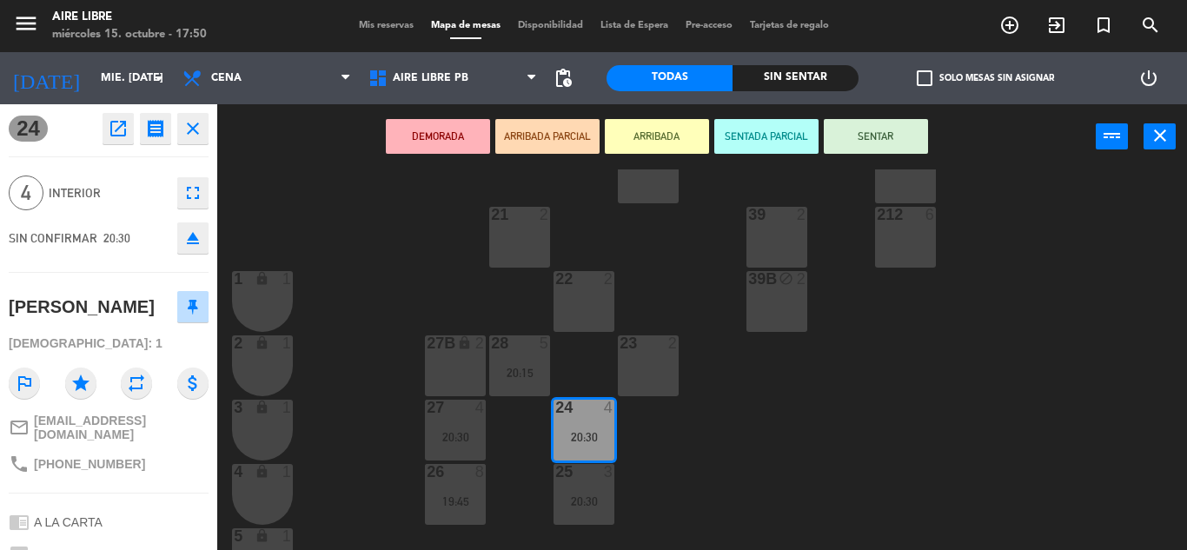
click at [119, 129] on icon "open_in_new" at bounding box center [118, 128] width 21 height 21
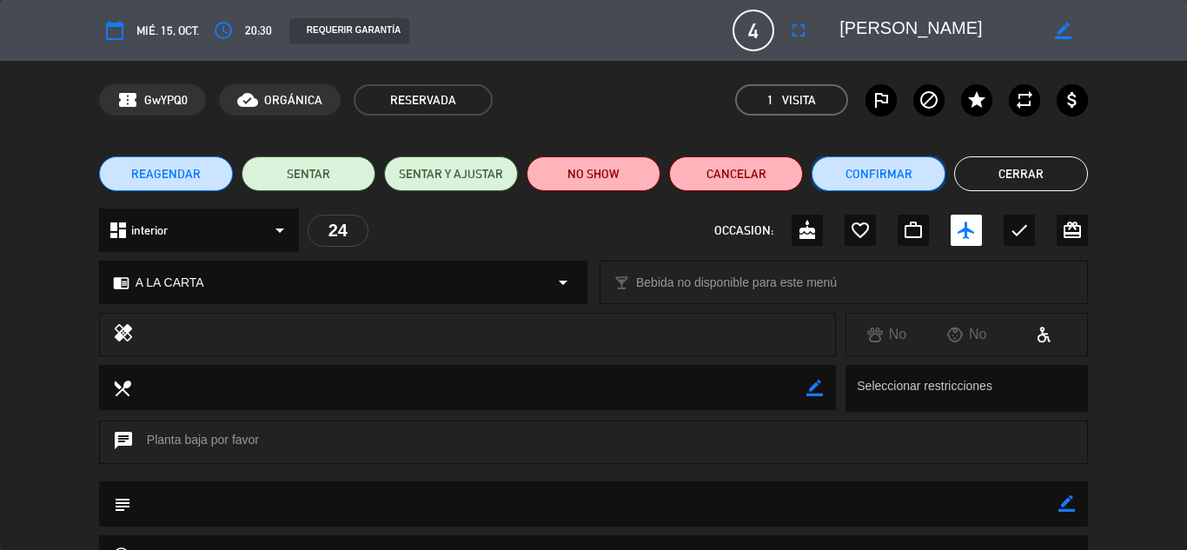
click at [886, 177] on button "Confirmar" at bounding box center [879, 173] width 134 height 35
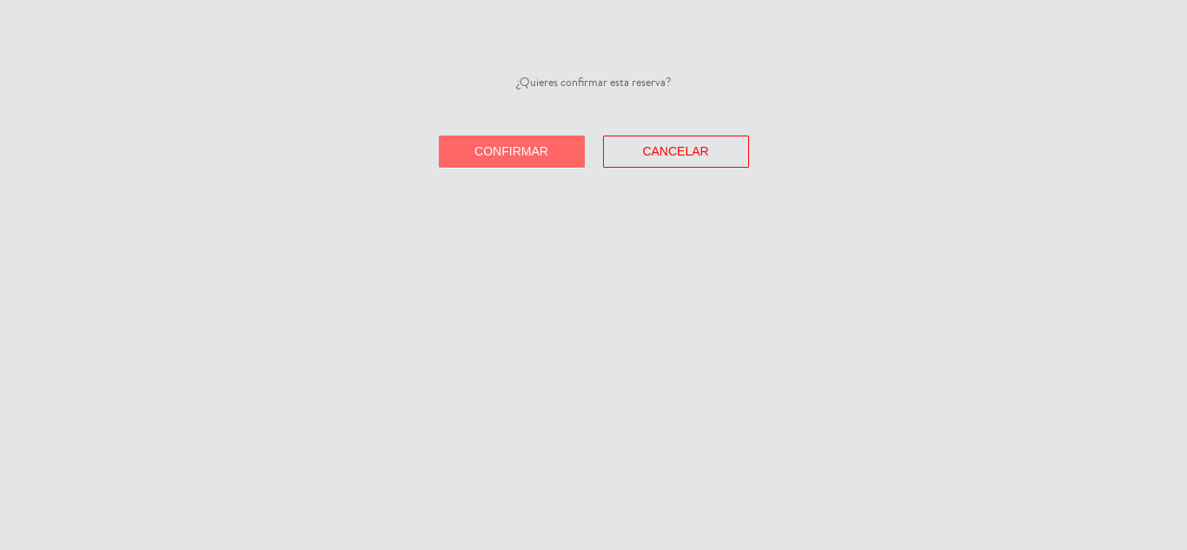
click at [500, 156] on span "Confirmar" at bounding box center [512, 151] width 74 height 14
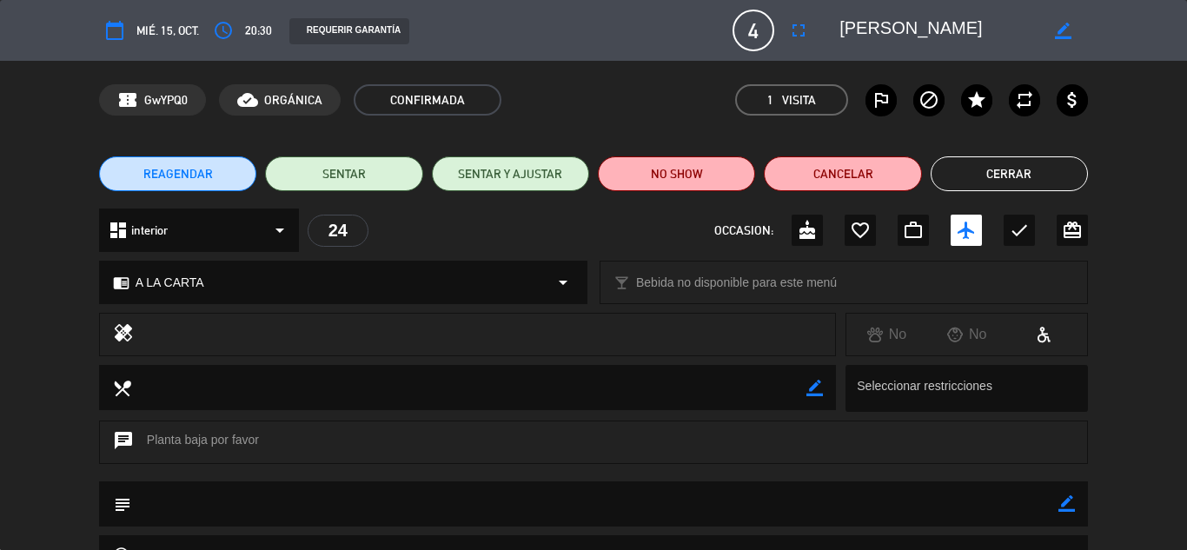
click at [1014, 172] on button "Cerrar" at bounding box center [1009, 173] width 157 height 35
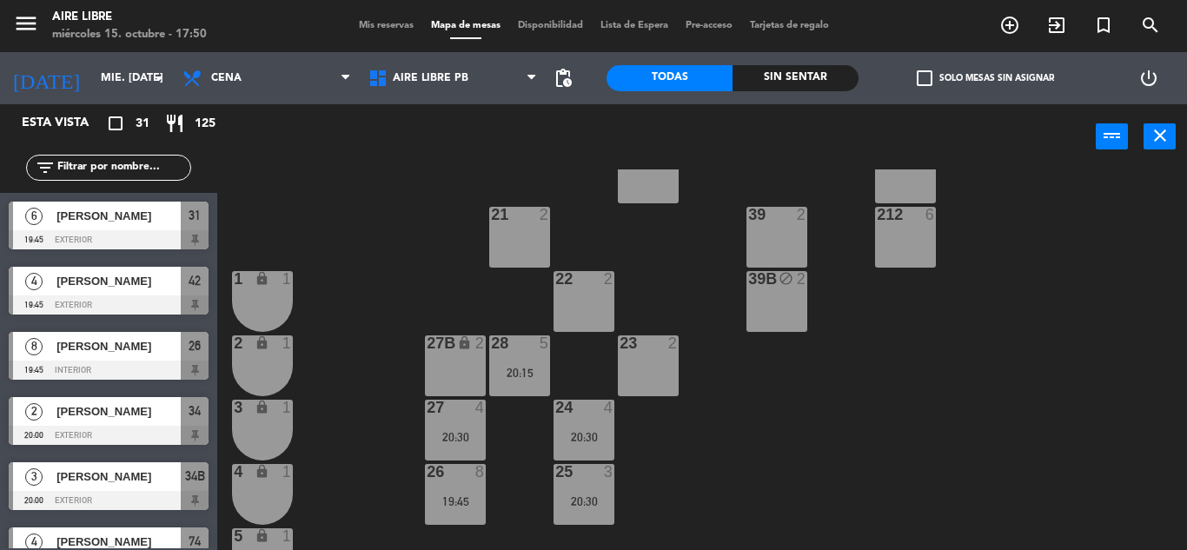
click at [922, 73] on span "check_box_outline_blank" at bounding box center [925, 78] width 16 height 16
click at [986, 78] on input "check_box_outline_blank Solo mesas sin asignar" at bounding box center [986, 78] width 0 height 0
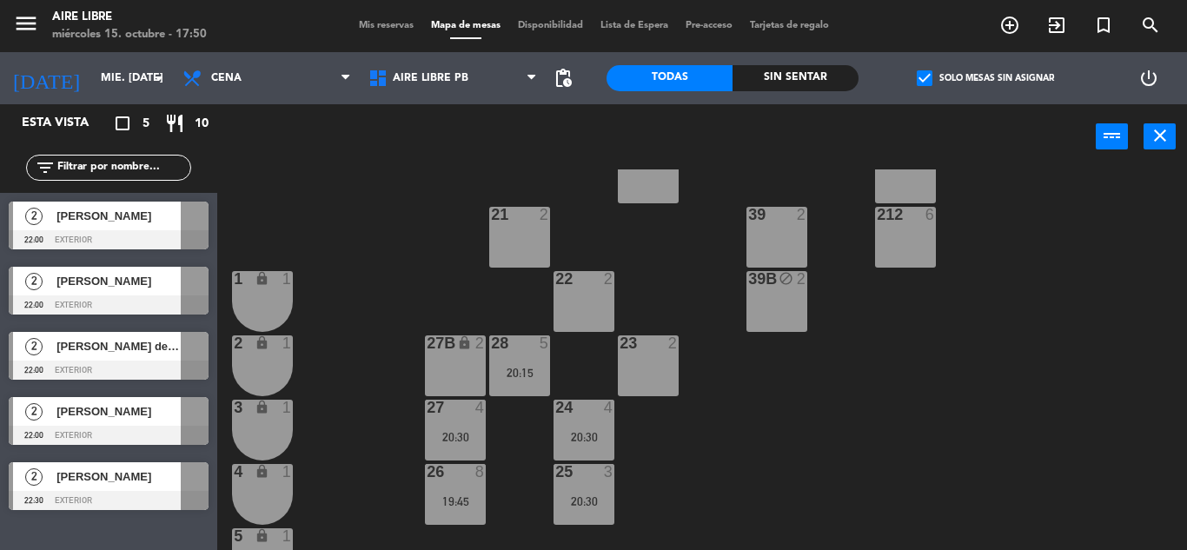
click at [349, 164] on div "power_input close" at bounding box center [656, 137] width 879 height 66
click at [1015, 21] on icon "add_circle_outline" at bounding box center [1010, 25] width 21 height 21
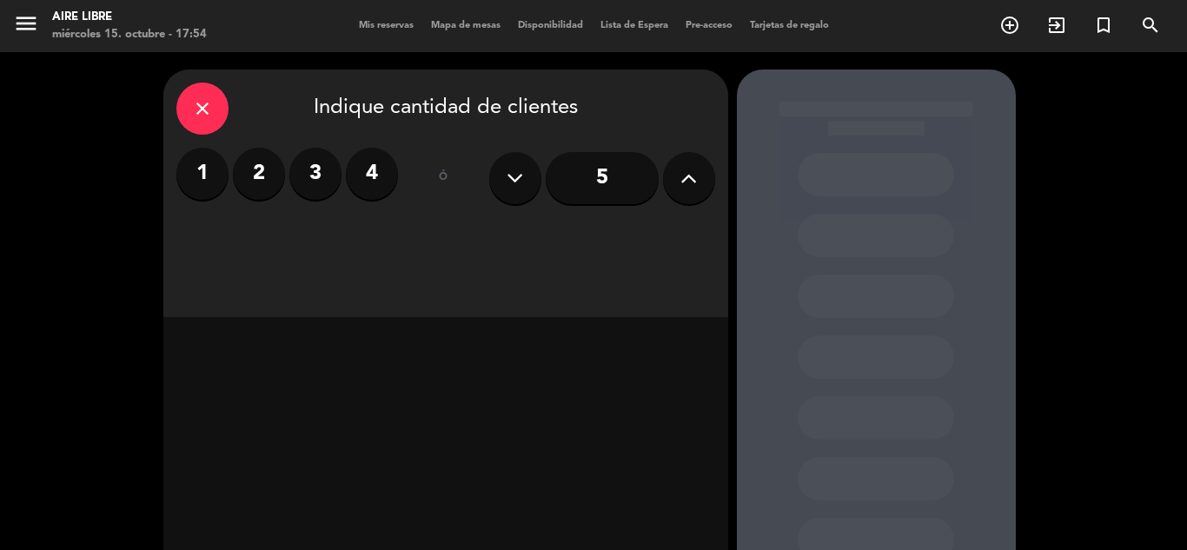
click at [693, 176] on icon at bounding box center [689, 178] width 17 height 26
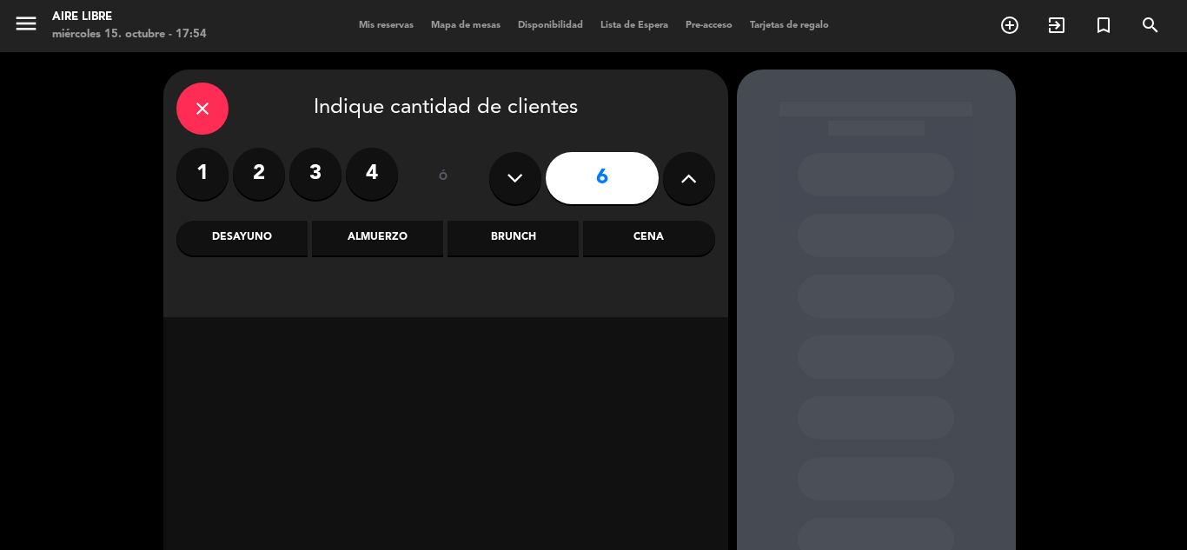
click at [693, 176] on icon at bounding box center [689, 178] width 17 height 26
type input "10"
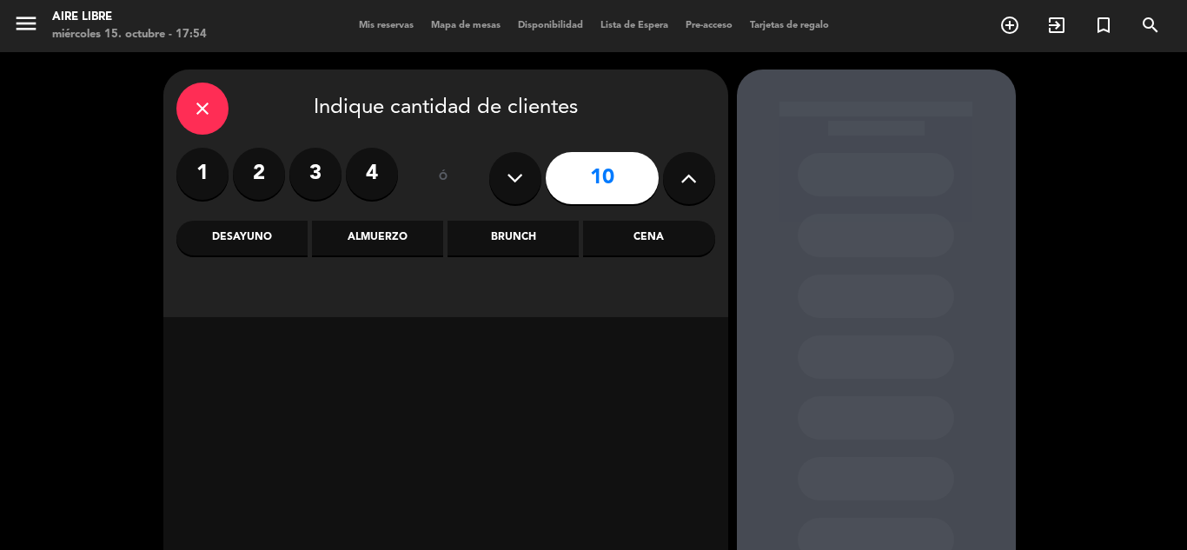
click at [377, 237] on div "Almuerzo" at bounding box center [377, 238] width 131 height 35
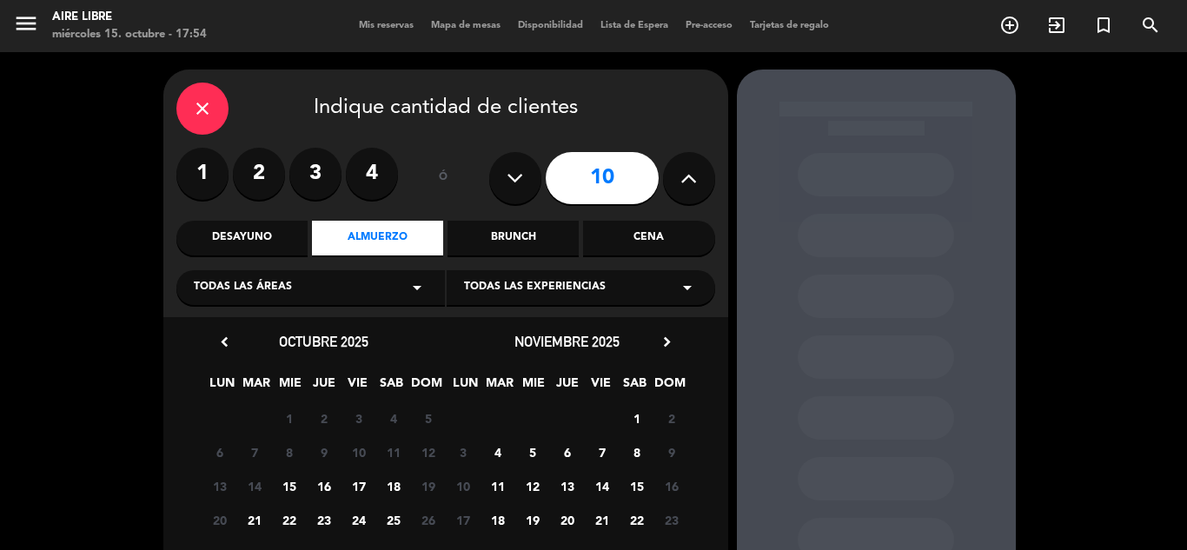
click at [328, 488] on span "16" at bounding box center [323, 486] width 29 height 29
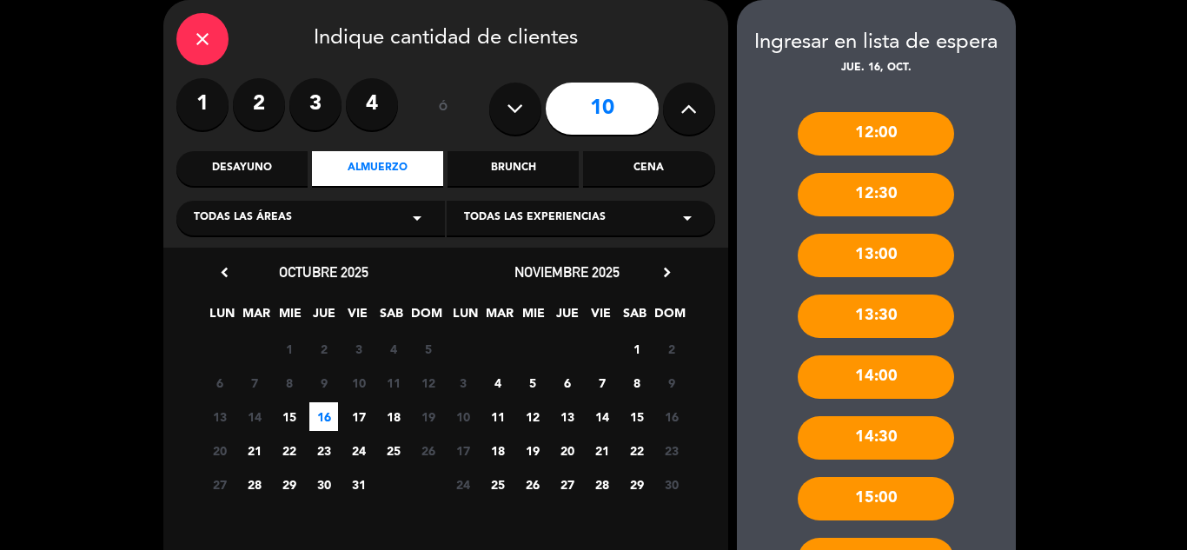
scroll to position [210, 0]
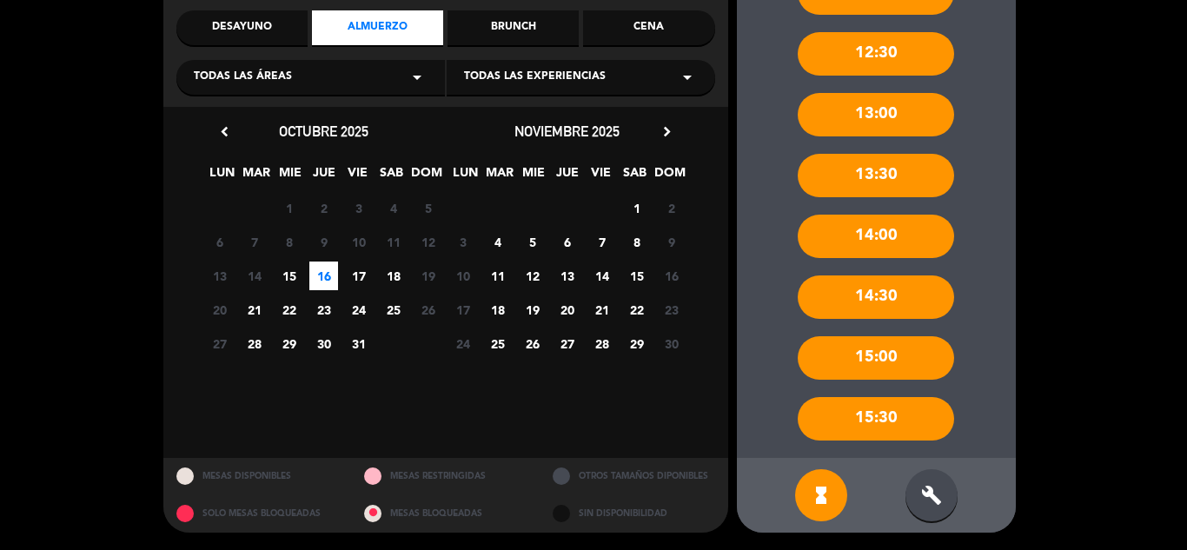
click at [933, 488] on icon "build" at bounding box center [931, 495] width 21 height 21
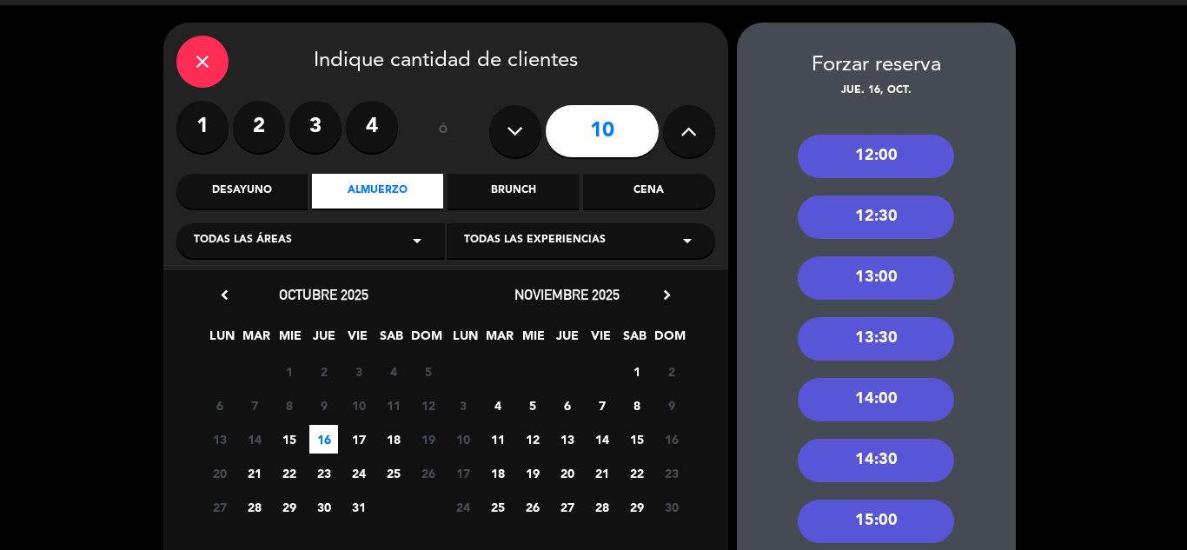
scroll to position [0, 0]
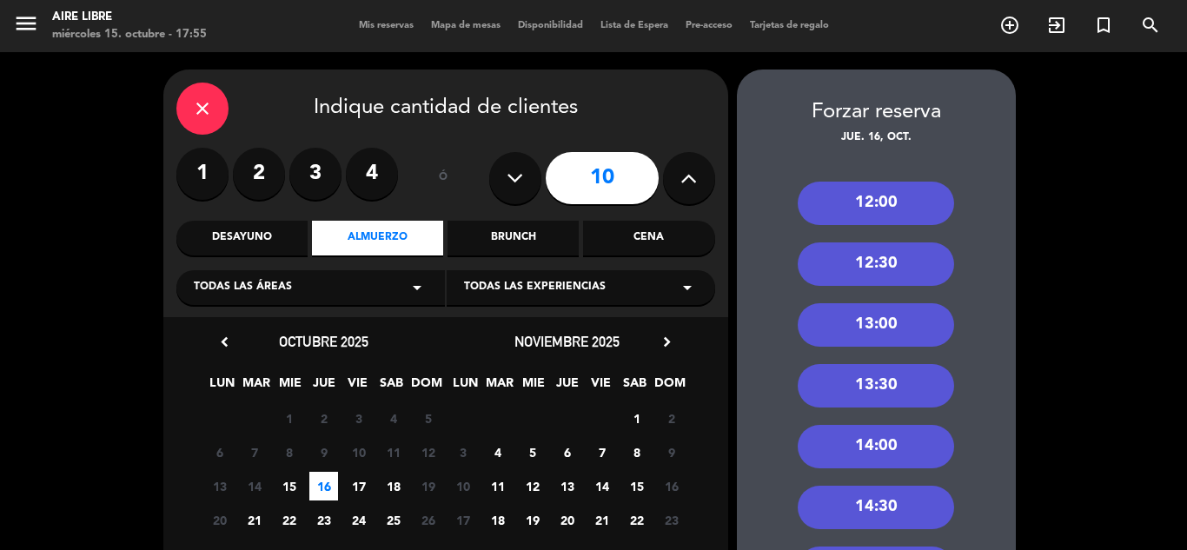
click at [877, 258] on div "12:30" at bounding box center [876, 263] width 156 height 43
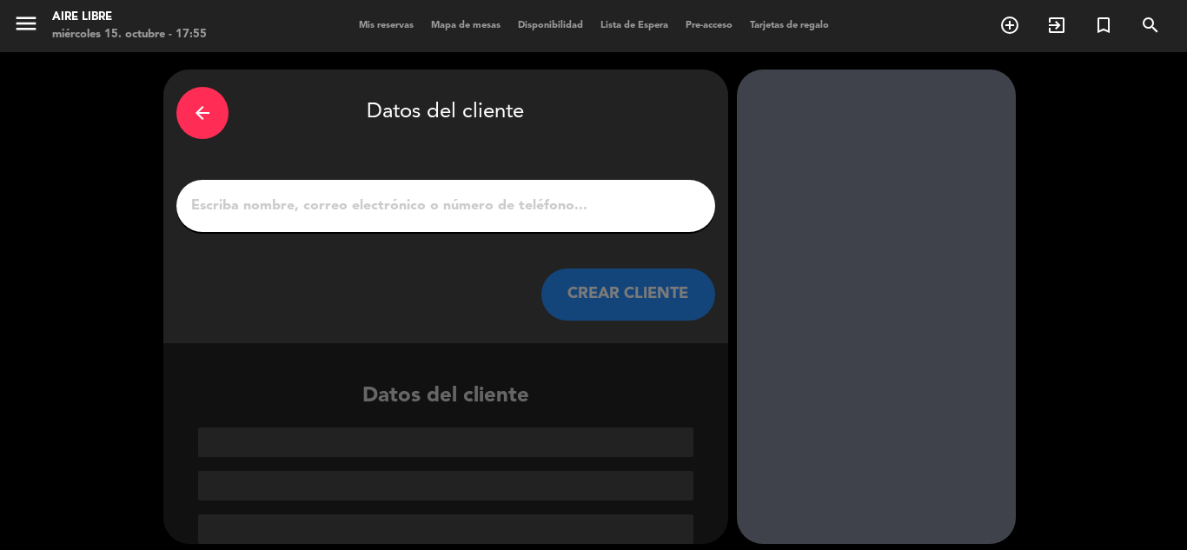
paste input "[PERSON_NAME]"
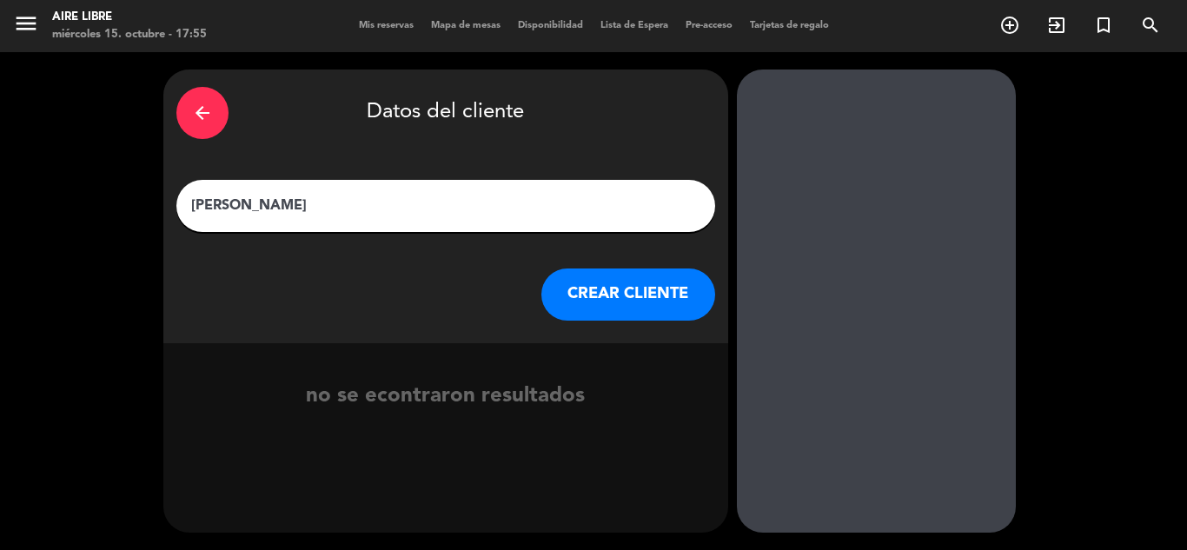
type input "[PERSON_NAME]"
click at [608, 290] on button "CREAR CLIENTE" at bounding box center [628, 295] width 174 height 52
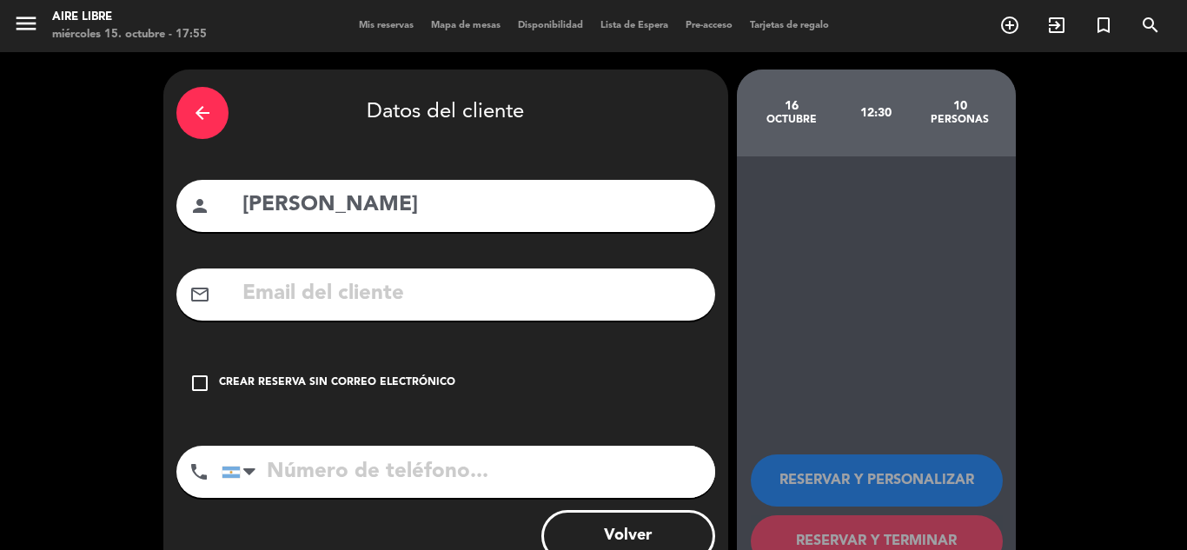
click at [270, 296] on input "text" at bounding box center [472, 294] width 462 height 36
paste input "[EMAIL_ADDRESS][DOMAIN_NAME]"
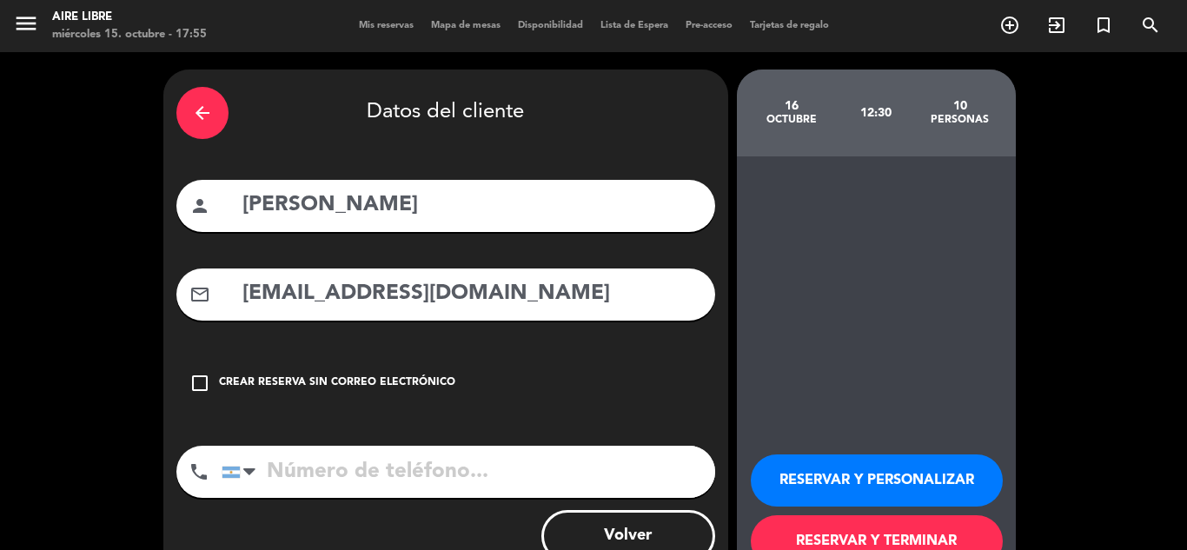
type input "[EMAIL_ADDRESS][DOMAIN_NAME]"
click at [309, 475] on input "tel" at bounding box center [469, 472] width 494 height 52
paste input "Cel: 1136326946"
click at [310, 469] on input "Cel: 1136326946" at bounding box center [469, 472] width 494 height 52
type input "1136326946"
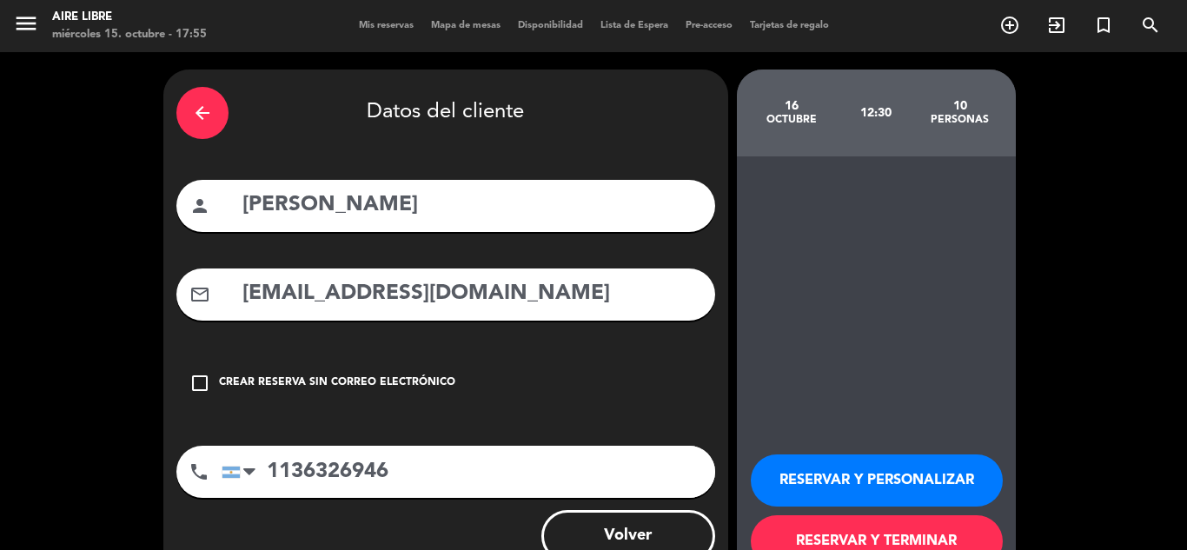
click at [871, 476] on button "RESERVAR Y PERSONALIZAR" at bounding box center [877, 481] width 252 height 52
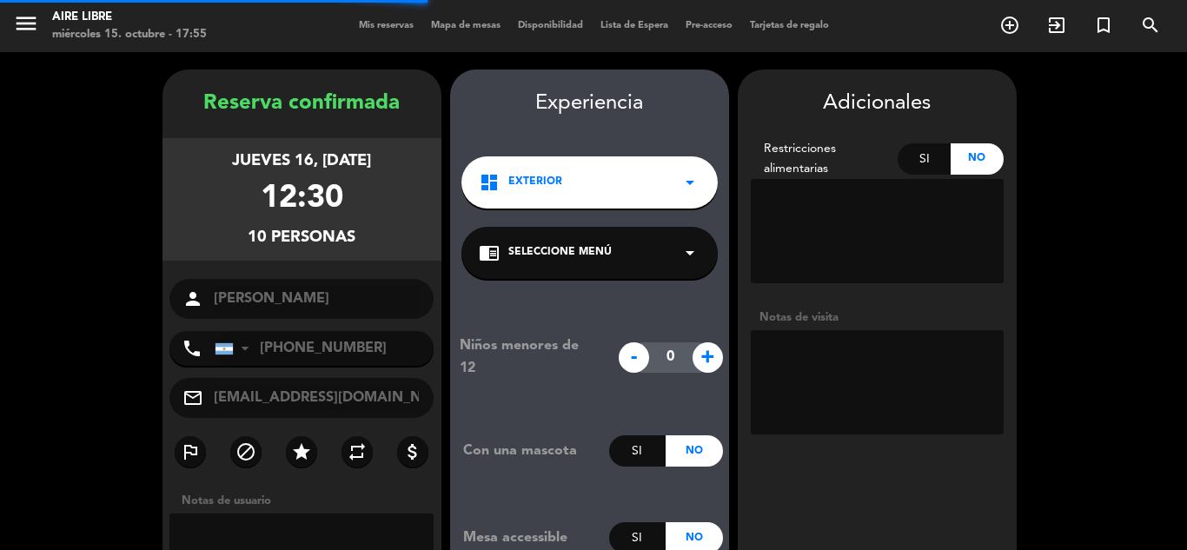
scroll to position [70, 0]
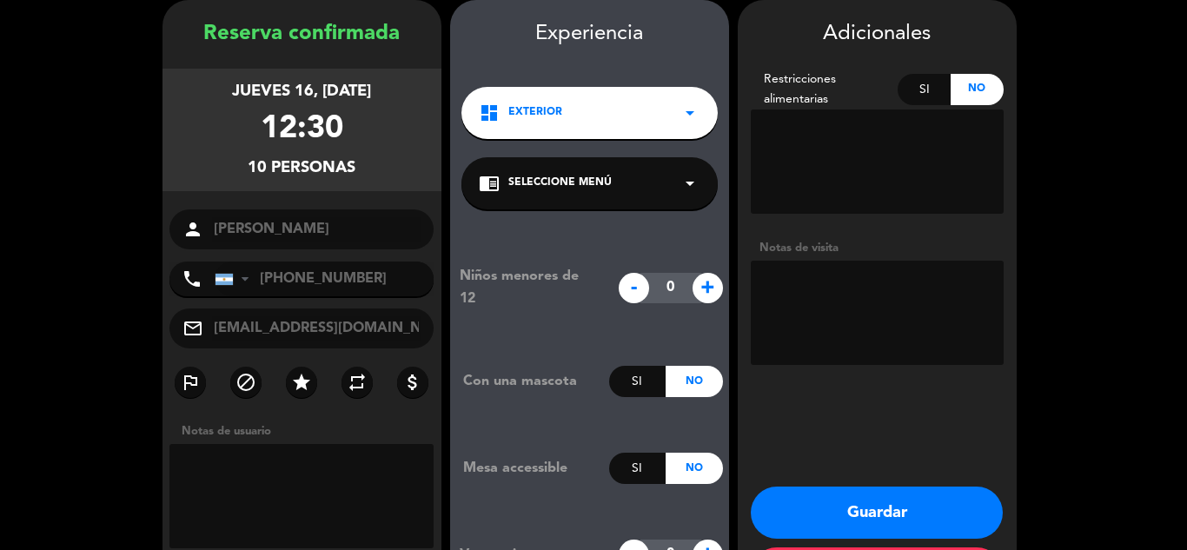
click at [833, 295] on textarea at bounding box center [877, 313] width 253 height 104
type textarea "prefiere adentro"
click at [867, 507] on button "Guardar" at bounding box center [877, 513] width 252 height 52
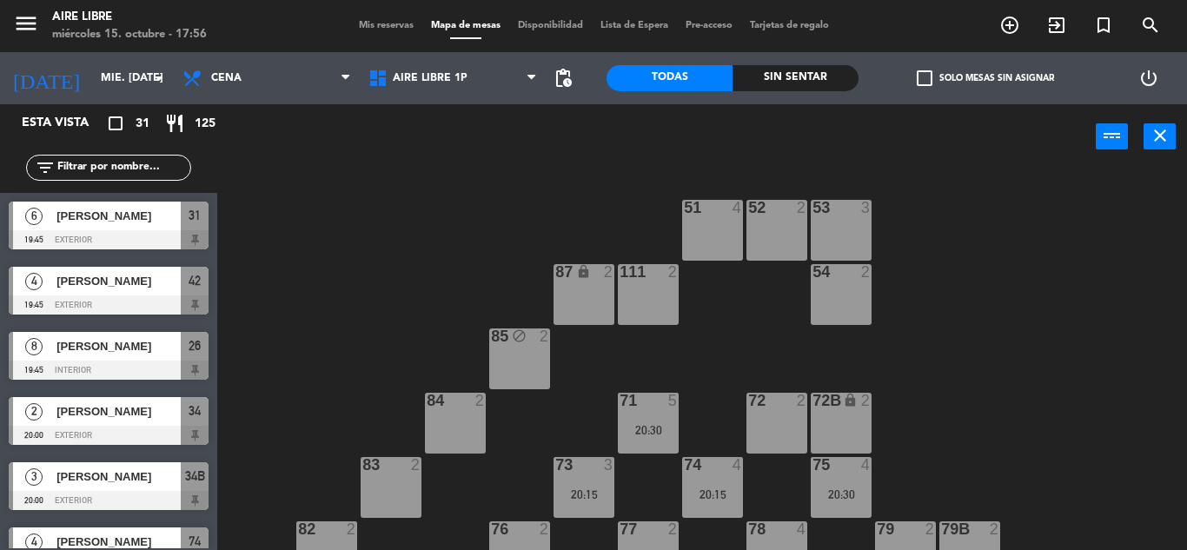
click at [110, 170] on input "text" at bounding box center [123, 167] width 135 height 19
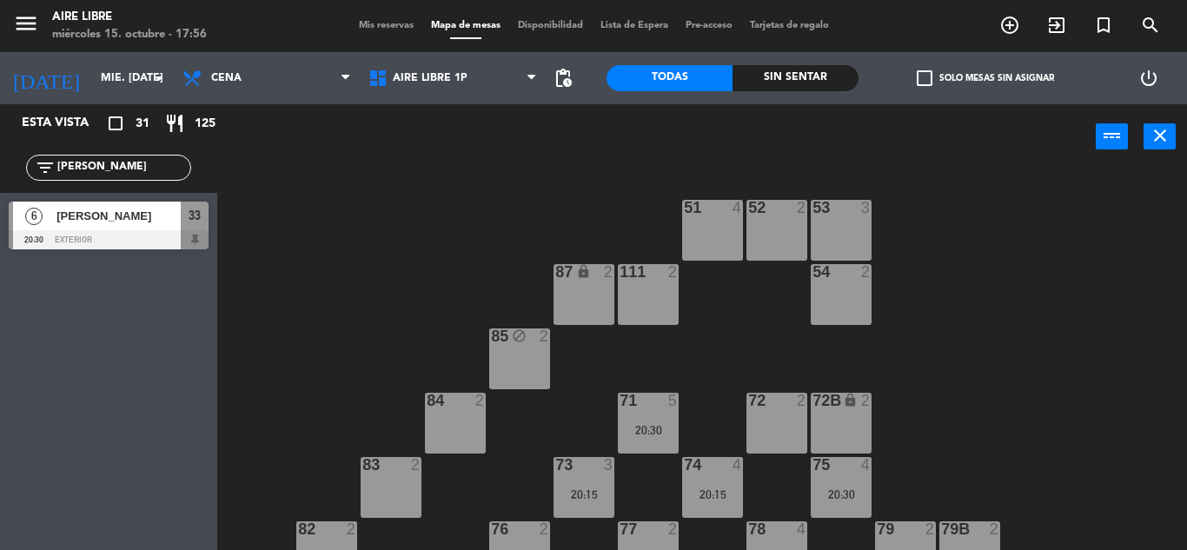
type input "[PERSON_NAME]"
click at [105, 220] on span "[PERSON_NAME]" at bounding box center [118, 216] width 124 height 18
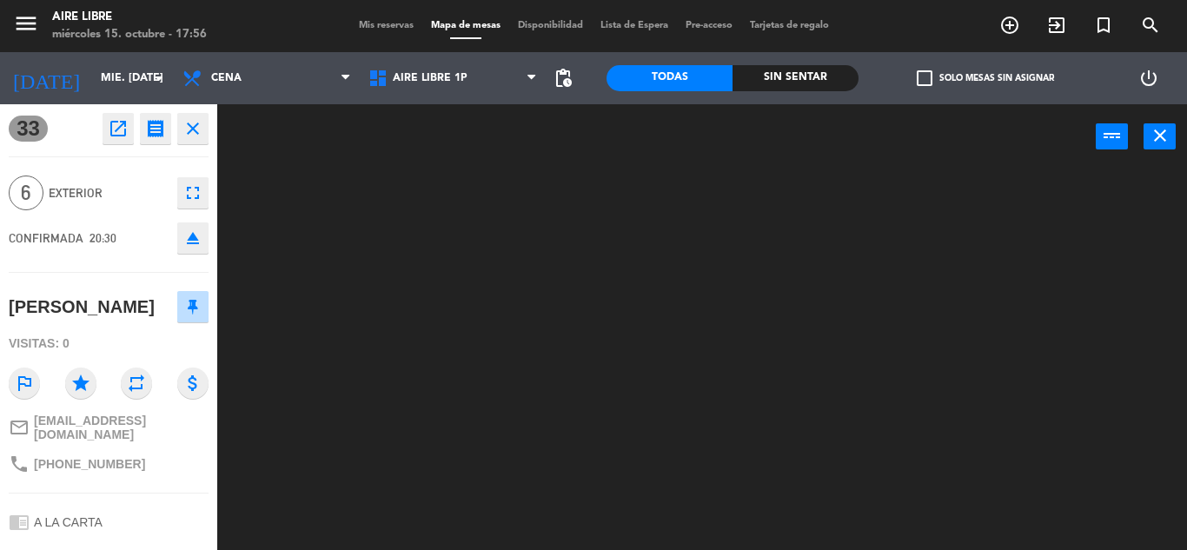
click at [119, 128] on icon "open_in_new" at bounding box center [118, 128] width 21 height 21
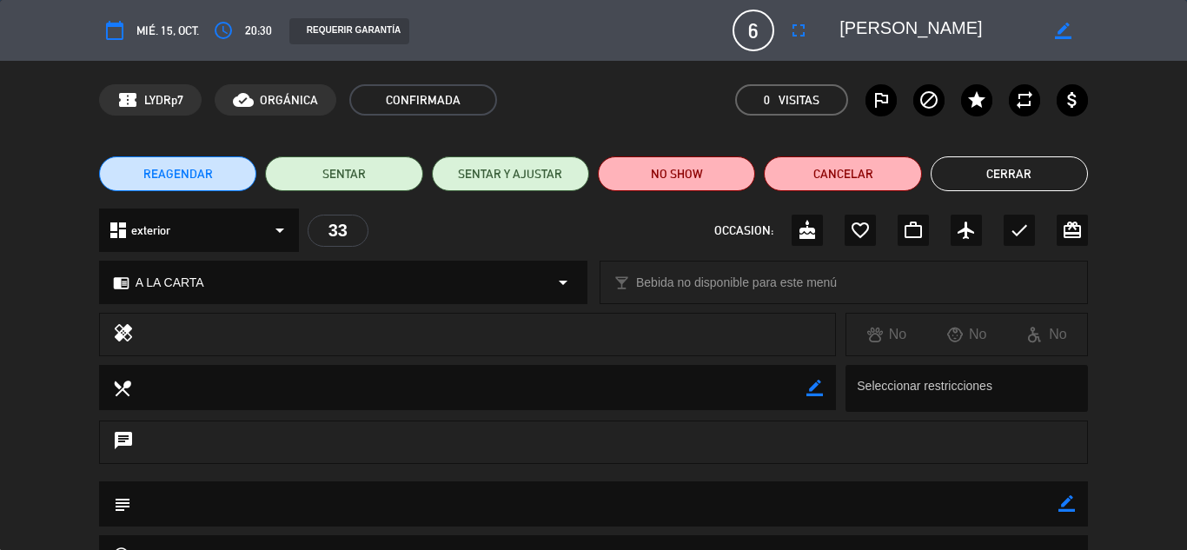
click at [1019, 168] on button "Cerrar" at bounding box center [1009, 173] width 157 height 35
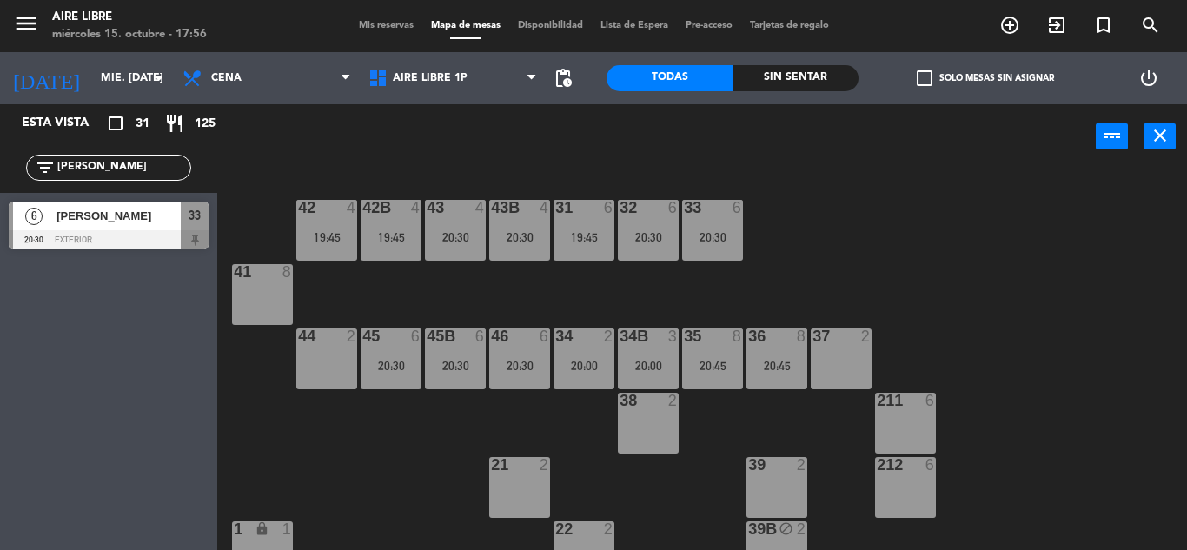
click at [110, 161] on input "[PERSON_NAME]" at bounding box center [123, 167] width 135 height 19
type input "f"
